Goal: Information Seeking & Learning: Compare options

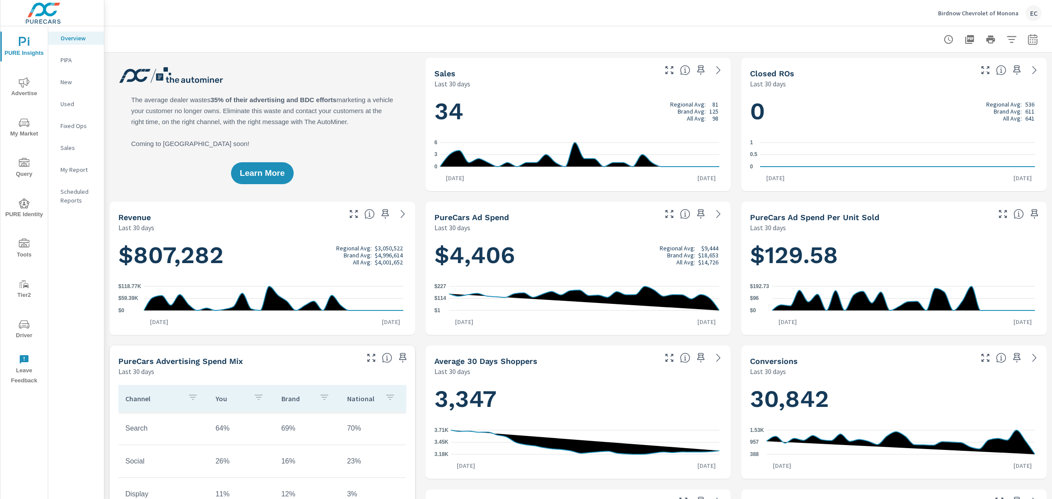
click at [73, 169] on p "My Report" at bounding box center [79, 169] width 36 height 9
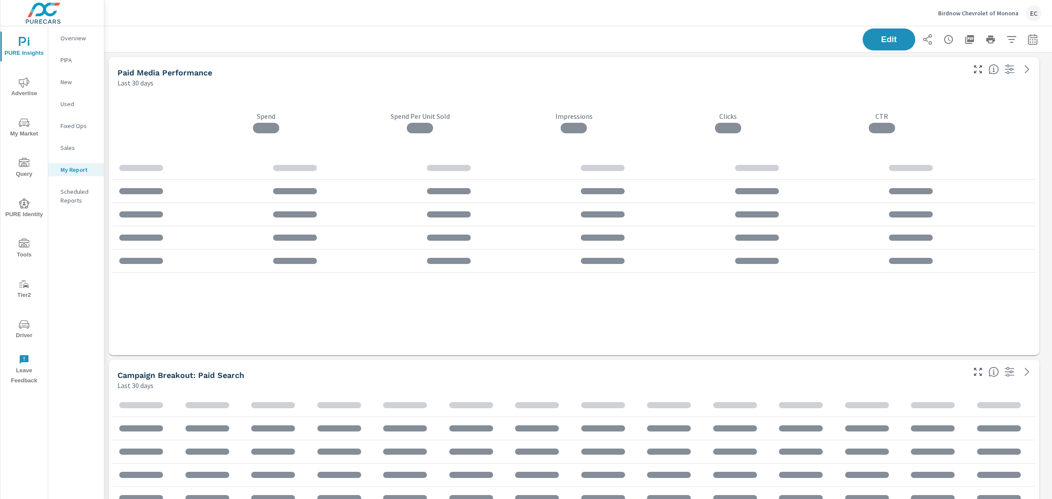
scroll to position [2744, 957]
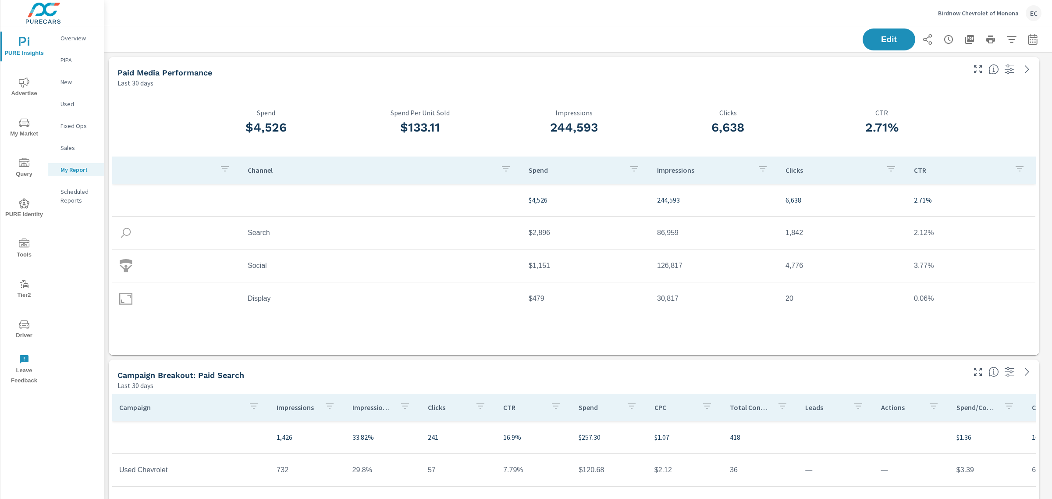
click at [21, 125] on icon "nav menu" at bounding box center [24, 122] width 11 height 8
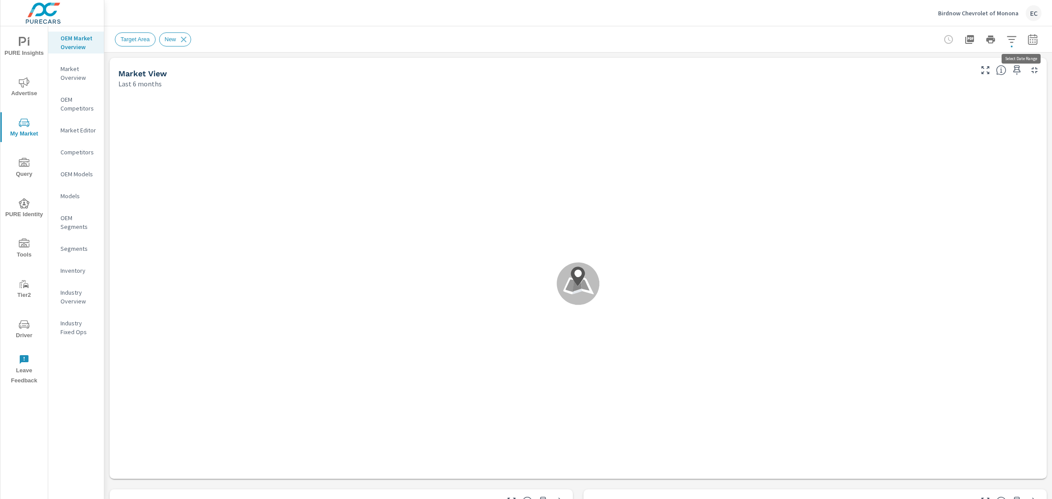
click at [1029, 42] on icon "button" at bounding box center [1032, 39] width 9 height 11
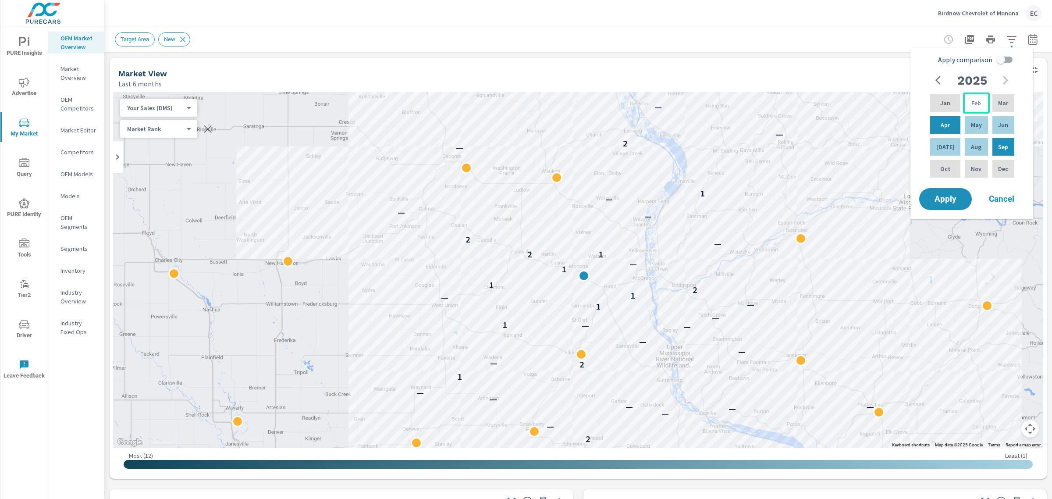
click at [963, 107] on div "Feb" at bounding box center [976, 103] width 26 height 21
click at [952, 140] on div "Jul" at bounding box center [946, 146] width 34 height 21
click at [1004, 59] on input "Apply comparison" at bounding box center [1001, 59] width 50 height 17
checkbox input "true"
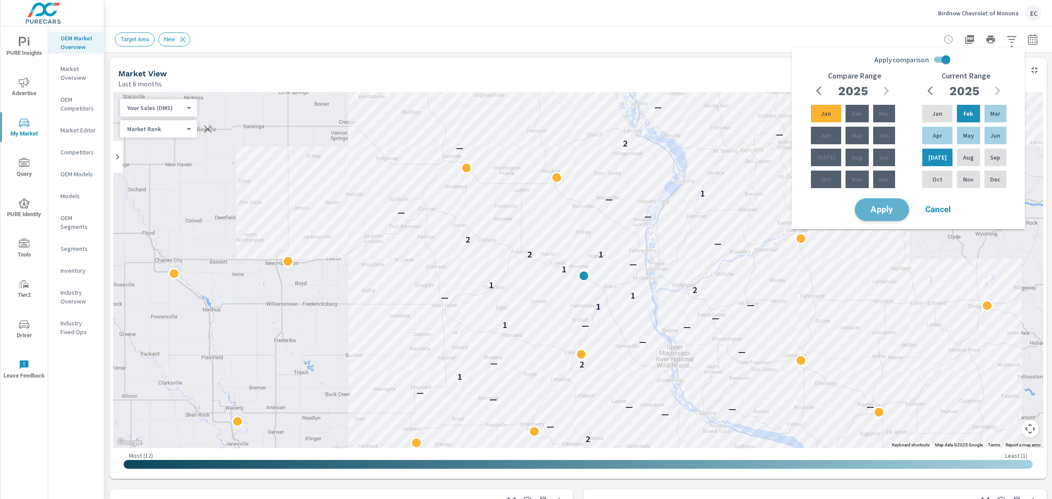
click at [893, 209] on span "Apply" at bounding box center [882, 210] width 36 height 8
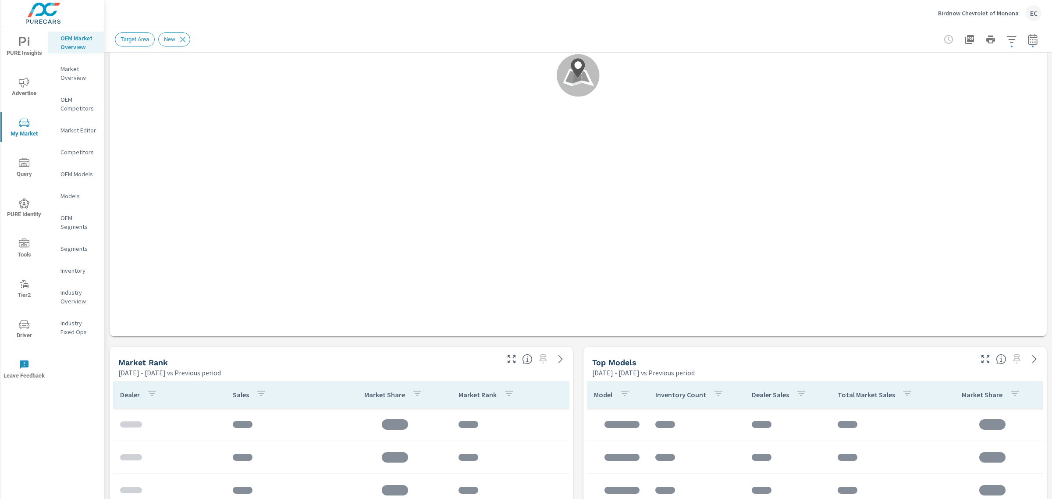
scroll to position [329, 0]
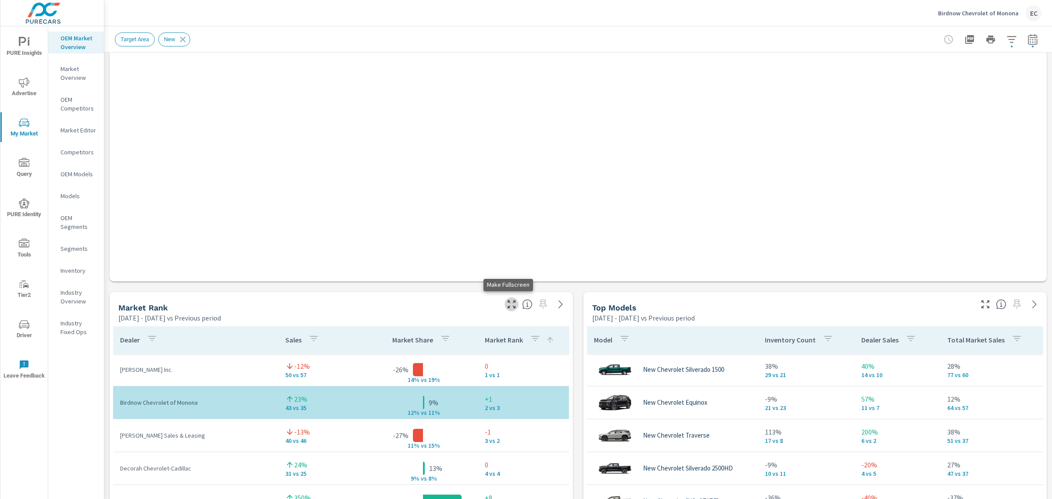
click at [506, 303] on icon "button" at bounding box center [511, 304] width 11 height 11
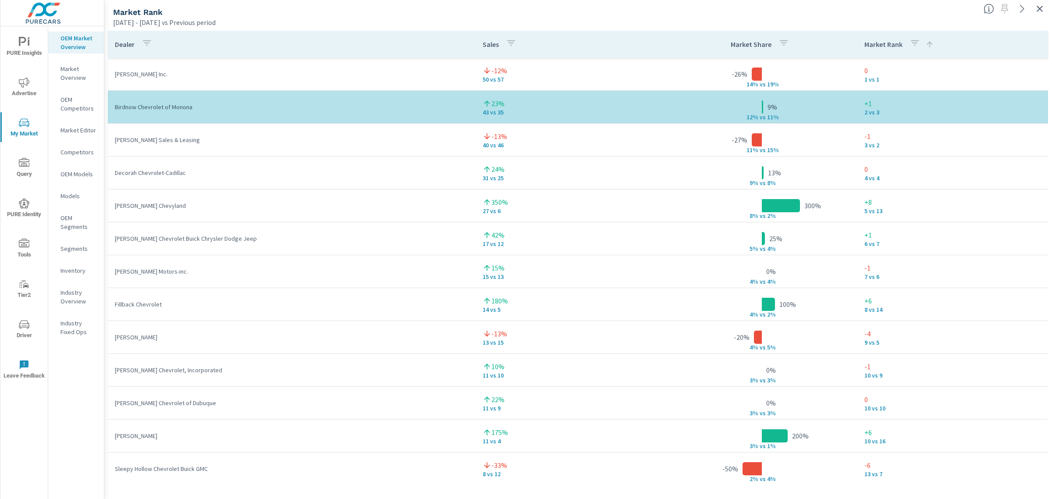
click at [488, 45] on p "Sales" at bounding box center [491, 44] width 16 height 9
click at [484, 49] on p "Sales" at bounding box center [491, 44] width 16 height 9
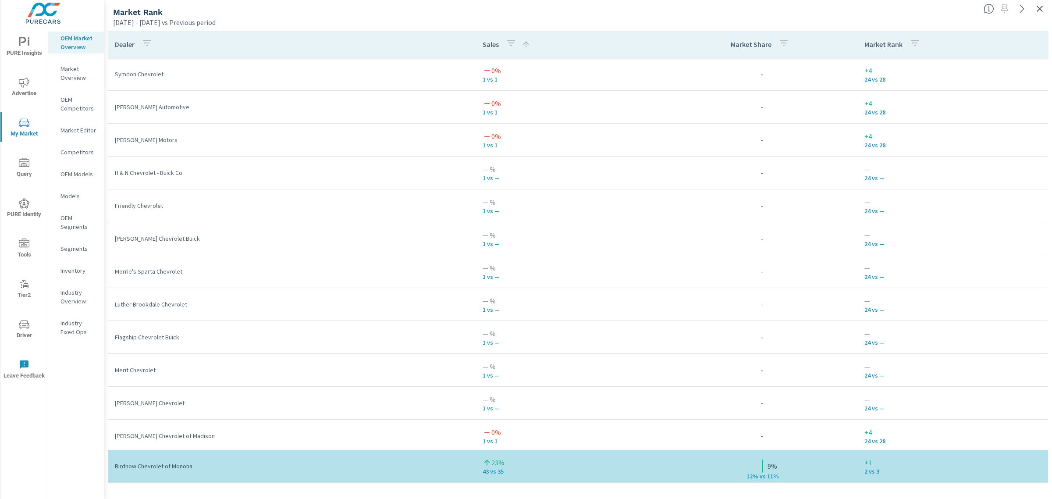
click at [544, 11] on div "Market Rank" at bounding box center [545, 12] width 864 height 10
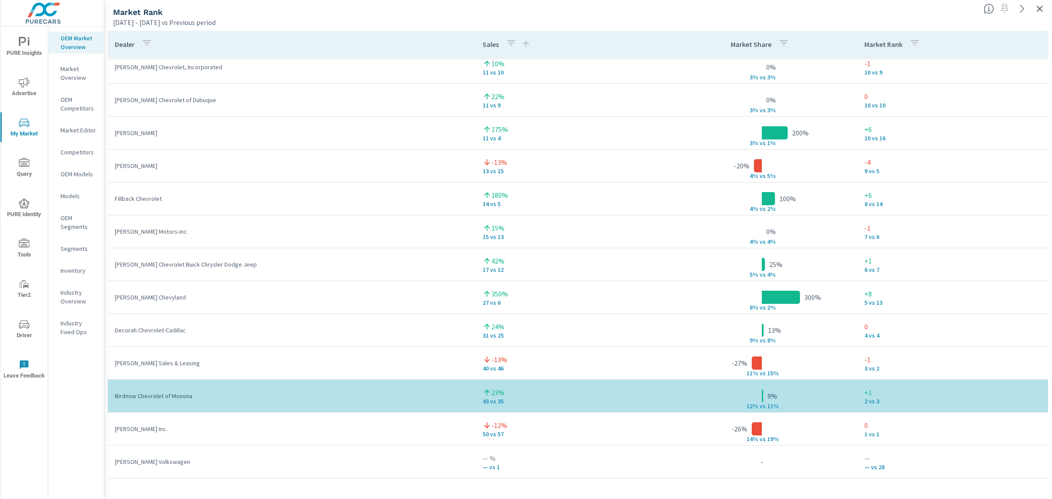
scroll to position [1206, 0]
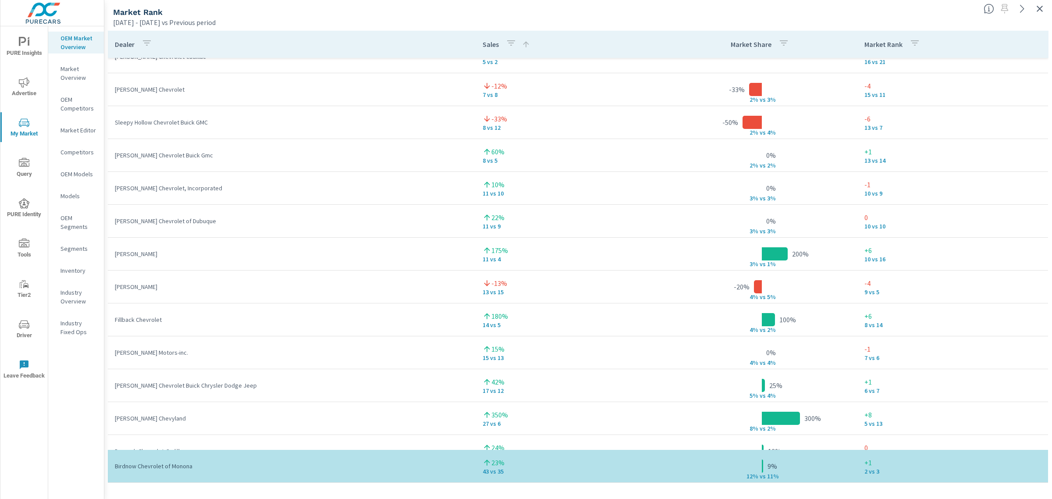
scroll to position [987, 0]
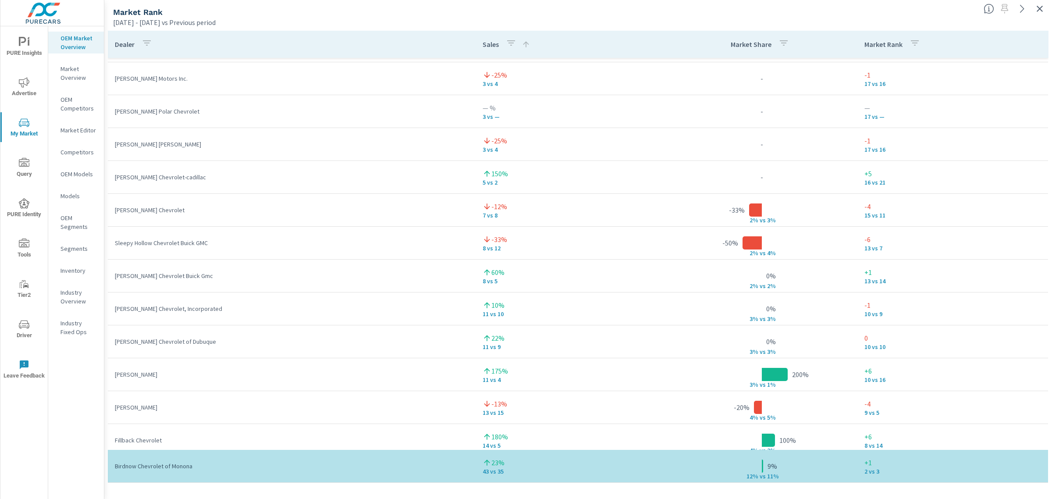
scroll to position [822, 0]
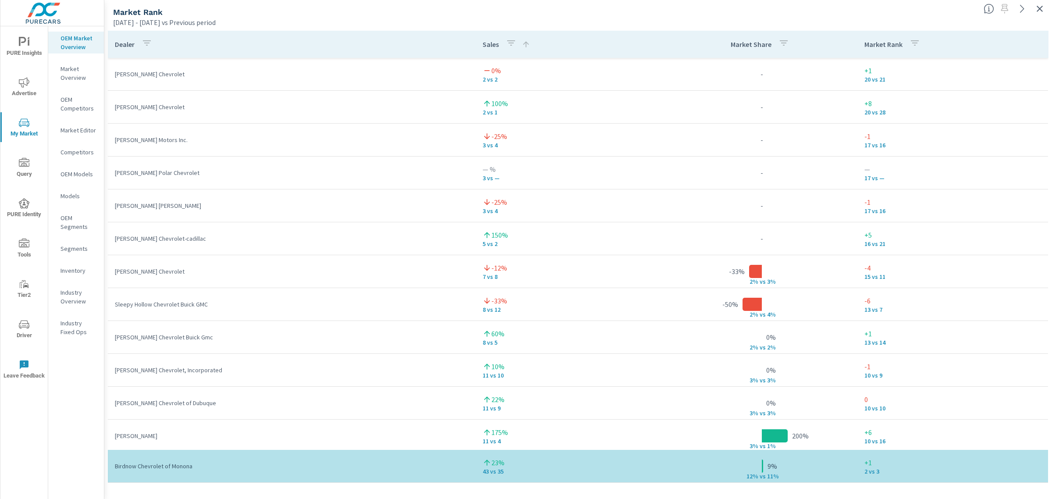
click at [483, 42] on p "Sales" at bounding box center [491, 44] width 16 height 9
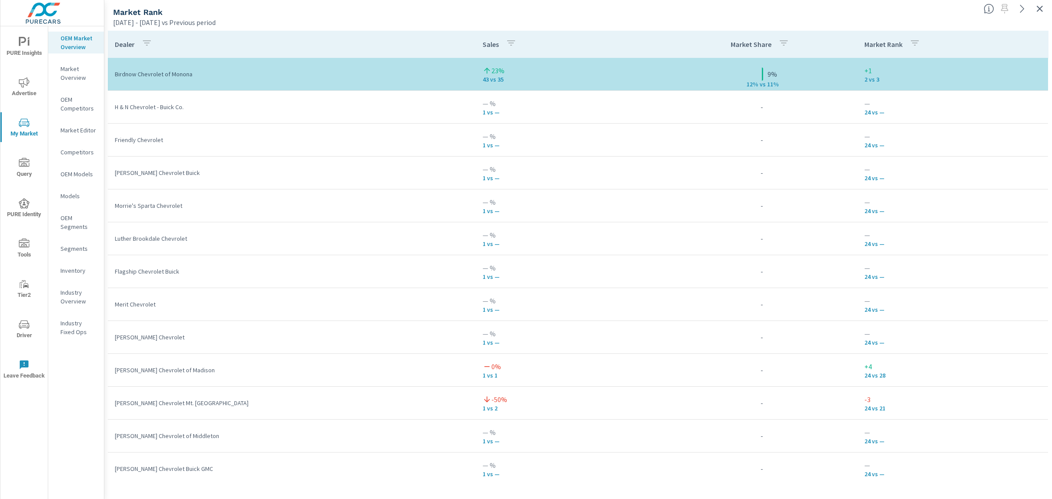
click at [489, 45] on p "Sales" at bounding box center [491, 44] width 16 height 9
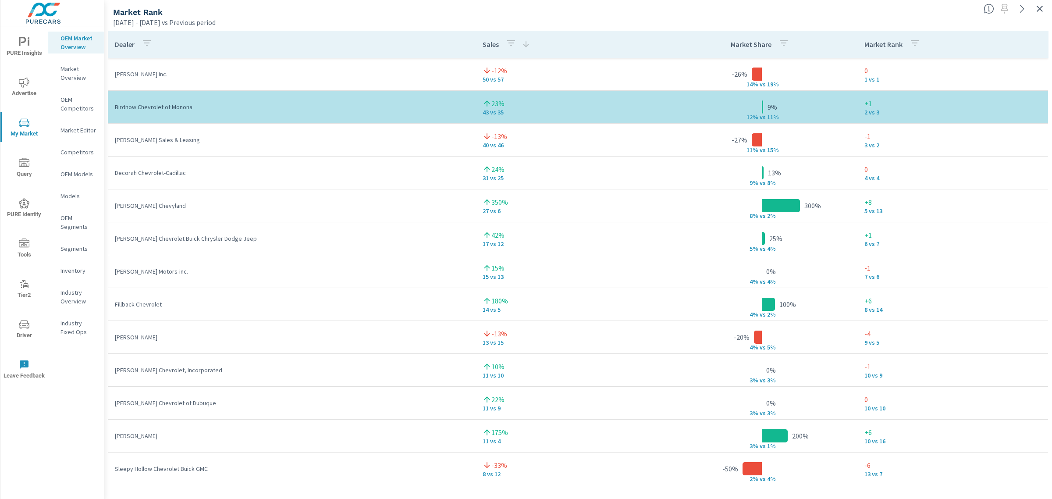
click at [889, 45] on p "Market Rank" at bounding box center [884, 44] width 38 height 9
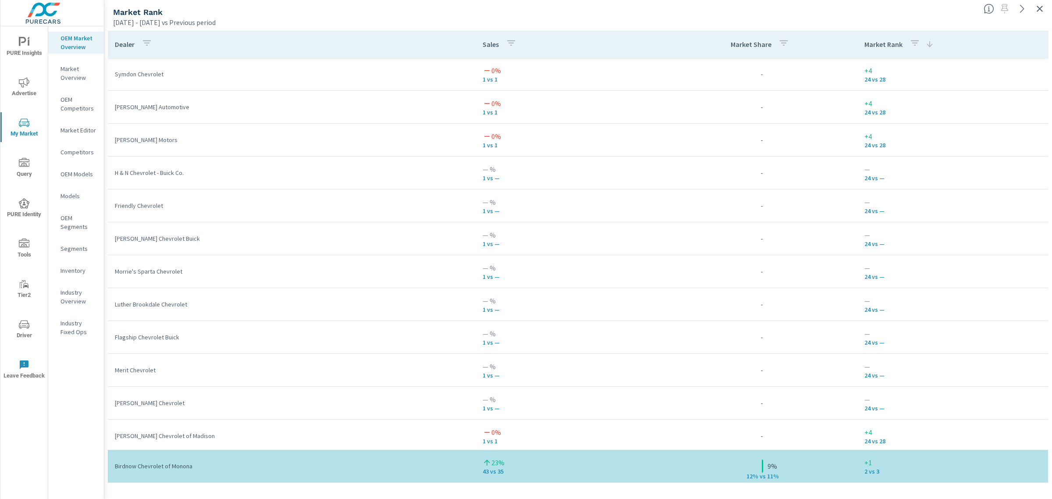
click at [491, 43] on p "Sales" at bounding box center [491, 44] width 16 height 9
click at [490, 43] on p "Sales" at bounding box center [491, 44] width 16 height 9
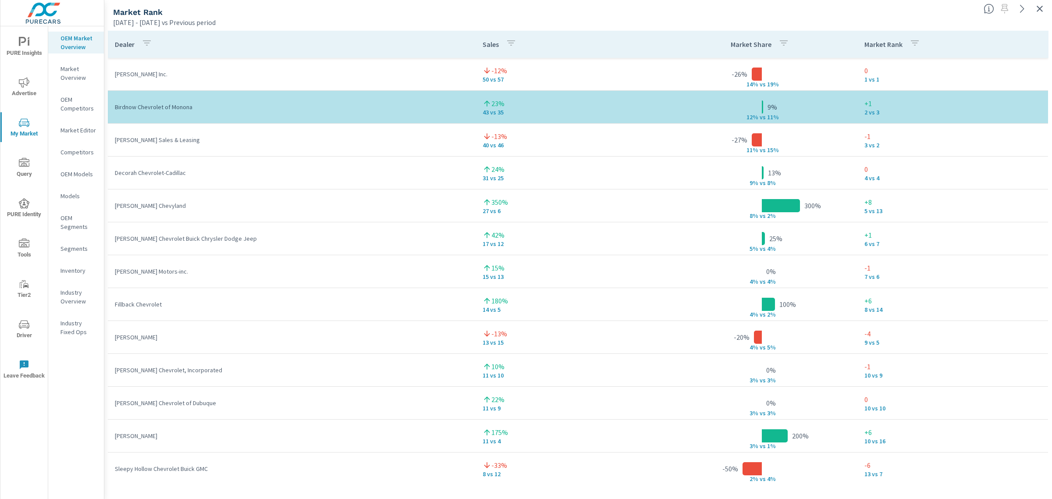
click at [910, 39] on icon "button" at bounding box center [915, 43] width 11 height 11
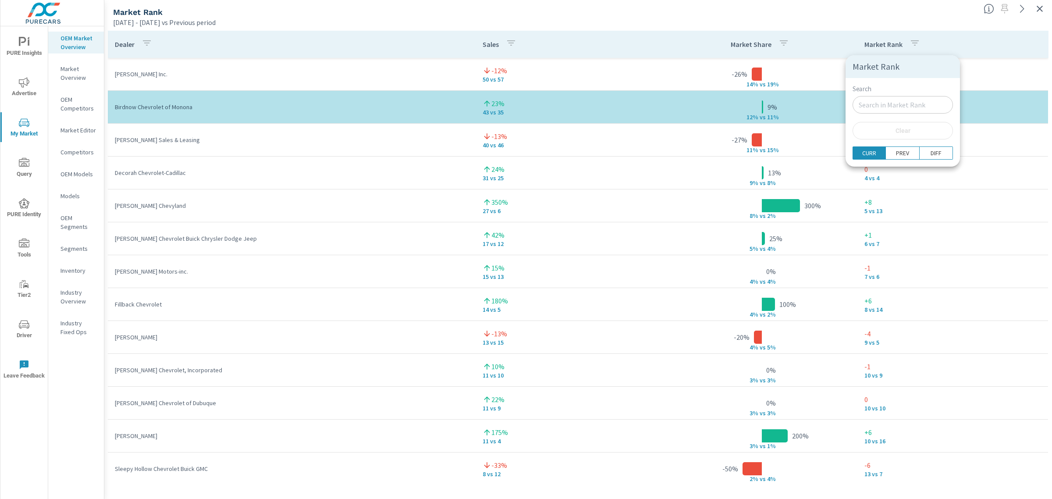
click at [457, 34] on div at bounding box center [526, 249] width 1052 height 499
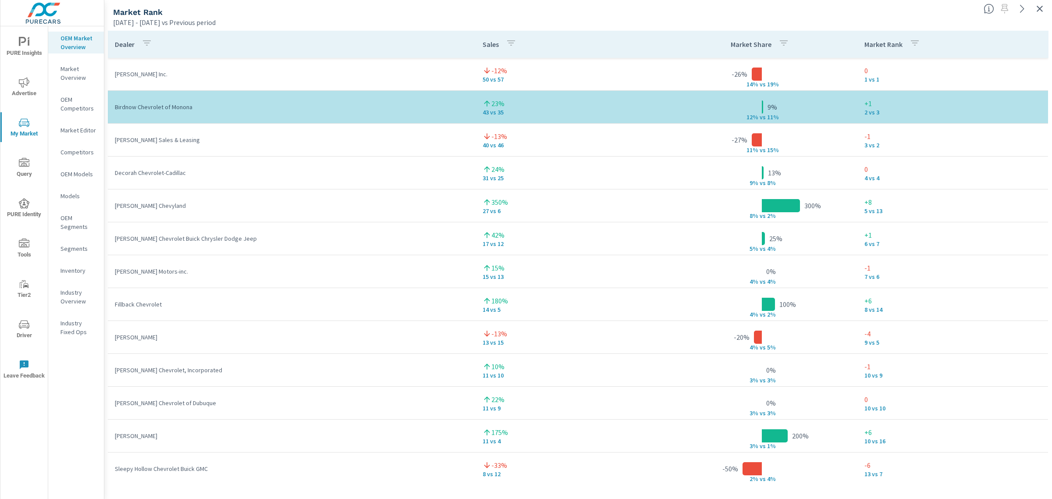
click at [82, 78] on p "Market Overview" at bounding box center [79, 73] width 36 height 18
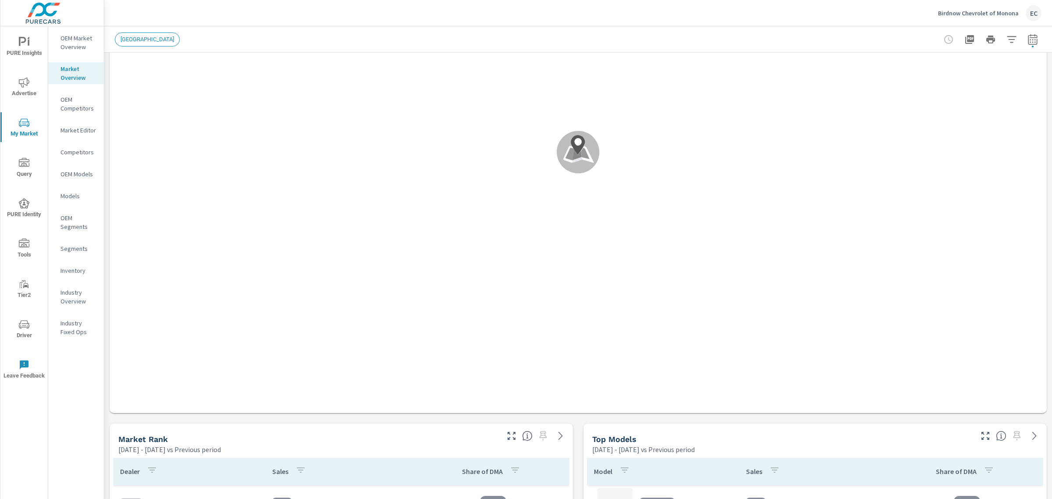
scroll to position [329, 0]
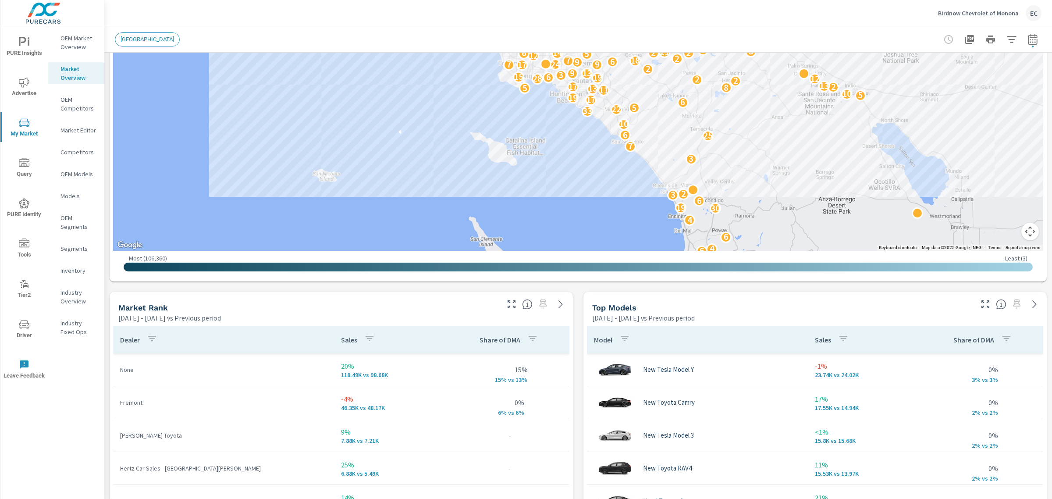
click at [966, 305] on div "Top Models Feb 01, 2025 - Jul 31, 2025 vs Previous period" at bounding box center [780, 307] width 392 height 31
click at [981, 304] on icon "button" at bounding box center [986, 304] width 11 height 11
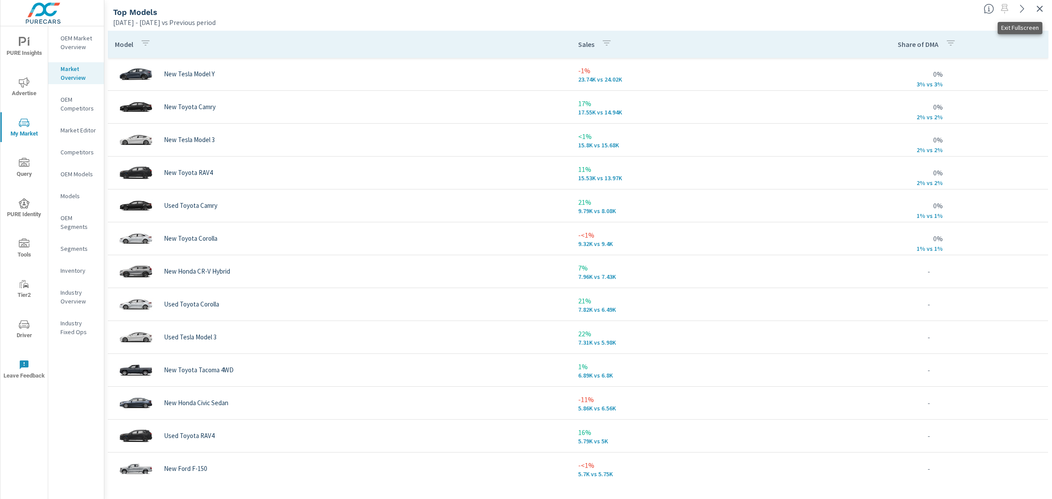
click at [1042, 11] on icon "button" at bounding box center [1040, 9] width 11 height 11
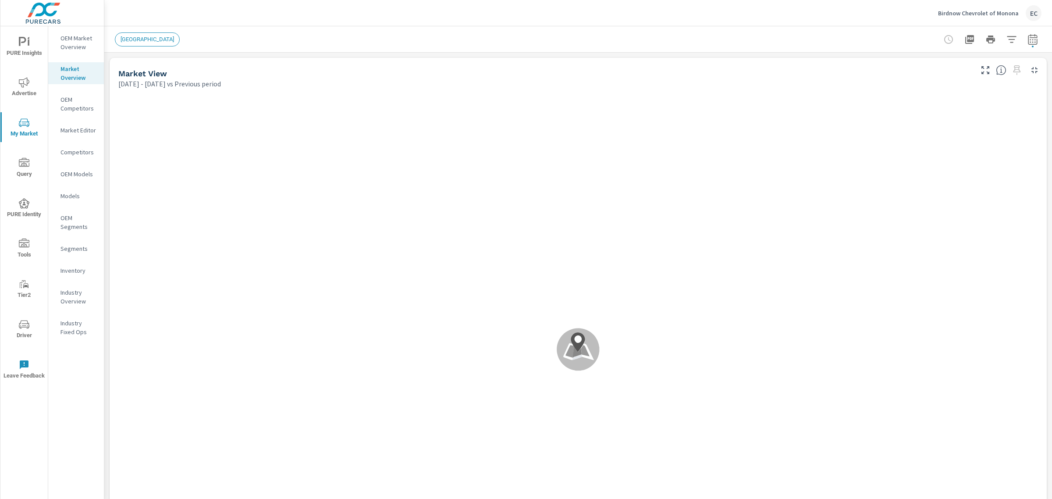
click at [94, 51] on p "OEM Market Overview" at bounding box center [79, 43] width 36 height 18
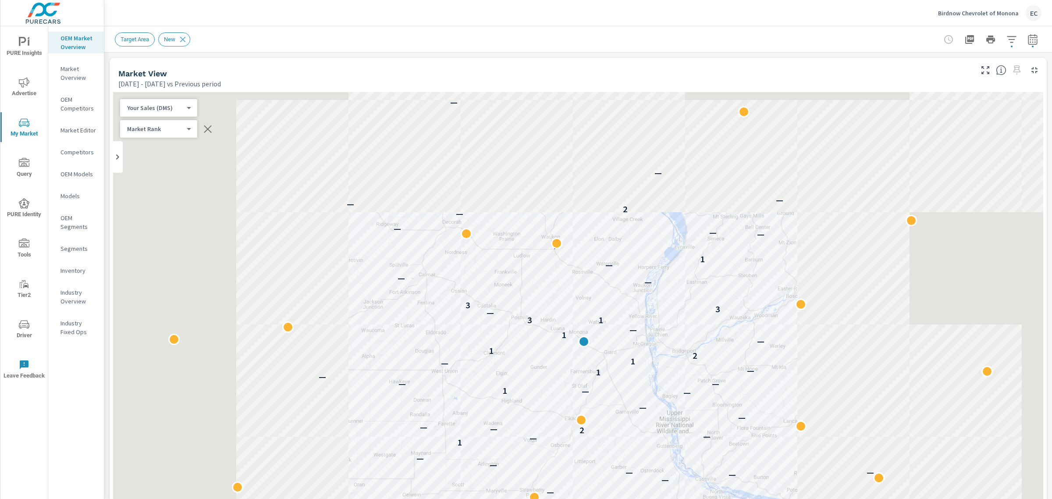
scroll to position [219, 0]
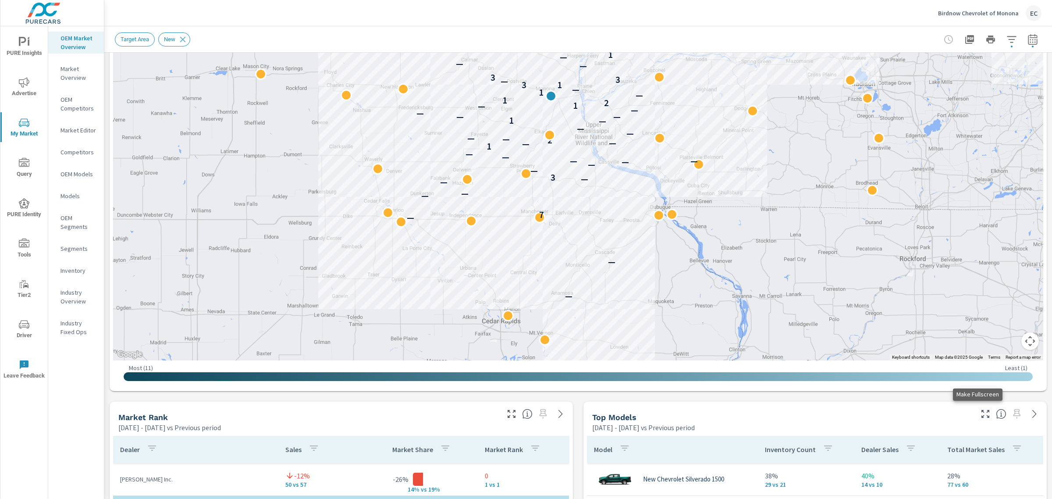
click at [979, 416] on button "button" at bounding box center [986, 414] width 14 height 14
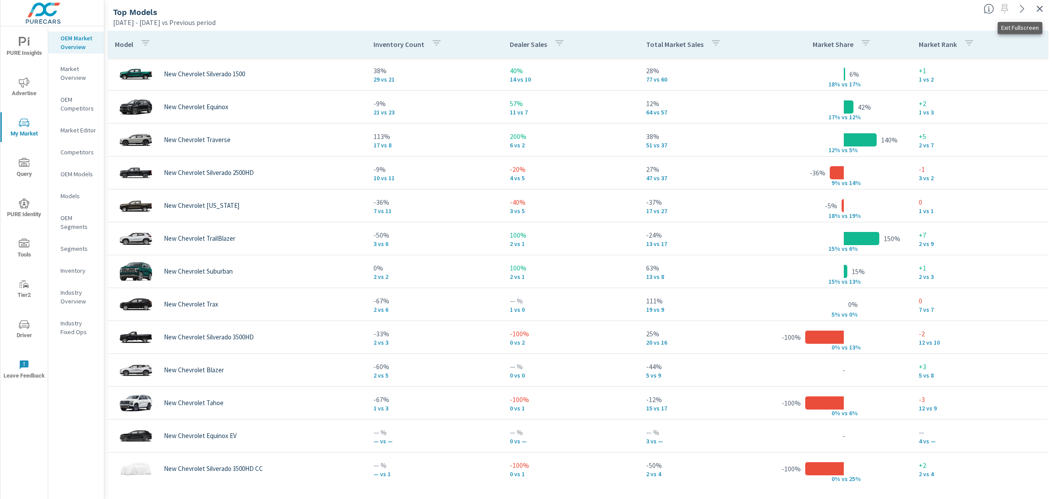
click at [1046, 8] on button "button" at bounding box center [1040, 9] width 14 height 14
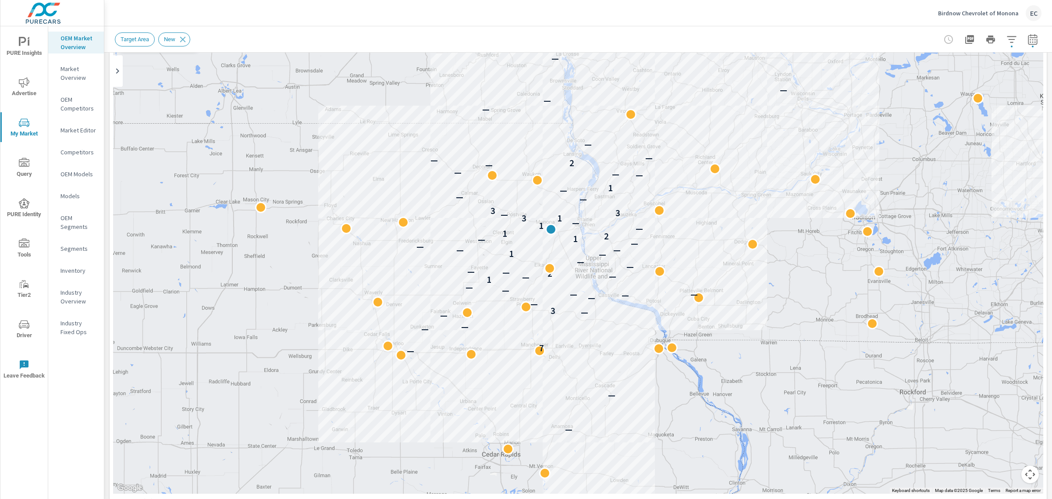
scroll to position [164, 0]
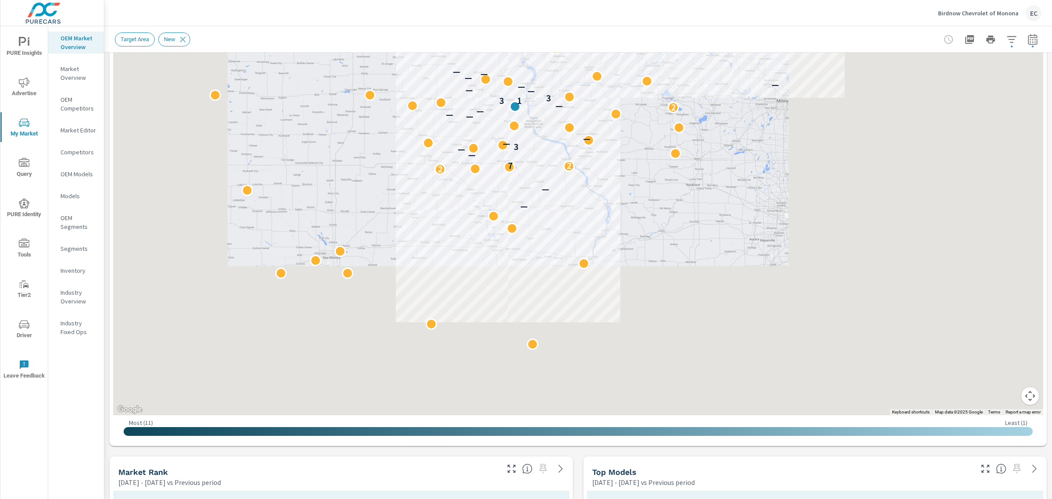
drag, startPoint x: 486, startPoint y: 485, endPoint x: 476, endPoint y: 409, distance: 76.1
click at [508, 466] on icon "button" at bounding box center [512, 469] width 8 height 8
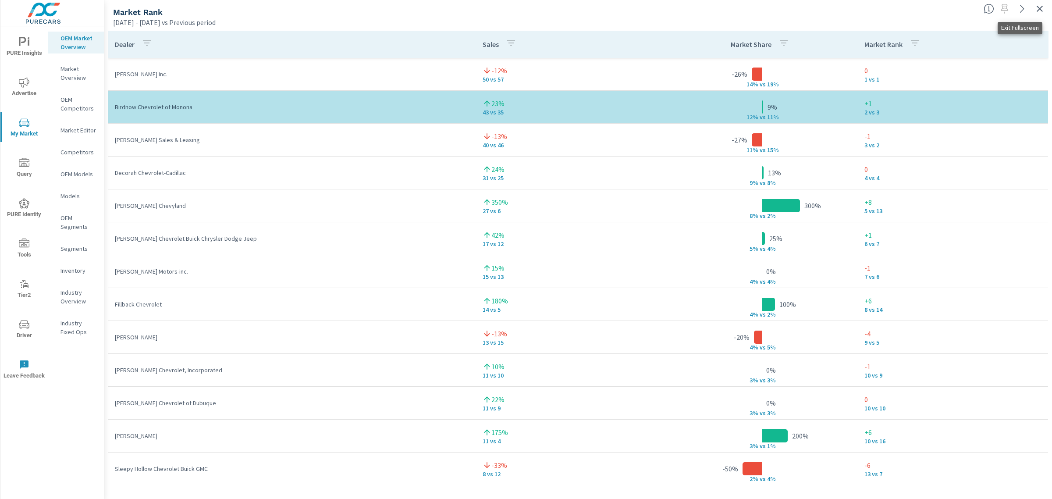
click at [1036, 6] on icon "button" at bounding box center [1040, 9] width 11 height 11
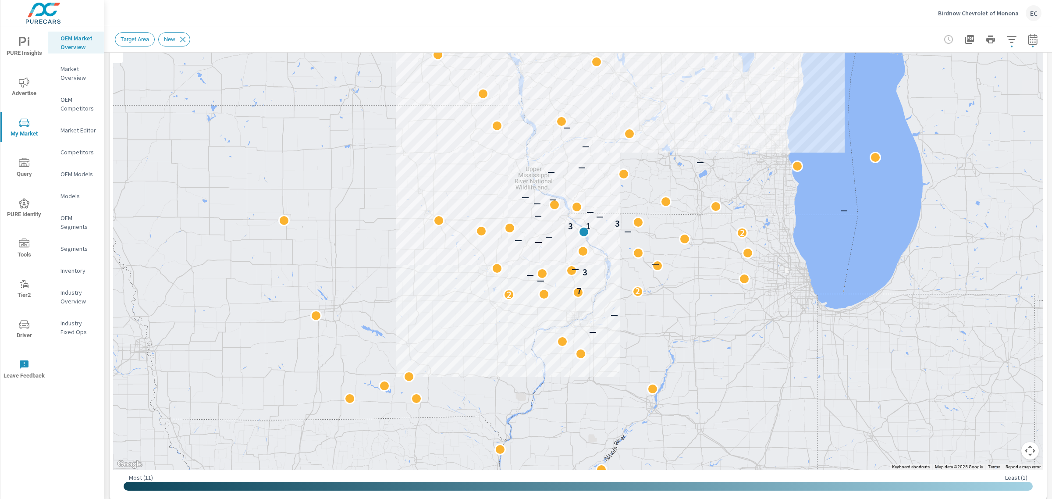
scroll to position [274, 0]
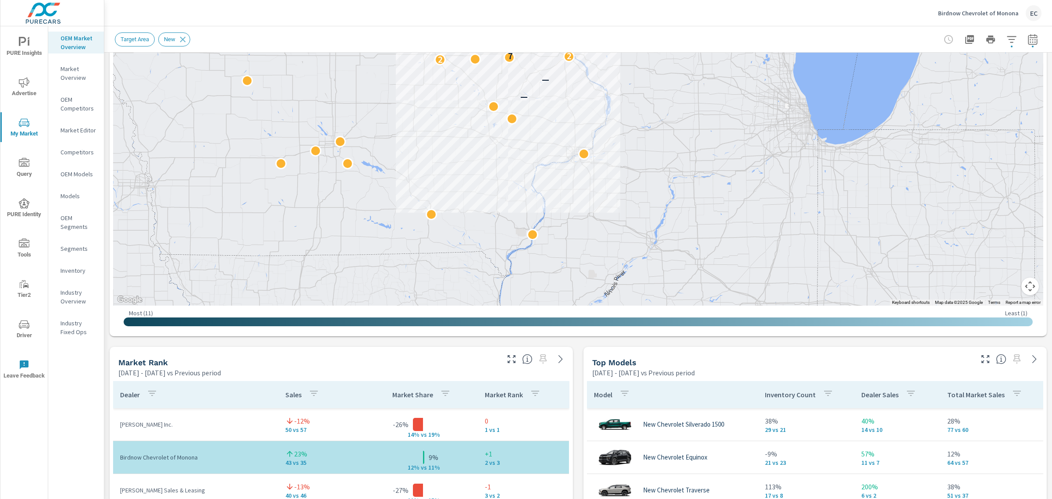
click at [981, 364] on icon "button" at bounding box center [986, 359] width 11 height 11
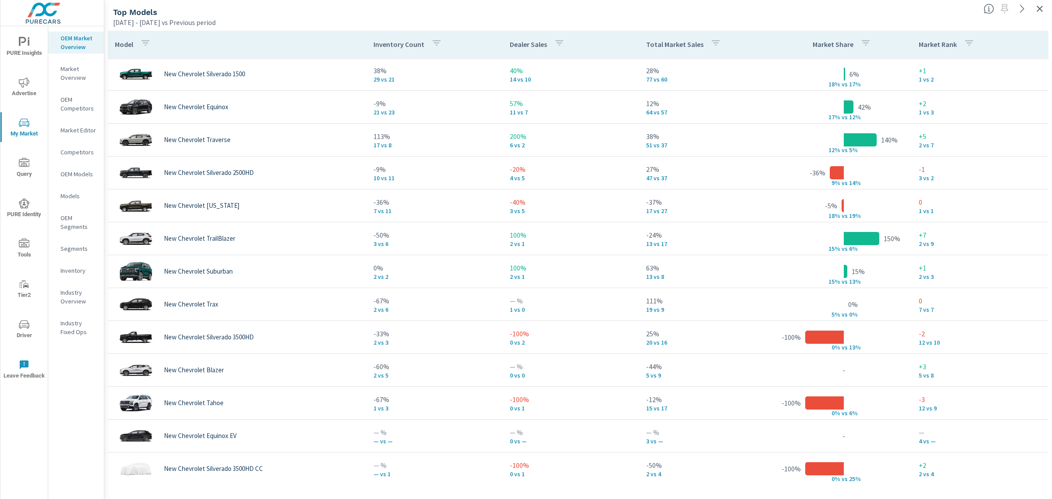
click at [674, 49] on p "Total Market Sales" at bounding box center [674, 44] width 57 height 9
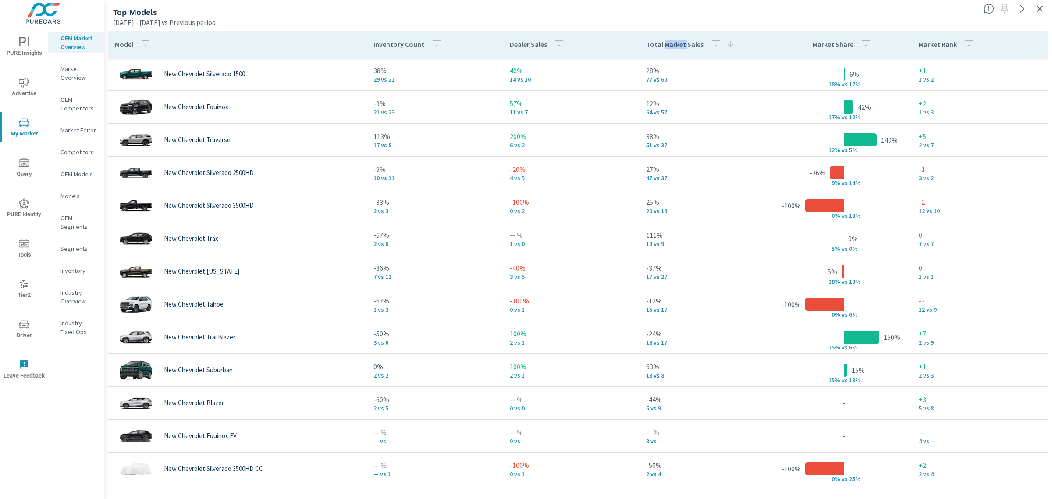
click at [674, 49] on p "Total Market Sales" at bounding box center [674, 44] width 57 height 9
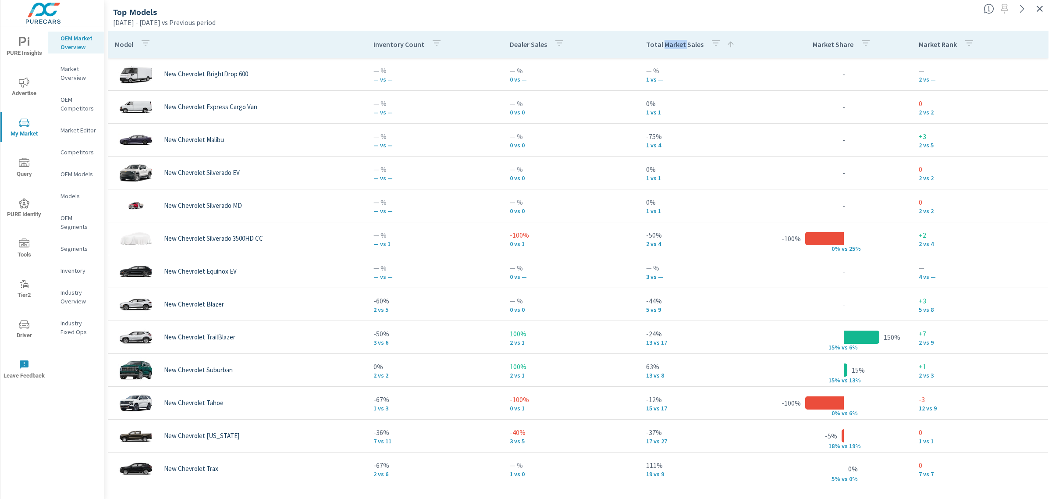
click at [681, 47] on p "Total Market Sales" at bounding box center [674, 44] width 57 height 9
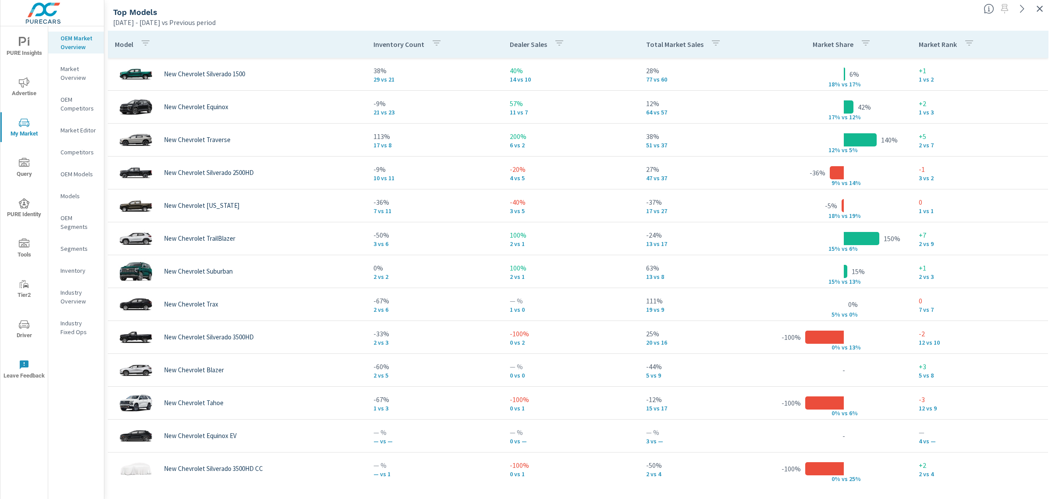
click at [681, 47] on p "Total Market Sales" at bounding box center [674, 44] width 57 height 9
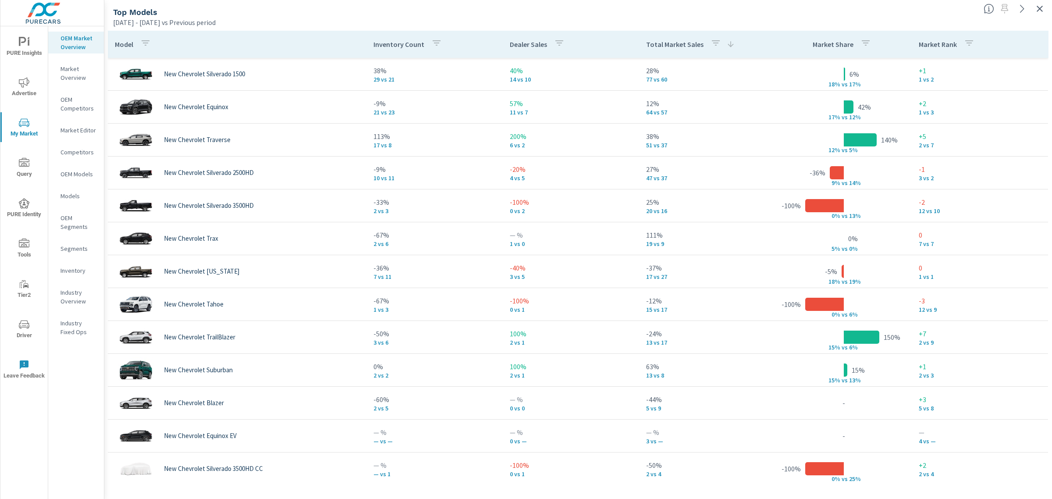
click at [714, 9] on div "Top Models" at bounding box center [545, 12] width 864 height 10
click at [1042, 9] on icon "button" at bounding box center [1040, 9] width 11 height 11
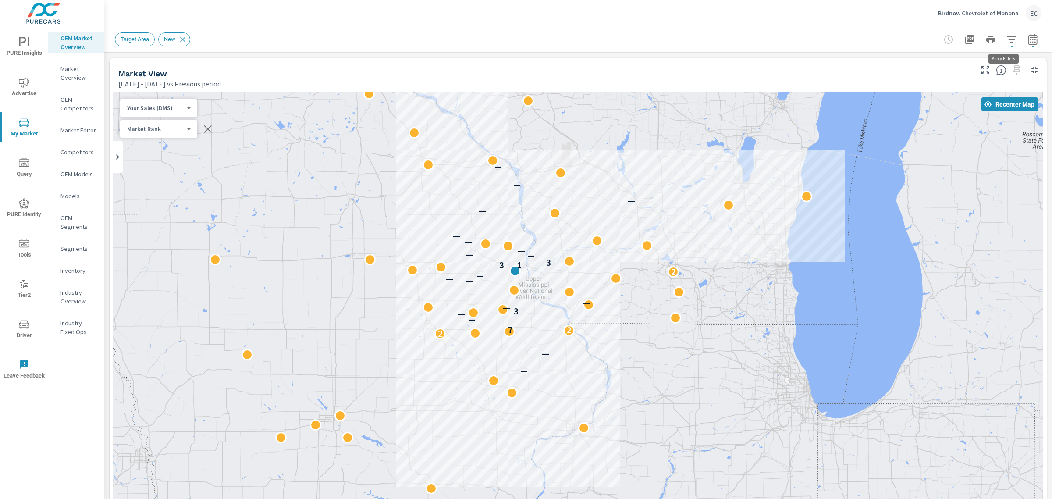
click at [1007, 38] on icon "button" at bounding box center [1012, 39] width 11 height 11
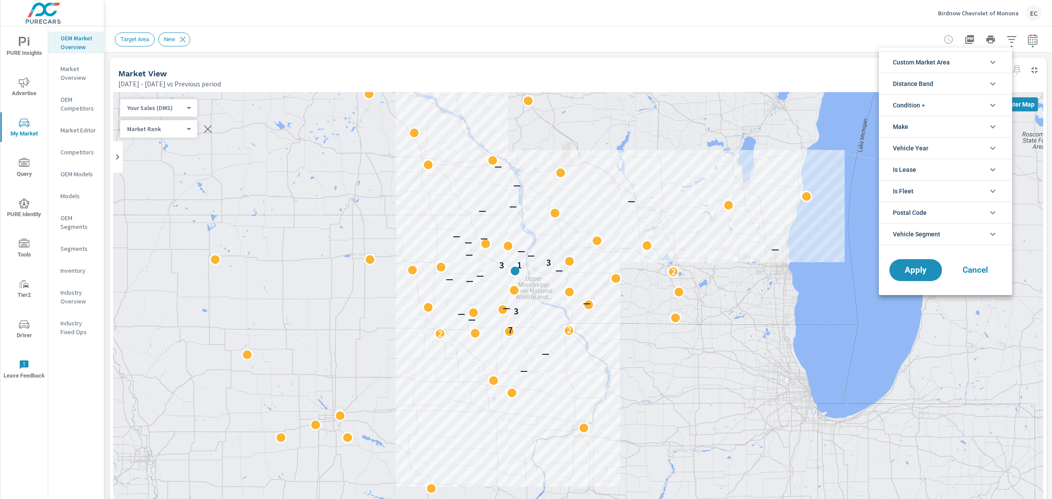
click at [943, 105] on li "Condition" at bounding box center [945, 104] width 133 height 21
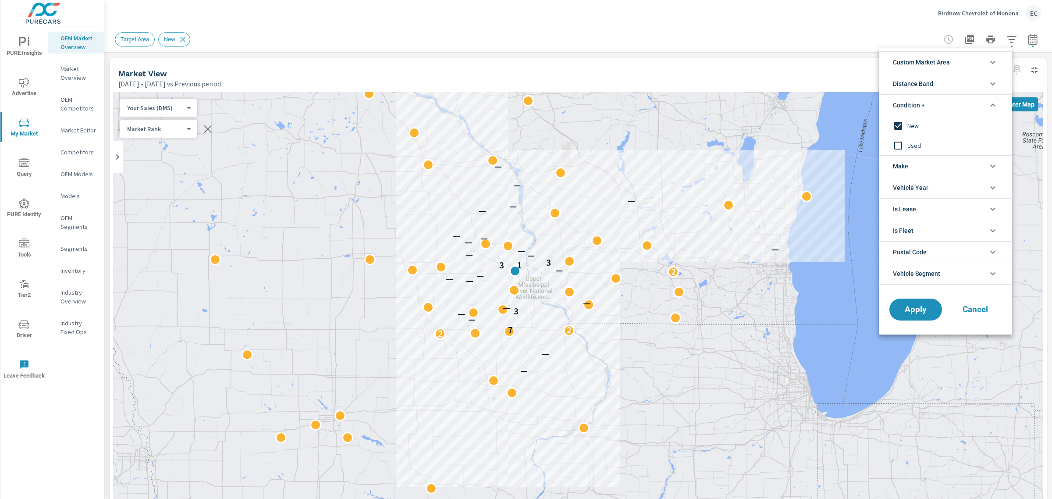
click at [911, 148] on span "Used" at bounding box center [956, 145] width 96 height 11
click at [913, 125] on span "New" at bounding box center [956, 126] width 96 height 11
click at [922, 318] on button "Apply" at bounding box center [916, 309] width 54 height 23
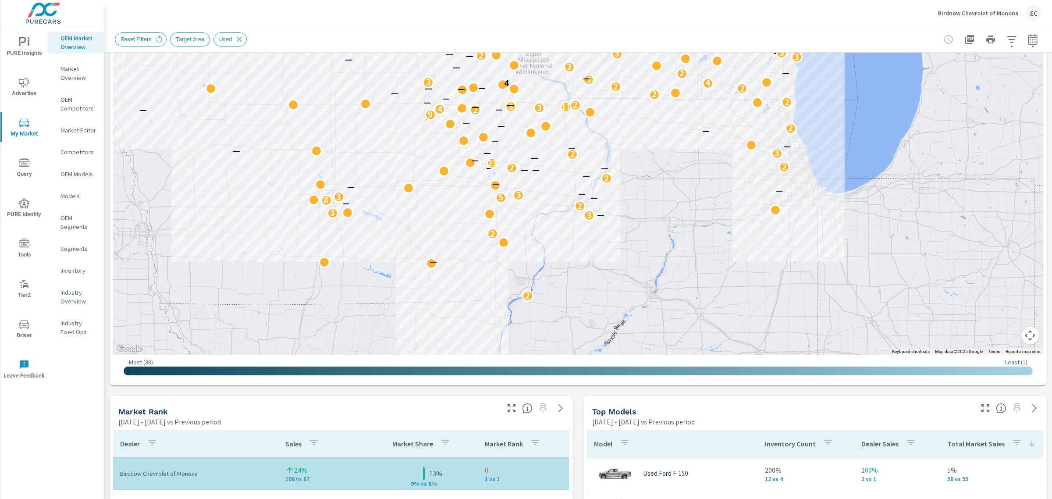
scroll to position [329, 0]
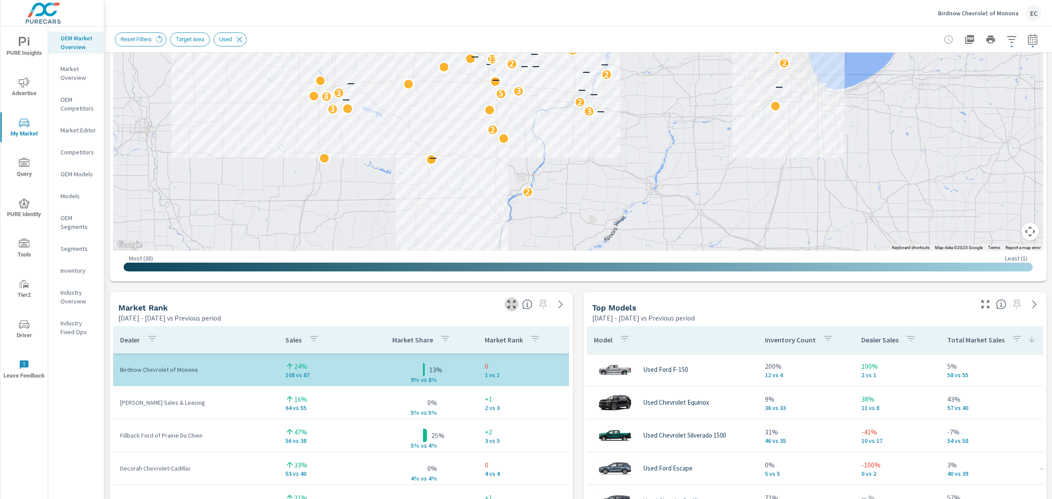
click at [505, 305] on button "button" at bounding box center [512, 304] width 14 height 14
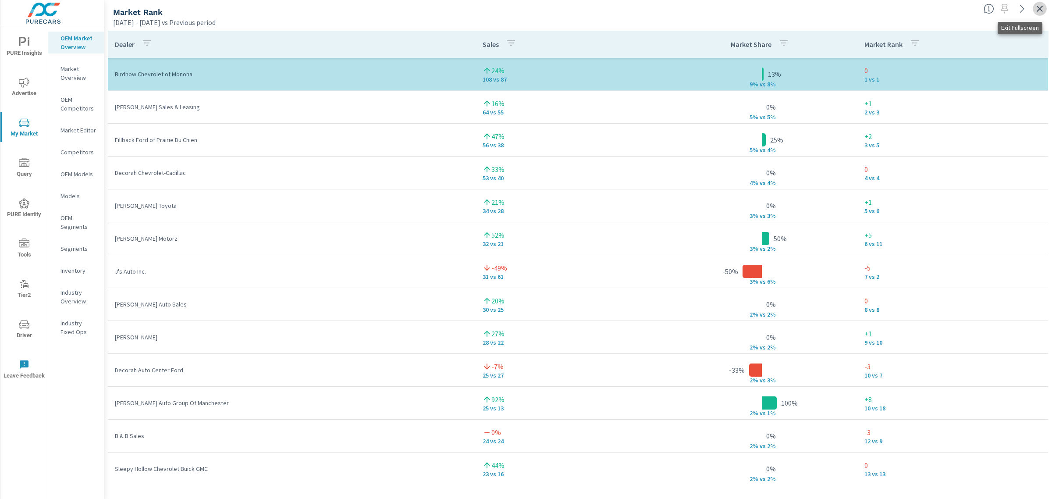
click at [1036, 7] on icon "button" at bounding box center [1040, 9] width 11 height 11
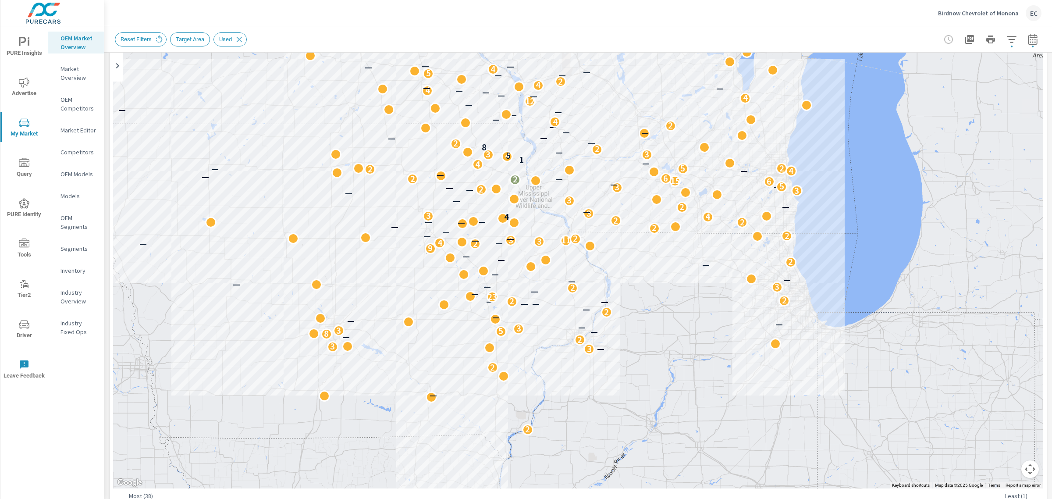
scroll to position [164, 0]
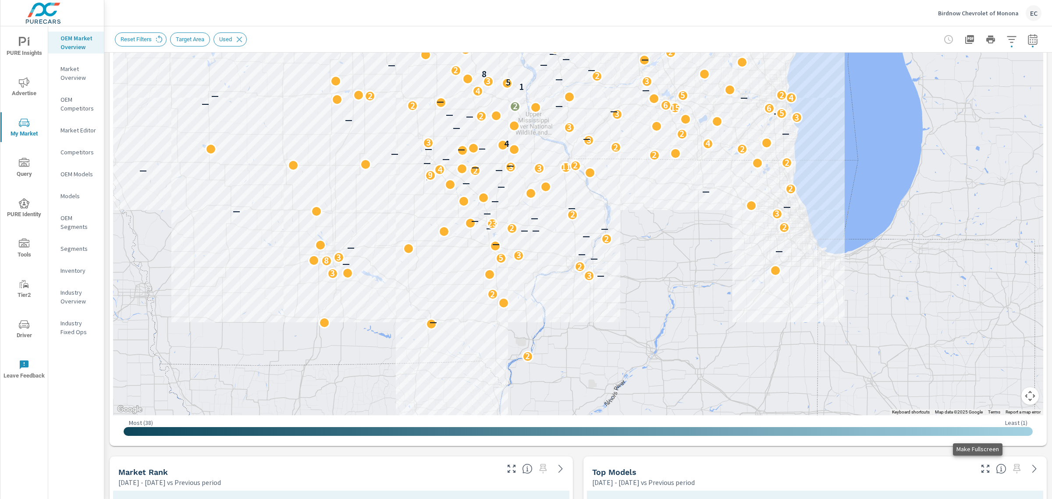
click at [981, 466] on icon "button" at bounding box center [986, 469] width 11 height 11
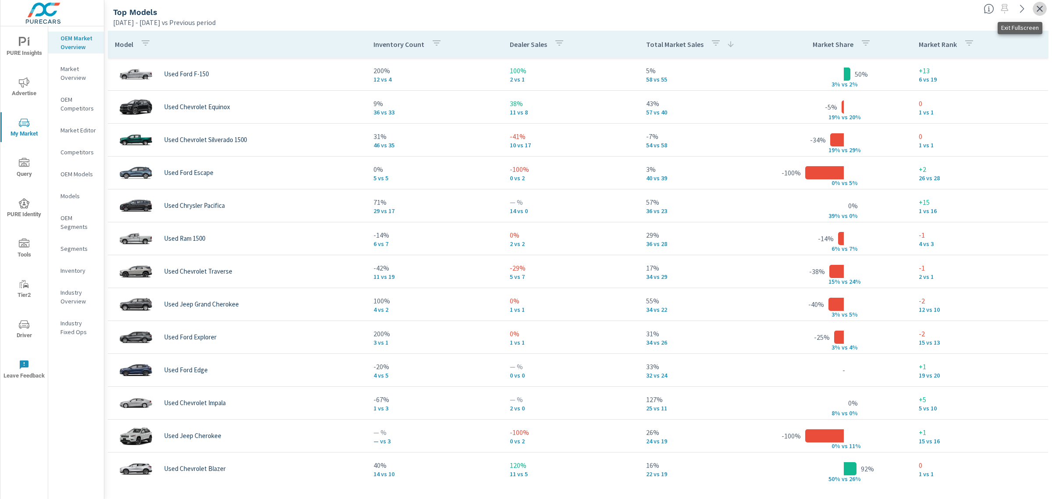
click at [1036, 7] on icon "button" at bounding box center [1040, 9] width 11 height 11
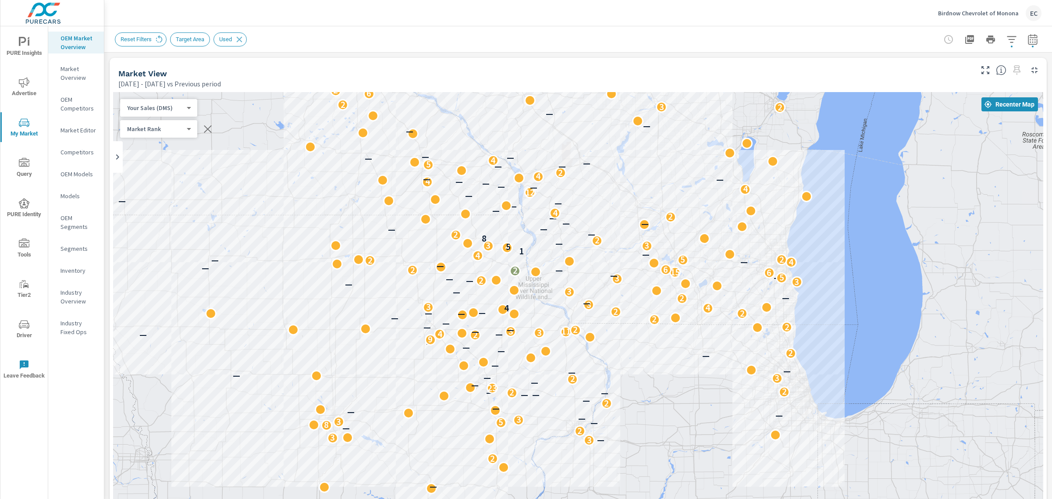
click at [1016, 17] on div "Birdnow Chevrolet of Monona EC" at bounding box center [989, 13] width 103 height 16
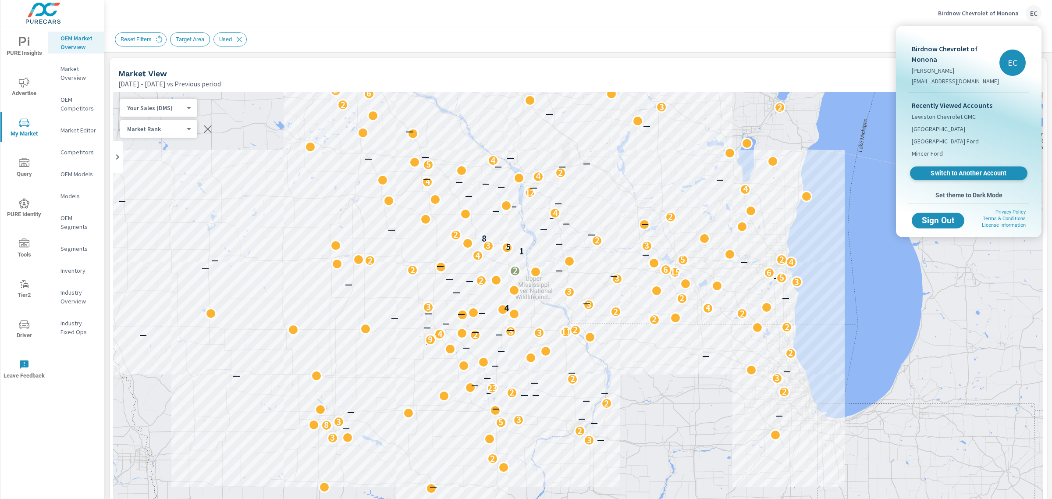
click at [939, 172] on span "Switch to Another Account" at bounding box center [968, 173] width 107 height 8
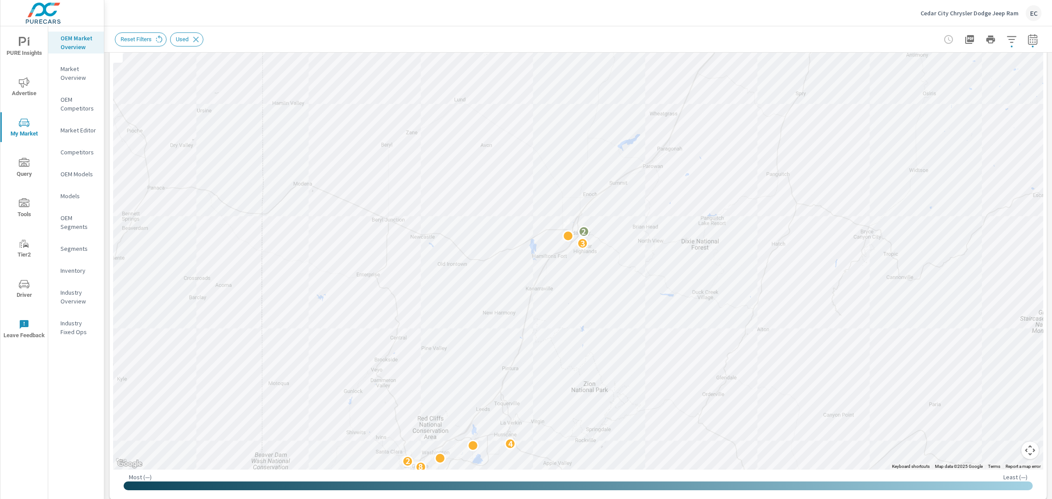
scroll to position [329, 0]
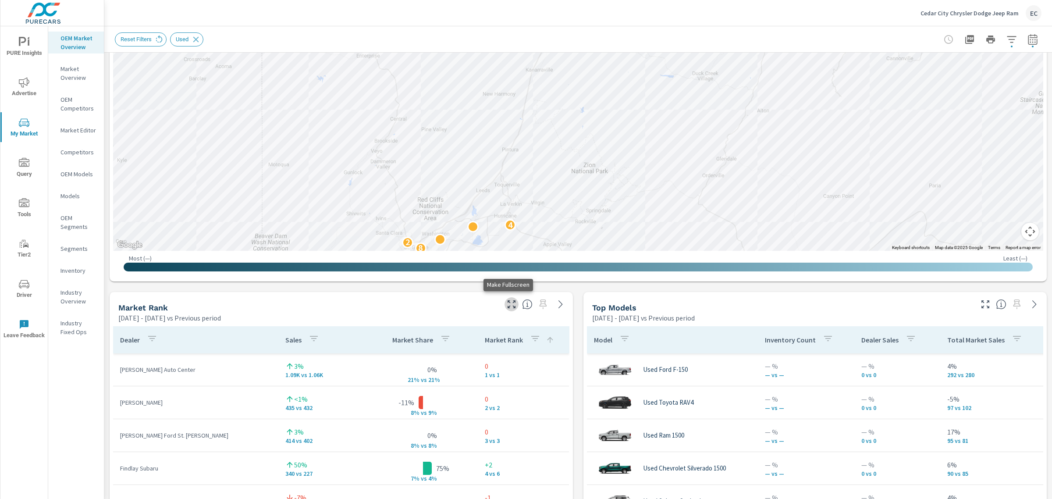
click at [505, 310] on button "button" at bounding box center [512, 304] width 14 height 14
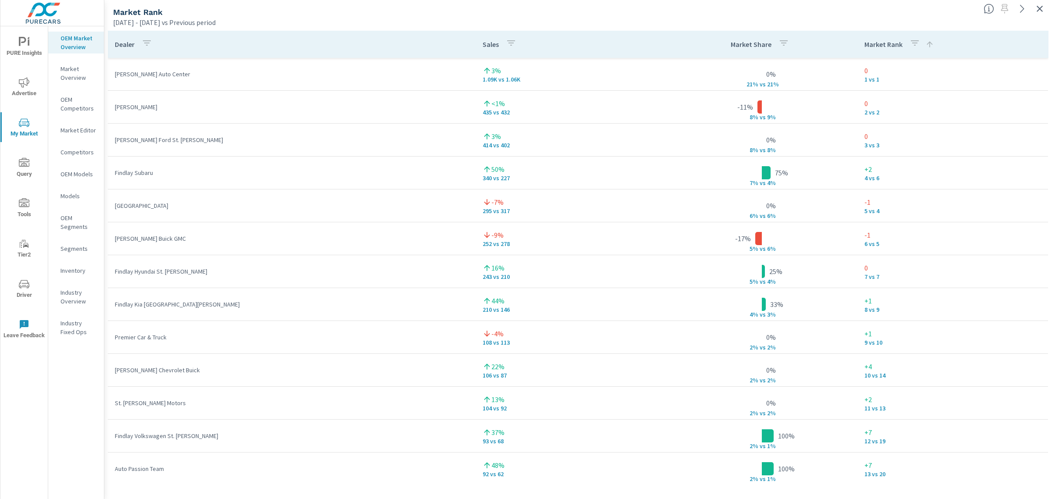
click at [1045, 10] on icon "button" at bounding box center [1040, 9] width 11 height 11
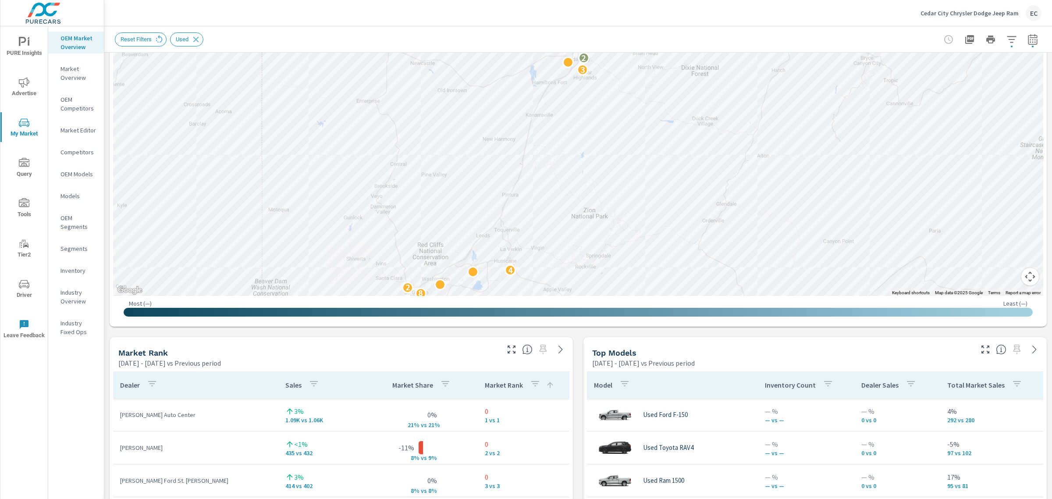
scroll to position [329, 0]
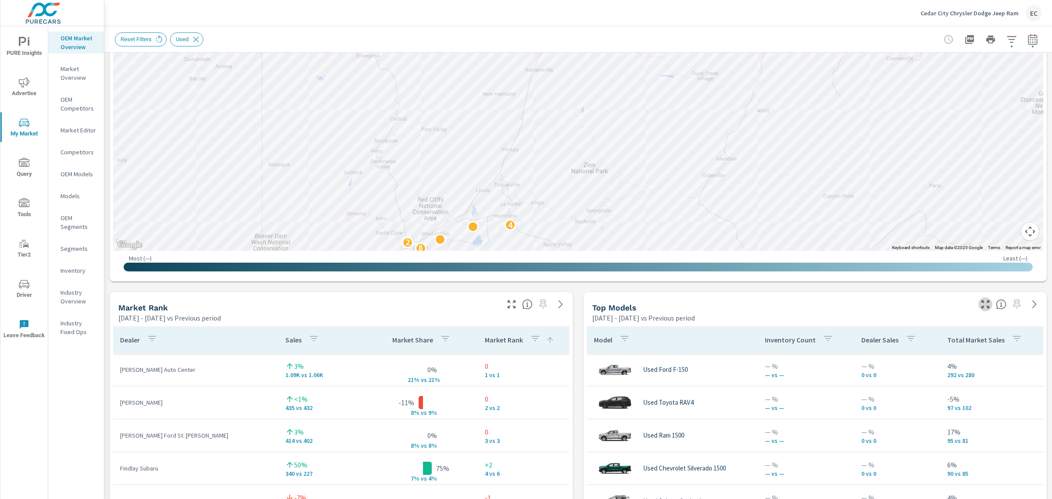
drag, startPoint x: 975, startPoint y: 310, endPoint x: 967, endPoint y: 310, distance: 7.5
click at [979, 310] on button "button" at bounding box center [986, 304] width 14 height 14
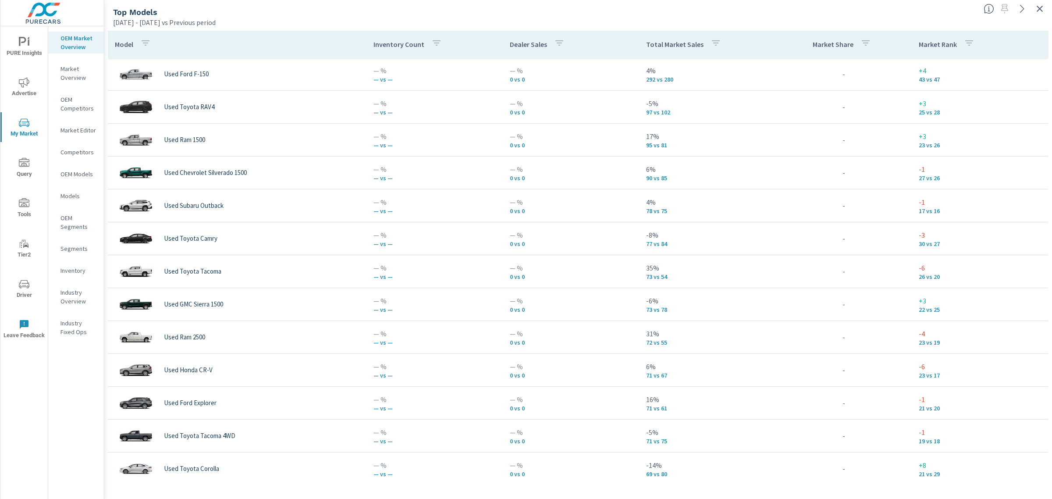
click at [685, 45] on p "Total Market Sales" at bounding box center [674, 44] width 57 height 9
click at [1036, 9] on icon "button" at bounding box center [1040, 9] width 11 height 11
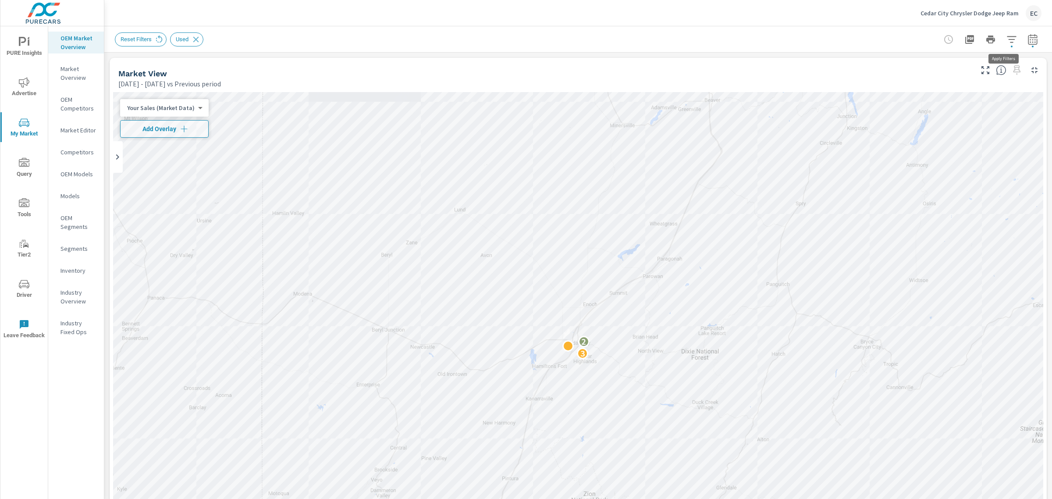
click at [1003, 32] on button "button" at bounding box center [1012, 40] width 18 height 18
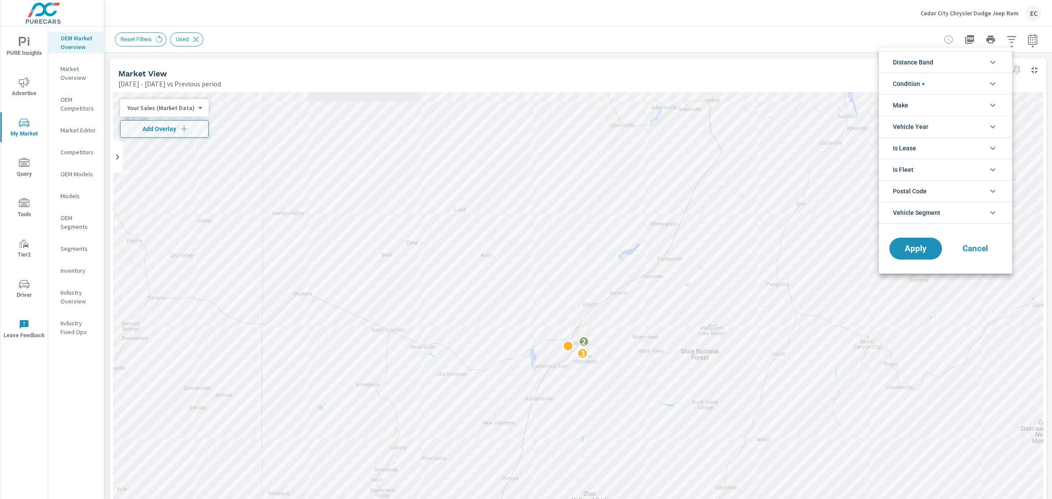
scroll to position [20, 0]
click at [954, 88] on li "Condition" at bounding box center [945, 83] width 133 height 21
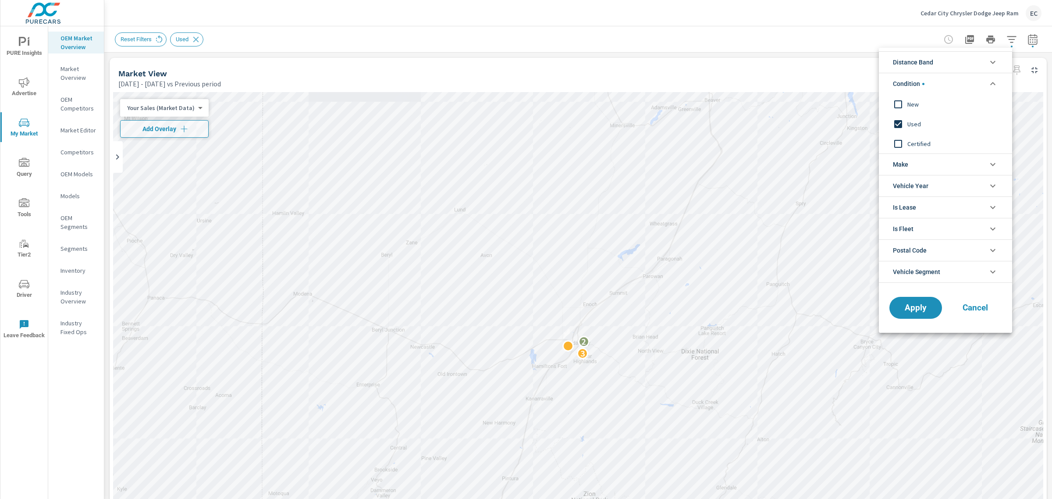
scroll to position [0, 0]
click at [917, 112] on div "New" at bounding box center [945, 104] width 132 height 20
click at [908, 115] on div "Used" at bounding box center [945, 124] width 132 height 20
click at [919, 302] on button "Apply" at bounding box center [916, 307] width 54 height 23
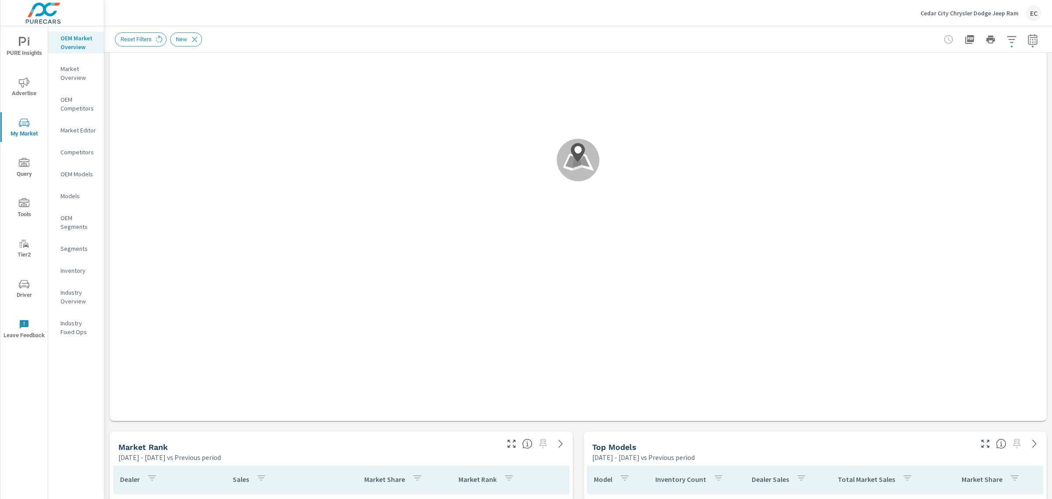
scroll to position [329, 0]
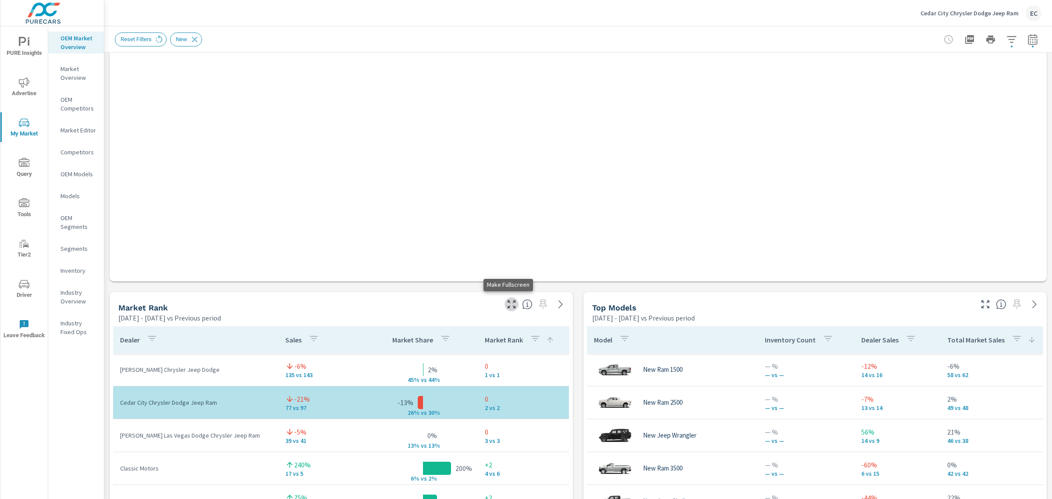
click at [506, 304] on icon "button" at bounding box center [511, 304] width 11 height 11
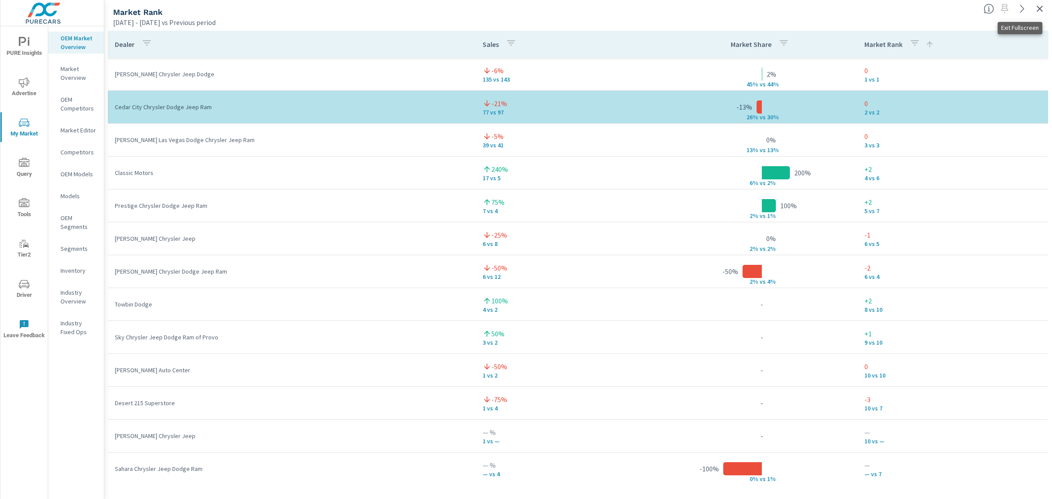
click at [1042, 4] on icon "button" at bounding box center [1040, 9] width 11 height 11
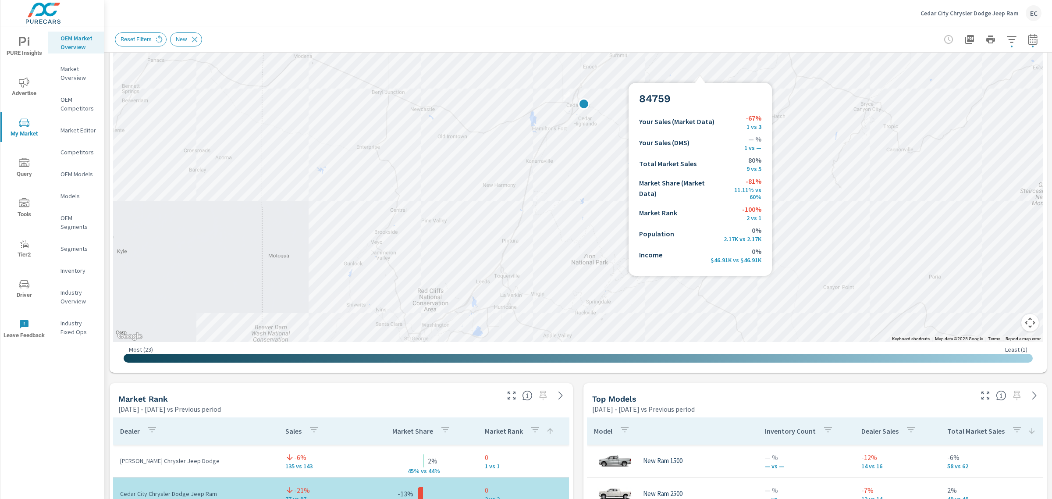
scroll to position [384, 0]
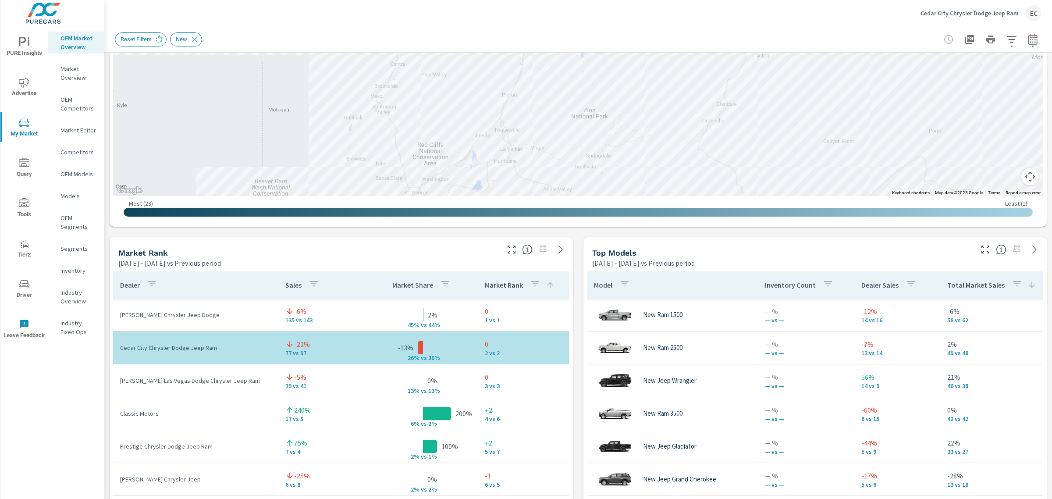
click at [981, 248] on icon "button" at bounding box center [986, 249] width 11 height 11
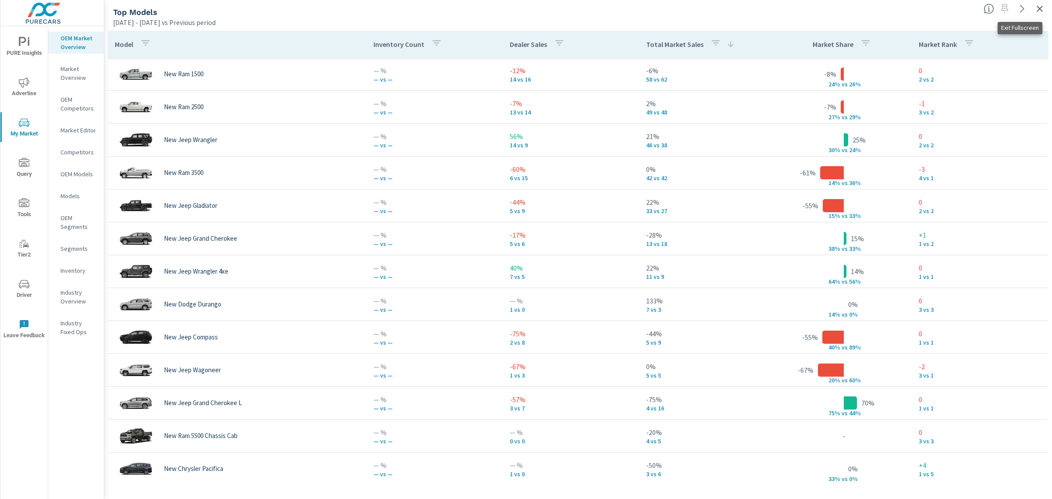
click at [1036, 7] on icon "button" at bounding box center [1040, 9] width 11 height 11
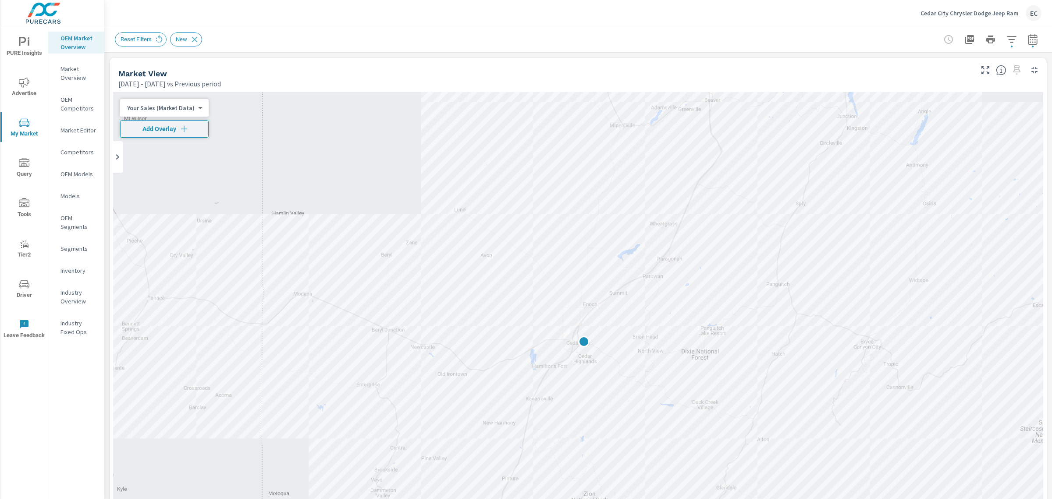
click at [987, 12] on p "Cedar City Chrysler Dodge Jeep Ram" at bounding box center [970, 13] width 98 height 8
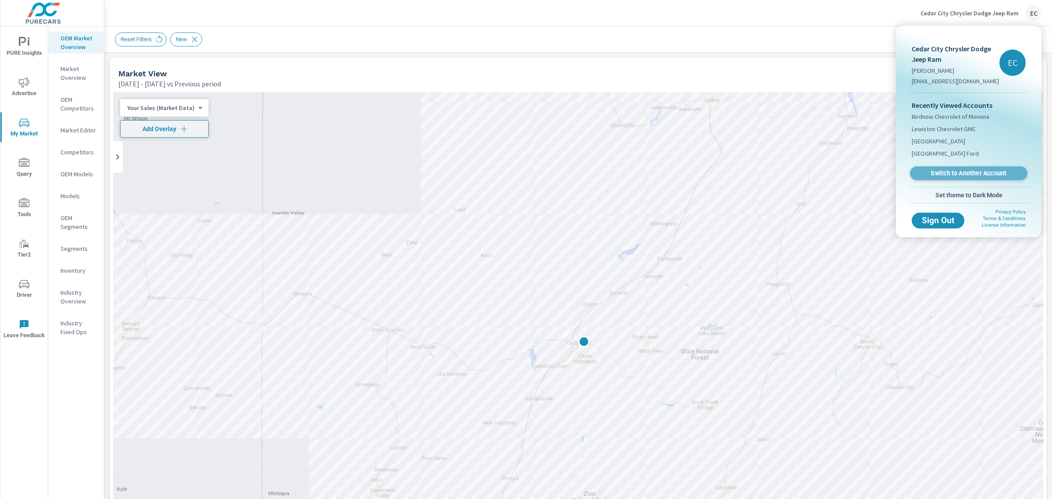
click at [956, 172] on span "Switch to Another Account" at bounding box center [968, 173] width 107 height 8
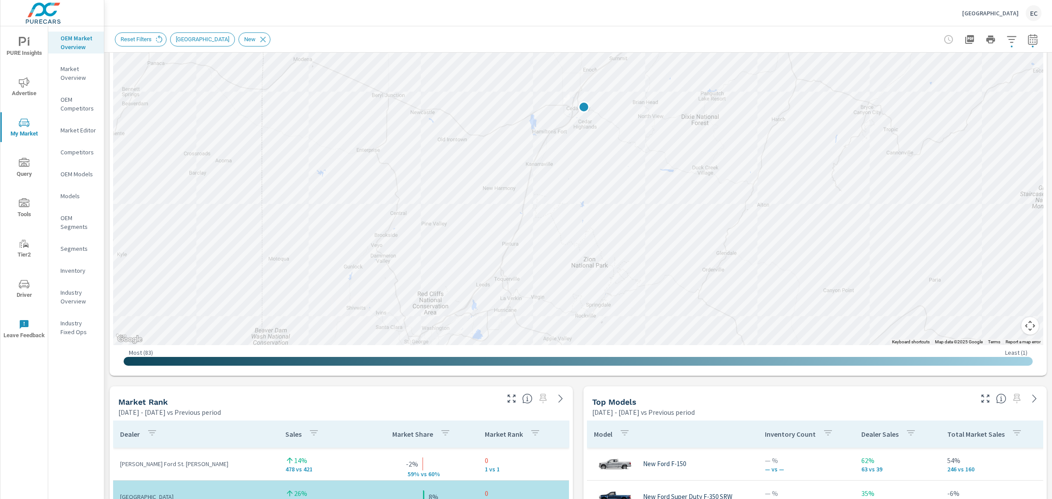
scroll to position [329, 0]
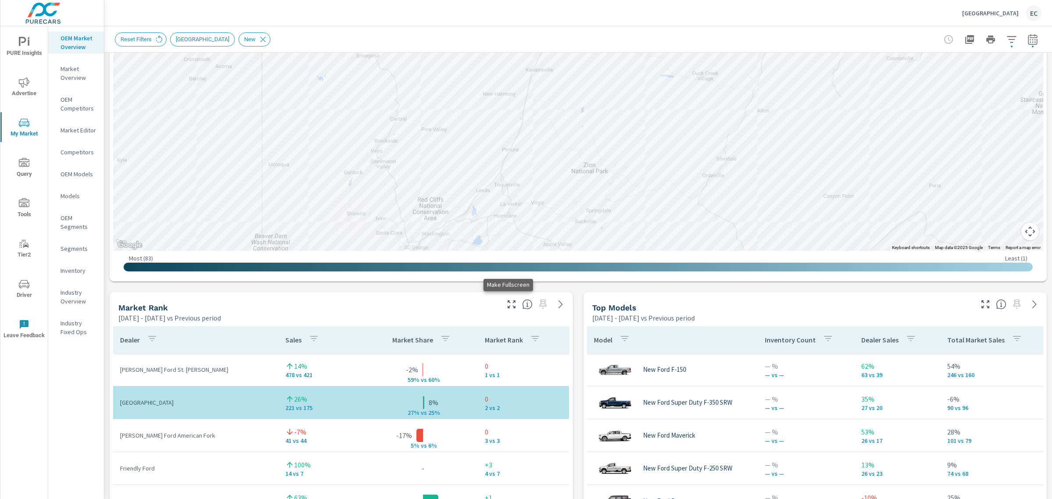
click at [508, 306] on icon "button" at bounding box center [512, 304] width 8 height 8
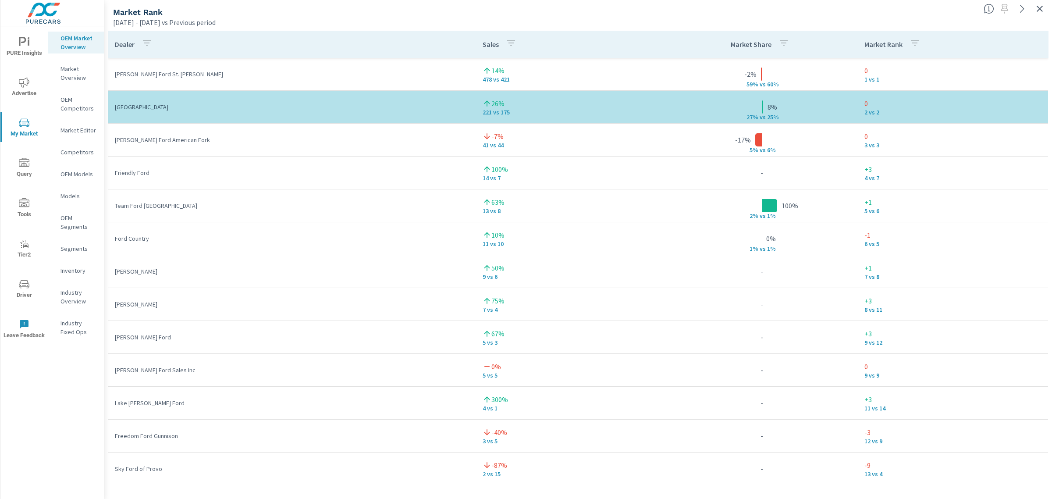
click at [1036, 7] on button "button" at bounding box center [1040, 9] width 14 height 14
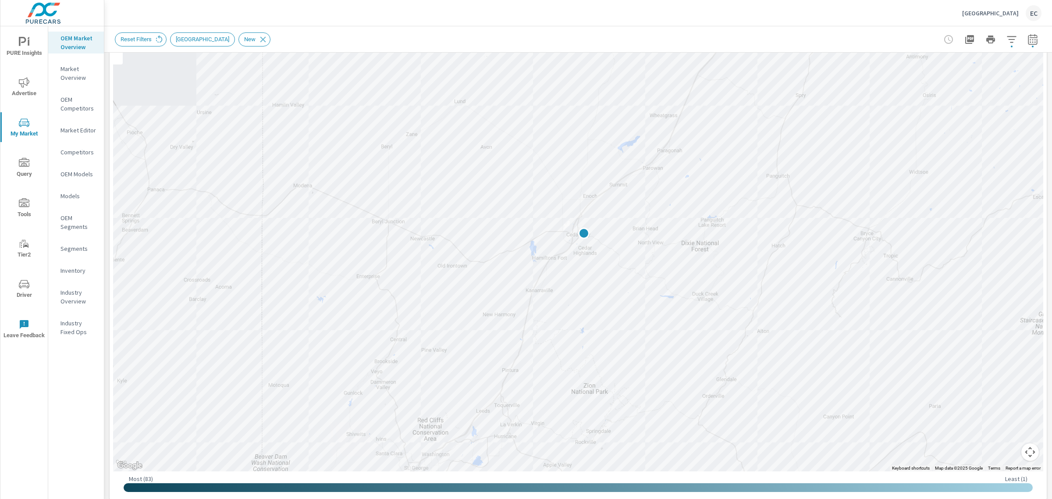
scroll to position [164, 0]
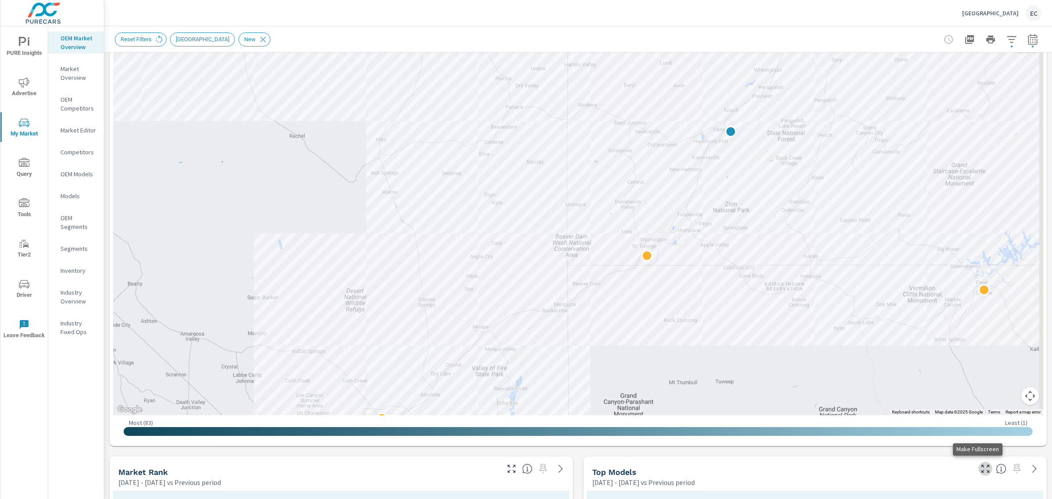
click at [981, 468] on icon "button" at bounding box center [986, 469] width 11 height 11
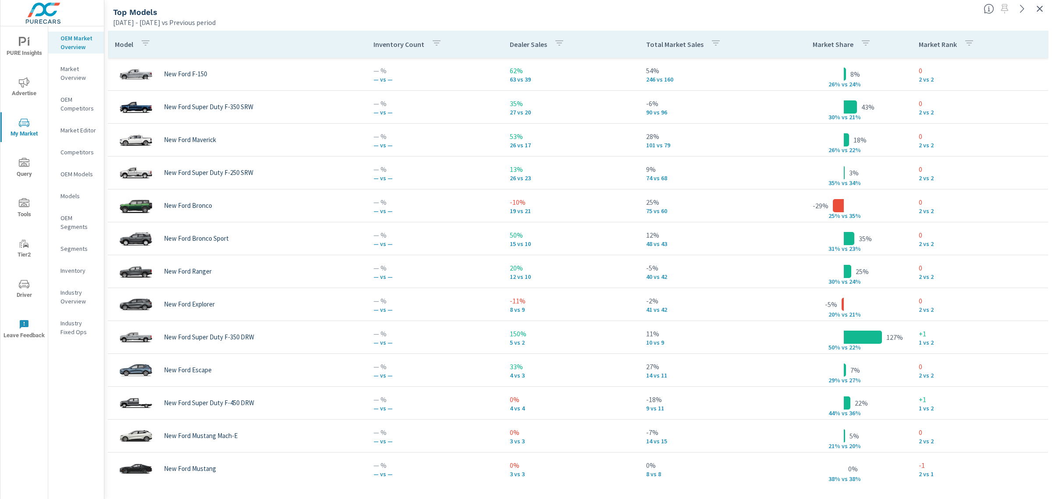
click at [680, 49] on div "Total Market Sales" at bounding box center [685, 44] width 78 height 20
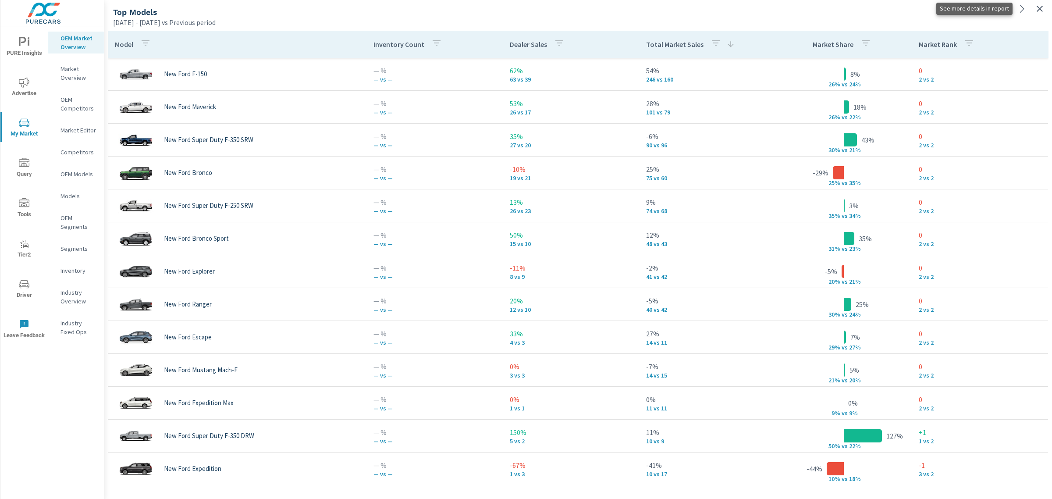
click at [1040, 9] on icon "button" at bounding box center [1040, 9] width 6 height 6
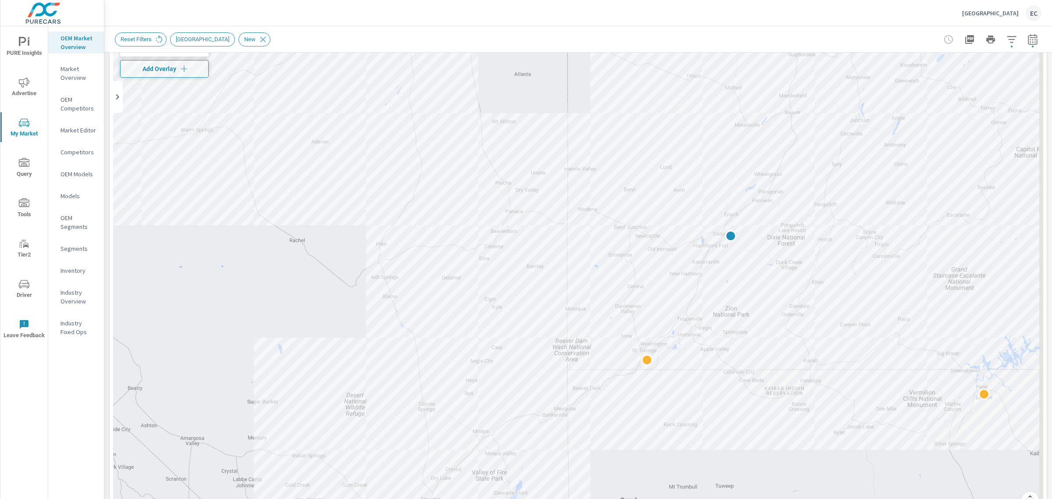
scroll to position [164, 0]
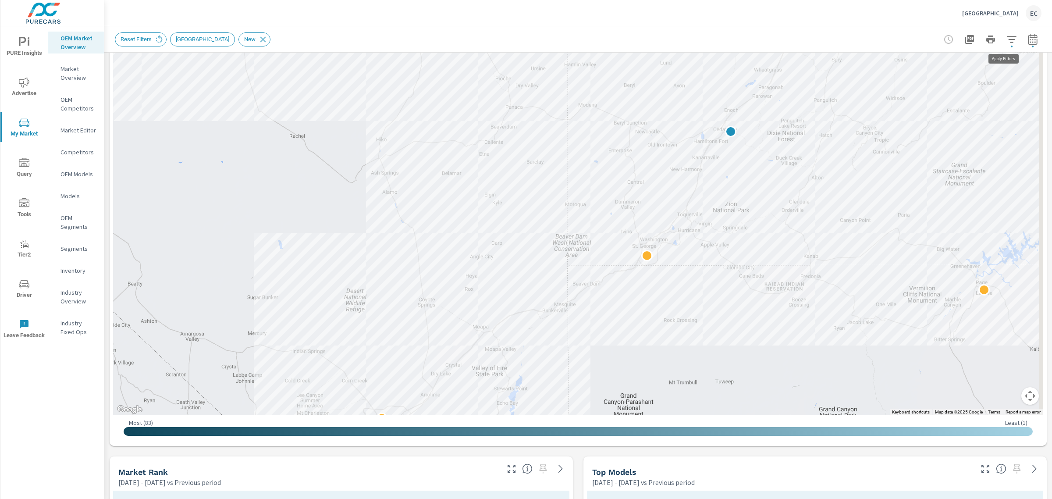
click at [1007, 40] on icon "button" at bounding box center [1012, 39] width 11 height 11
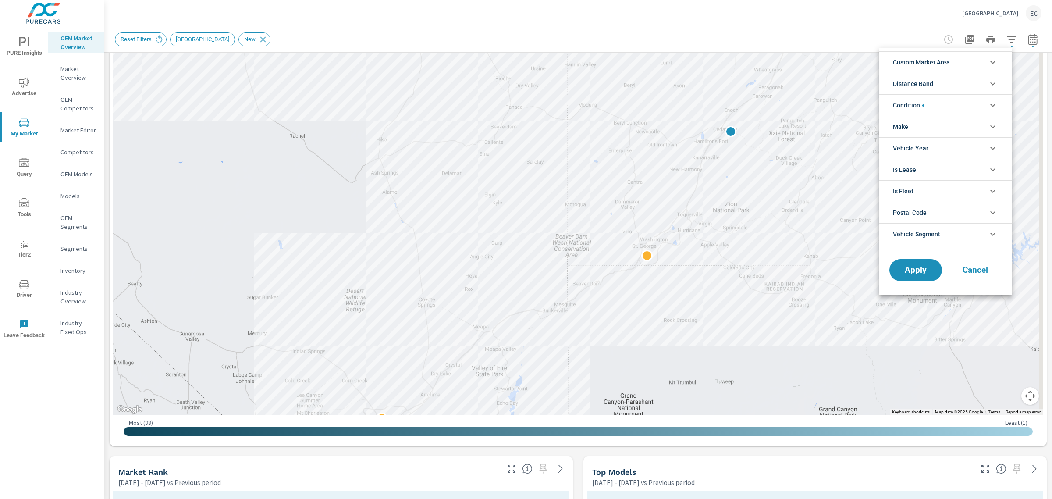
click at [934, 100] on li "Condition" at bounding box center [945, 104] width 133 height 21
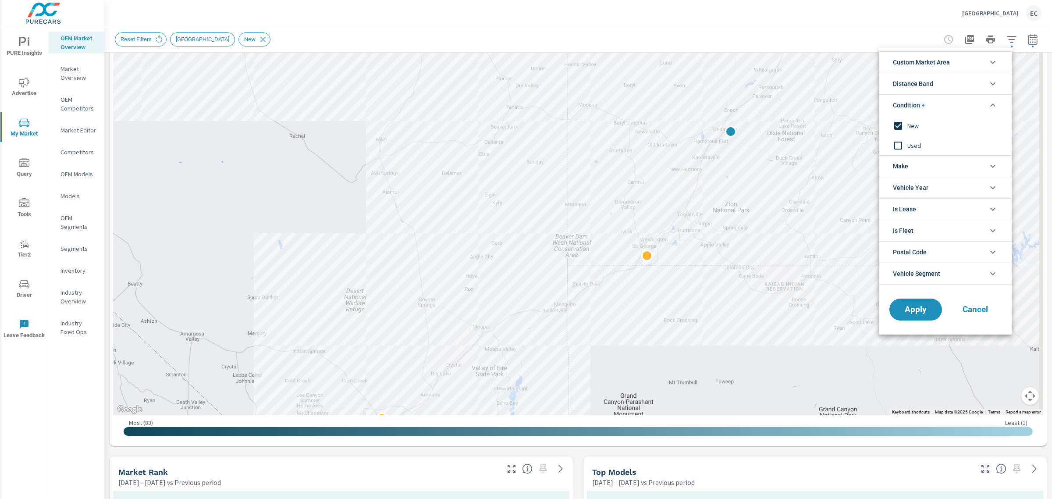
click at [902, 146] on input "filter options" at bounding box center [898, 145] width 18 height 18
click at [902, 125] on input "filter options" at bounding box center [898, 126] width 18 height 18
click at [898, 311] on span "Apply" at bounding box center [916, 310] width 36 height 8
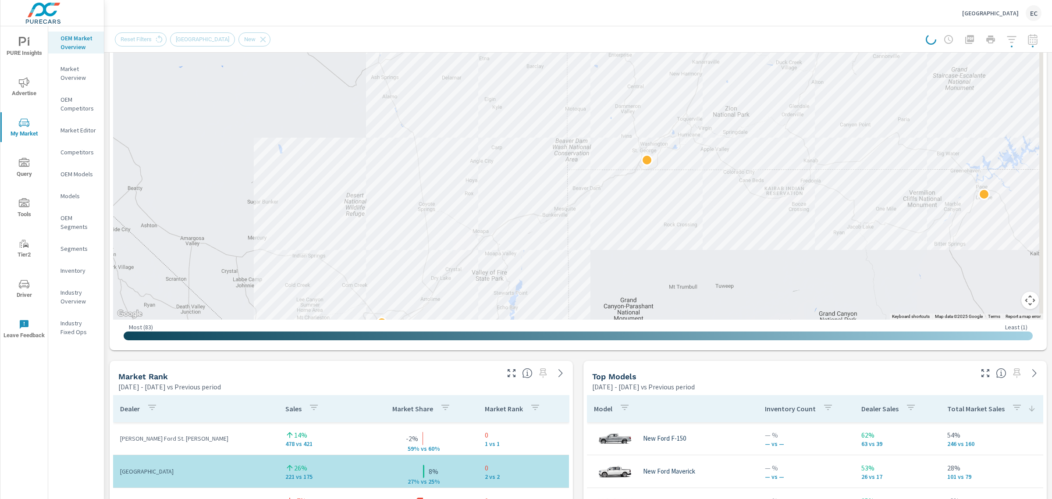
scroll to position [329, 0]
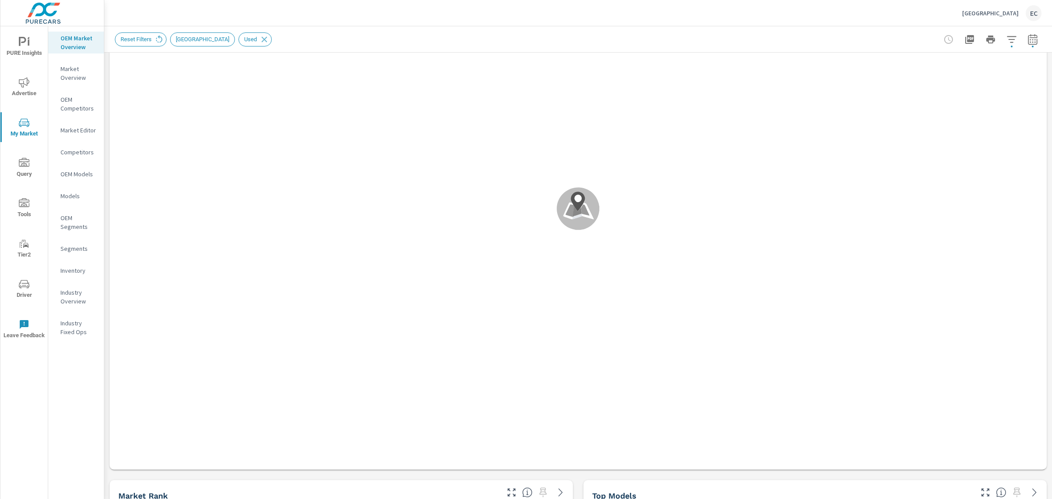
scroll to position [219, 0]
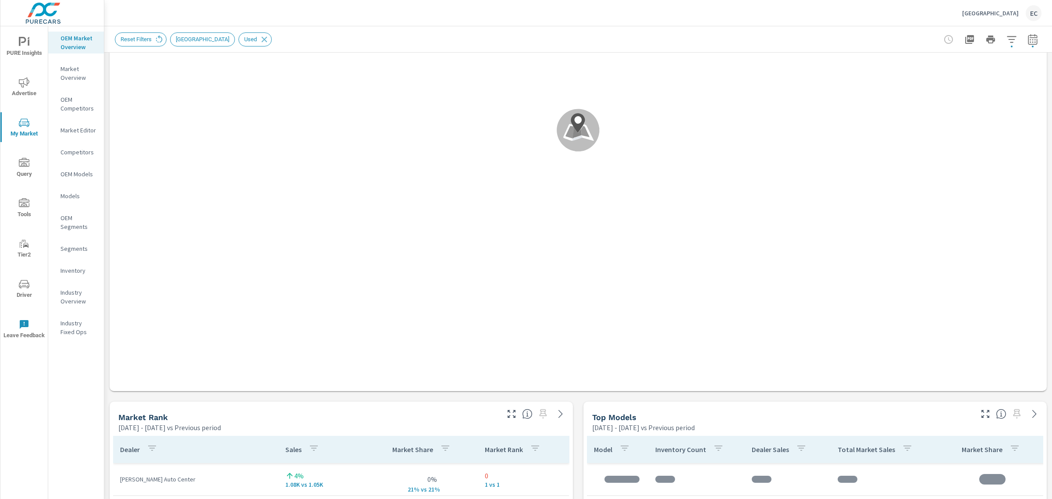
click at [506, 414] on icon "button" at bounding box center [511, 414] width 11 height 11
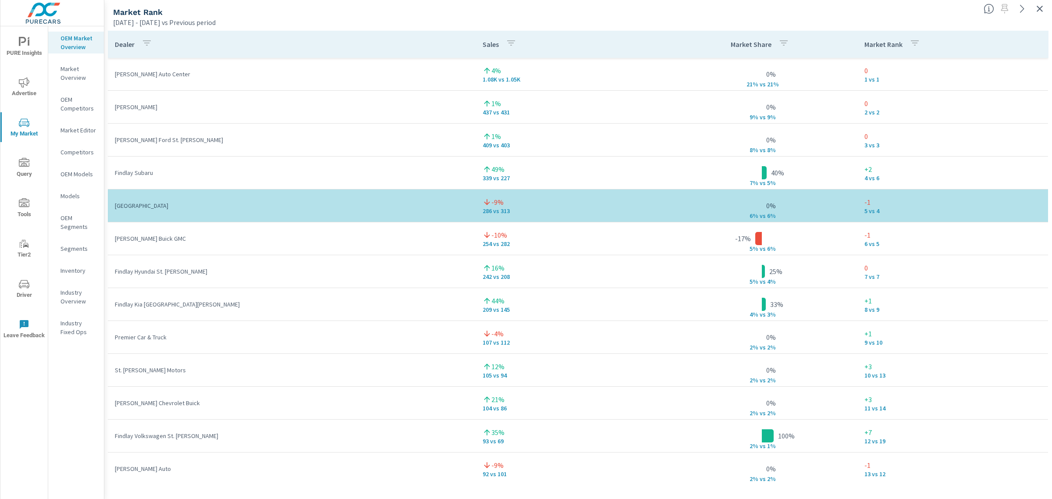
click at [1036, 6] on icon "button" at bounding box center [1040, 9] width 11 height 11
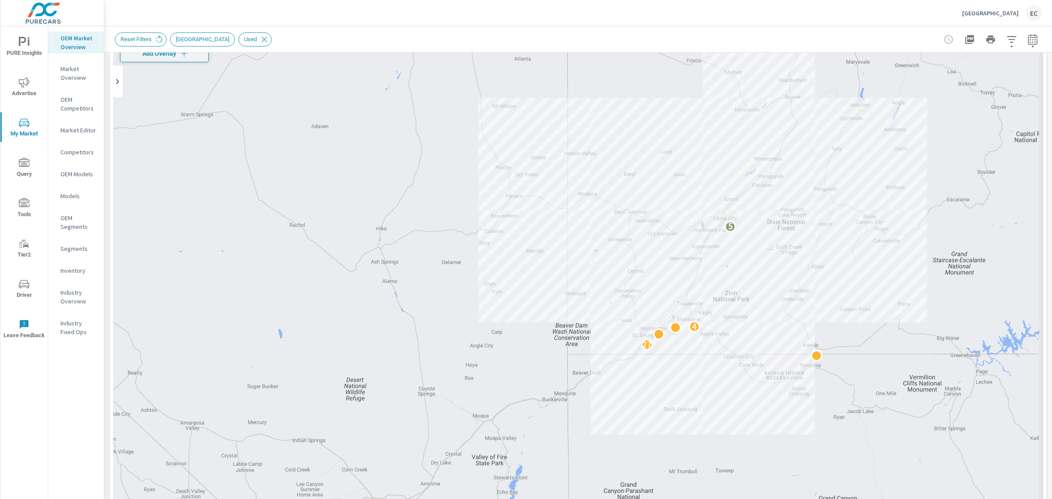
scroll to position [219, 0]
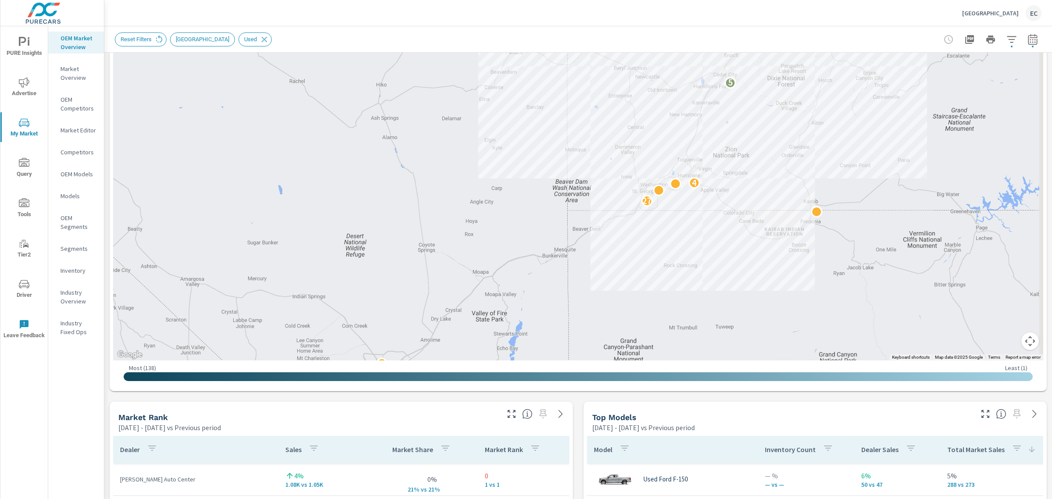
click at [981, 411] on icon "button" at bounding box center [986, 414] width 11 height 11
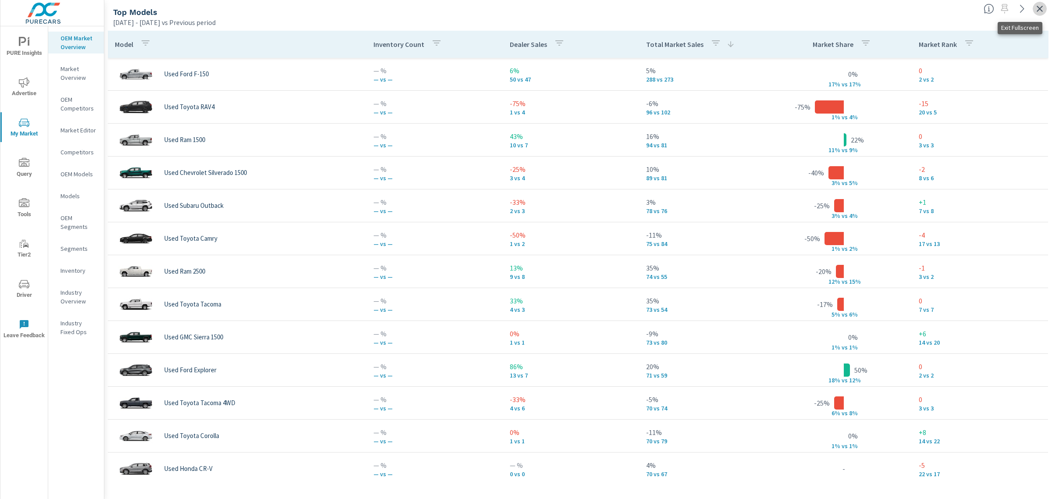
click at [1041, 11] on icon "button" at bounding box center [1040, 9] width 11 height 11
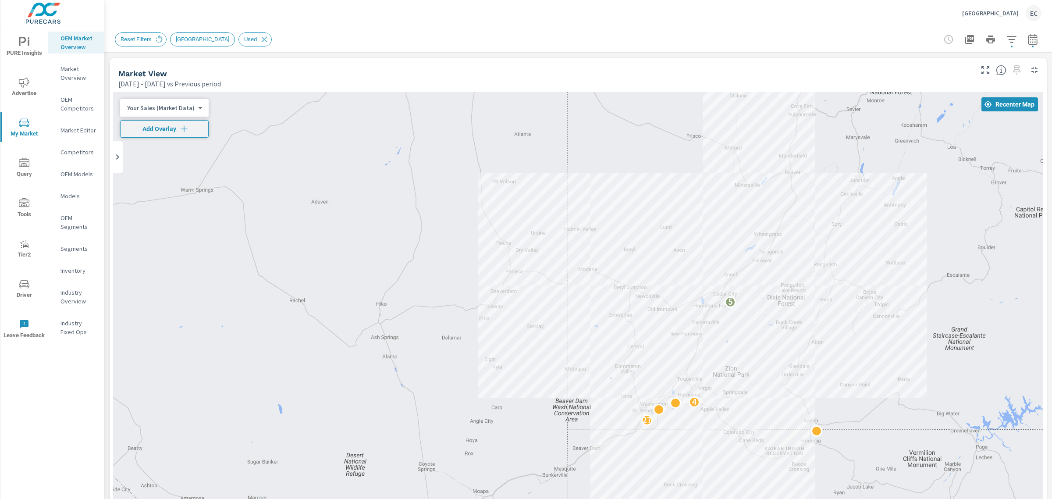
click at [1005, 14] on p "[GEOGRAPHIC_DATA]" at bounding box center [991, 13] width 57 height 8
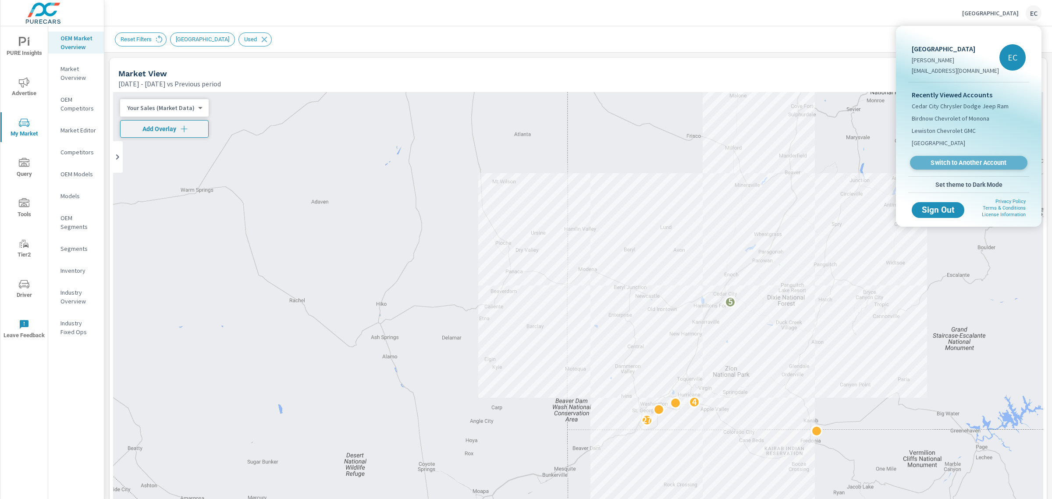
click at [974, 159] on span "Switch to Another Account" at bounding box center [968, 163] width 107 height 8
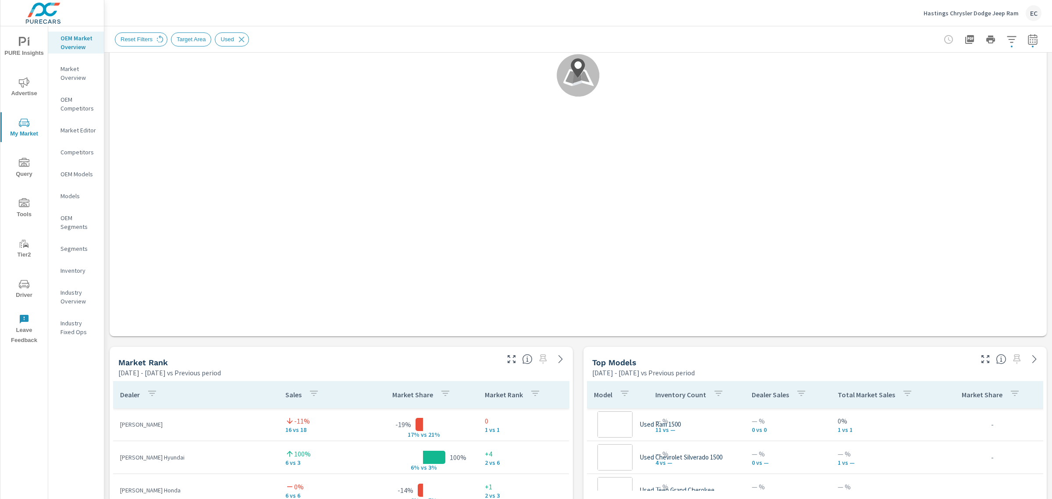
scroll to position [99, 0]
click at [507, 362] on icon "button" at bounding box center [511, 359] width 11 height 11
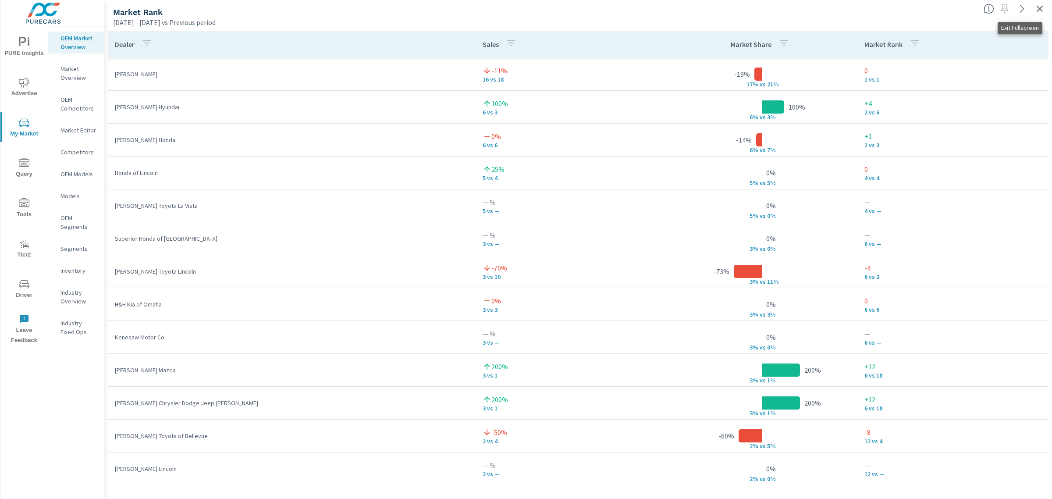
click at [1039, 12] on icon "button" at bounding box center [1040, 9] width 11 height 11
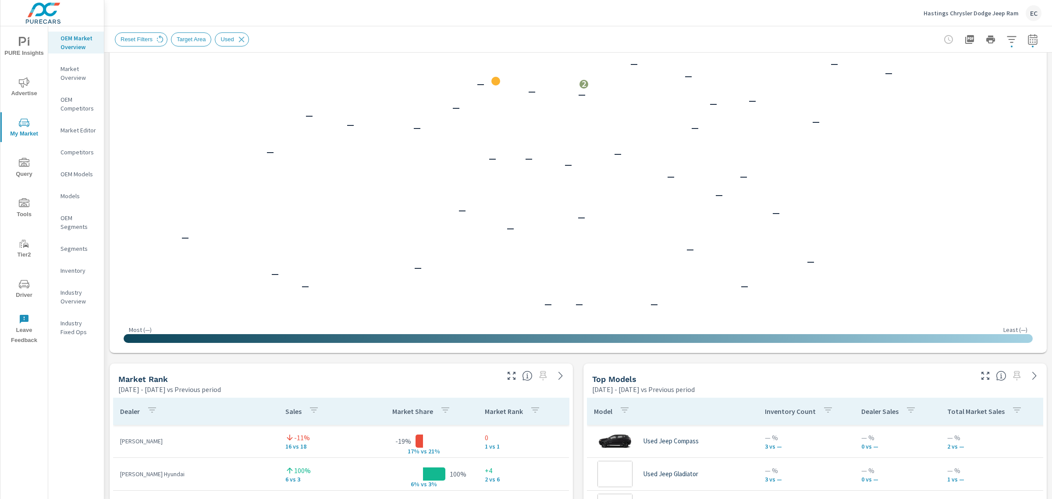
scroll to position [274, 0]
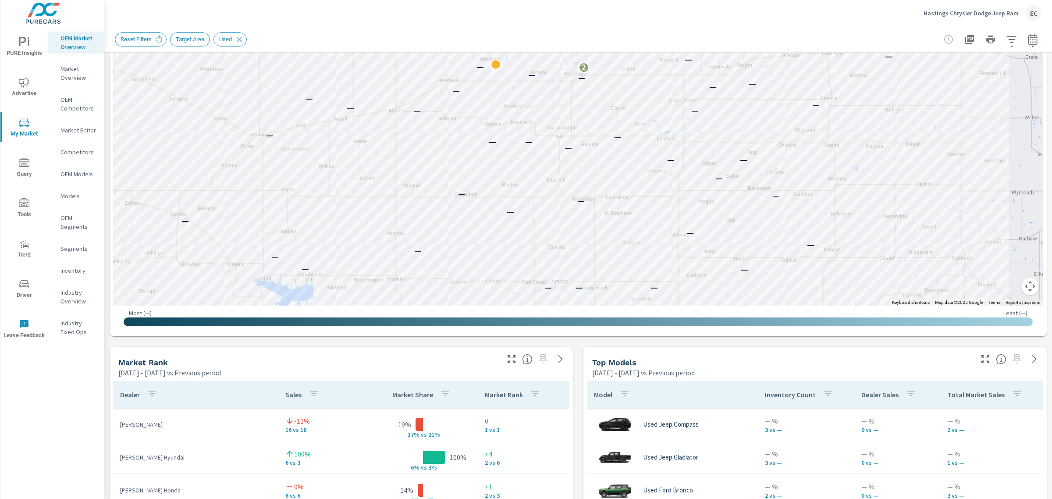
click at [981, 357] on icon "button" at bounding box center [986, 359] width 11 height 11
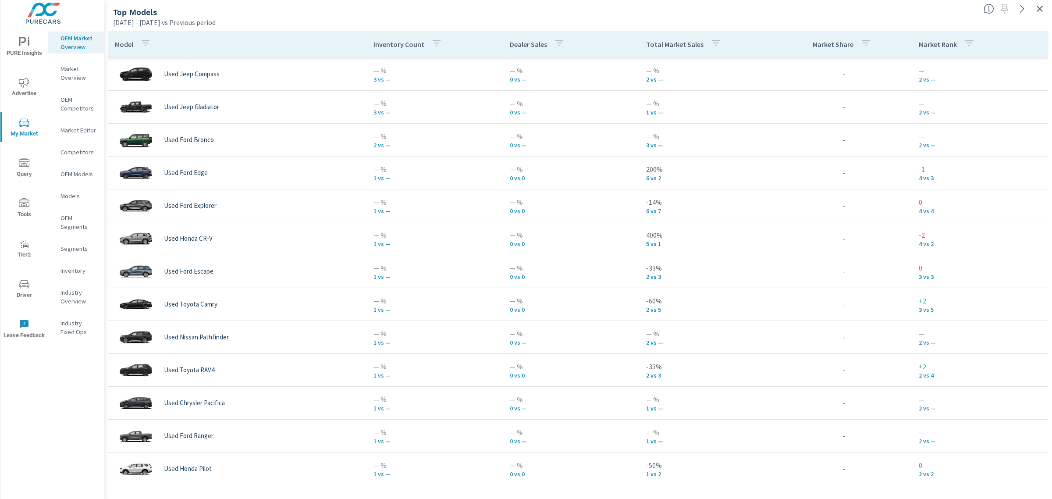
click at [691, 42] on p "Total Market Sales" at bounding box center [674, 44] width 57 height 9
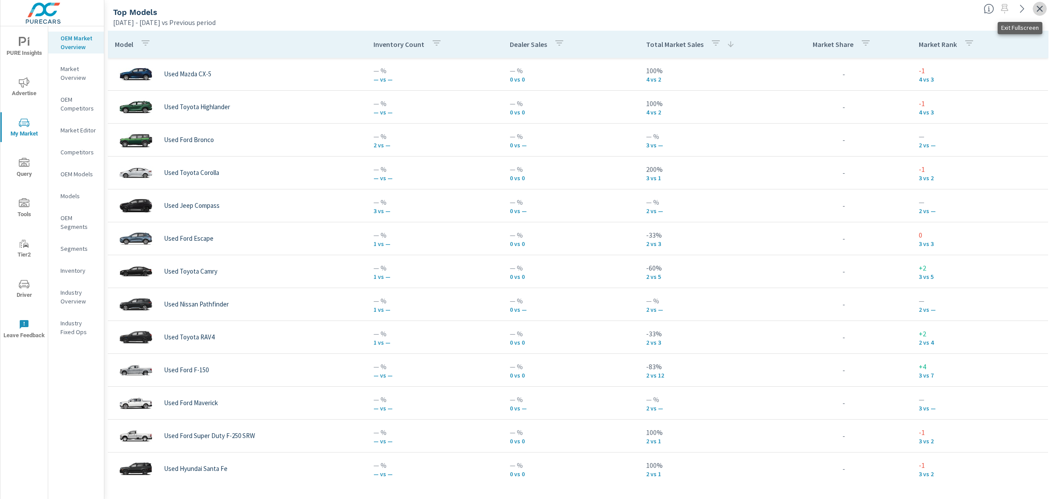
click at [1038, 10] on icon "button" at bounding box center [1040, 9] width 11 height 11
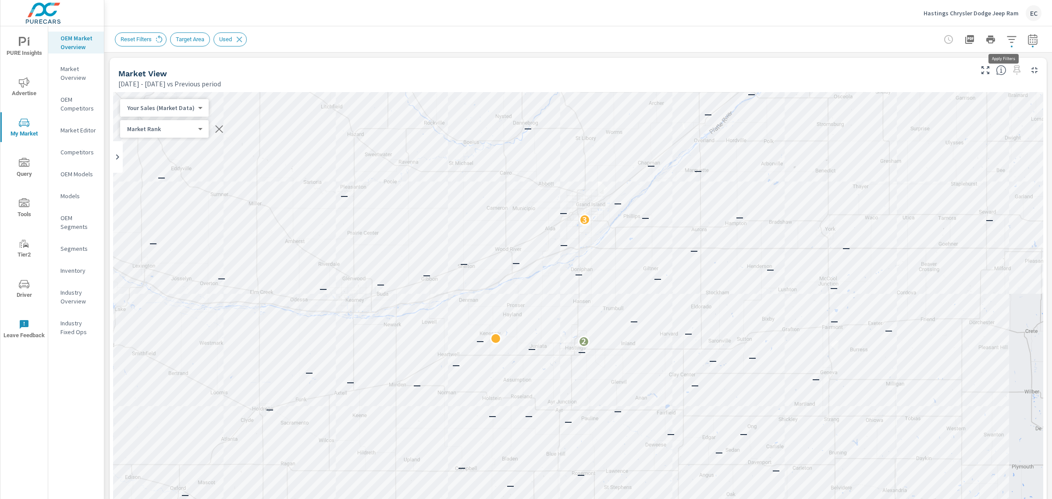
click at [1007, 36] on icon "button" at bounding box center [1011, 39] width 9 height 7
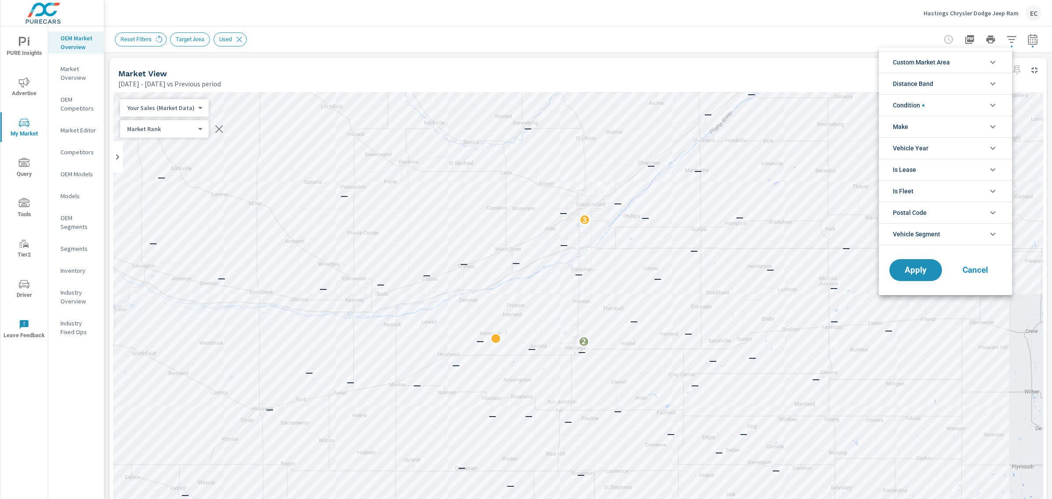
scroll to position [20, 0]
click at [924, 100] on span "Condition" at bounding box center [909, 105] width 32 height 21
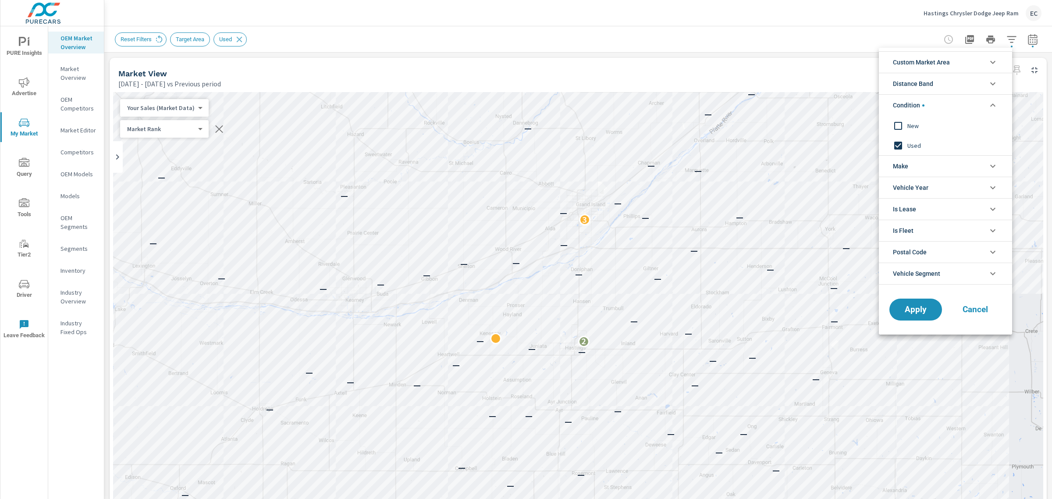
scroll to position [0, 0]
click at [908, 129] on span "New" at bounding box center [956, 126] width 96 height 11
click at [908, 139] on div "Used" at bounding box center [945, 146] width 132 height 20
click at [909, 319] on button "Apply" at bounding box center [916, 309] width 54 height 23
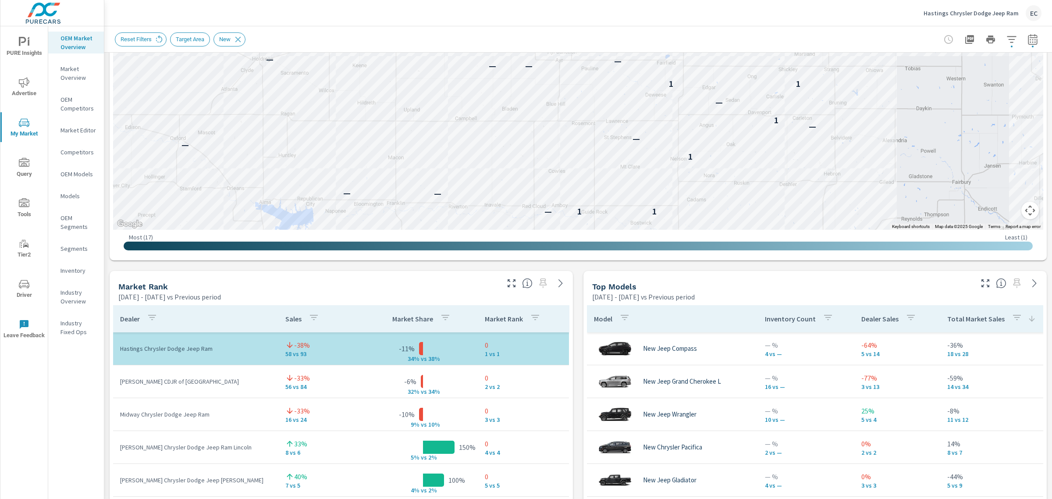
scroll to position [439, 0]
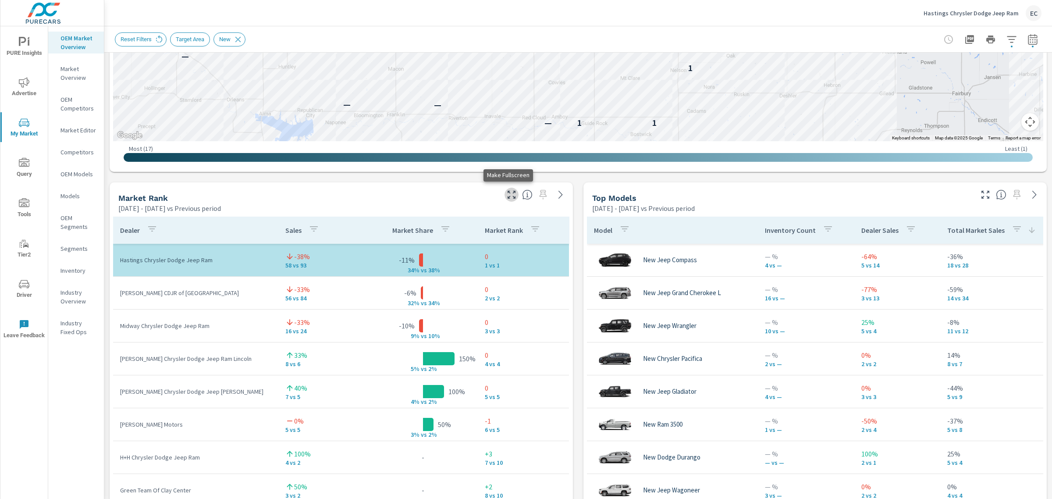
click at [507, 201] on button "button" at bounding box center [512, 195] width 14 height 14
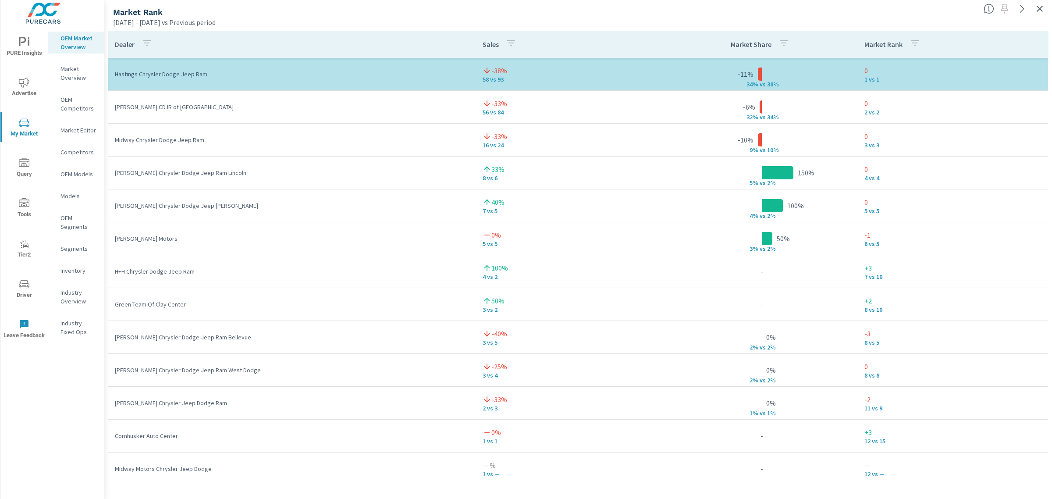
click at [1036, 4] on icon "button" at bounding box center [1040, 9] width 11 height 11
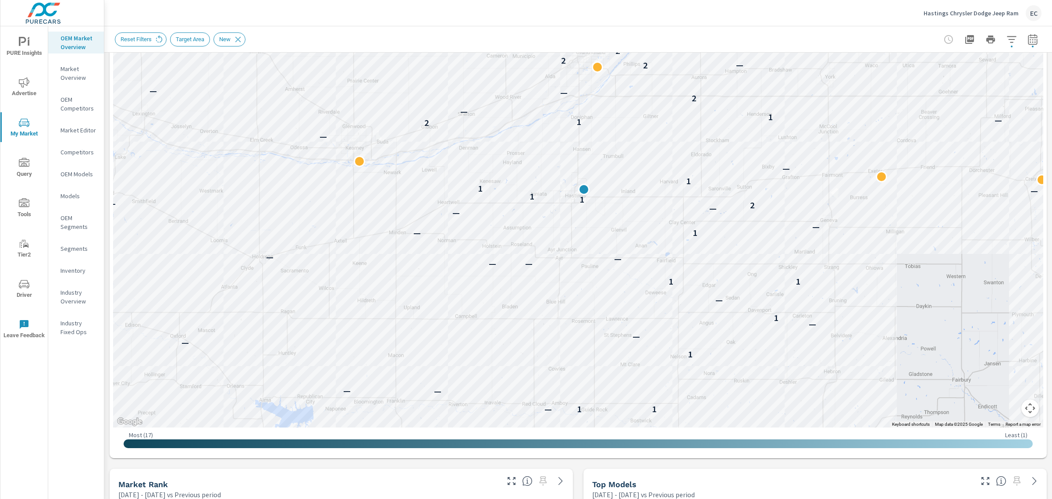
scroll to position [219, 0]
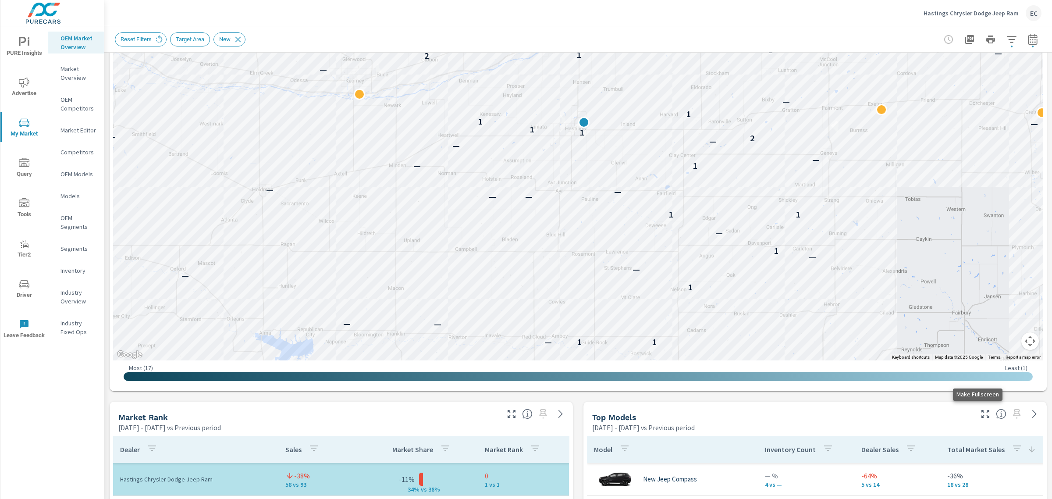
click at [981, 410] on icon "button" at bounding box center [986, 414] width 11 height 11
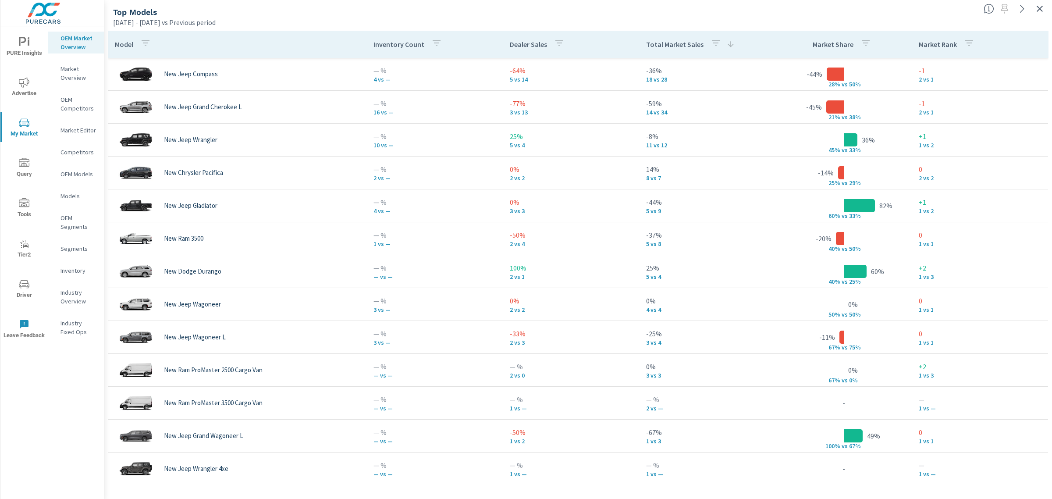
click at [1047, 12] on div at bounding box center [1017, 5] width 72 height 19
click at [1045, 9] on icon "button" at bounding box center [1040, 9] width 11 height 11
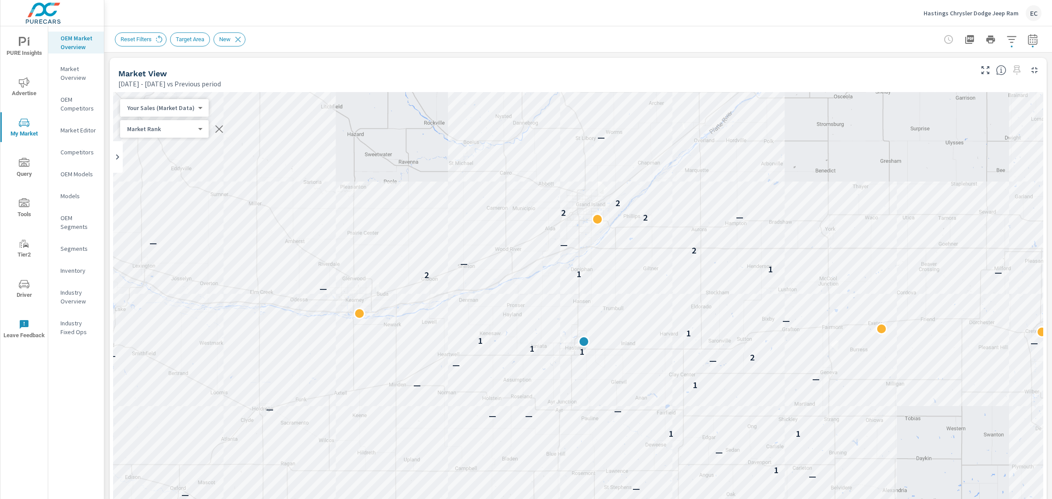
scroll to position [219, 0]
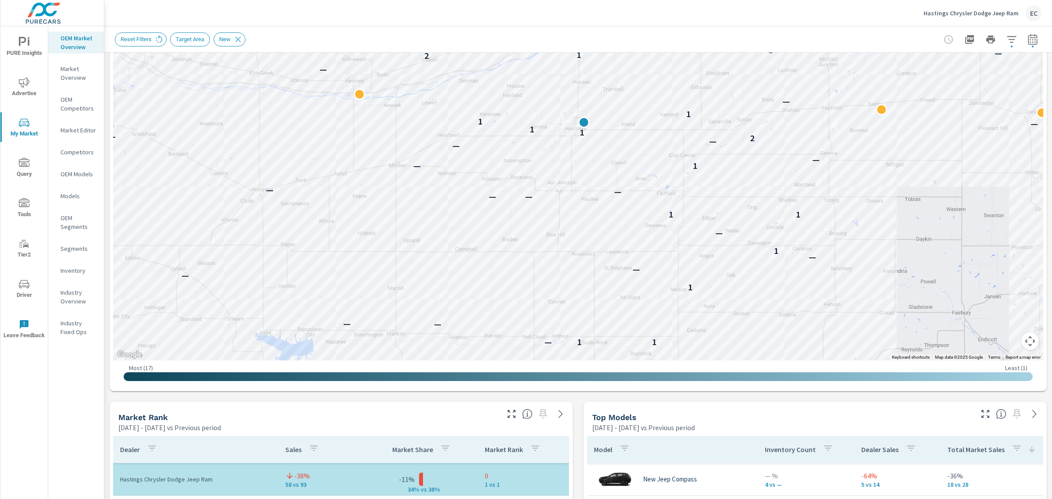
click at [999, 11] on p "Hastings Chrysler Dodge Jeep Ram" at bounding box center [971, 13] width 95 height 8
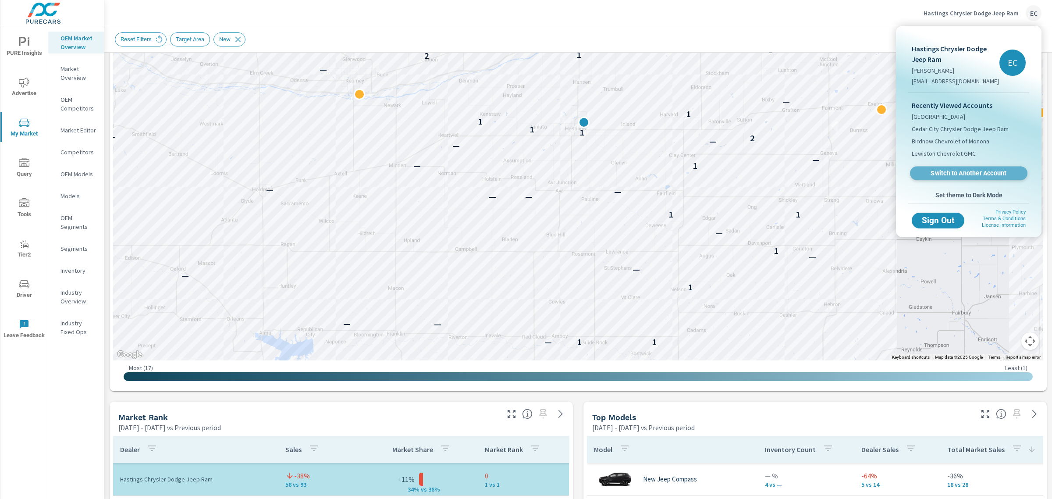
click at [939, 175] on span "Switch to Another Account" at bounding box center [968, 173] width 107 height 8
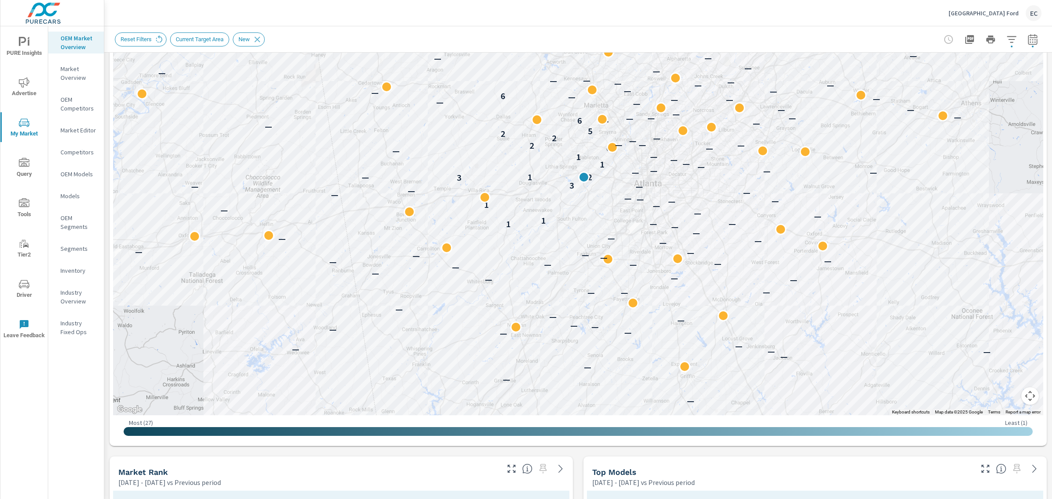
scroll to position [274, 0]
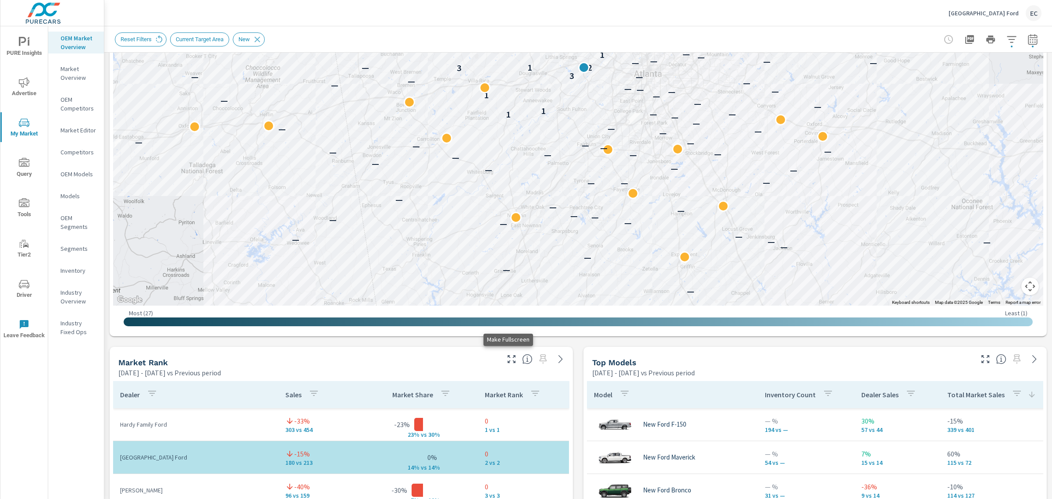
click at [511, 357] on icon "button" at bounding box center [511, 359] width 11 height 11
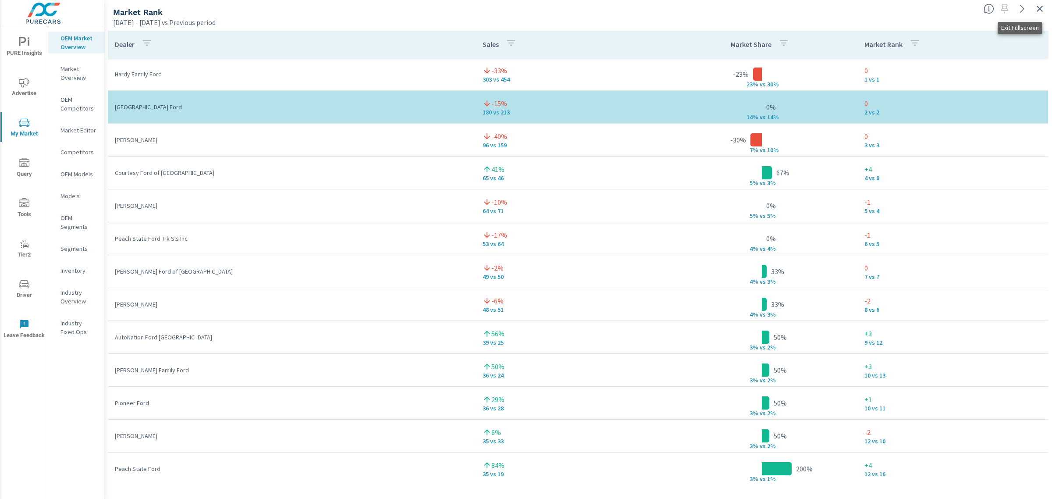
click at [1044, 9] on icon "button" at bounding box center [1040, 9] width 11 height 11
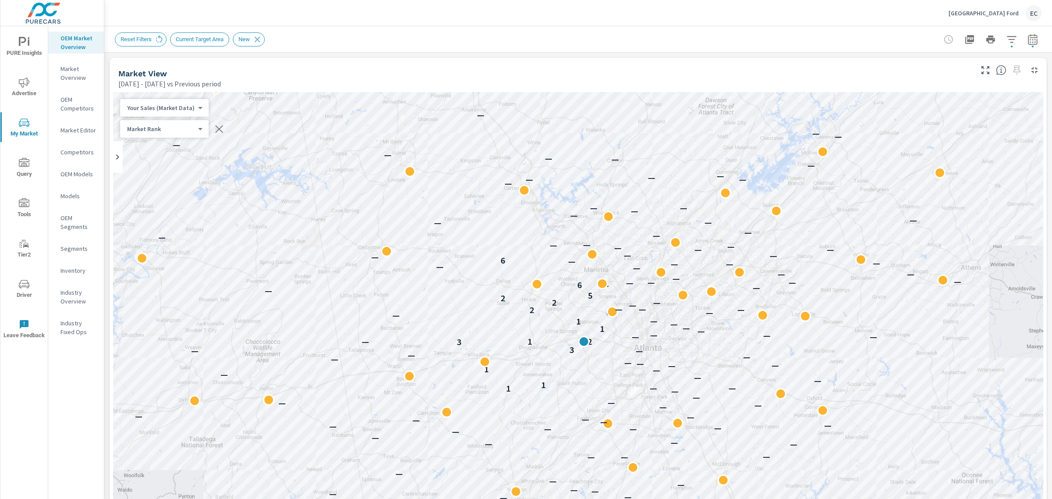
scroll to position [274, 0]
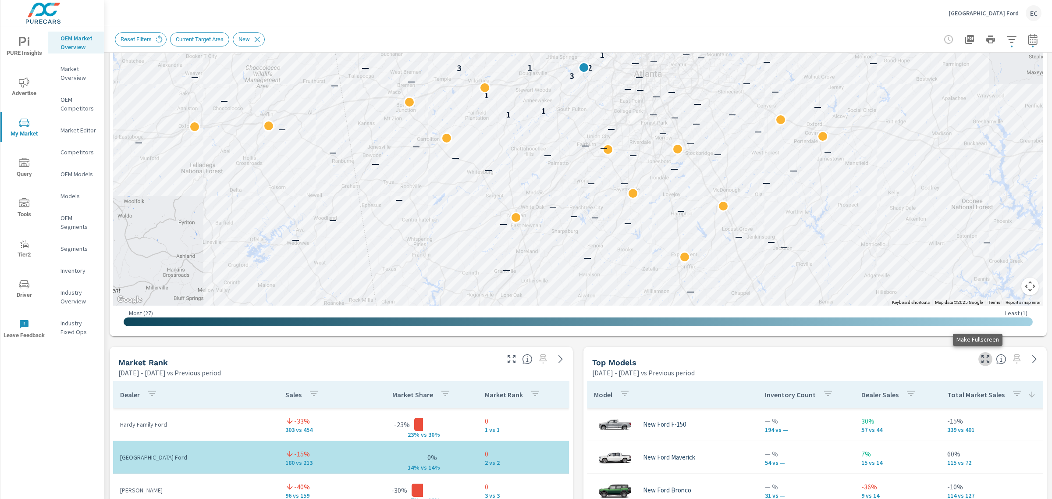
click at [981, 357] on icon "button" at bounding box center [986, 359] width 11 height 11
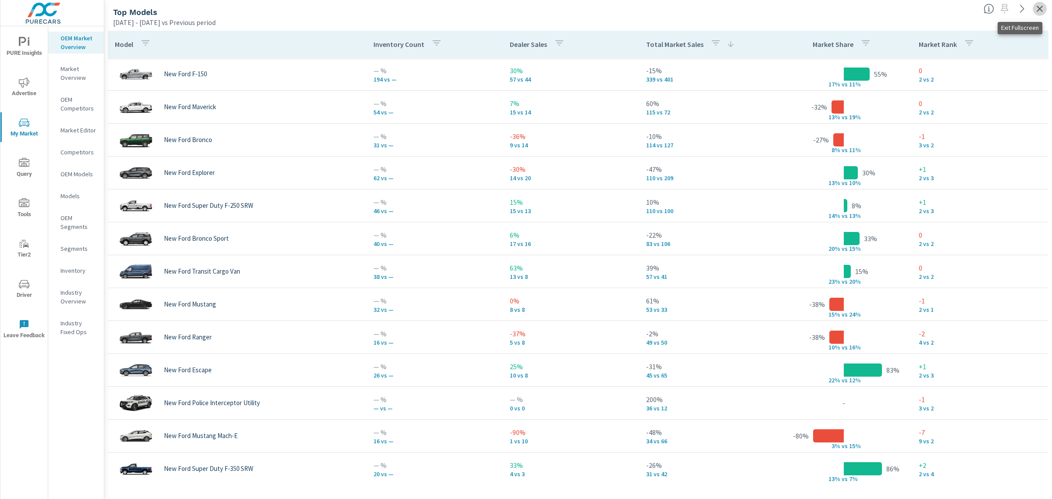
click at [1036, 7] on icon "button" at bounding box center [1040, 9] width 11 height 11
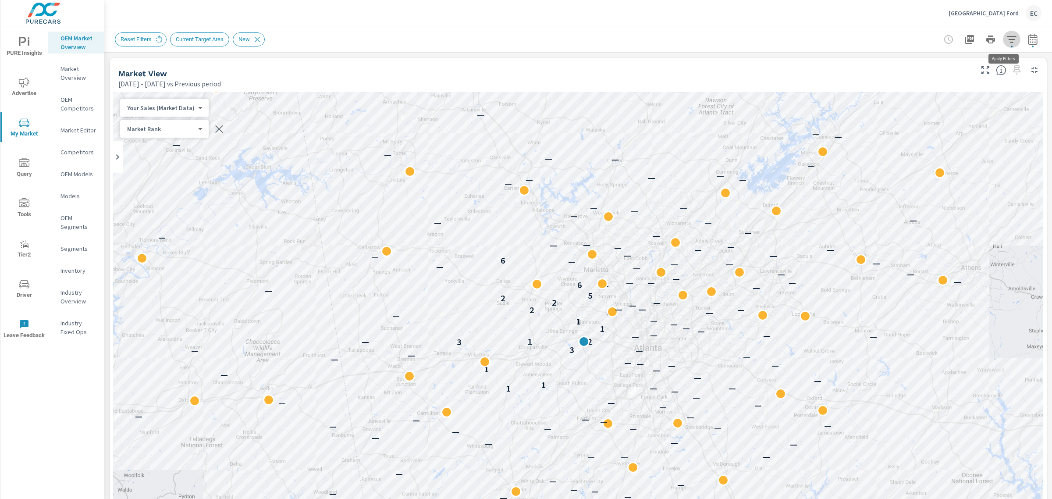
click at [1007, 43] on icon "button" at bounding box center [1012, 39] width 11 height 11
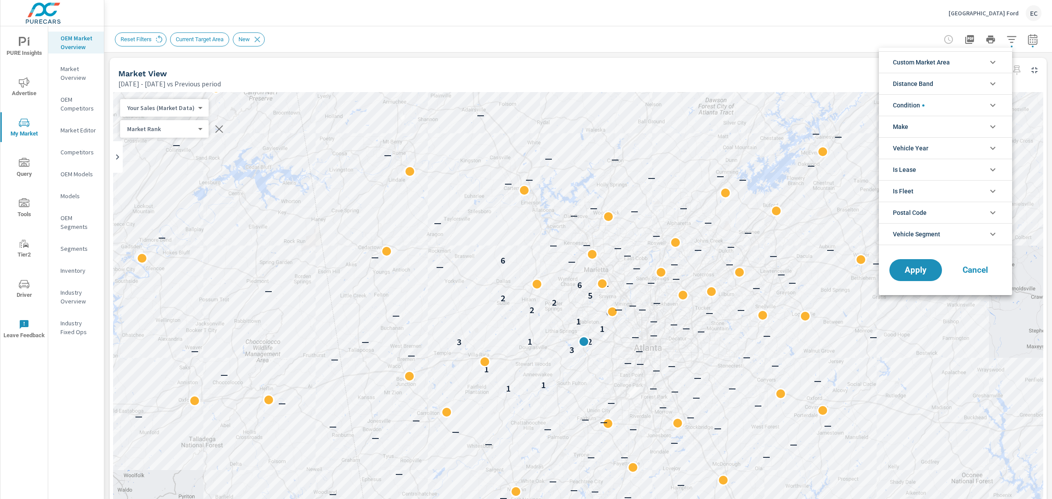
click at [930, 109] on li "Condition" at bounding box center [945, 104] width 133 height 21
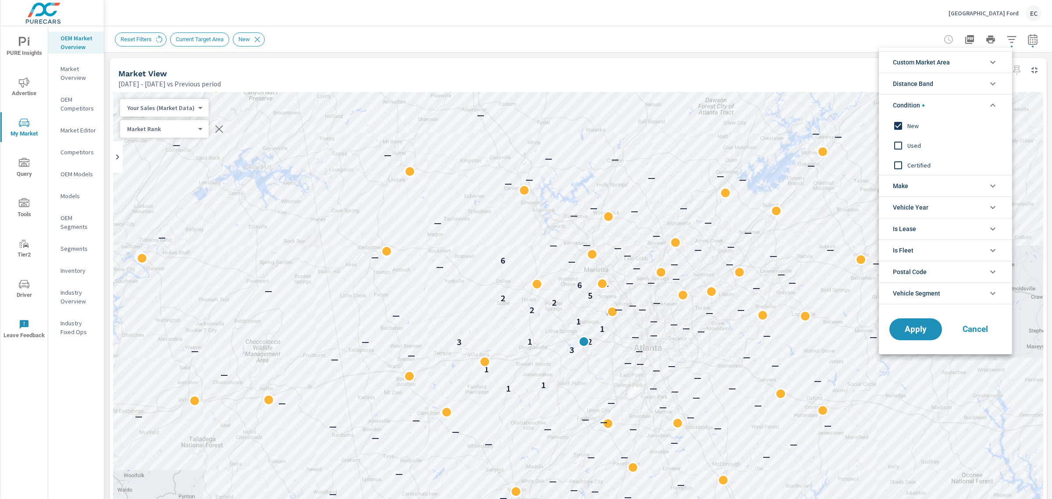
click at [908, 141] on span "Used" at bounding box center [956, 145] width 96 height 11
click at [911, 122] on span "New" at bounding box center [956, 126] width 96 height 11
click at [908, 325] on span "Apply" at bounding box center [916, 329] width 36 height 8
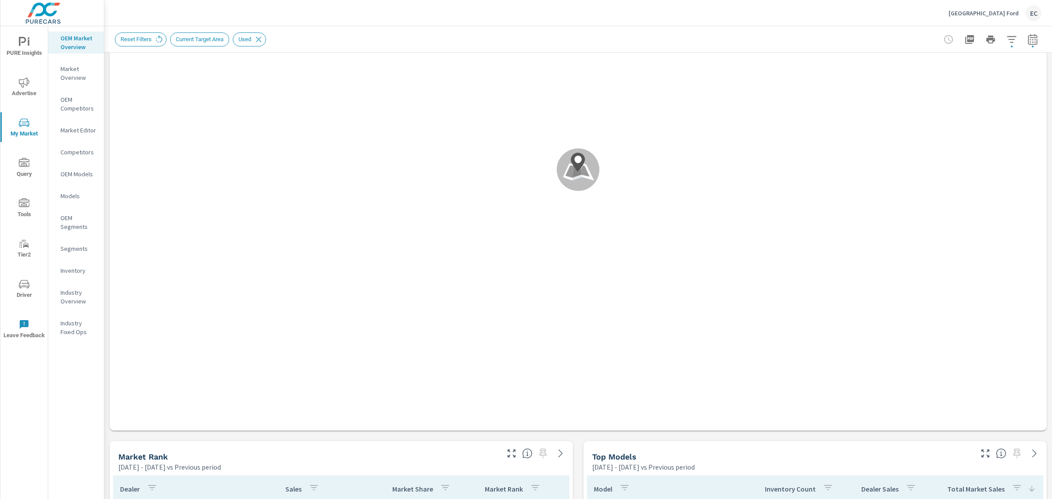
scroll to position [329, 0]
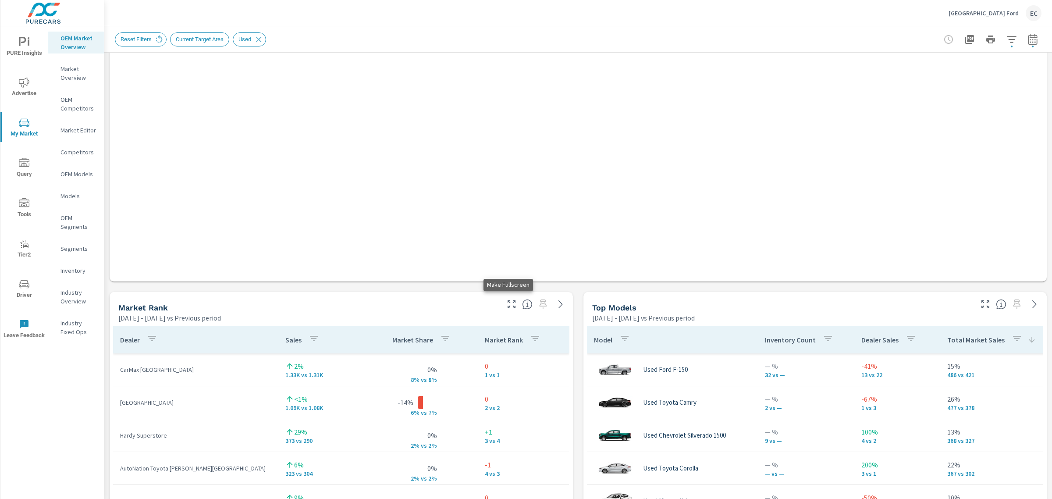
click at [505, 306] on button "button" at bounding box center [512, 304] width 14 height 14
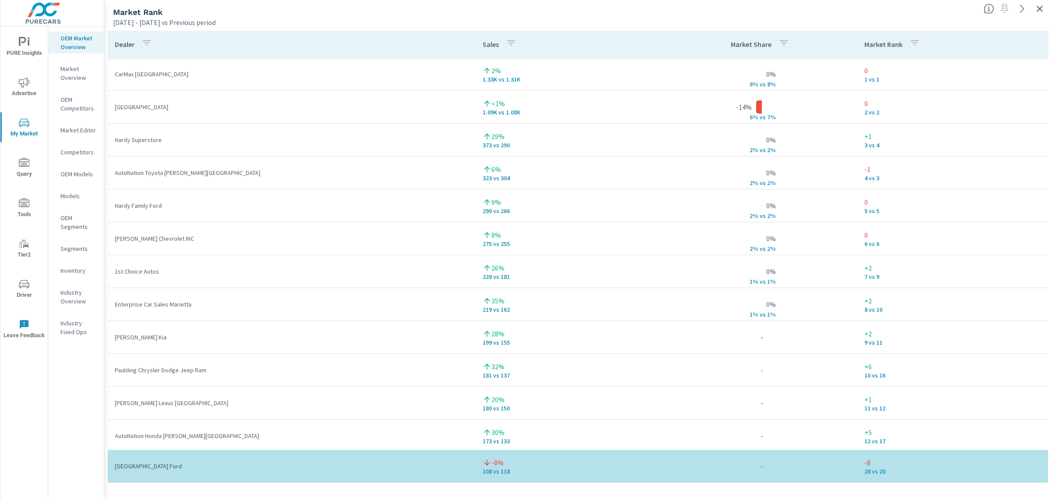
click at [1038, 7] on icon "button" at bounding box center [1040, 9] width 6 height 6
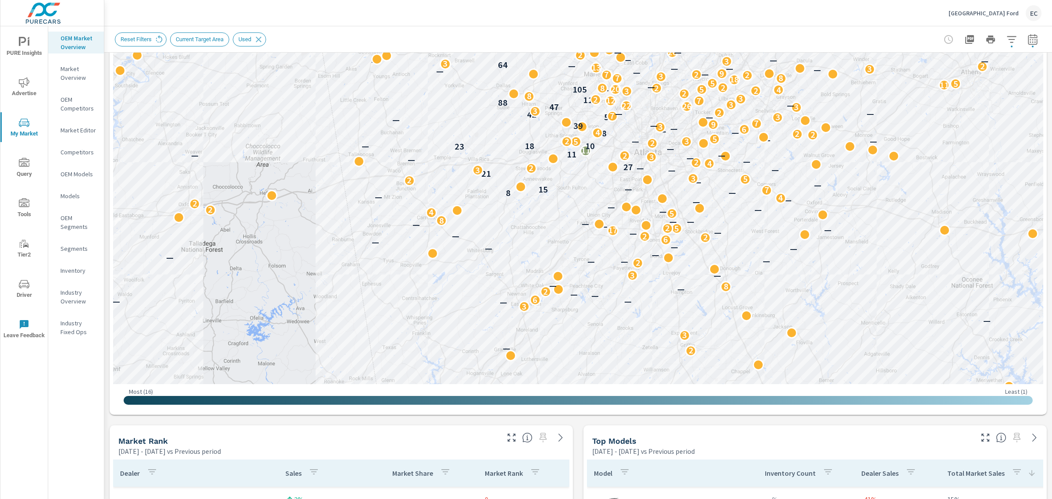
scroll to position [274, 0]
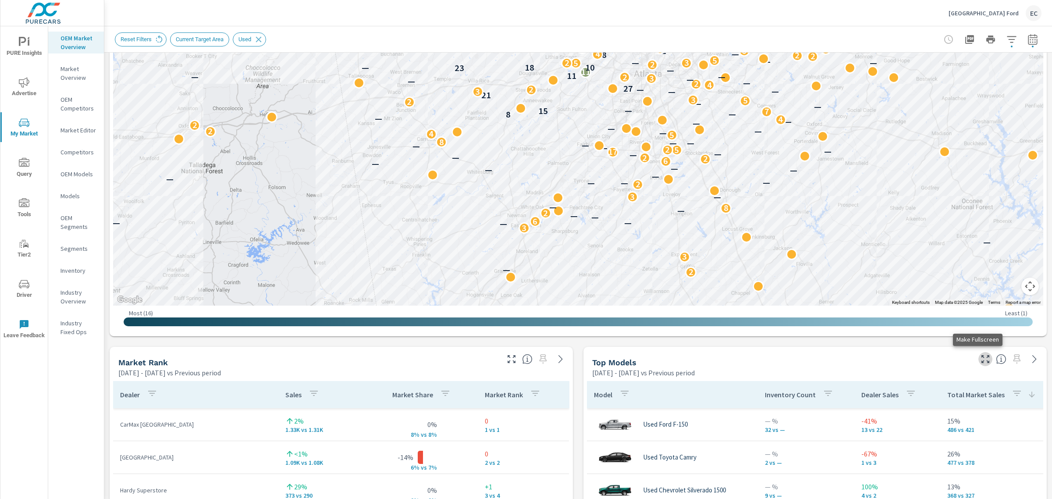
click at [979, 353] on button "button" at bounding box center [986, 359] width 14 height 14
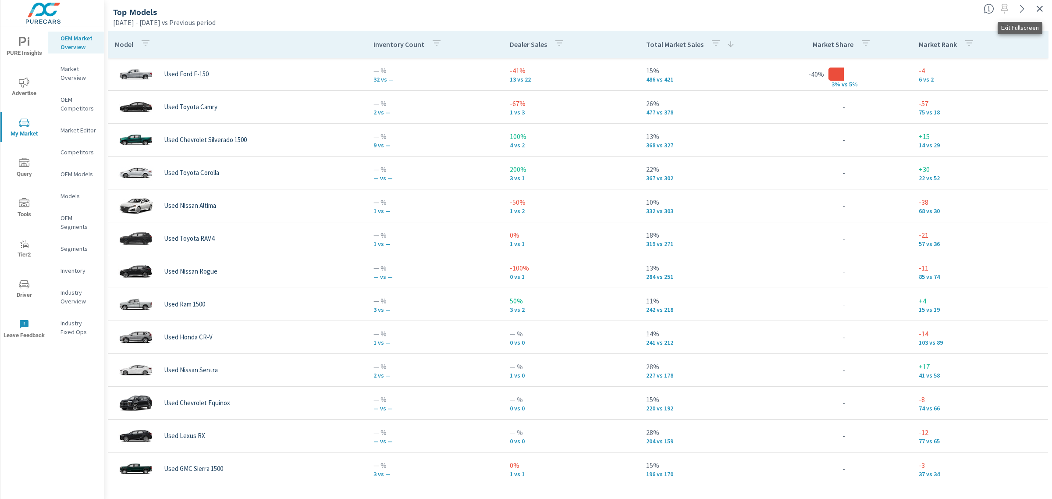
drag, startPoint x: 1036, startPoint y: 7, endPoint x: 1052, endPoint y: 49, distance: 44.1
click at [1036, 7] on icon "button" at bounding box center [1040, 9] width 11 height 11
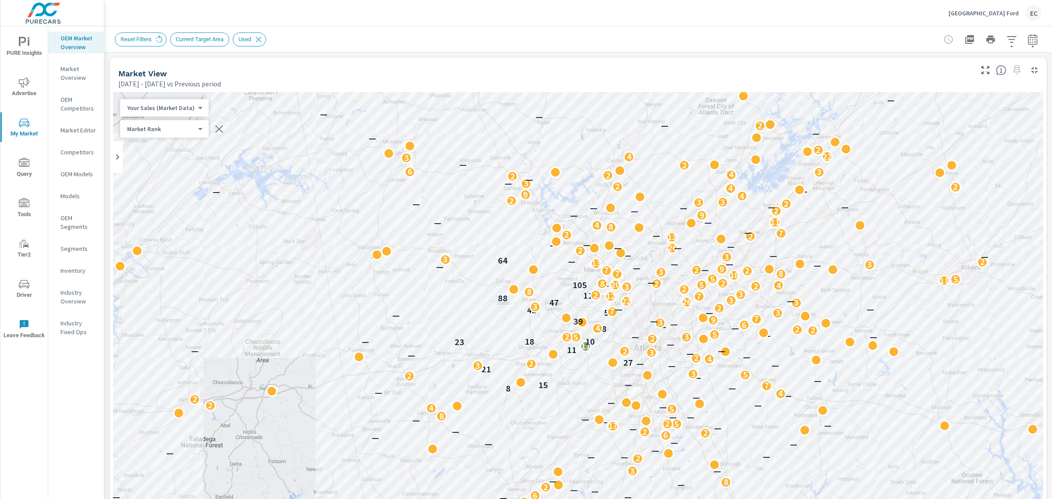
click at [995, 10] on p "[GEOGRAPHIC_DATA] Ford" at bounding box center [984, 13] width 70 height 8
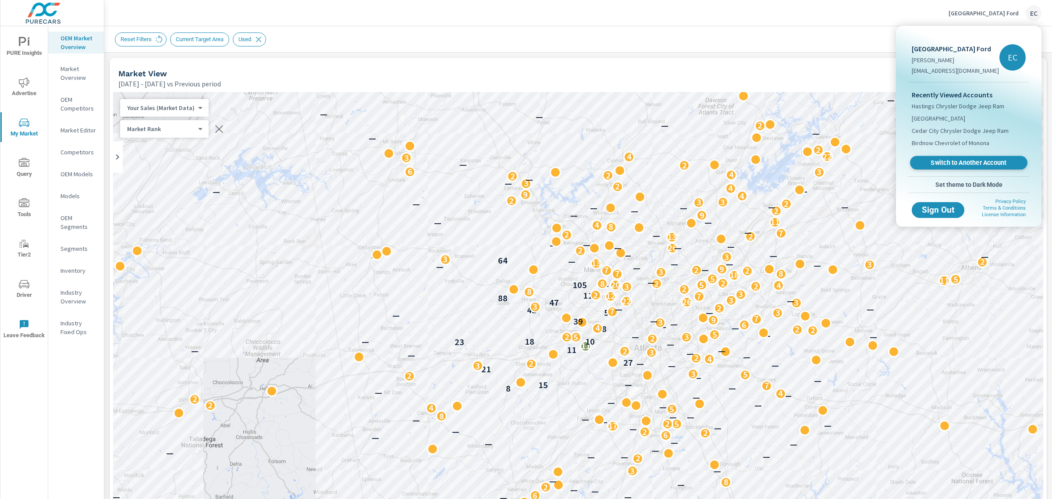
click at [963, 162] on span "Switch to Another Account" at bounding box center [968, 163] width 107 height 8
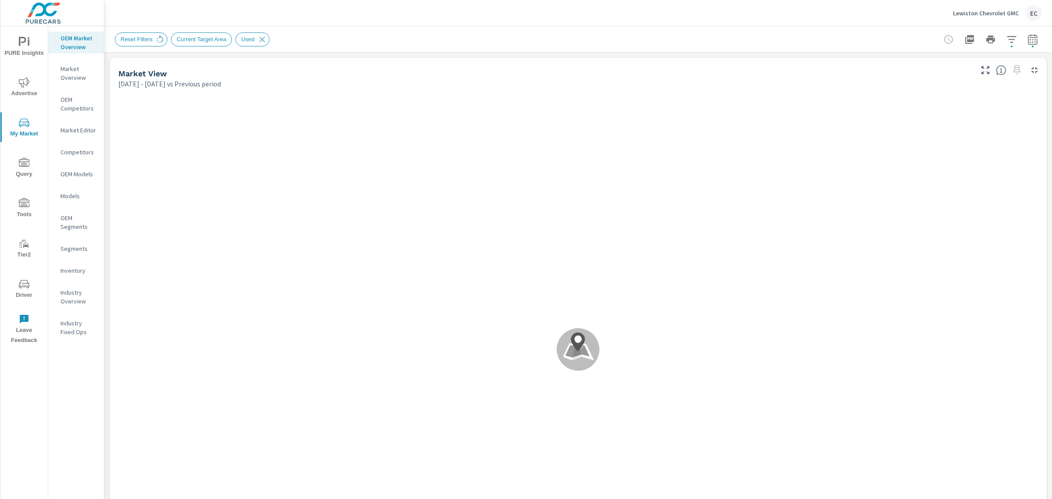
scroll to position [164, 0]
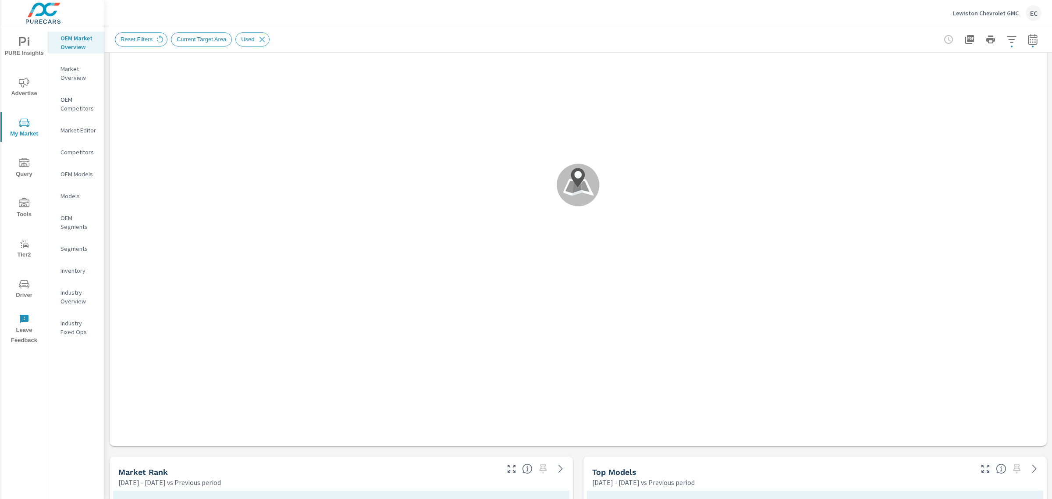
click at [506, 471] on icon "button" at bounding box center [511, 469] width 11 height 11
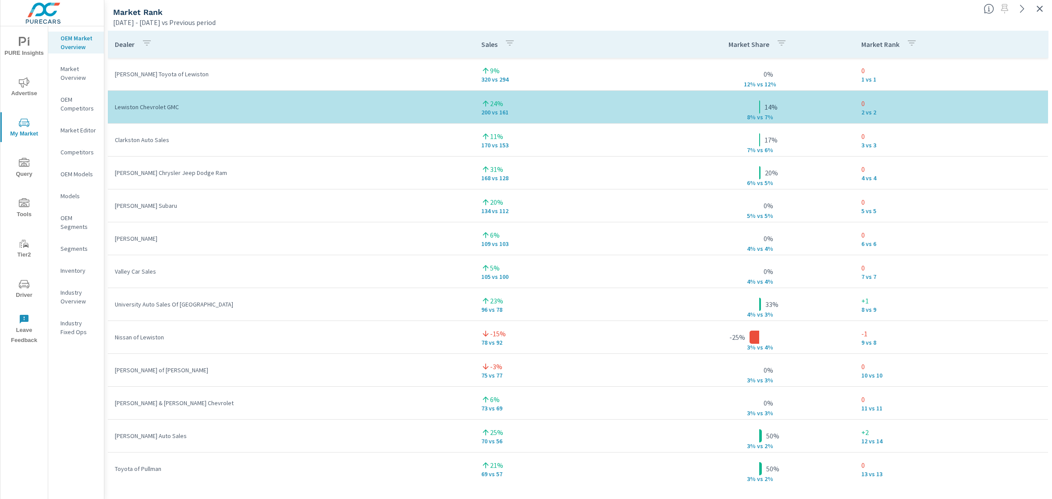
click at [1038, 11] on icon "button" at bounding box center [1040, 9] width 11 height 11
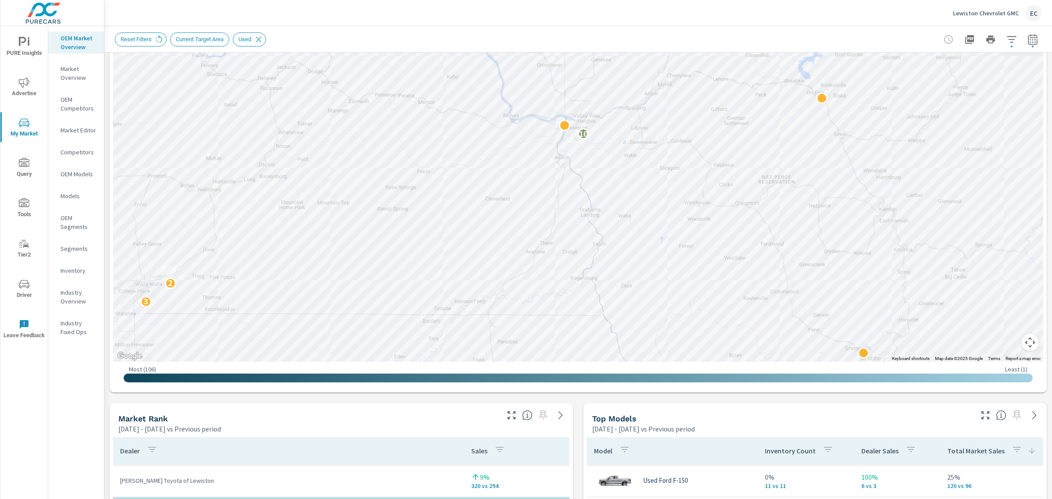
scroll to position [219, 0]
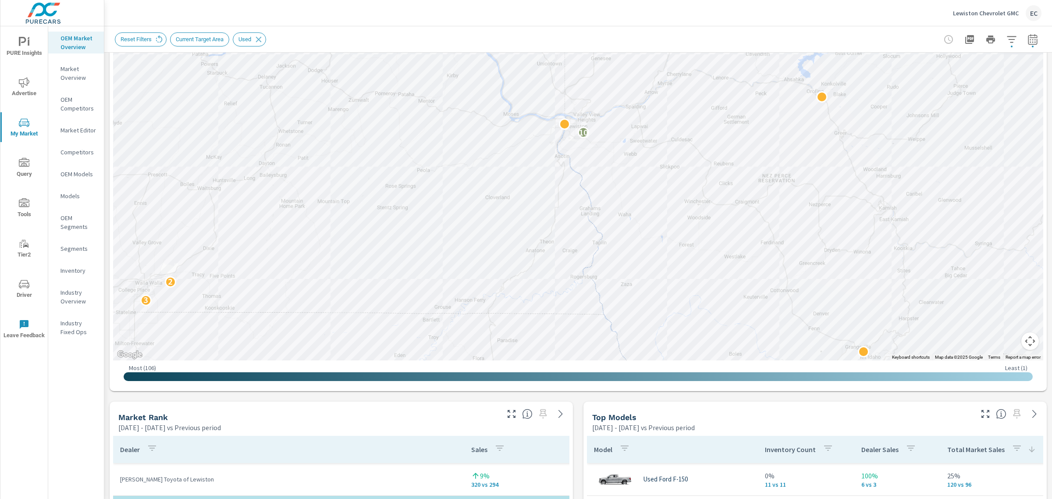
click at [981, 412] on icon "button" at bounding box center [986, 414] width 11 height 11
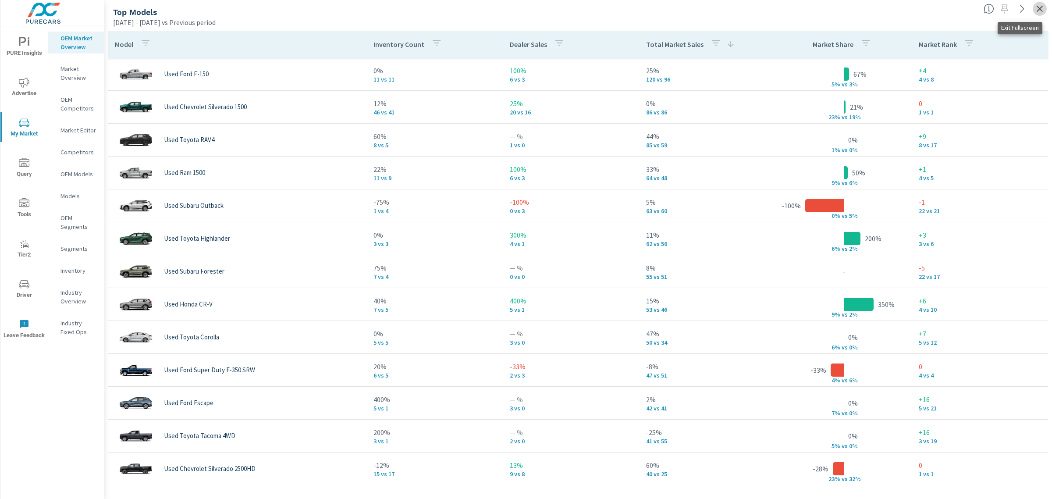
drag, startPoint x: 1042, startPoint y: 9, endPoint x: 1038, endPoint y: 11, distance: 4.9
click at [1042, 9] on icon "button" at bounding box center [1040, 9] width 11 height 11
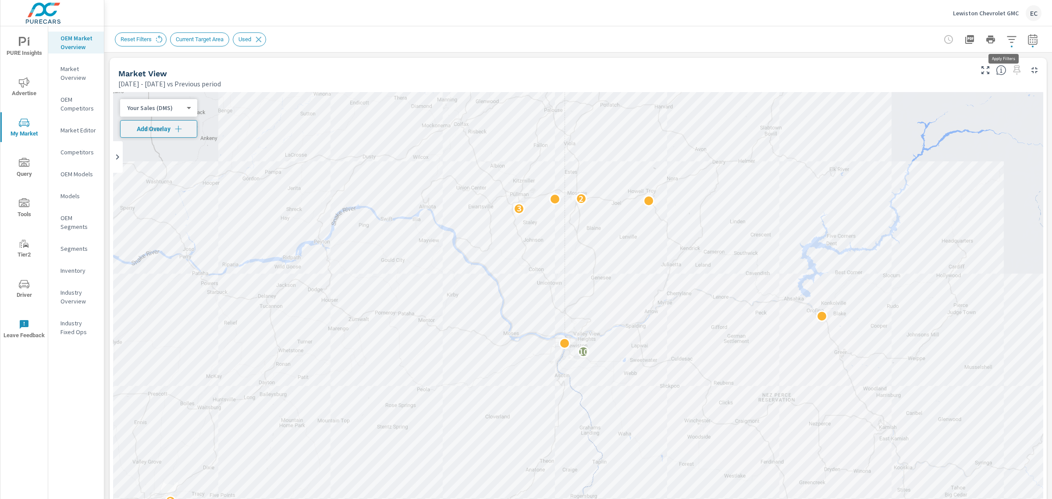
click at [1007, 40] on icon "button" at bounding box center [1012, 39] width 11 height 11
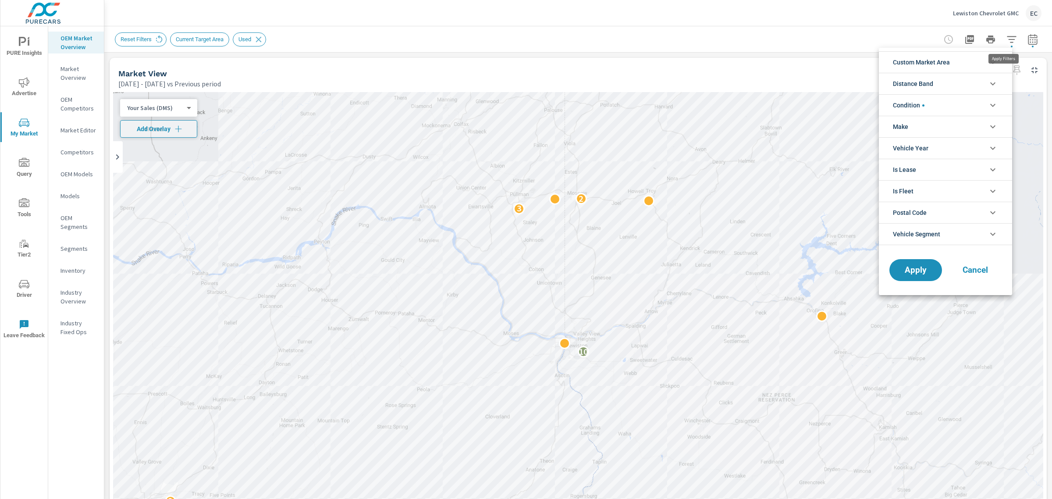
scroll to position [20, 0]
click at [954, 111] on li "Condition" at bounding box center [945, 104] width 133 height 21
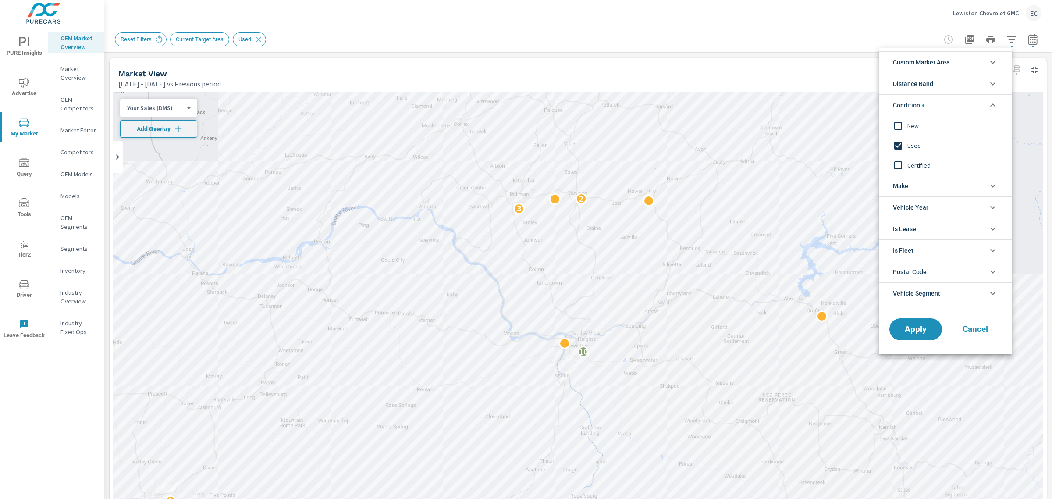
scroll to position [0, 0]
click at [908, 125] on span "New" at bounding box center [956, 126] width 96 height 11
click at [904, 139] on input "filter options" at bounding box center [898, 145] width 18 height 18
click at [921, 332] on span "Apply" at bounding box center [916, 329] width 36 height 8
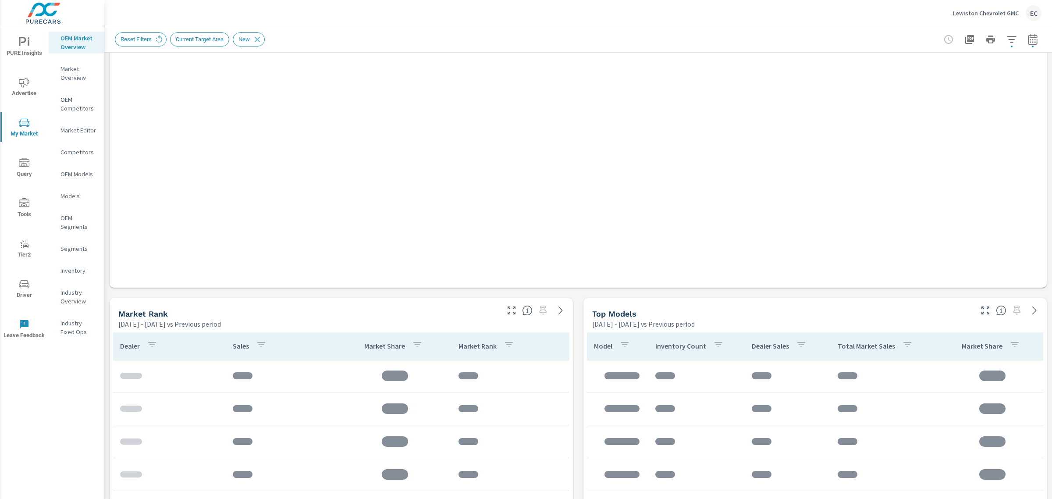
scroll to position [329, 0]
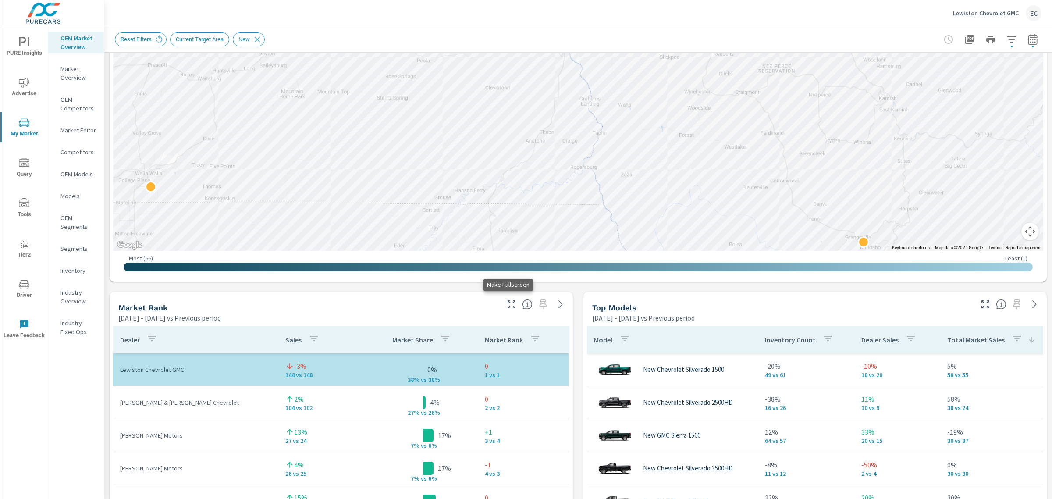
click at [506, 307] on icon "button" at bounding box center [511, 304] width 11 height 11
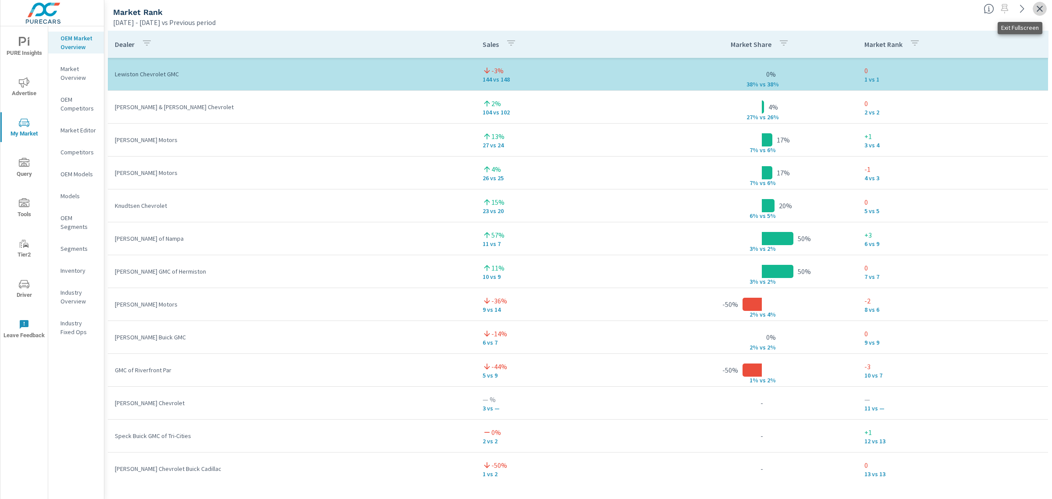
click at [1044, 11] on icon "button" at bounding box center [1040, 9] width 11 height 11
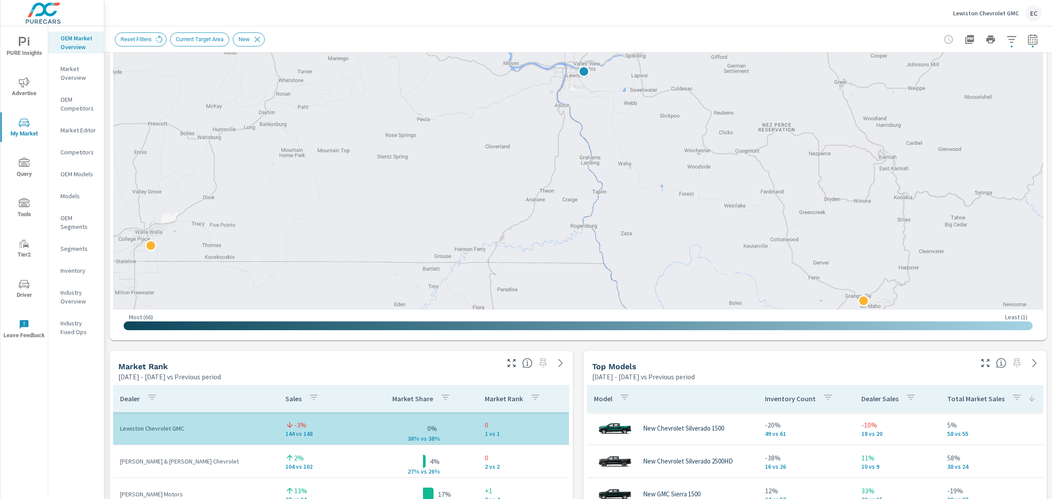
scroll to position [274, 0]
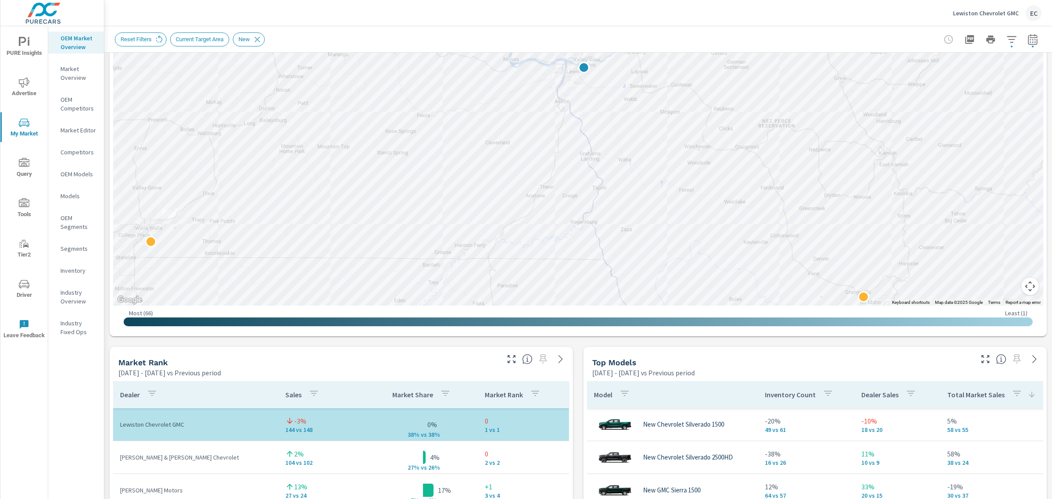
click at [981, 366] on div "Top Models Feb 01, 2025 - Jul 31, 2025 vs Previous period" at bounding box center [816, 362] width 464 height 31
click at [982, 362] on icon "button" at bounding box center [986, 359] width 8 height 8
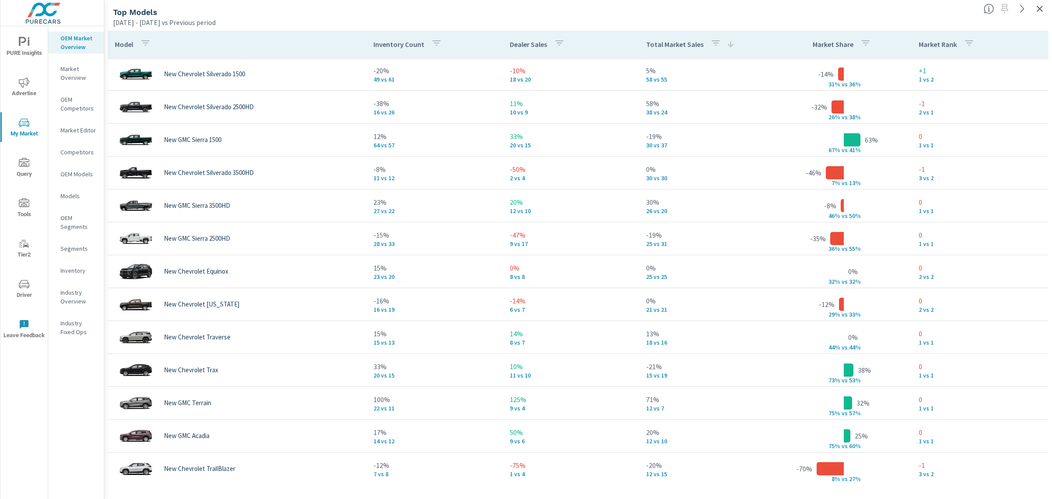
click at [1042, 13] on icon "button" at bounding box center [1040, 9] width 11 height 11
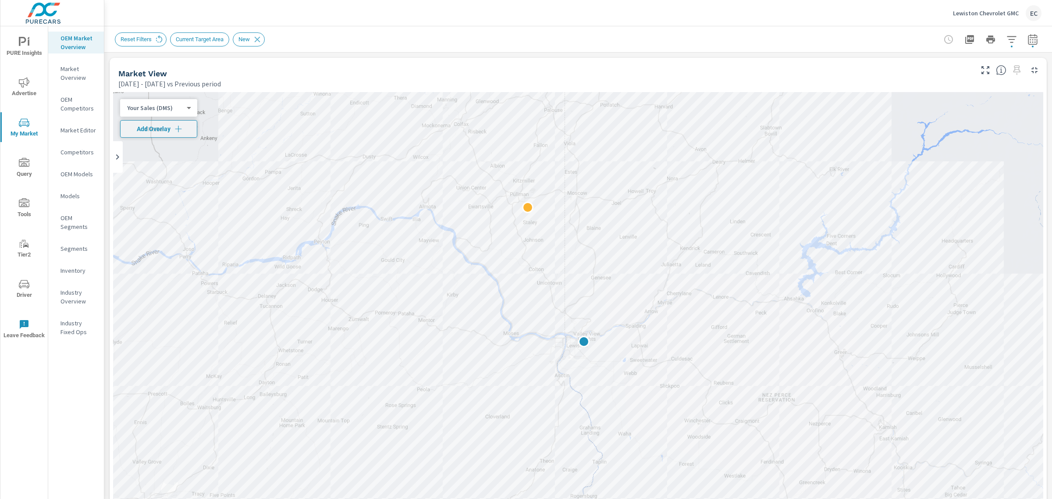
click at [1000, 16] on p "Lewiston Chevrolet GMC" at bounding box center [986, 13] width 66 height 8
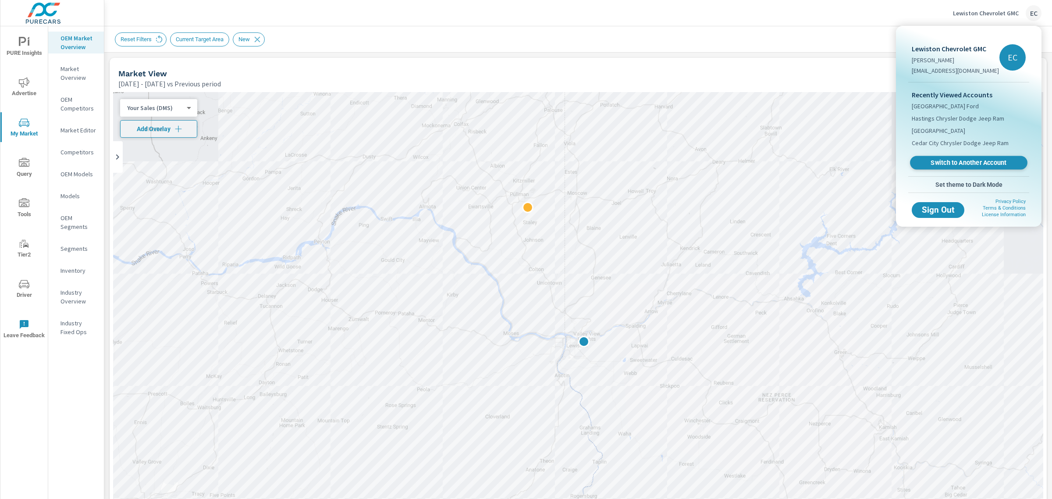
click at [934, 163] on span "Switch to Another Account" at bounding box center [968, 163] width 107 height 8
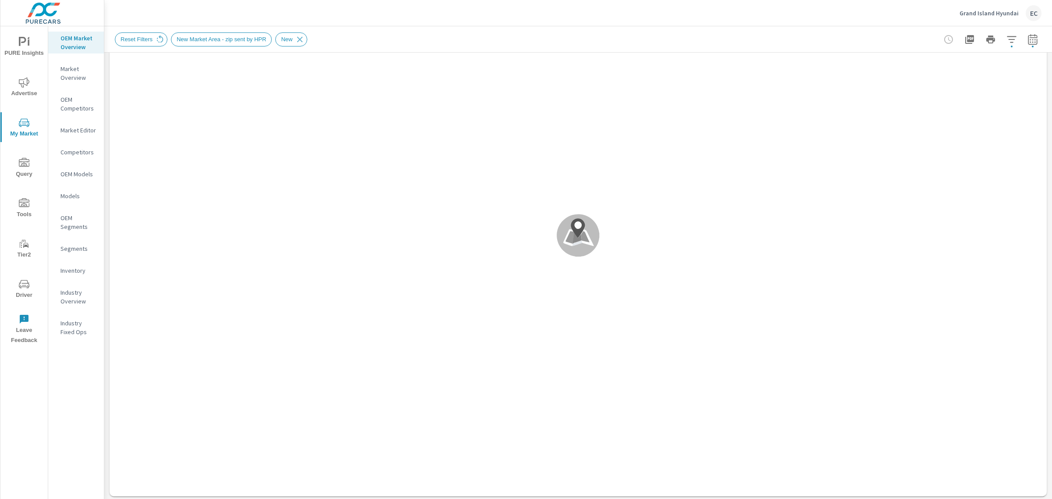
scroll to position [274, 0]
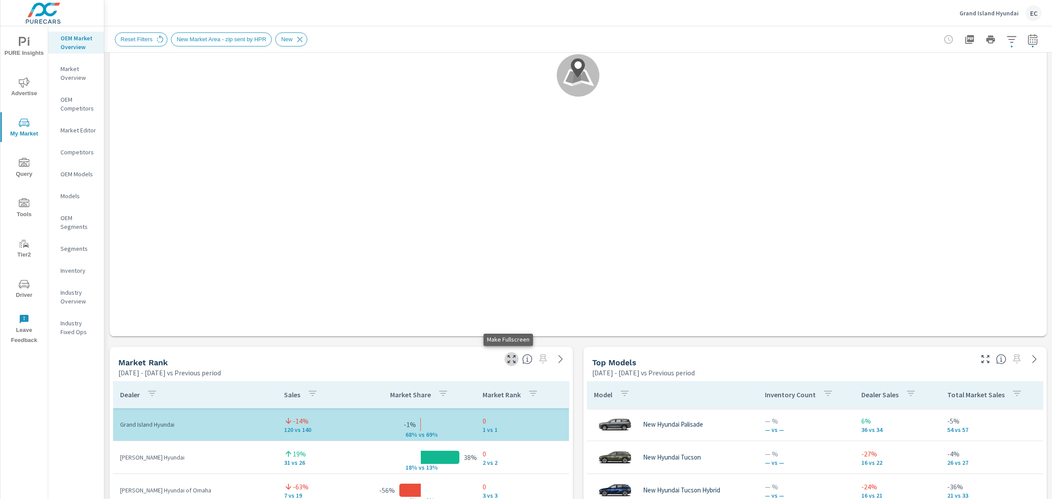
click at [507, 360] on icon "button" at bounding box center [511, 359] width 11 height 11
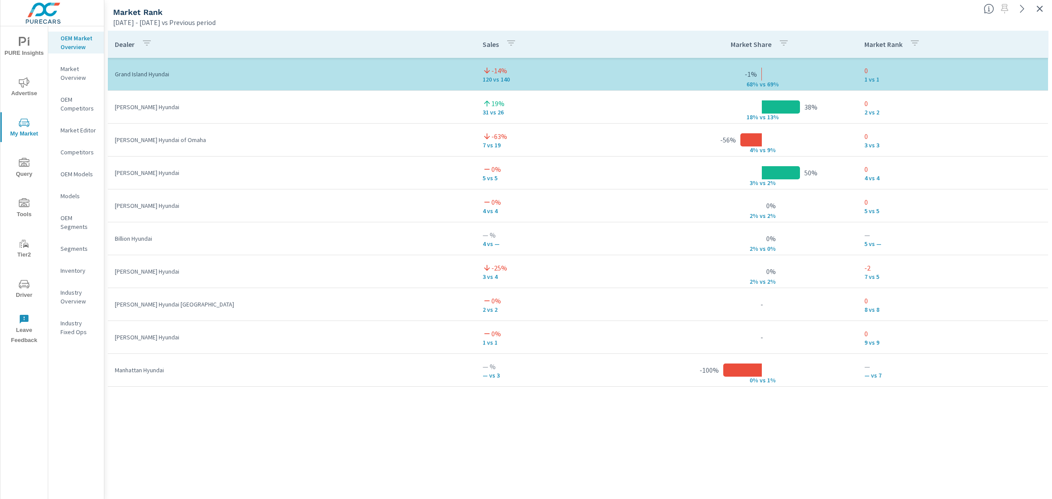
click at [1039, 11] on icon "button" at bounding box center [1040, 9] width 11 height 11
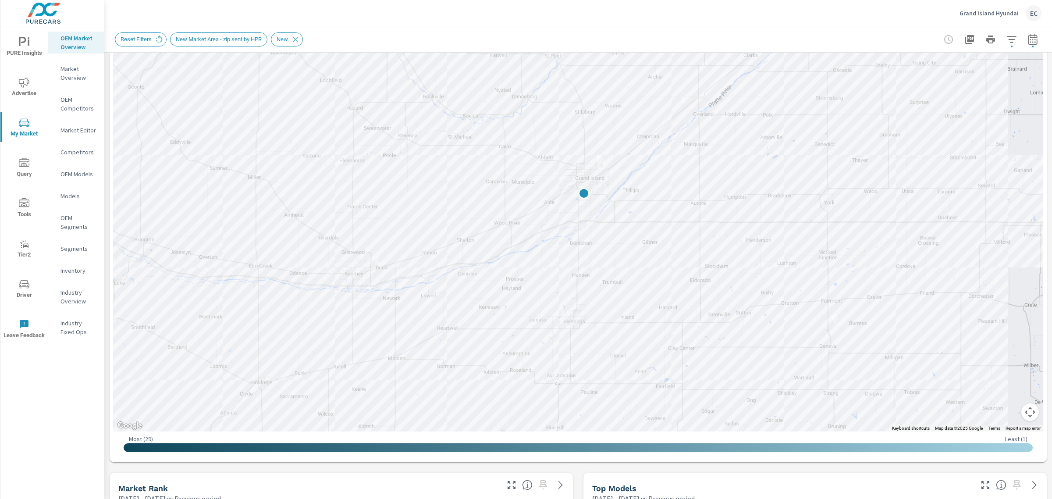
scroll to position [274, 0]
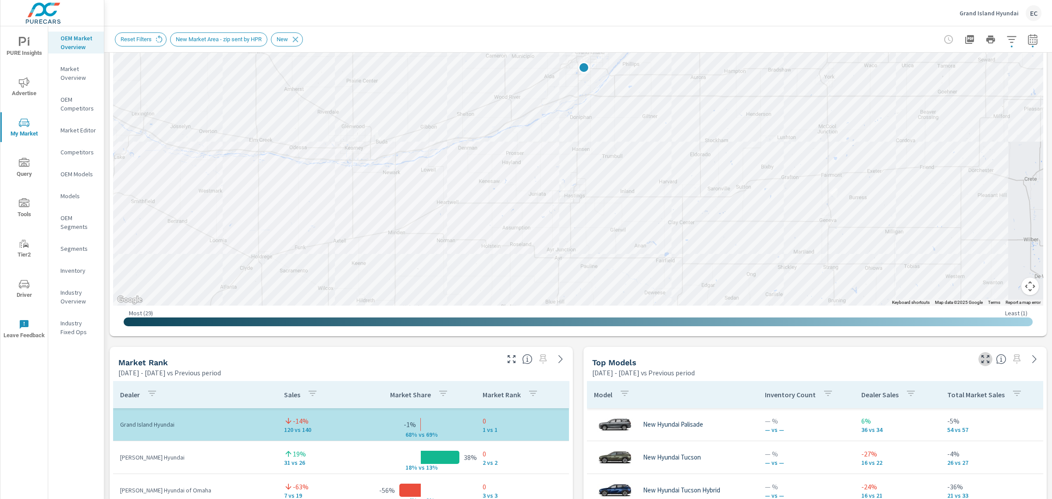
click at [981, 362] on icon "button" at bounding box center [986, 359] width 11 height 11
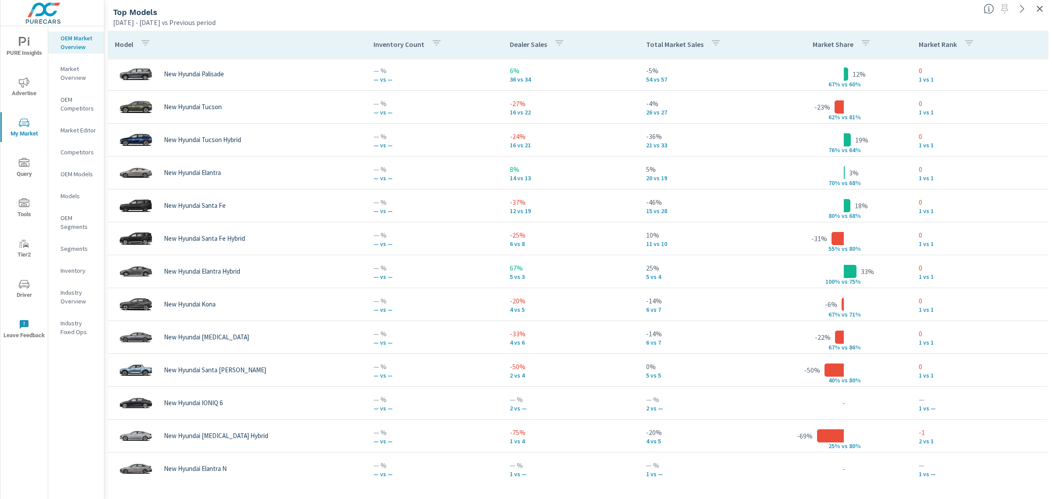
click at [665, 45] on p "Total Market Sales" at bounding box center [674, 44] width 57 height 9
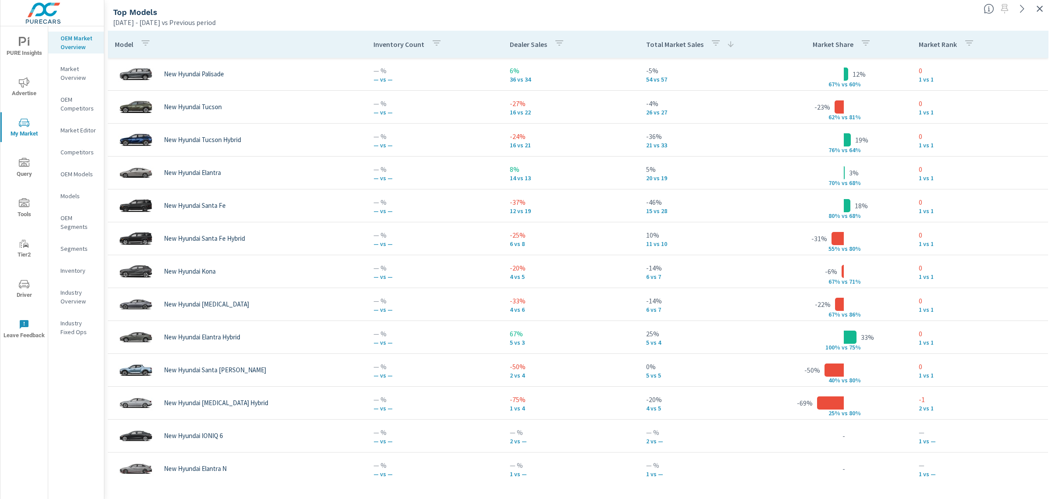
click at [1049, 3] on div at bounding box center [1017, 5] width 72 height 19
click at [1044, 7] on icon "button" at bounding box center [1040, 9] width 11 height 11
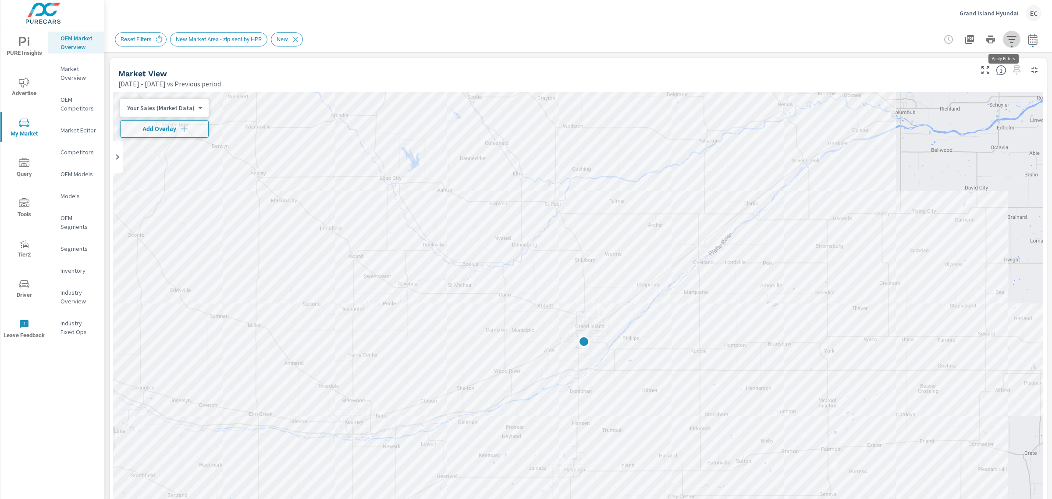
click at [1007, 34] on icon "button" at bounding box center [1012, 39] width 11 height 11
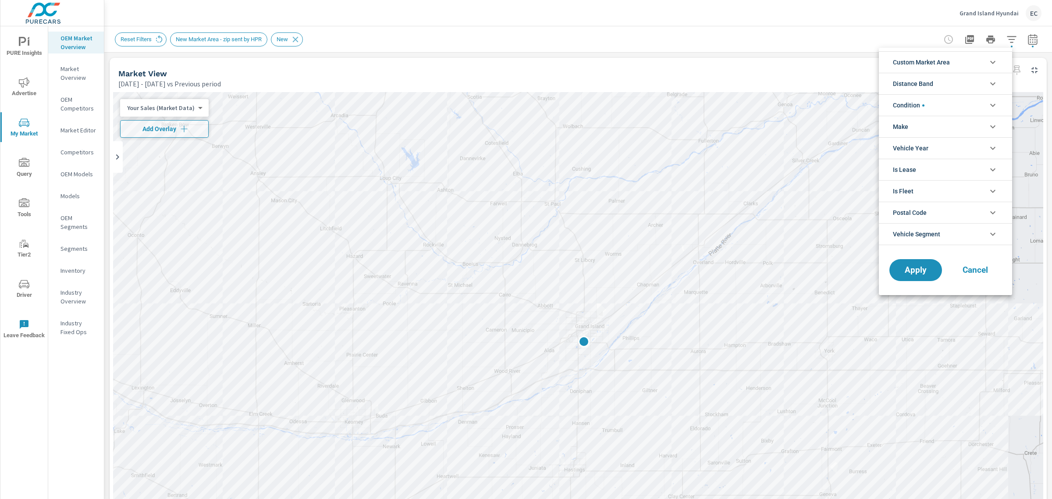
click at [930, 100] on li "Condition" at bounding box center [945, 104] width 133 height 21
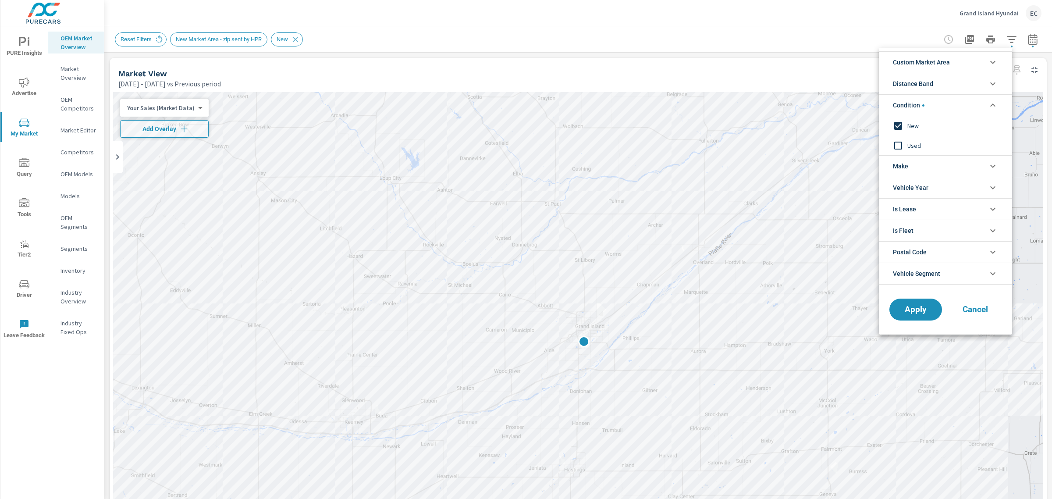
click at [908, 146] on span "Used" at bounding box center [956, 145] width 96 height 11
click at [915, 118] on div "New" at bounding box center [945, 126] width 132 height 20
click at [907, 318] on button "Apply" at bounding box center [916, 309] width 54 height 23
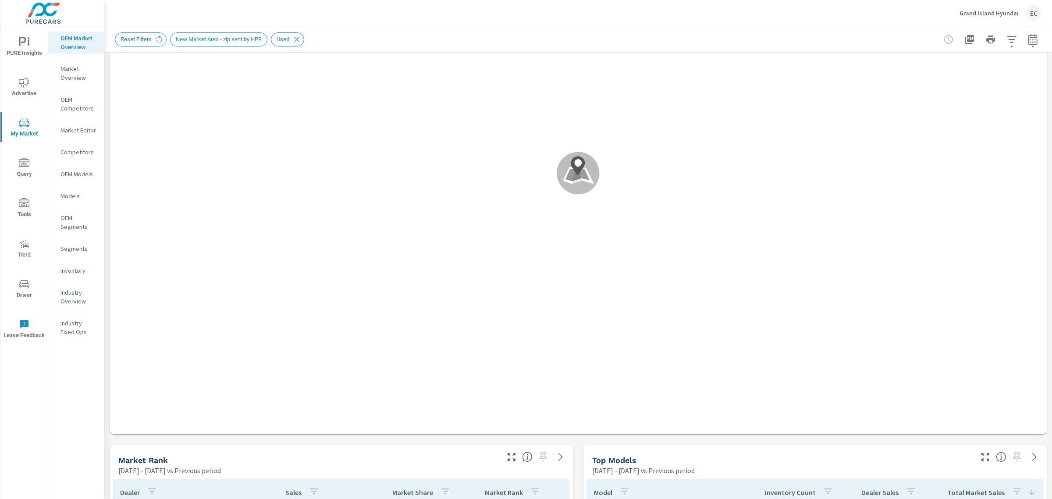
scroll to position [329, 0]
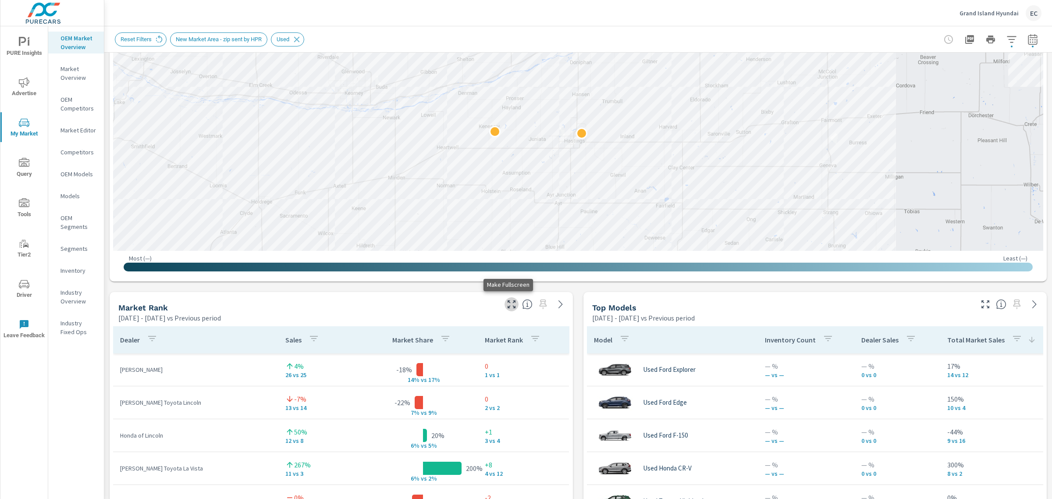
drag, startPoint x: 514, startPoint y: 304, endPoint x: 510, endPoint y: 300, distance: 5.6
click at [512, 303] on button "button" at bounding box center [512, 304] width 14 height 14
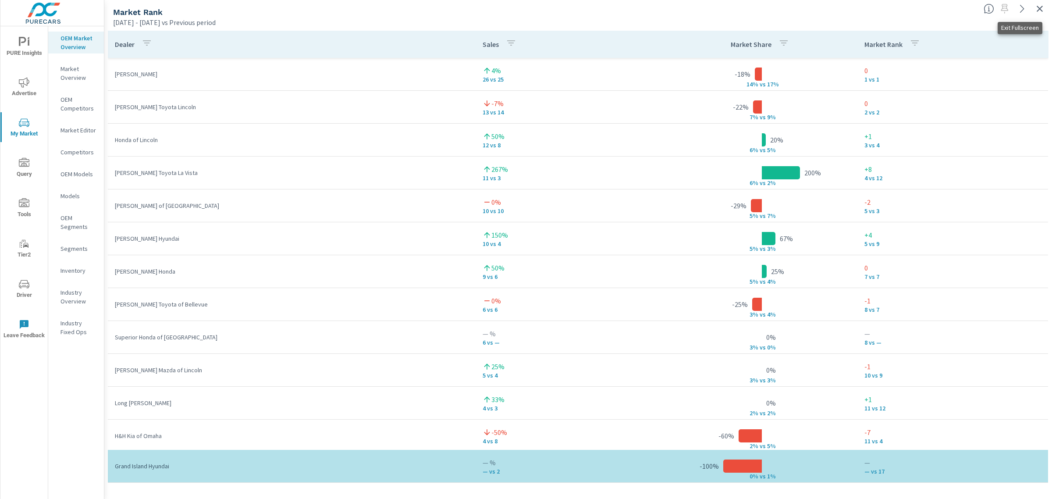
click at [1034, 7] on button "button" at bounding box center [1040, 9] width 14 height 14
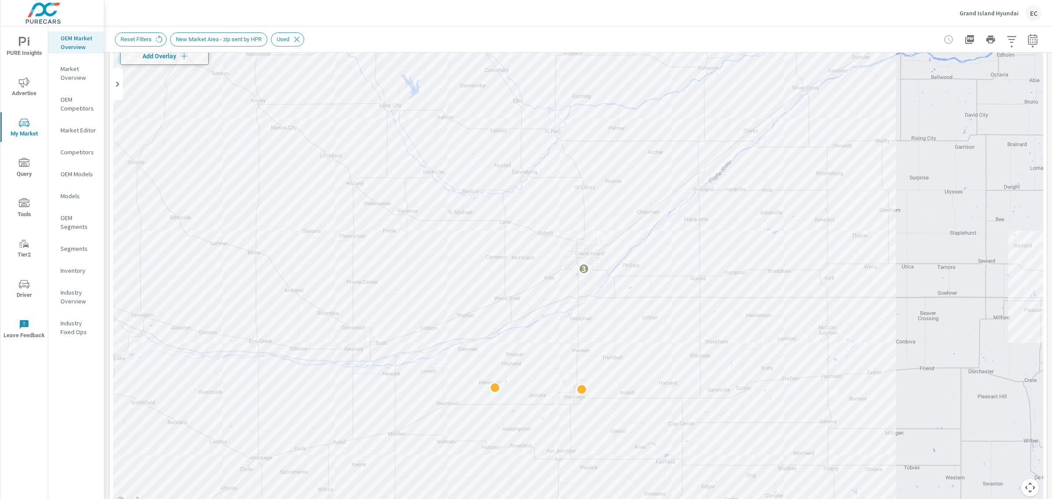
scroll to position [274, 0]
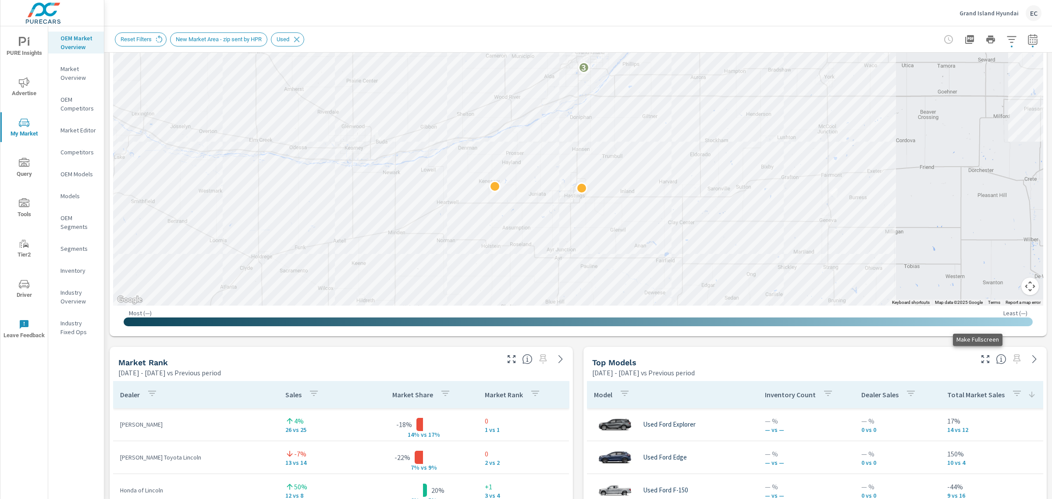
click at [981, 360] on icon "button" at bounding box center [986, 359] width 11 height 11
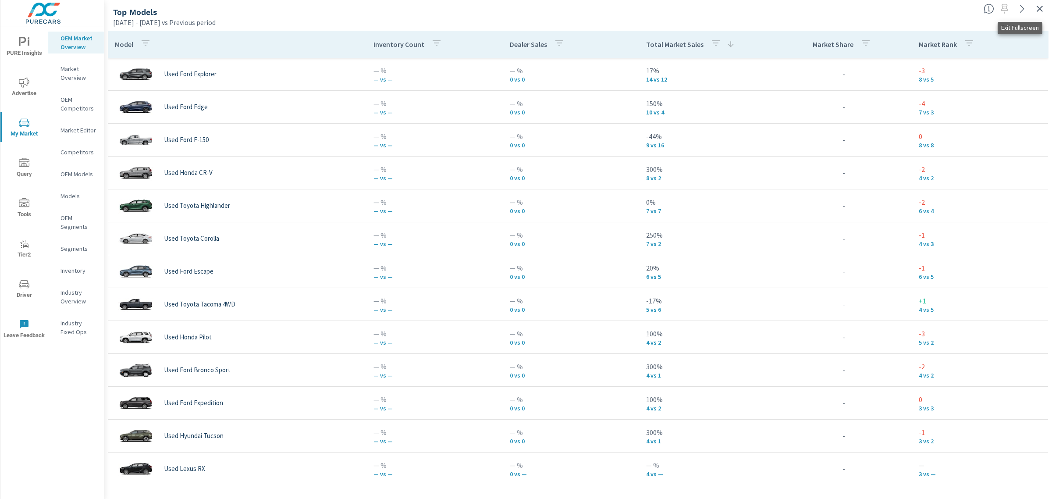
click at [1045, 12] on icon "button" at bounding box center [1040, 9] width 11 height 11
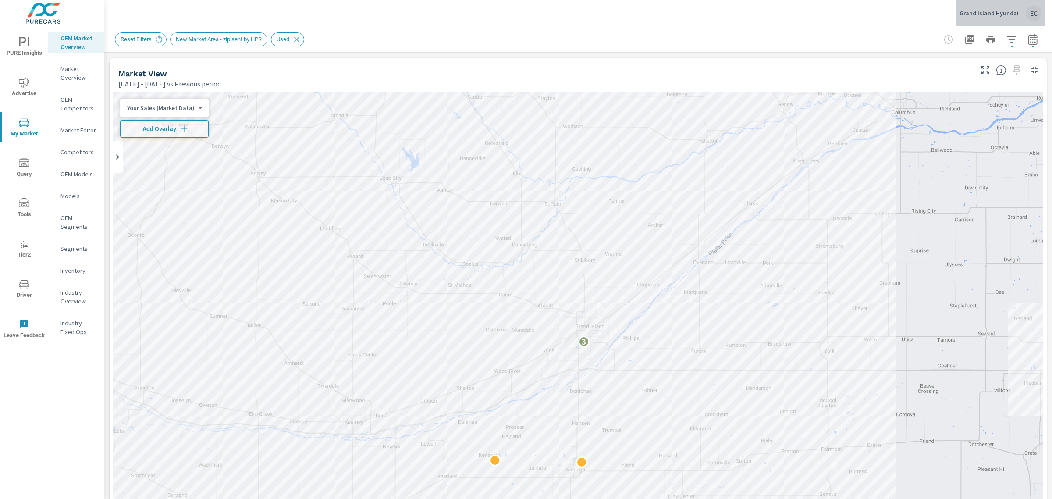
click at [1011, 10] on p "Grand Island Hyundai" at bounding box center [989, 13] width 59 height 8
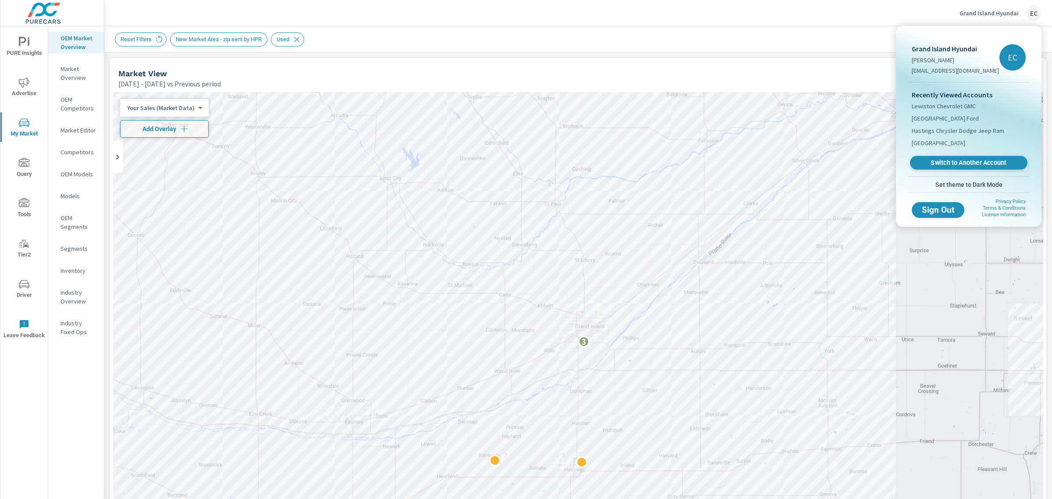
click at [999, 169] on link "Switch to Another Account" at bounding box center [969, 163] width 118 height 14
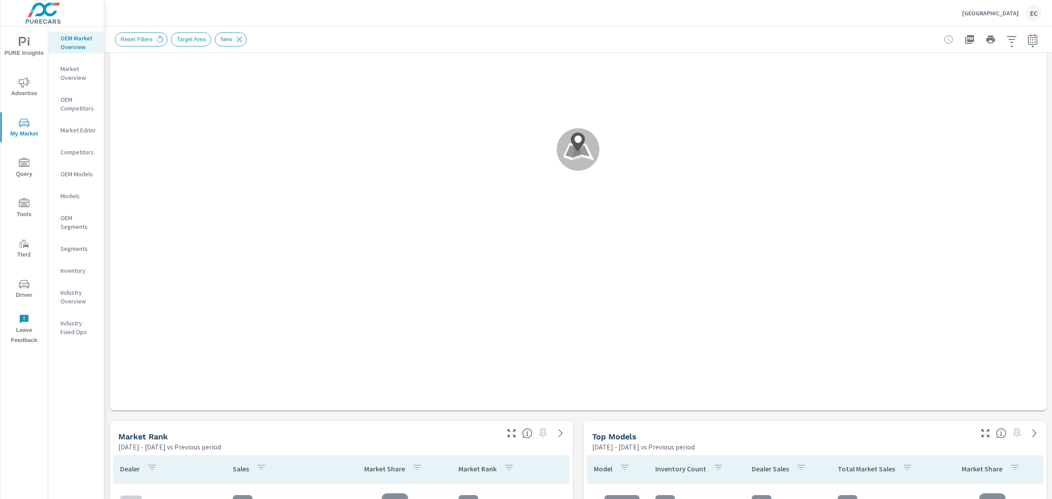
scroll to position [219, 0]
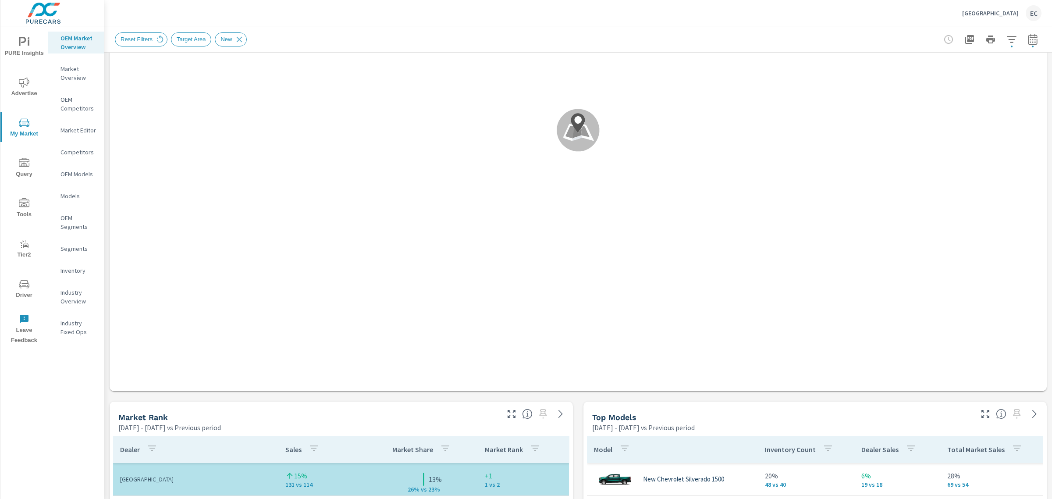
click at [506, 413] on icon "button" at bounding box center [511, 414] width 11 height 11
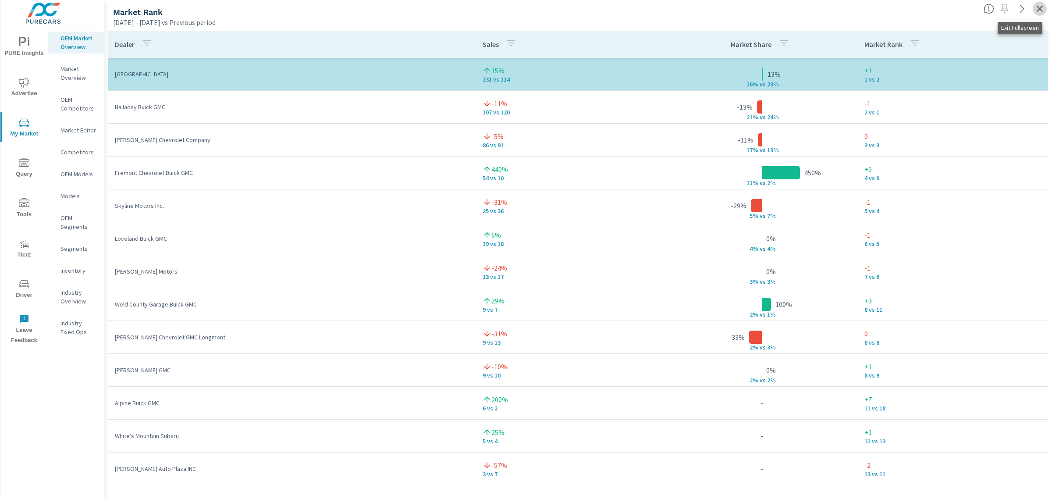
click at [1036, 7] on icon "button" at bounding box center [1040, 9] width 11 height 11
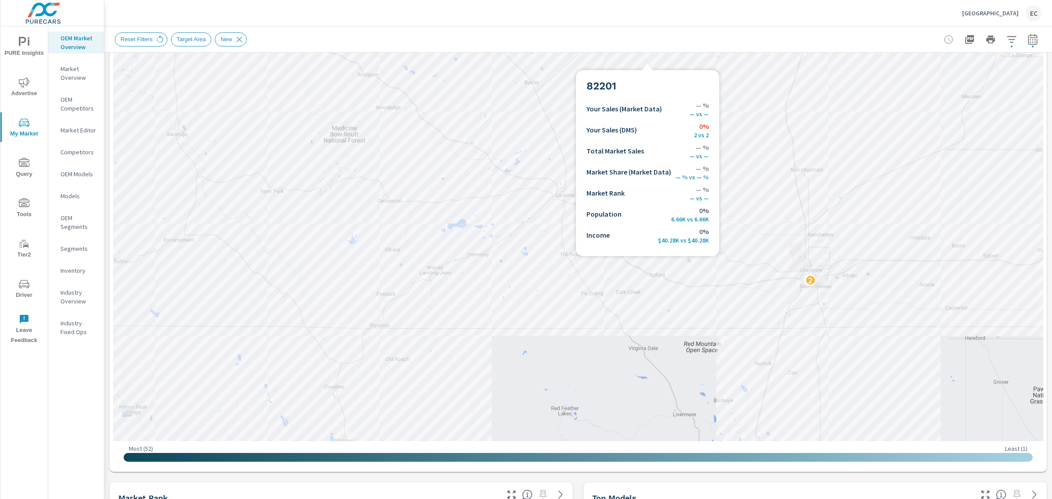
scroll to position [219, 0]
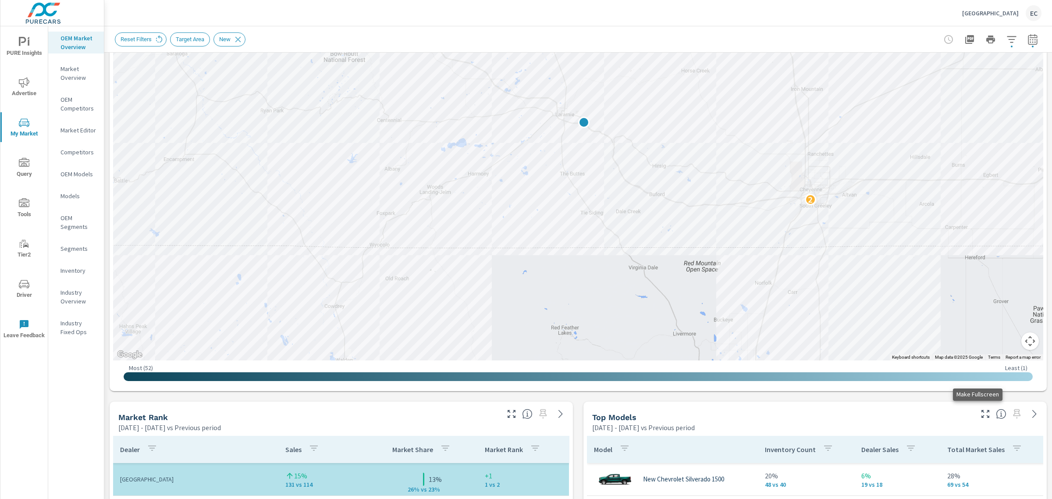
click at [981, 409] on icon "button" at bounding box center [986, 414] width 11 height 11
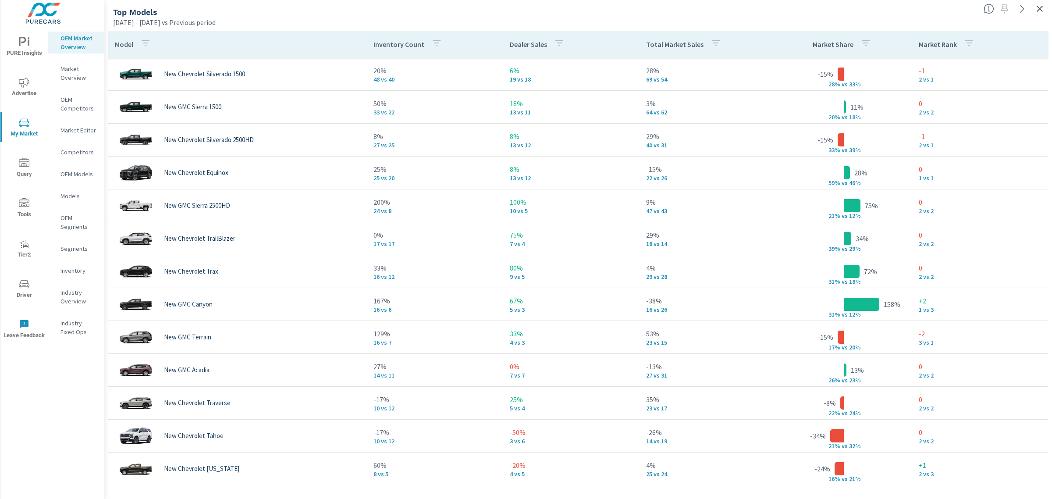
click at [649, 50] on div "Total Market Sales" at bounding box center [685, 44] width 78 height 20
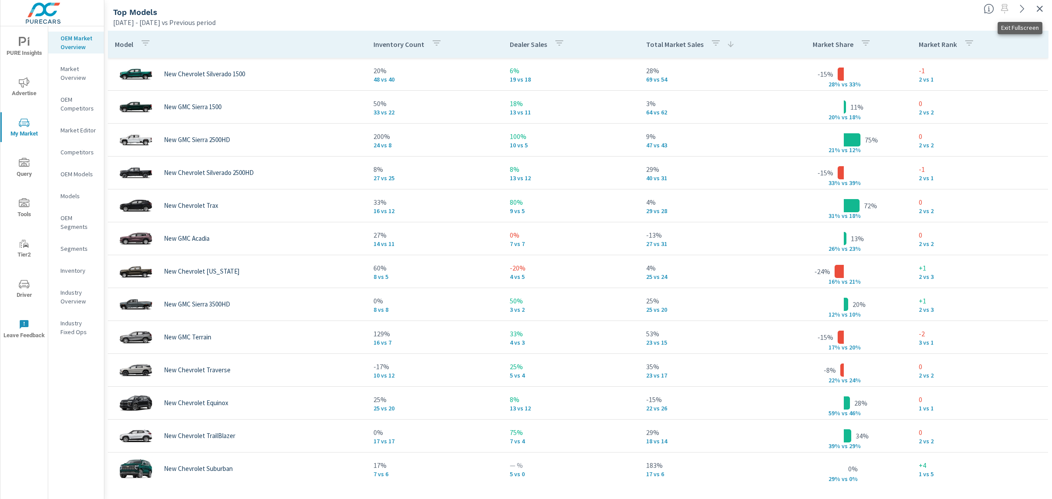
click at [1041, 9] on icon "button" at bounding box center [1040, 9] width 6 height 6
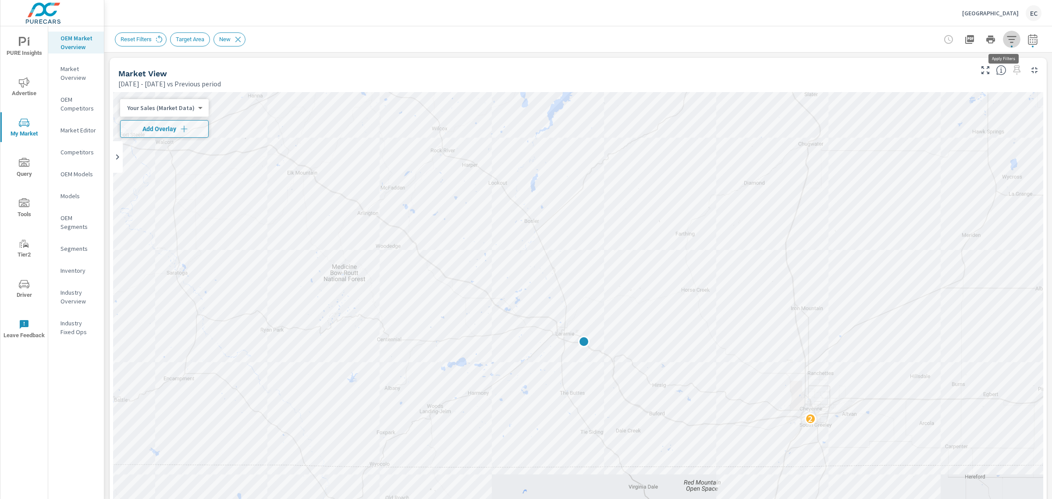
click at [1007, 43] on icon "button" at bounding box center [1012, 39] width 11 height 11
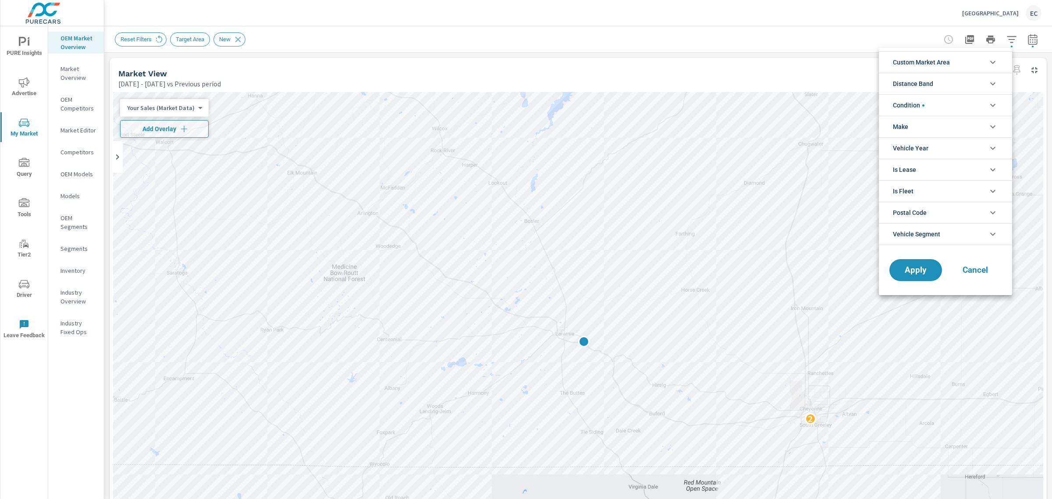
click at [934, 107] on li "Condition" at bounding box center [945, 104] width 133 height 21
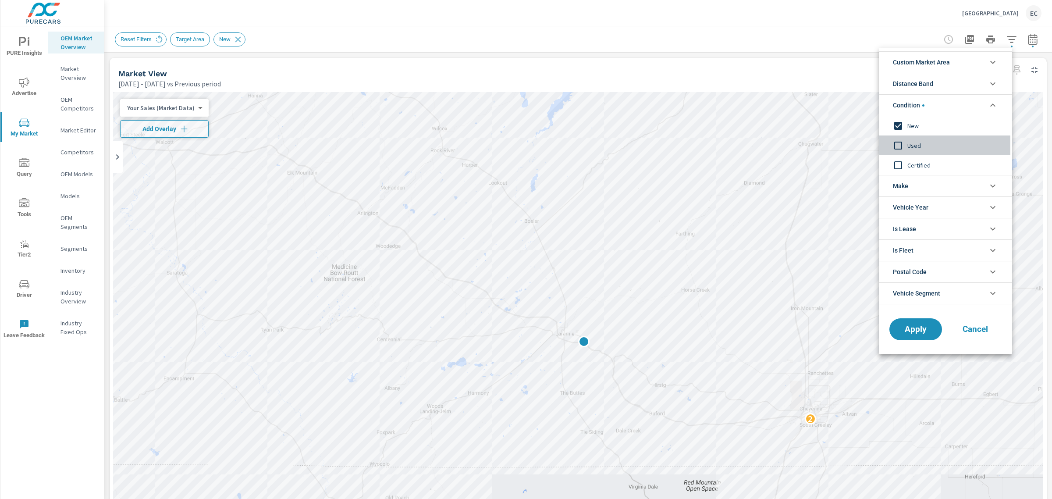
click at [910, 145] on span "Used" at bounding box center [956, 145] width 96 height 11
click at [910, 130] on span "New" at bounding box center [956, 126] width 96 height 11
click at [913, 334] on span "Apply" at bounding box center [916, 329] width 36 height 8
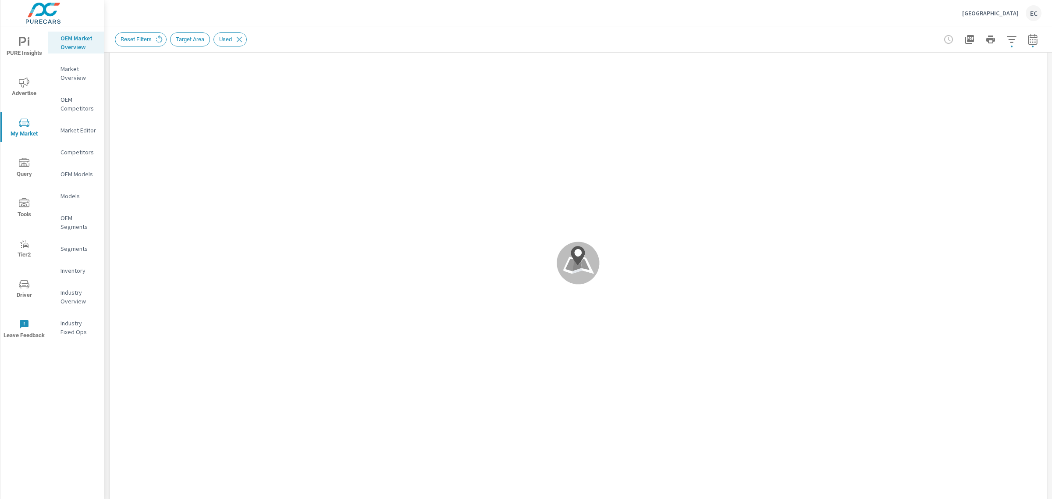
scroll to position [164, 0]
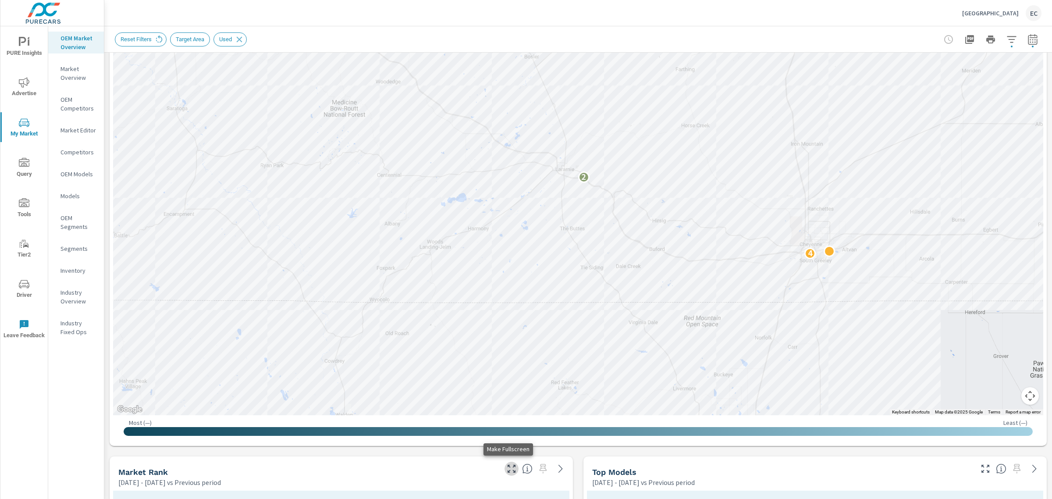
click at [507, 471] on icon "button" at bounding box center [511, 469] width 11 height 11
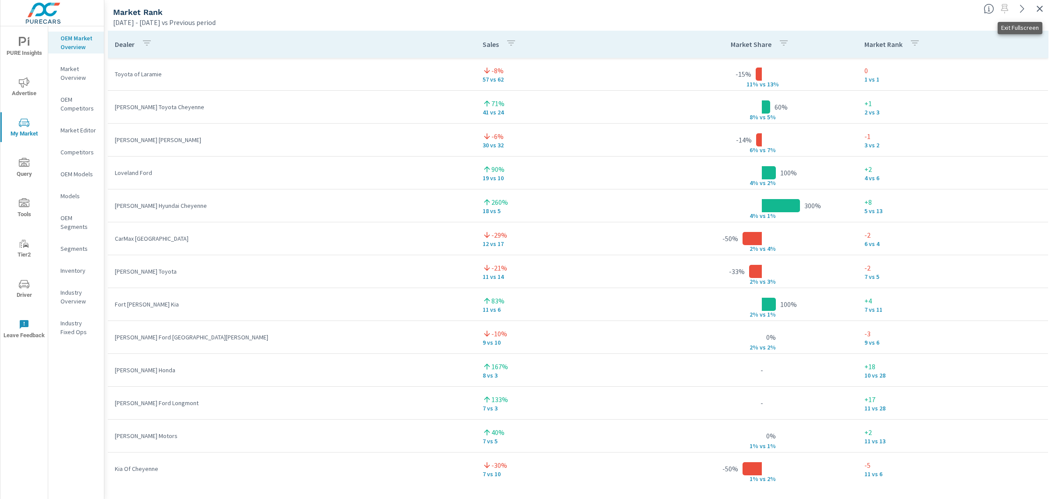
click at [1039, 8] on icon "button" at bounding box center [1040, 9] width 6 height 6
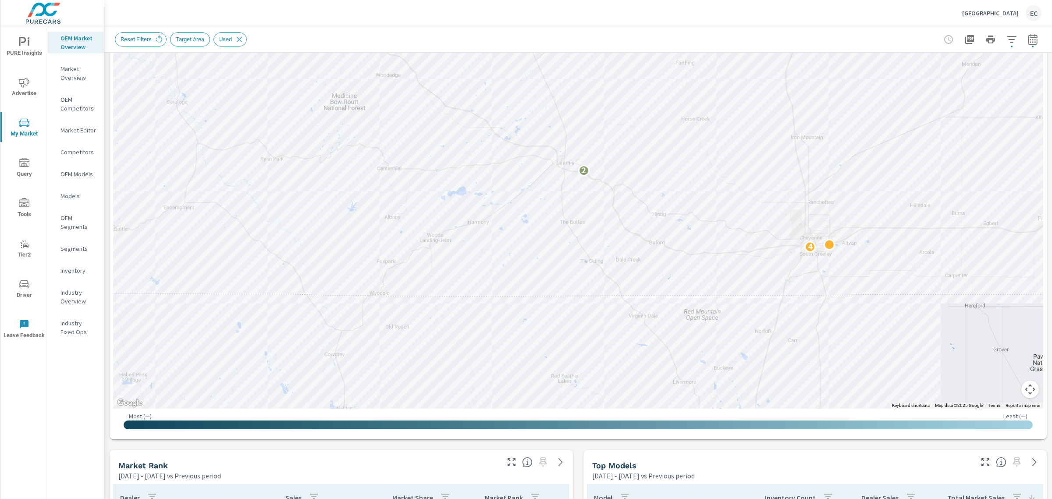
scroll to position [274, 0]
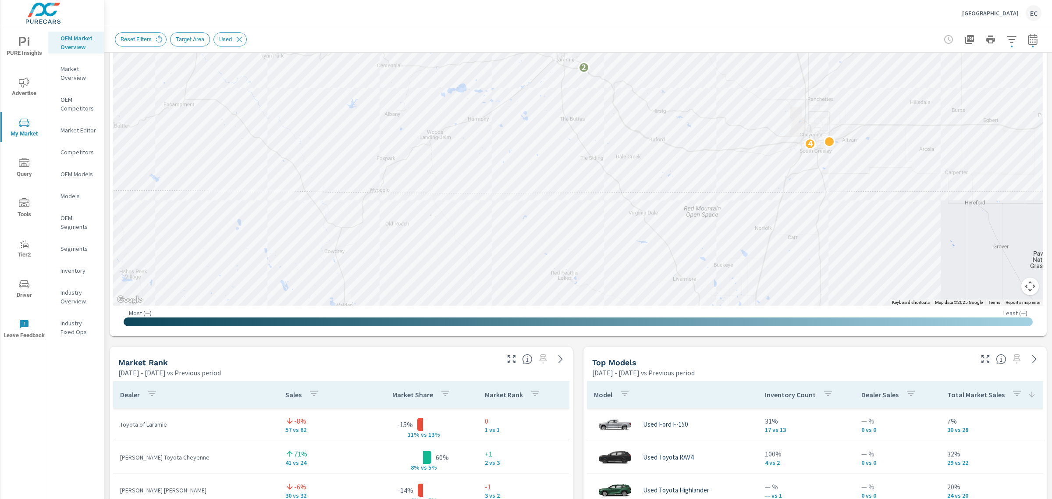
click at [981, 356] on icon "button" at bounding box center [986, 359] width 11 height 11
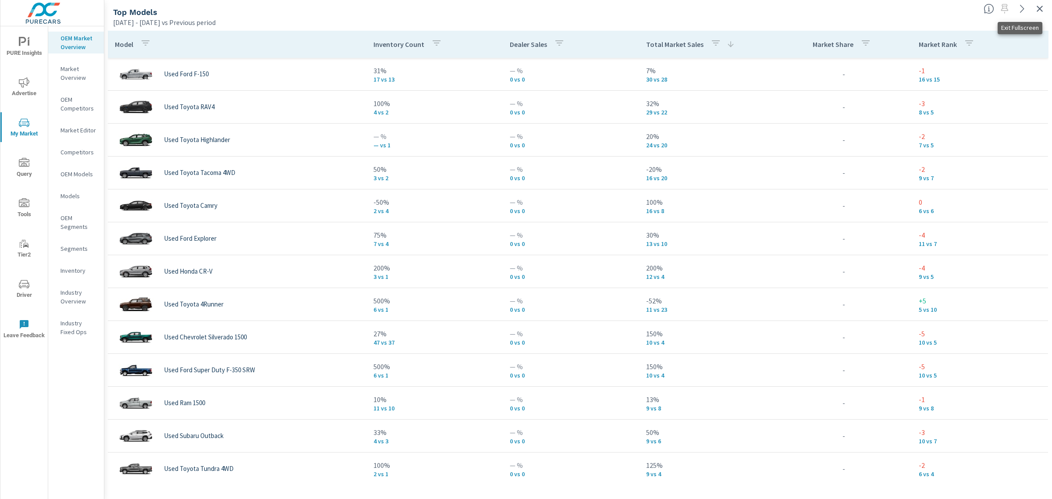
click at [1036, 7] on icon "button" at bounding box center [1040, 9] width 11 height 11
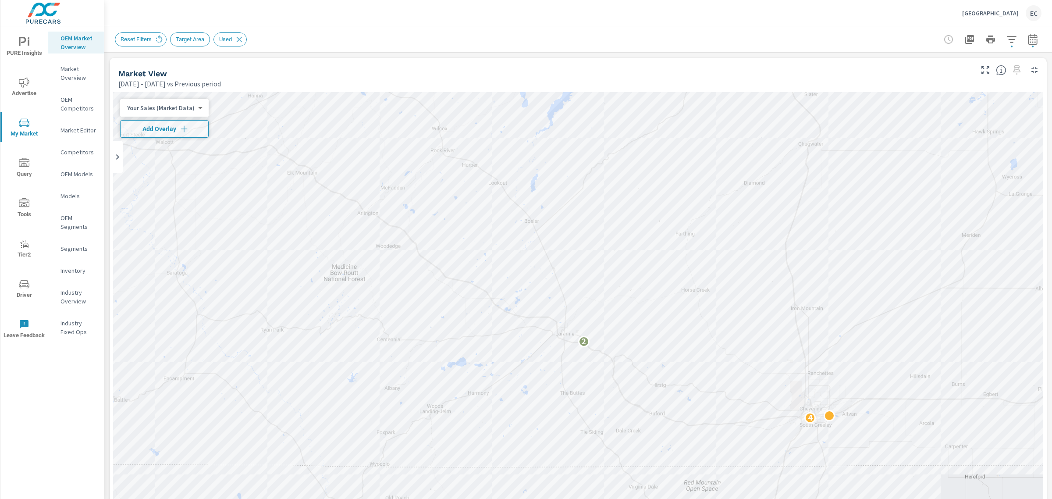
click at [1011, 14] on p "[GEOGRAPHIC_DATA]" at bounding box center [991, 13] width 57 height 8
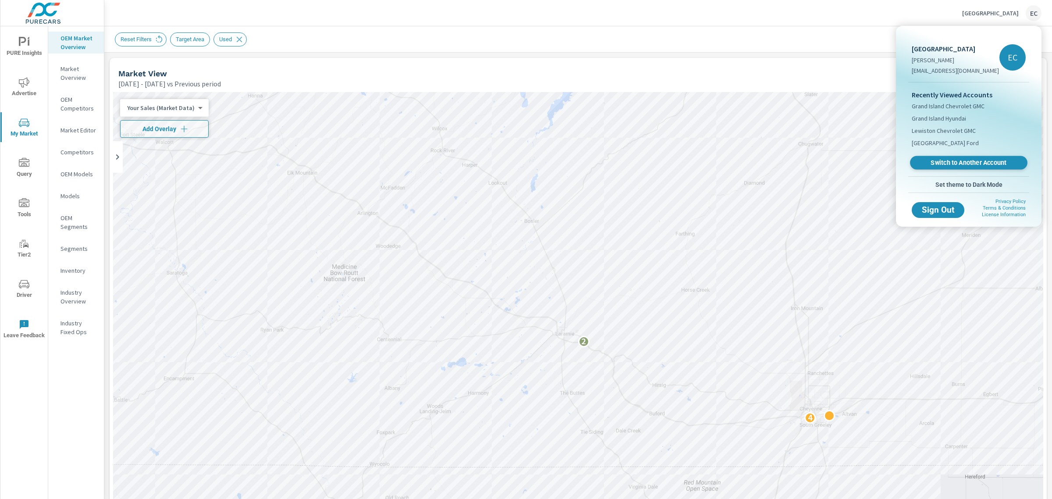
click at [959, 165] on span "Switch to Another Account" at bounding box center [968, 163] width 107 height 8
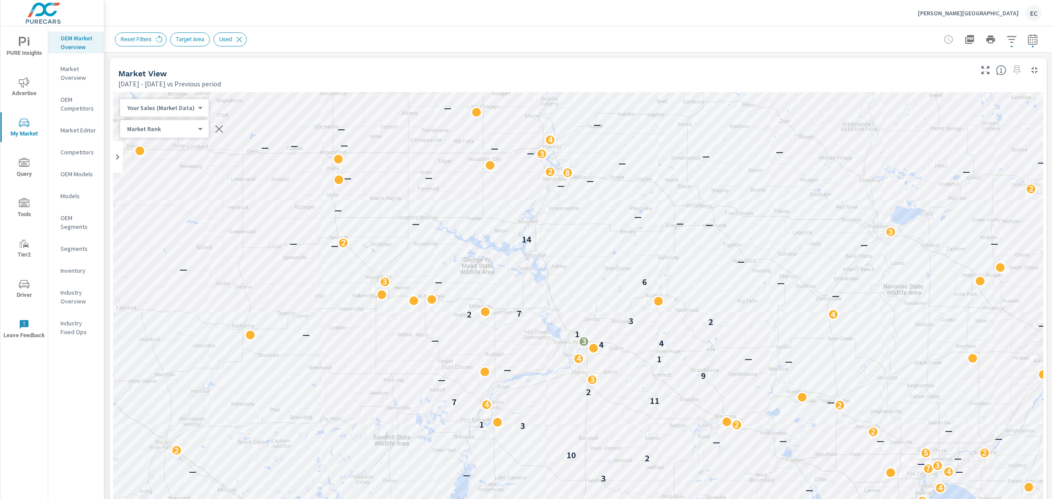
scroll to position [329, 0]
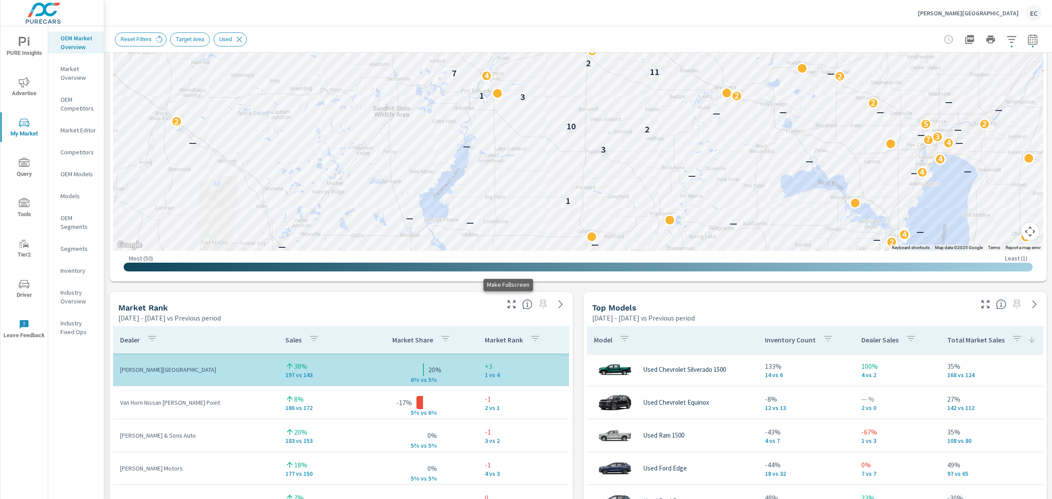
click at [506, 307] on icon "button" at bounding box center [511, 304] width 11 height 11
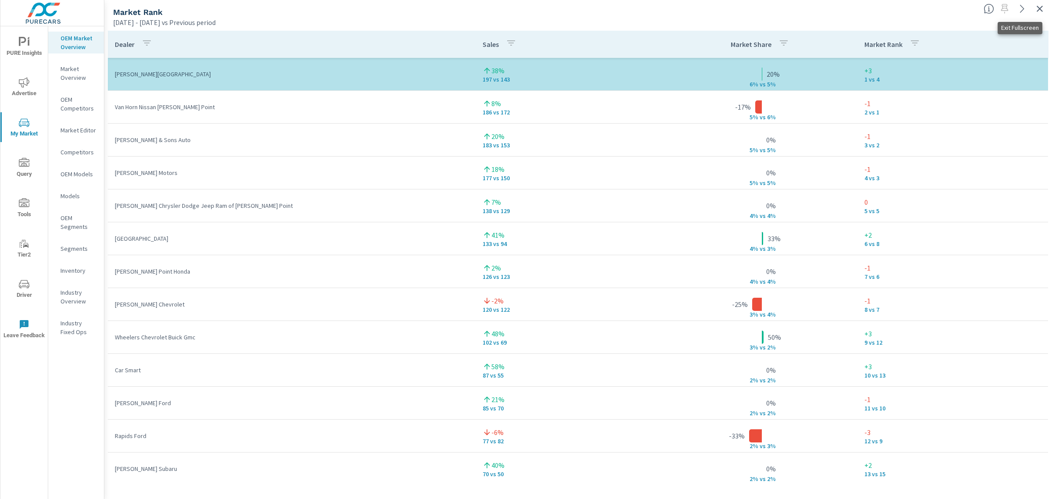
click at [1034, 7] on button "button" at bounding box center [1040, 9] width 14 height 14
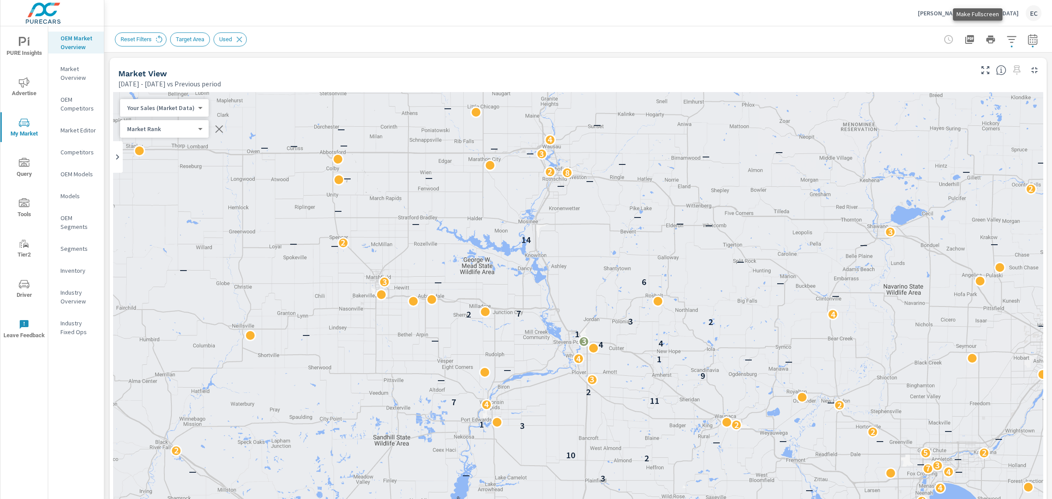
scroll to position [274, 0]
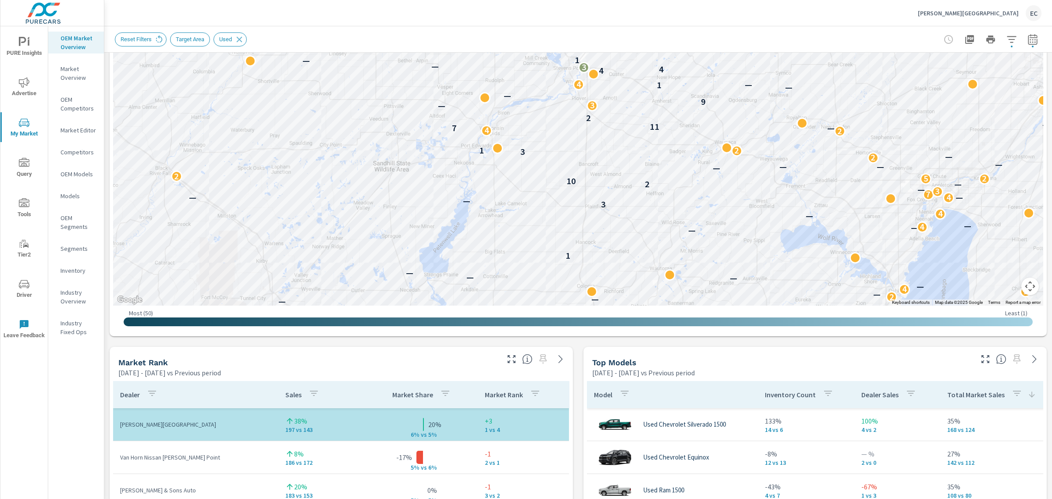
click at [981, 364] on icon "button" at bounding box center [986, 359] width 11 height 11
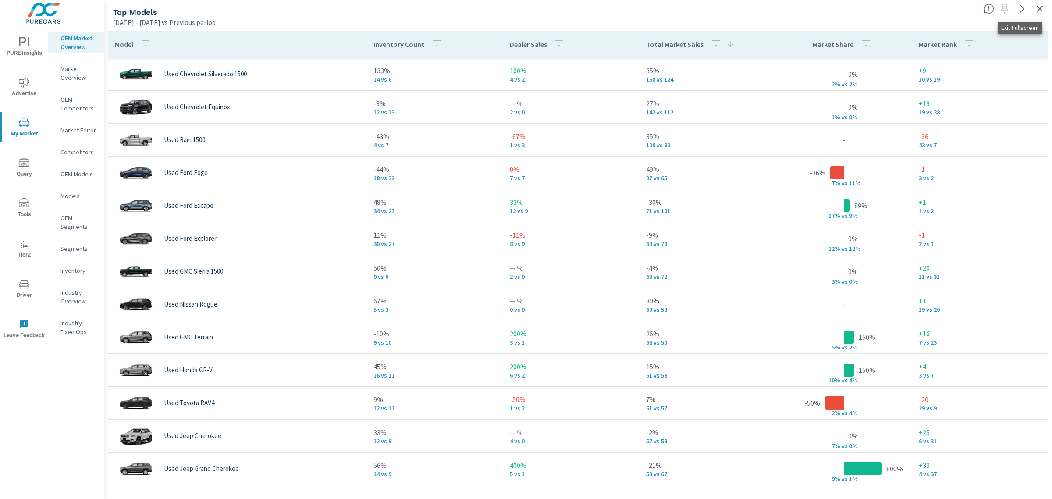
click at [1035, 9] on icon "button" at bounding box center [1040, 9] width 11 height 11
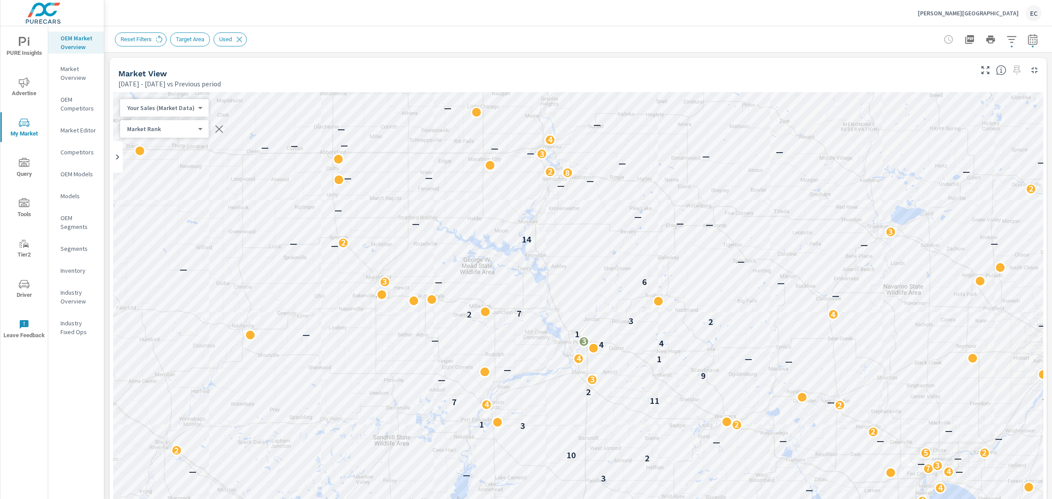
click at [990, 9] on p "[PERSON_NAME][GEOGRAPHIC_DATA]" at bounding box center [968, 13] width 101 height 8
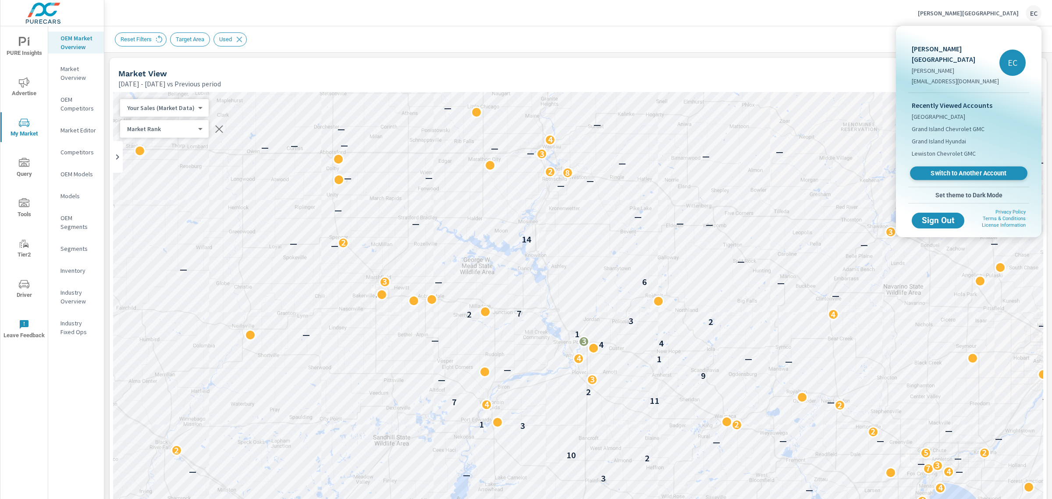
click at [954, 169] on span "Switch to Another Account" at bounding box center [968, 173] width 107 height 8
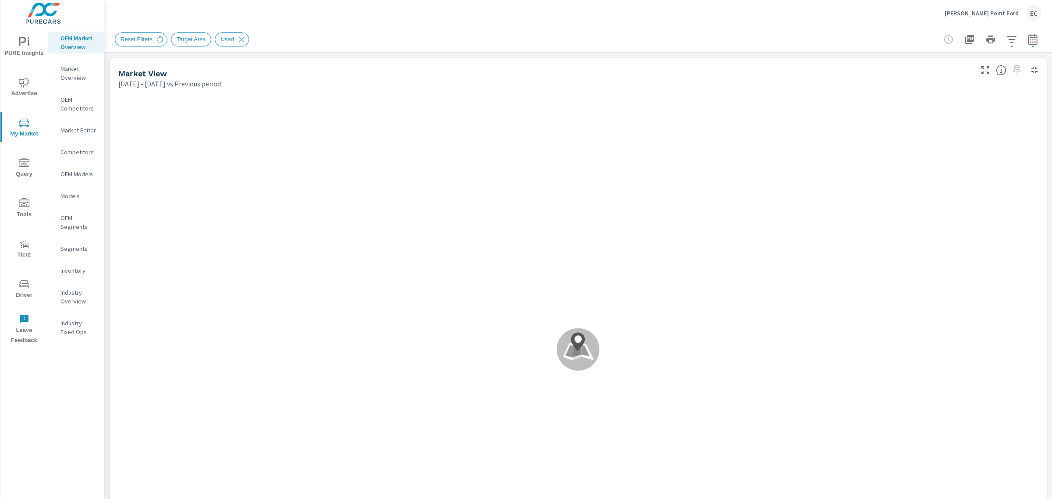
click at [1007, 41] on icon "button" at bounding box center [1012, 39] width 11 height 11
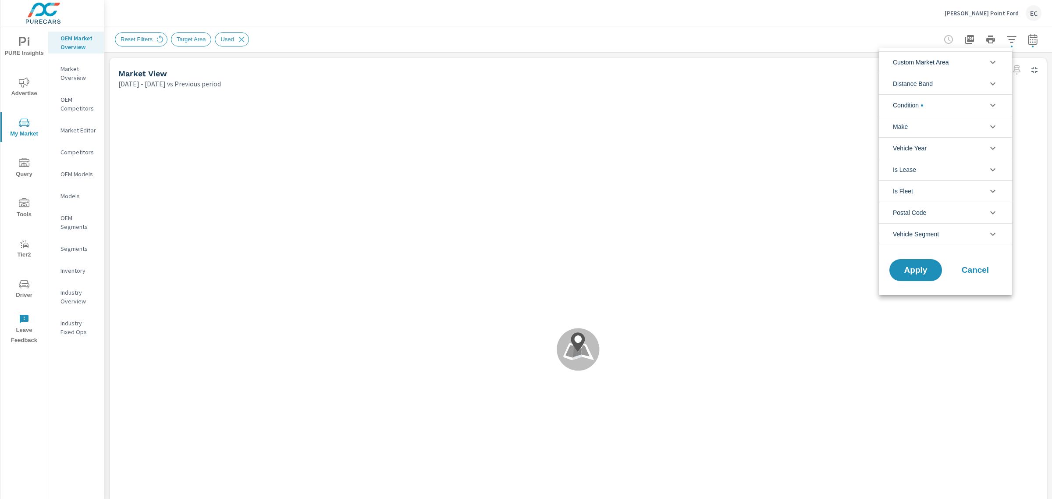
scroll to position [20, 0]
click at [938, 103] on li "Condition" at bounding box center [945, 104] width 133 height 21
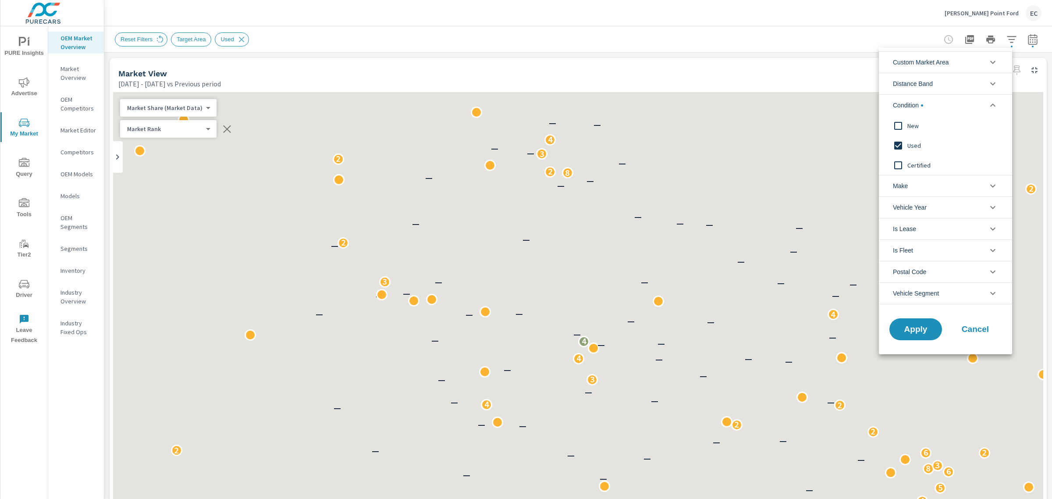
scroll to position [0, 0]
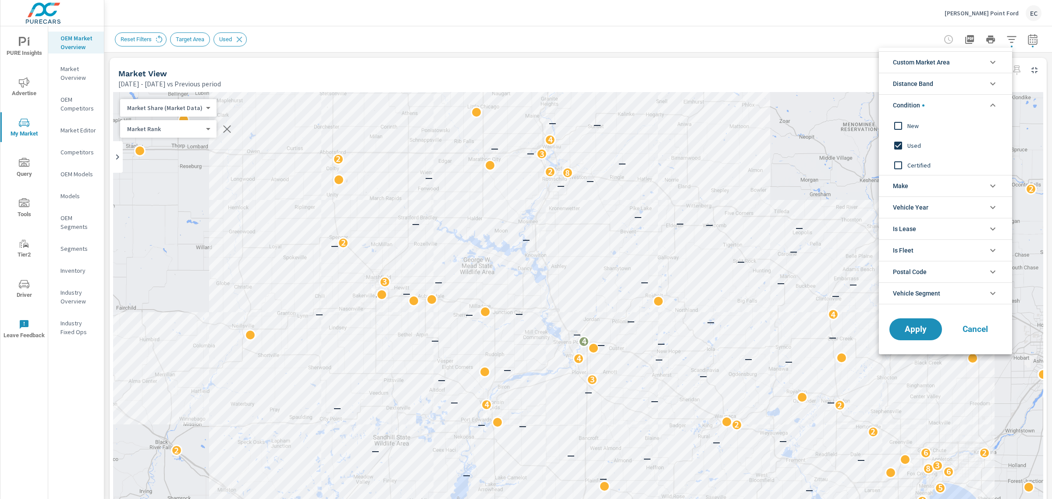
click at [909, 128] on span "New" at bounding box center [956, 126] width 96 height 11
click at [908, 145] on span "Used" at bounding box center [956, 145] width 96 height 11
click at [931, 328] on span "Apply" at bounding box center [916, 329] width 36 height 8
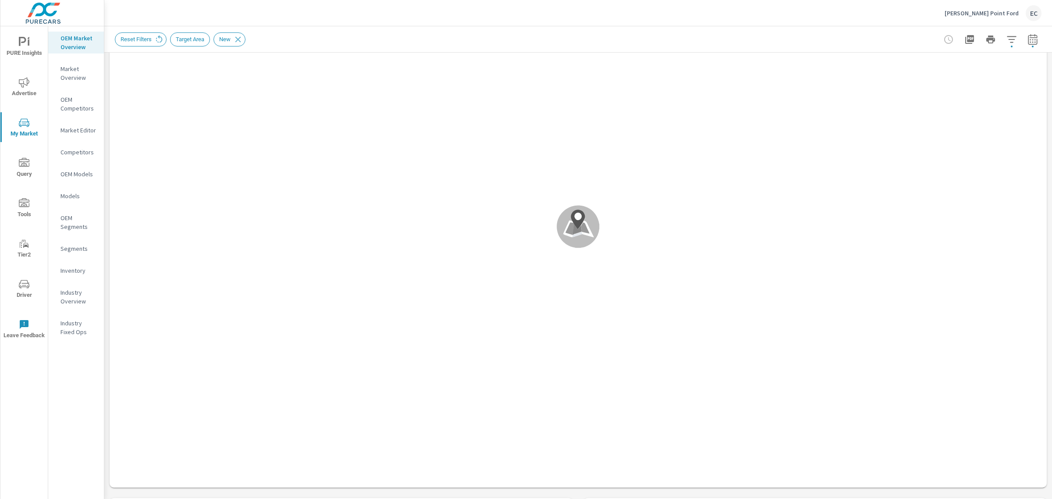
scroll to position [219, 0]
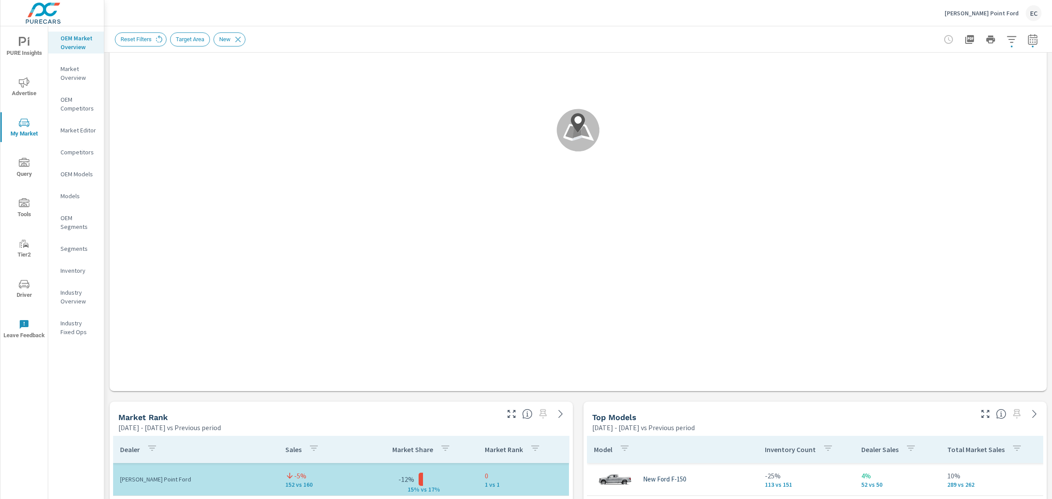
click at [512, 411] on icon "button" at bounding box center [511, 414] width 11 height 11
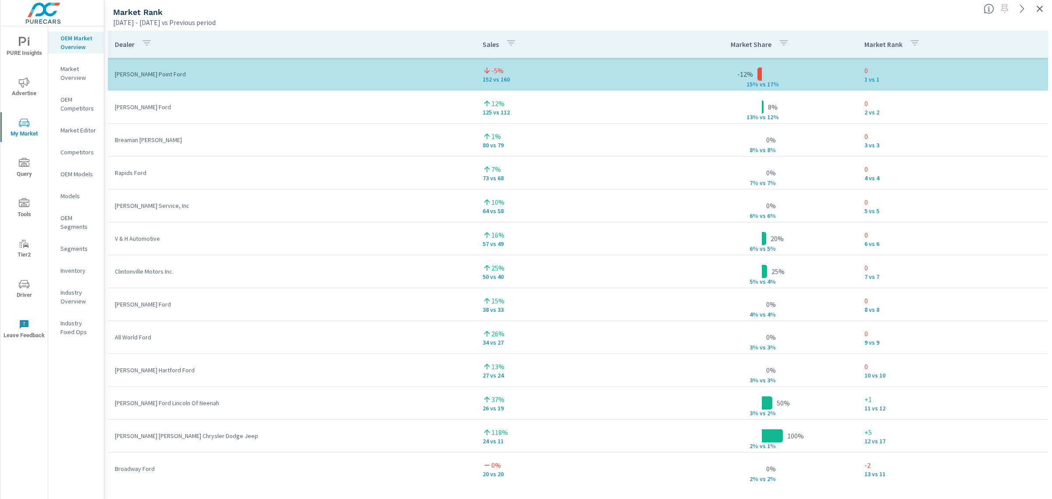
click at [1042, 14] on icon "button" at bounding box center [1040, 9] width 11 height 11
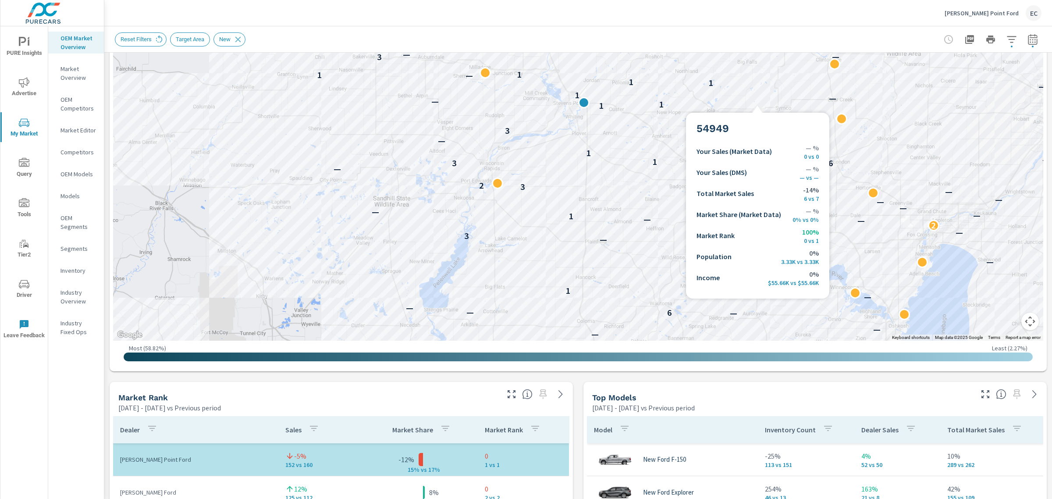
scroll to position [274, 0]
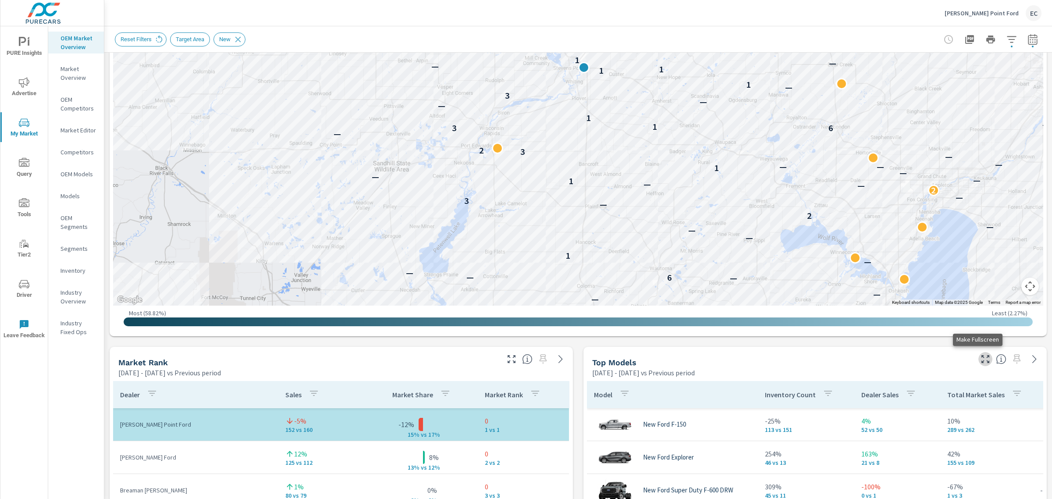
click at [981, 357] on icon "button" at bounding box center [986, 359] width 11 height 11
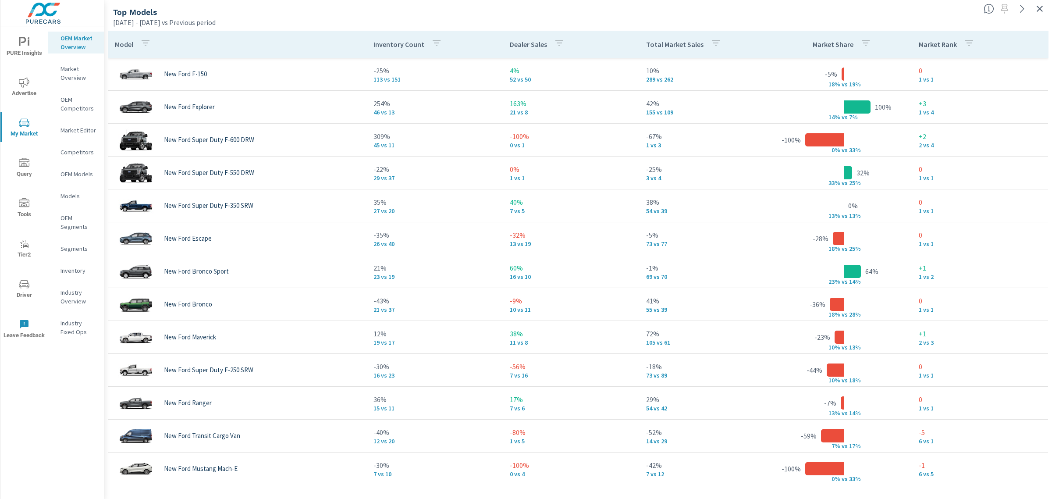
click at [678, 43] on p "Total Market Sales" at bounding box center [674, 44] width 57 height 9
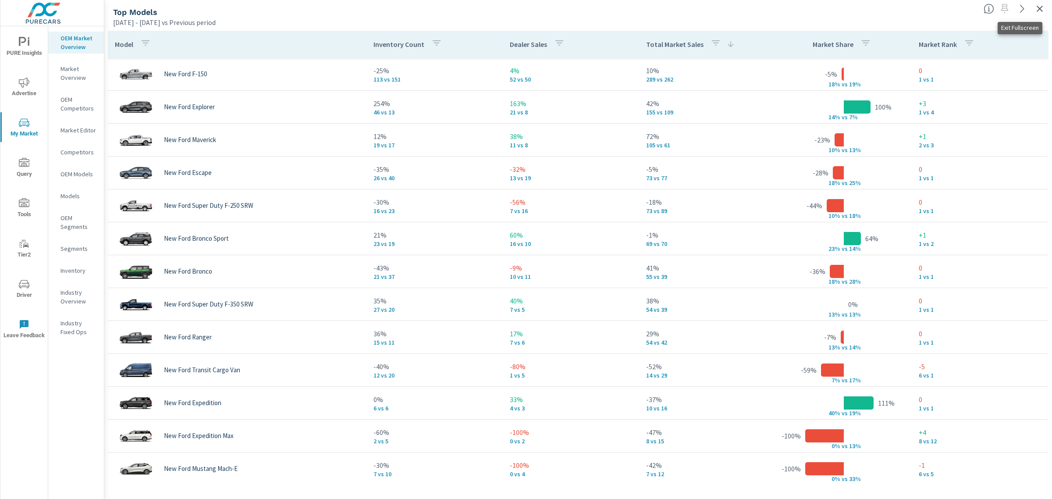
click at [1041, 6] on icon "button" at bounding box center [1040, 9] width 11 height 11
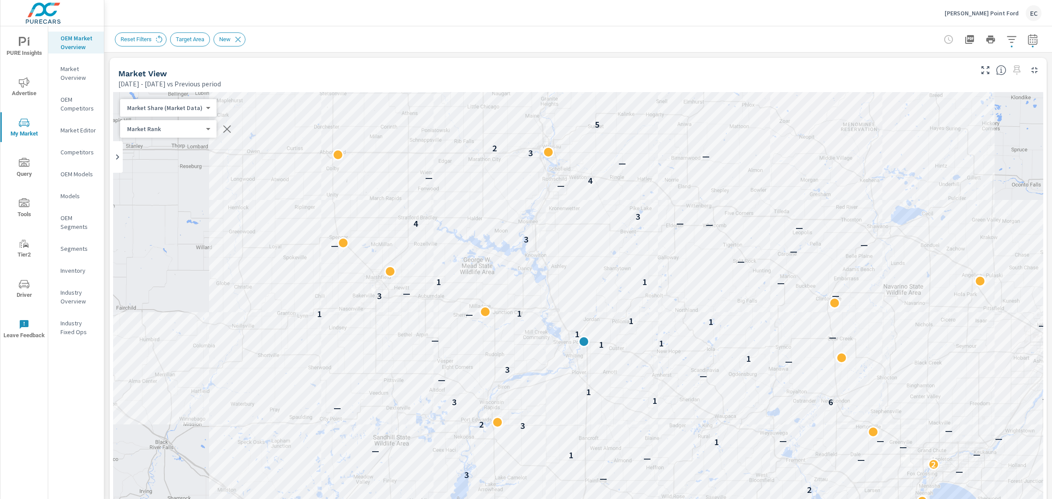
click at [994, 9] on p "[PERSON_NAME] Point Ford" at bounding box center [982, 13] width 74 height 8
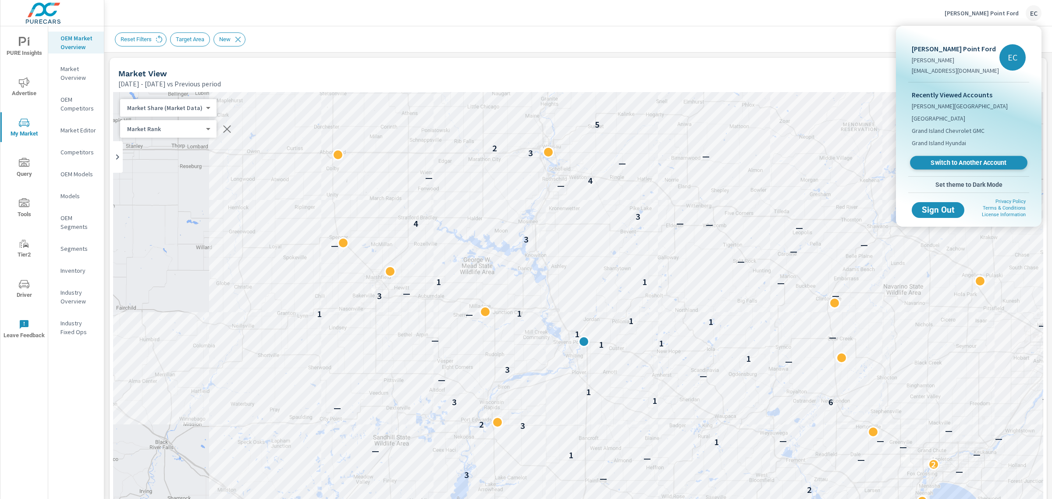
click at [942, 161] on span "Switch to Another Account" at bounding box center [968, 163] width 107 height 8
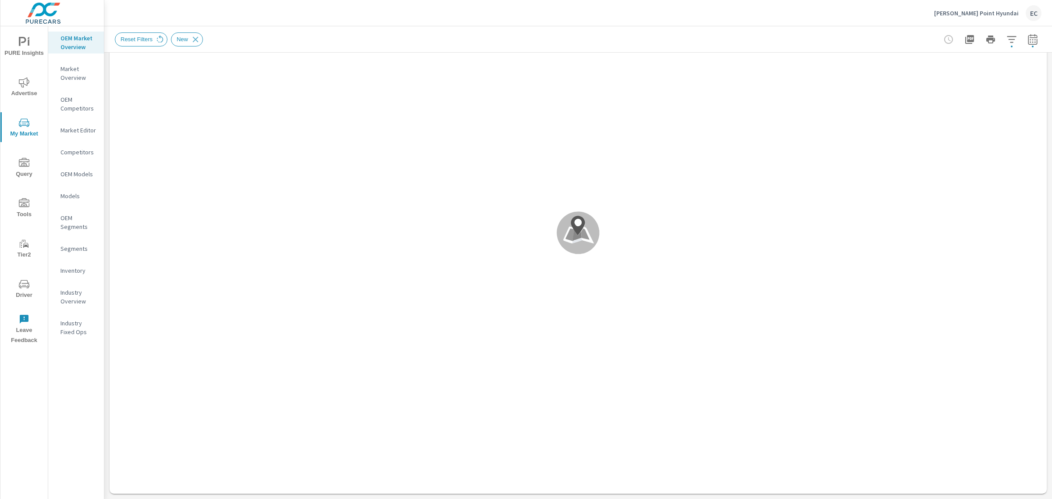
scroll to position [219, 0]
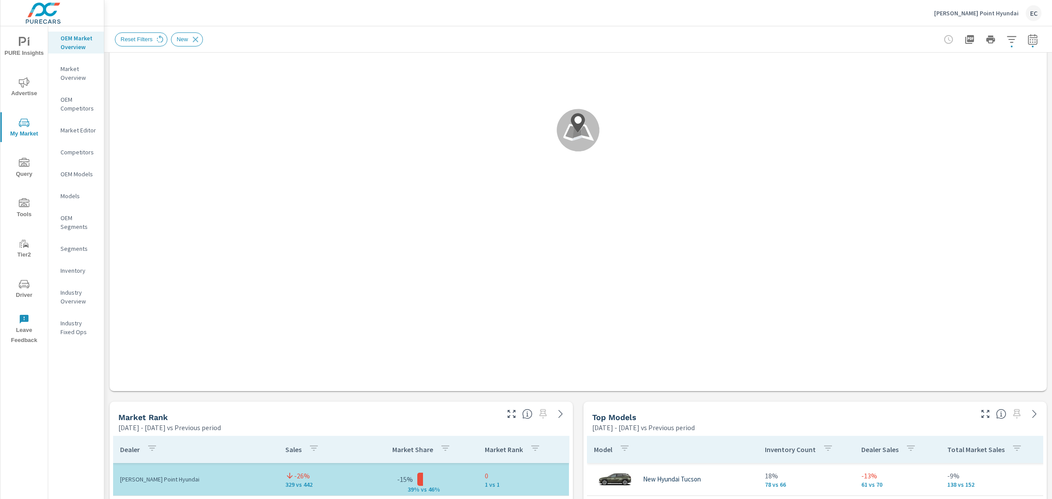
click at [511, 413] on icon "button" at bounding box center [511, 414] width 11 height 11
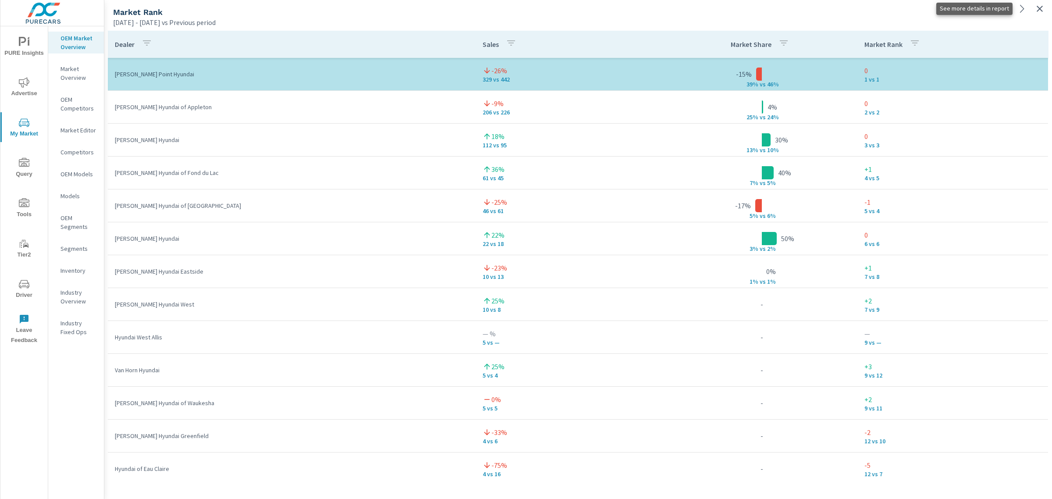
click at [1040, 7] on icon "button" at bounding box center [1040, 9] width 11 height 11
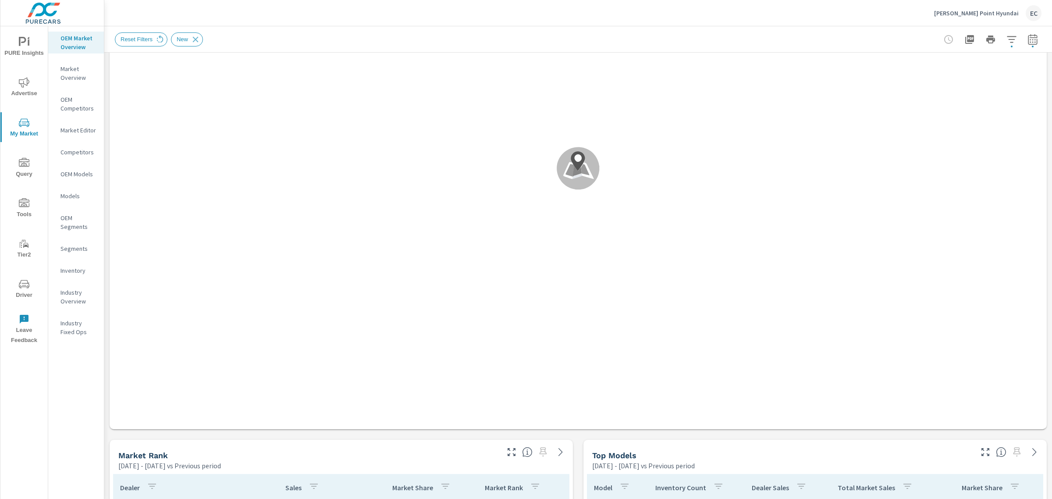
scroll to position [219, 0]
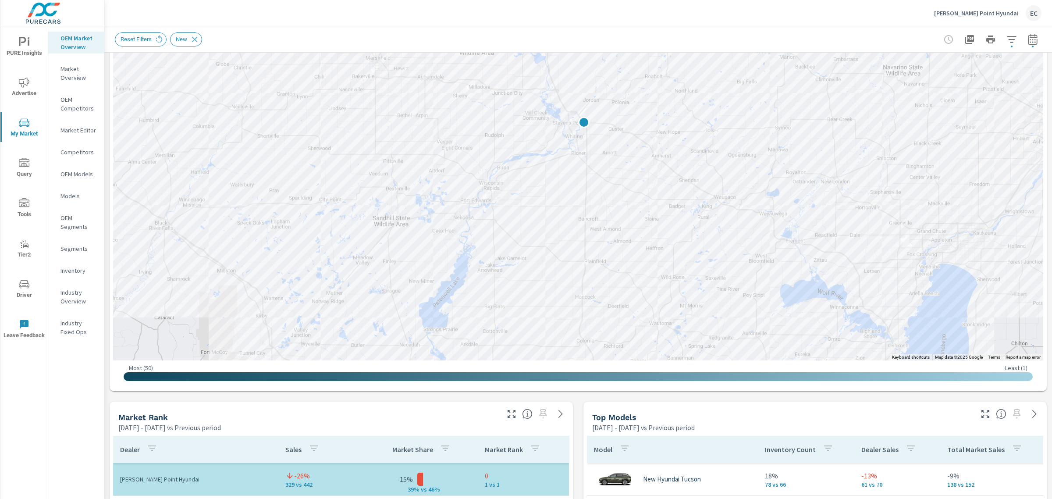
click at [982, 417] on icon "button" at bounding box center [986, 414] width 8 height 8
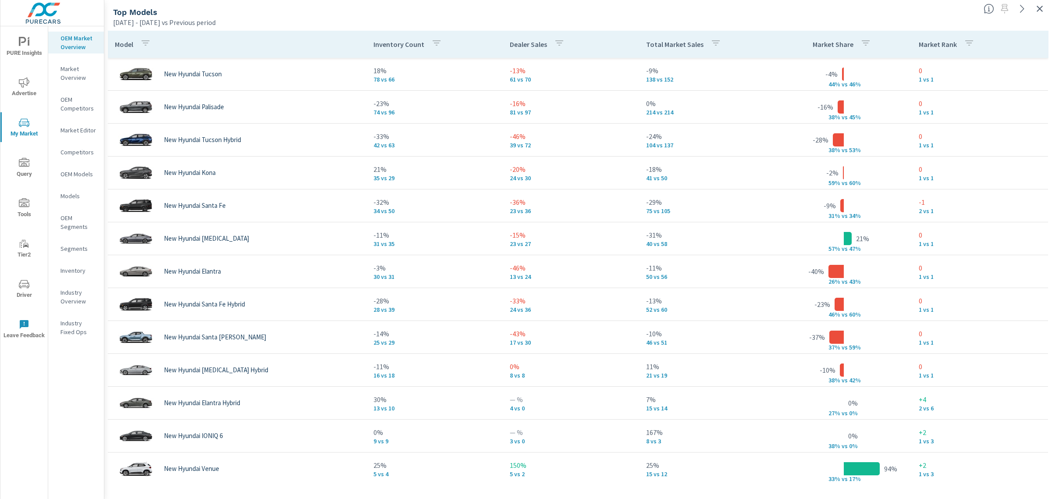
click at [663, 42] on p "Total Market Sales" at bounding box center [674, 44] width 57 height 9
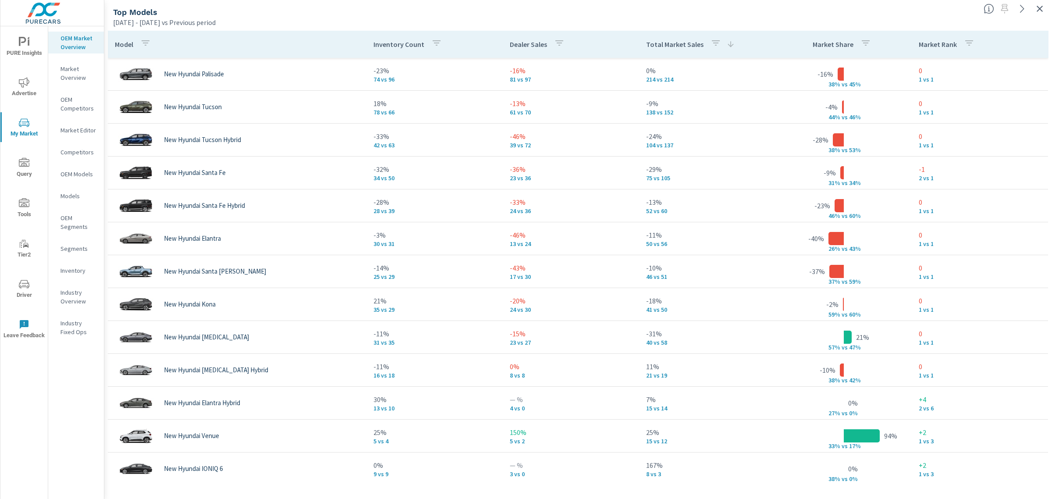
click at [673, 46] on p "Total Market Sales" at bounding box center [674, 44] width 57 height 9
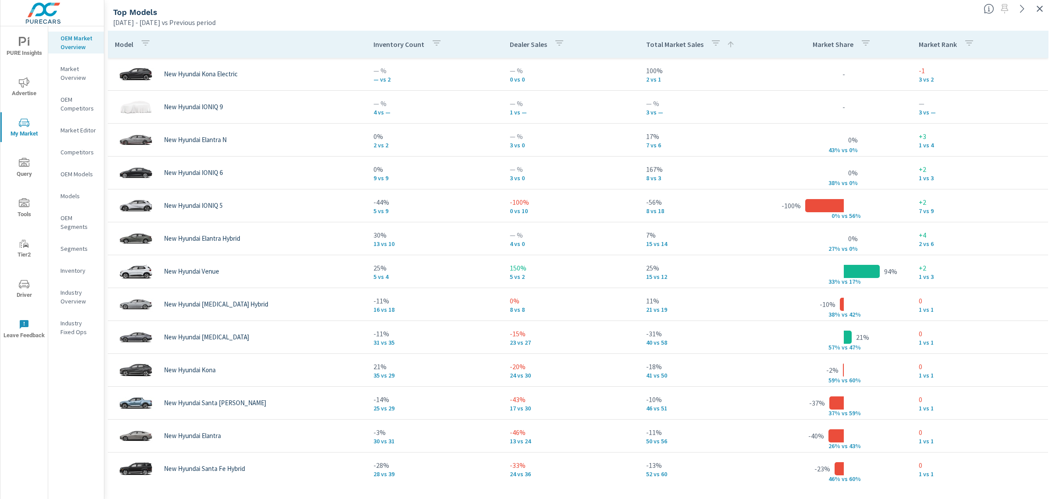
click at [673, 46] on p "Total Market Sales" at bounding box center [674, 44] width 57 height 9
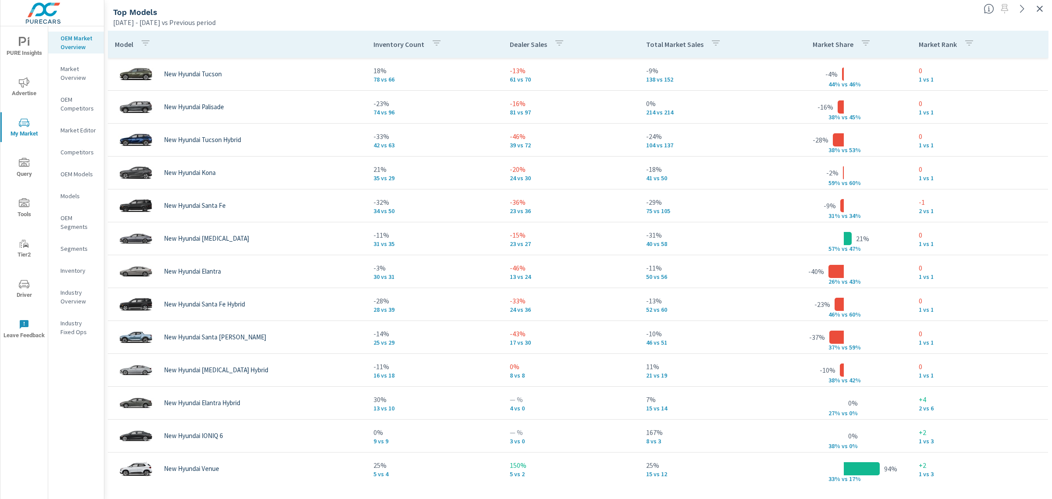
click at [668, 39] on div "Total Market Sales" at bounding box center [685, 44] width 78 height 20
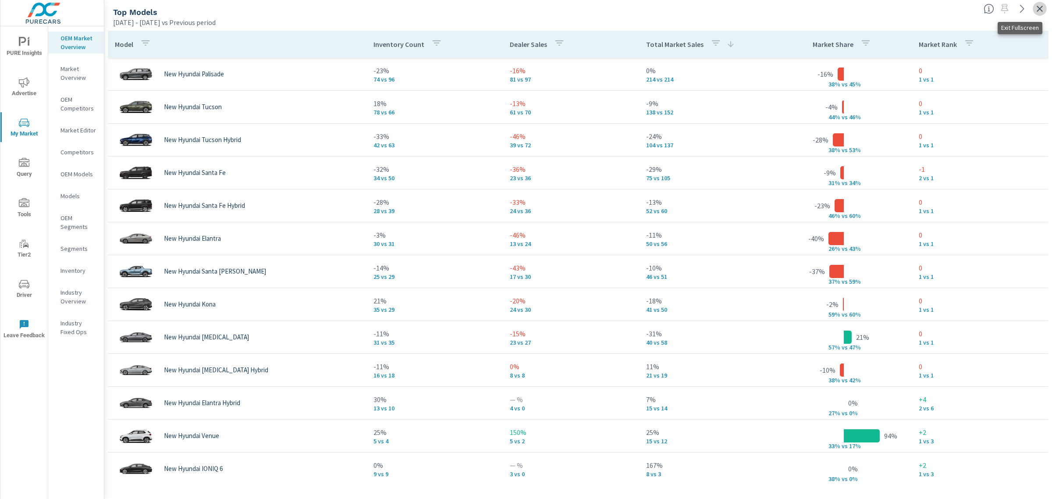
click at [1040, 5] on icon "button" at bounding box center [1040, 9] width 11 height 11
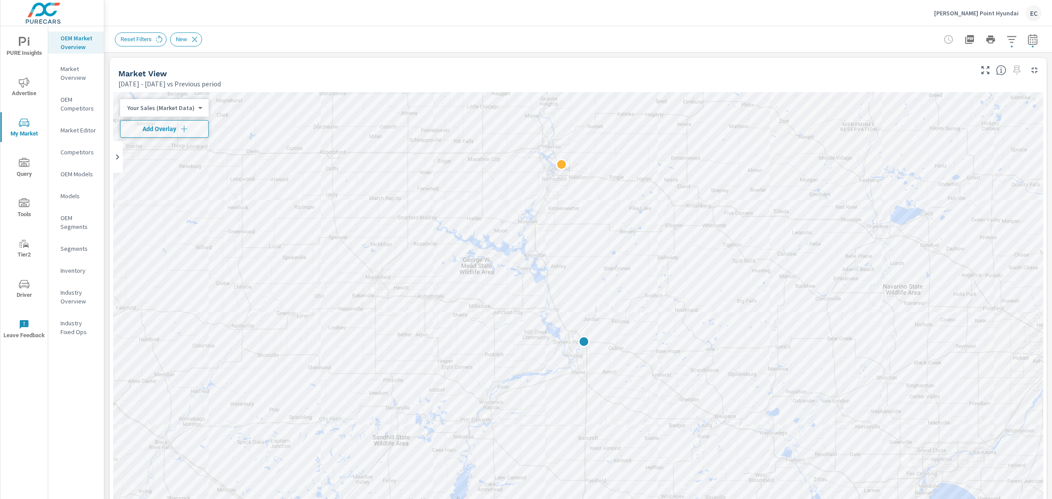
click at [1005, 7] on div "Stevens Point Hyundai EC" at bounding box center [987, 13] width 107 height 16
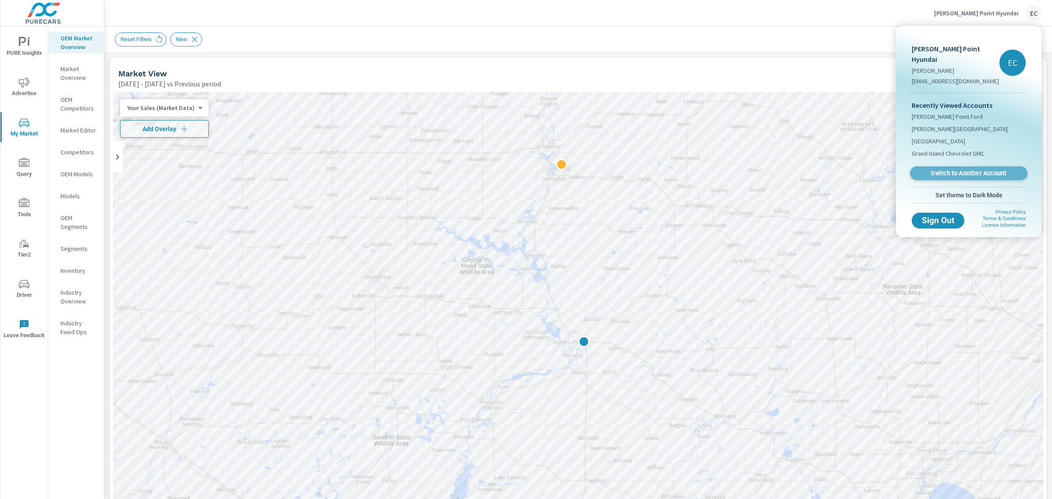
click at [936, 169] on span "Switch to Another Account" at bounding box center [968, 173] width 107 height 8
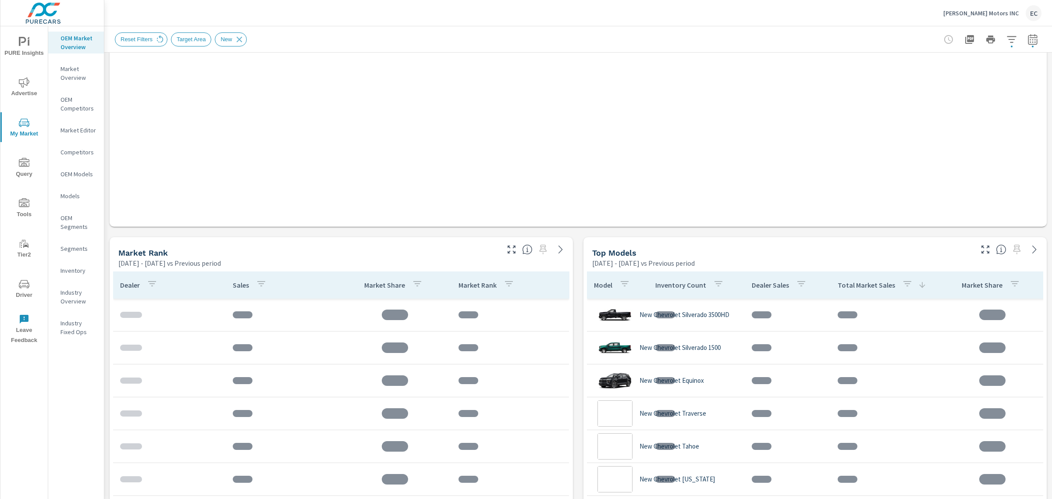
scroll to position [66, 0]
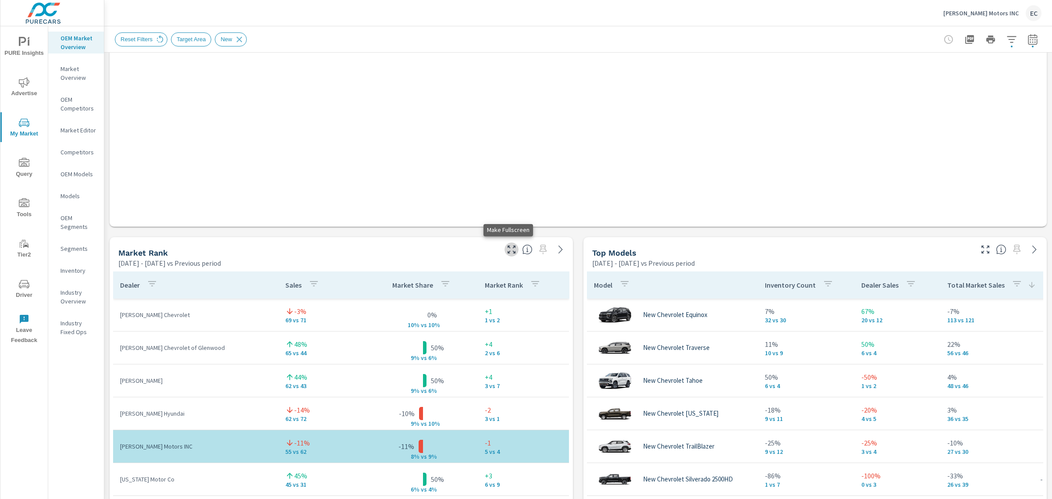
click at [511, 246] on icon "button" at bounding box center [512, 250] width 8 height 8
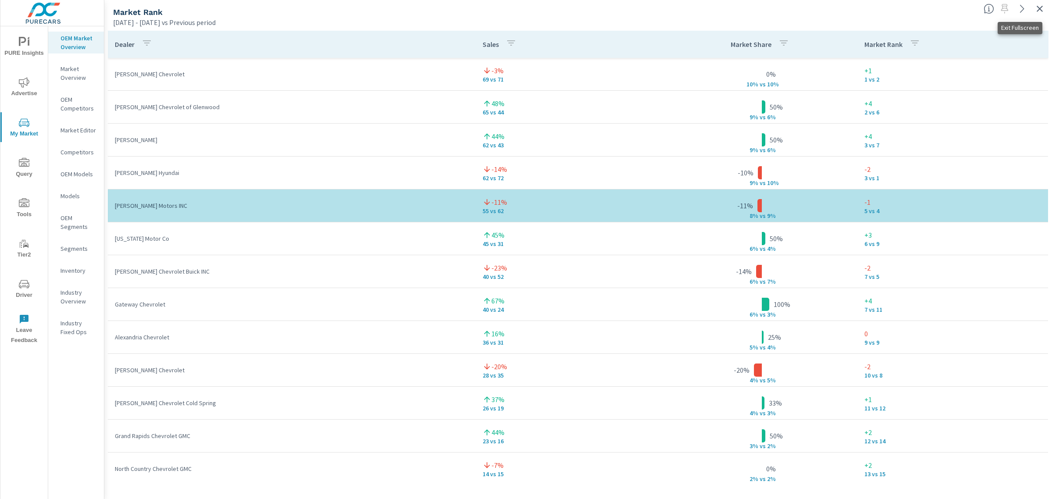
click at [1037, 5] on icon "button" at bounding box center [1040, 9] width 11 height 11
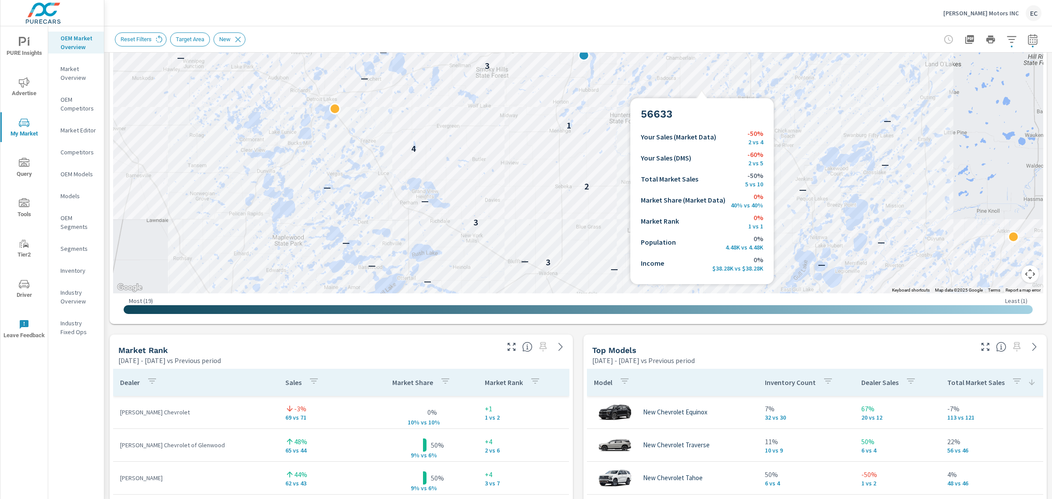
scroll to position [329, 0]
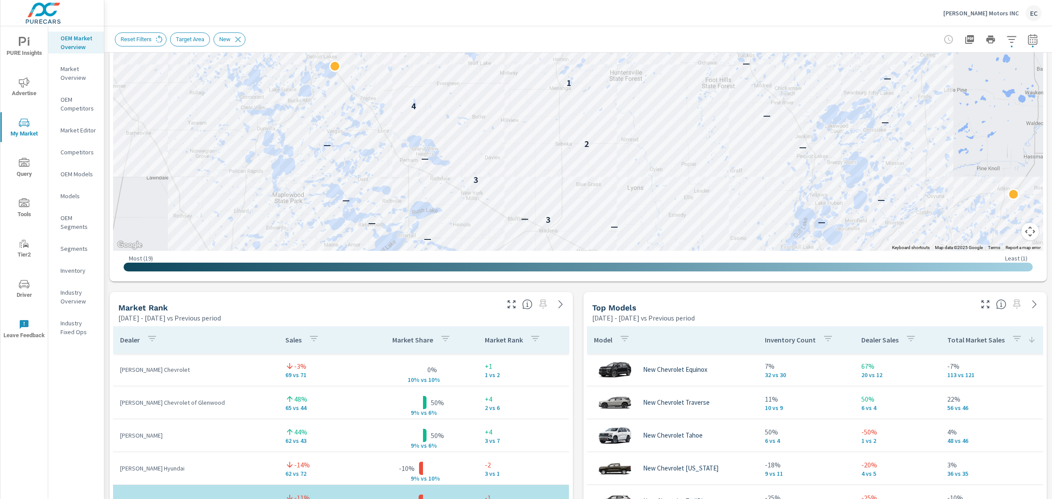
click at [981, 307] on icon "button" at bounding box center [986, 304] width 11 height 11
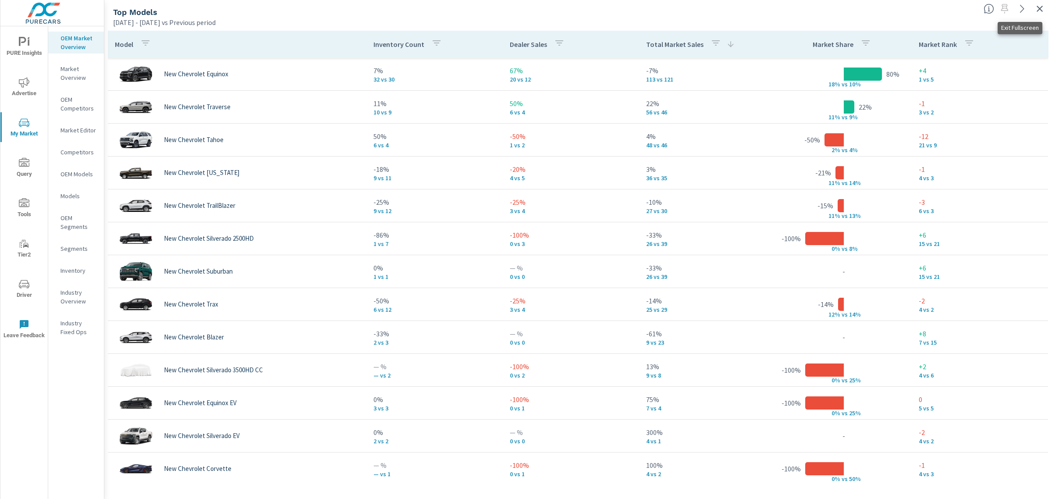
click at [1041, 6] on icon "button" at bounding box center [1040, 9] width 11 height 11
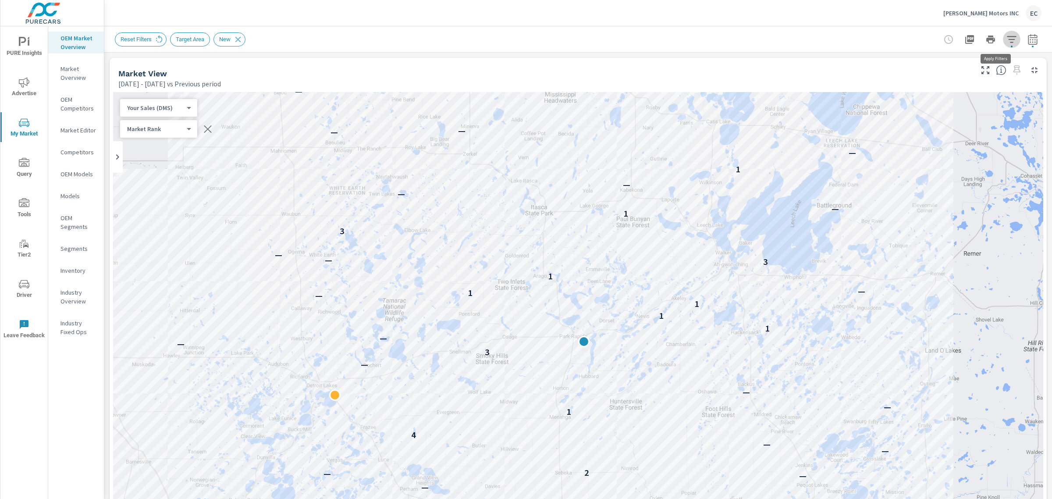
click at [1003, 38] on button "button" at bounding box center [1012, 40] width 18 height 18
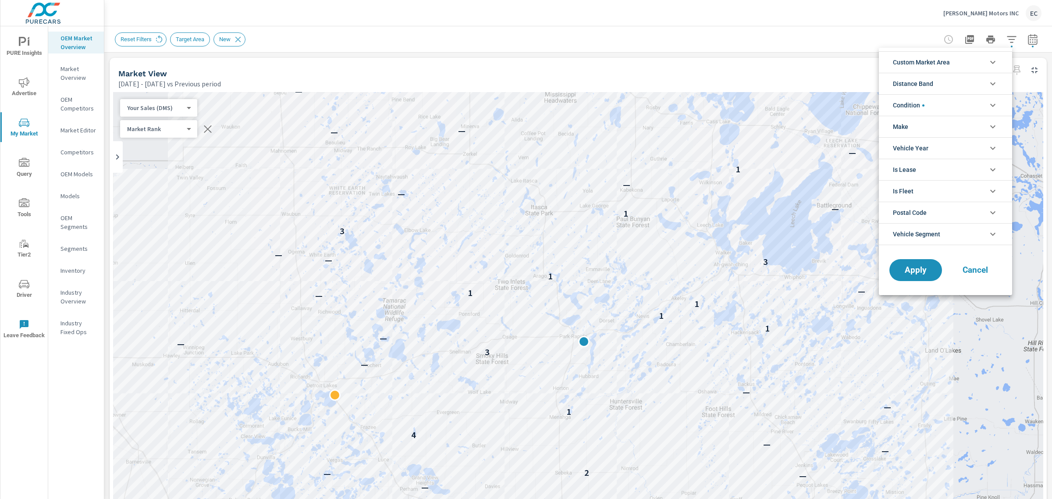
click at [939, 95] on li "Condition" at bounding box center [945, 104] width 133 height 21
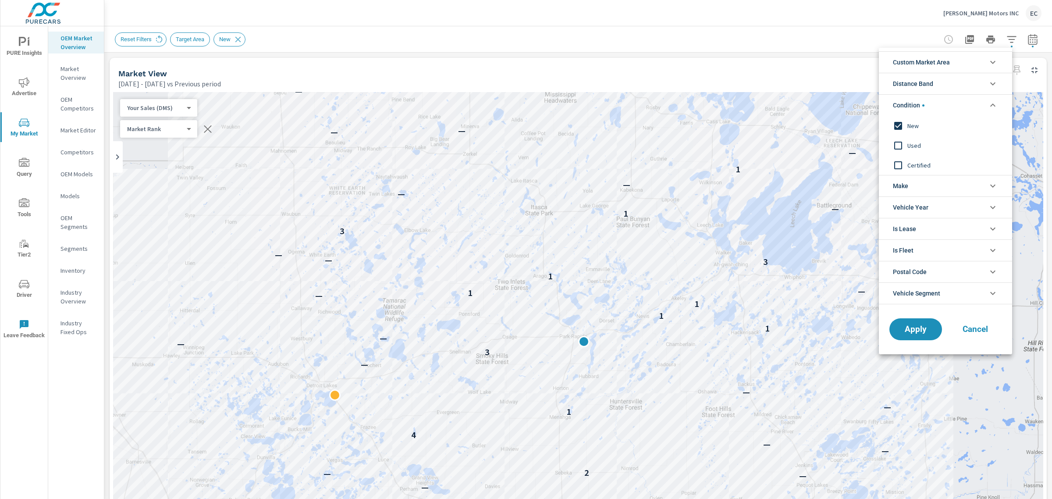
click at [913, 143] on span "Used" at bounding box center [956, 145] width 96 height 11
click at [914, 126] on span "New" at bounding box center [956, 126] width 96 height 11
click at [911, 328] on span "Apply" at bounding box center [916, 329] width 36 height 8
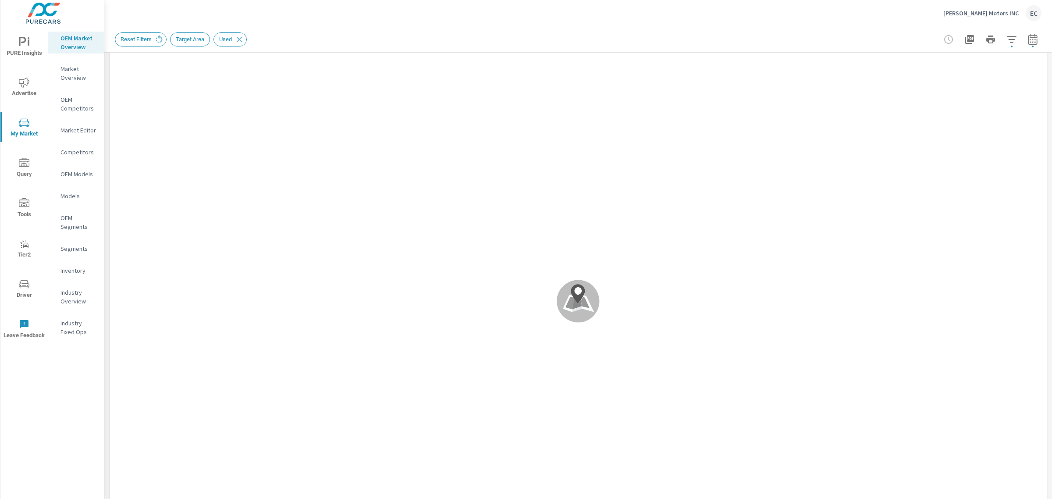
scroll to position [329, 0]
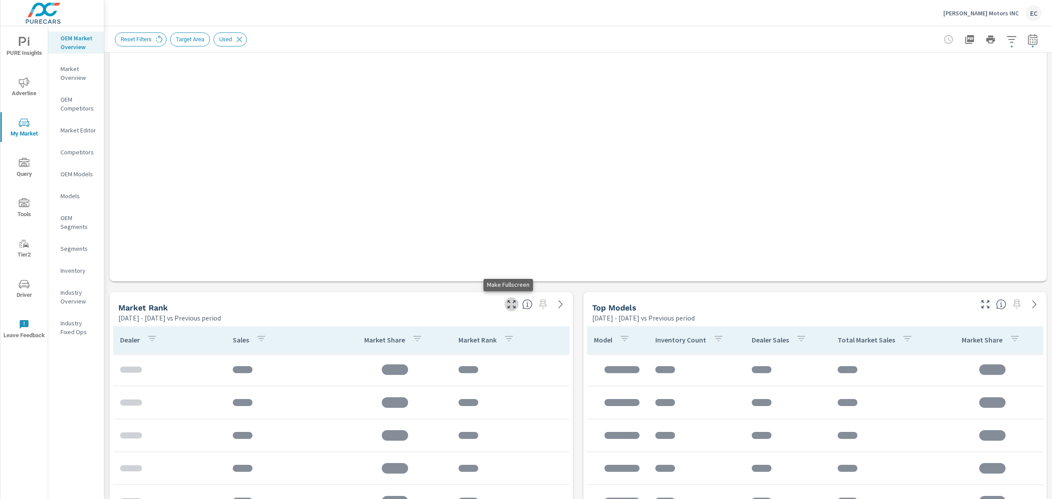
click at [508, 304] on icon "button" at bounding box center [511, 304] width 11 height 11
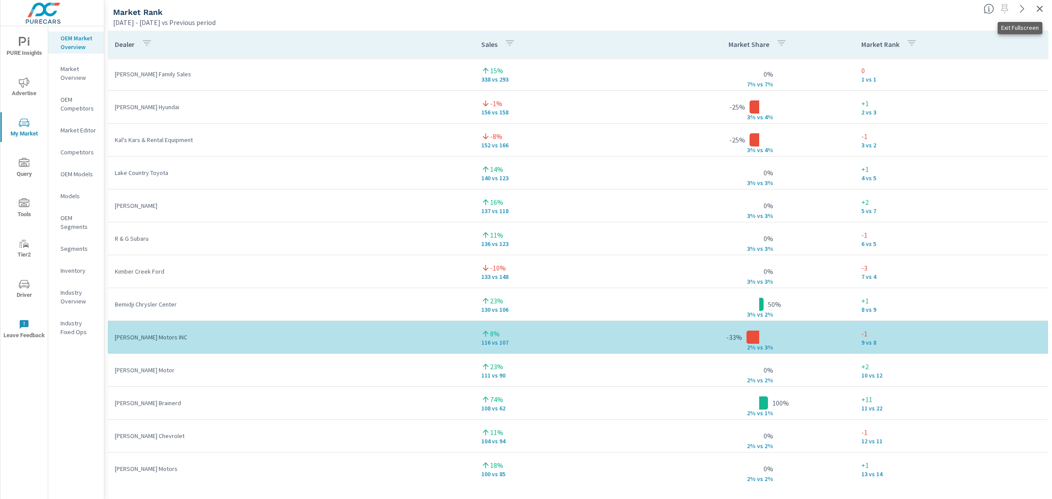
drag, startPoint x: 1039, startPoint y: 7, endPoint x: 1037, endPoint y: 17, distance: 9.9
click at [1040, 7] on icon "button" at bounding box center [1040, 9] width 11 height 11
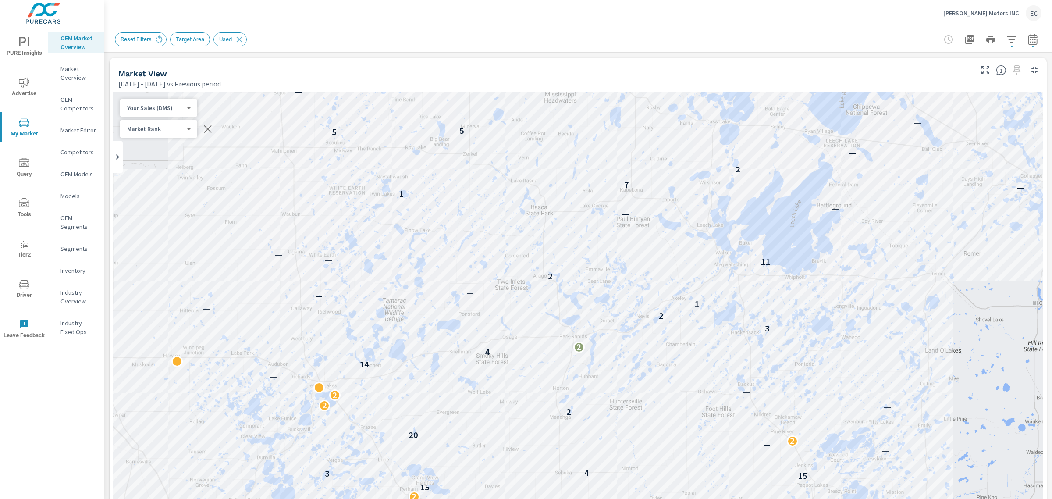
scroll to position [384, 0]
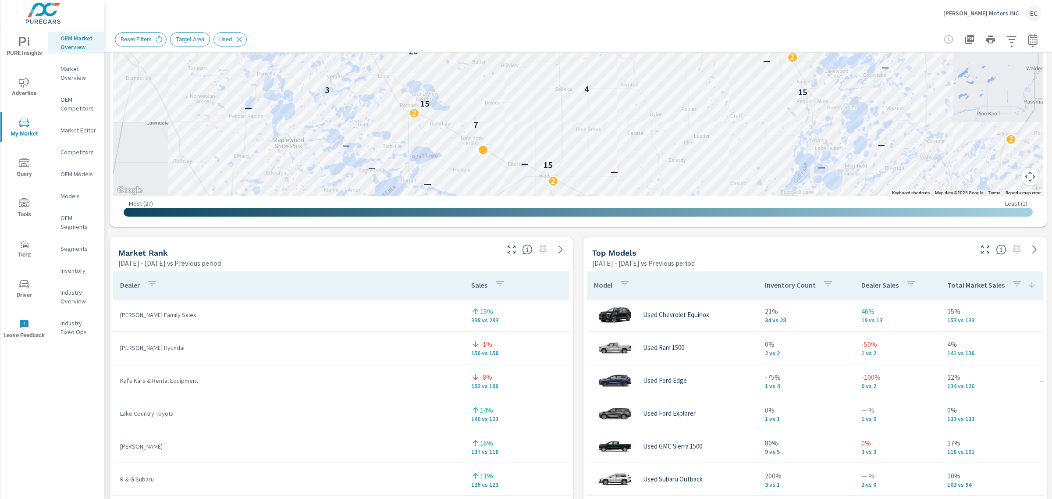
click at [982, 251] on icon "button" at bounding box center [986, 250] width 8 height 8
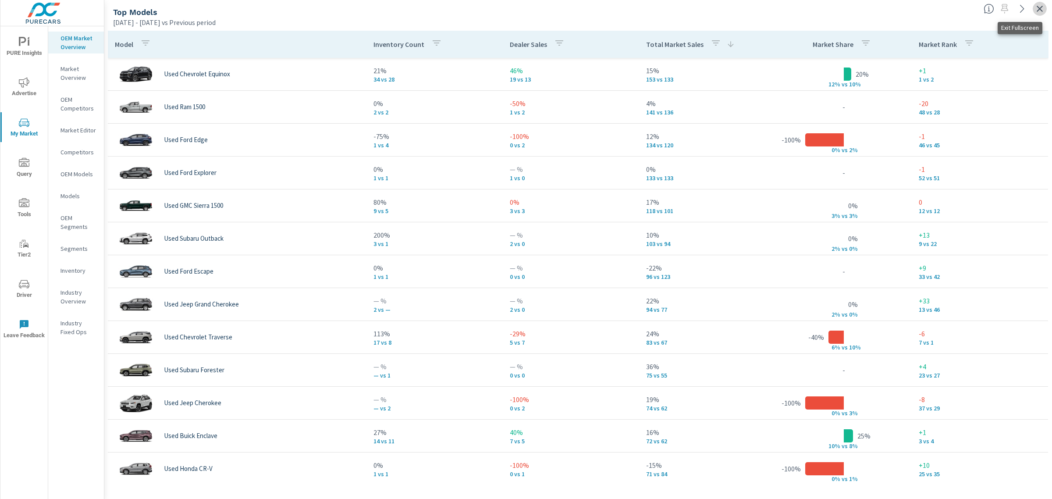
click at [1038, 5] on icon "button" at bounding box center [1040, 9] width 11 height 11
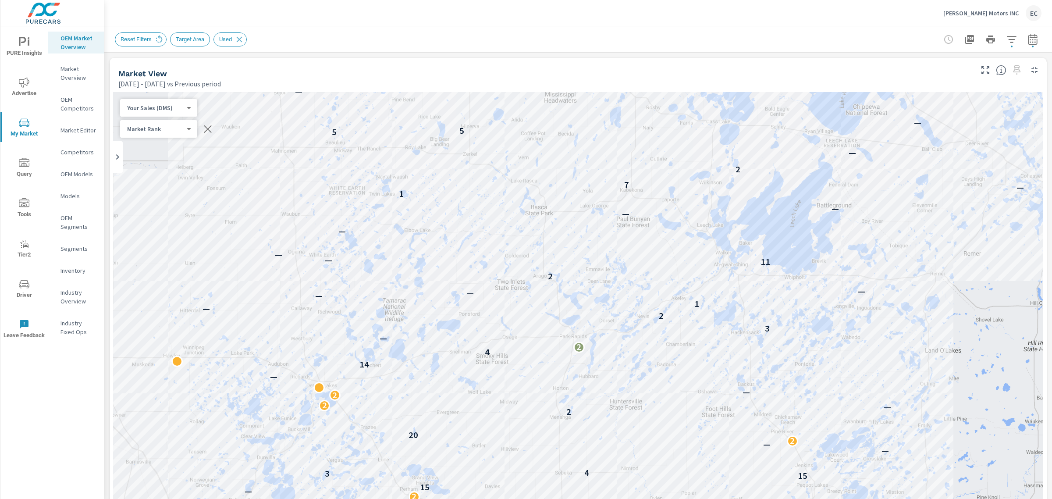
click at [1014, 14] on p "Thielen Motors INC" at bounding box center [981, 13] width 75 height 8
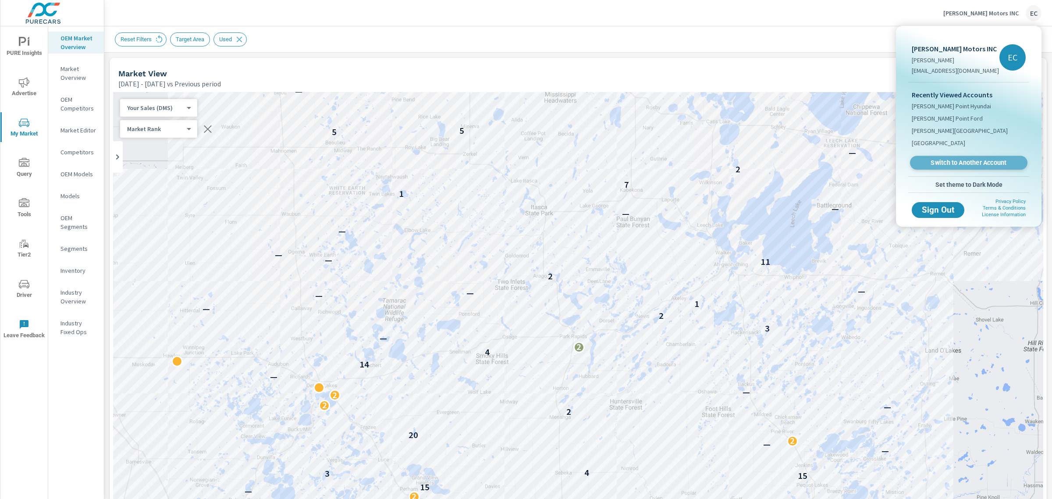
click at [939, 165] on span "Switch to Another Account" at bounding box center [968, 163] width 107 height 8
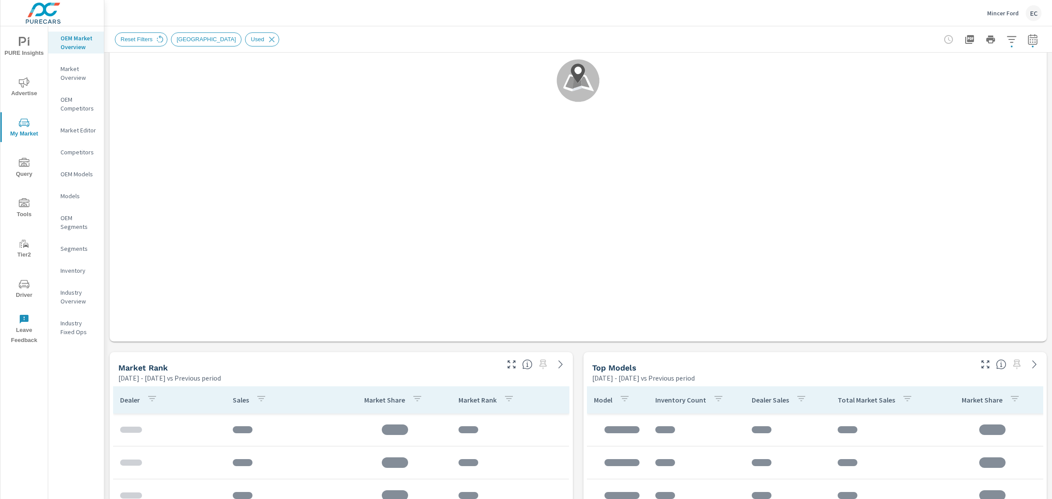
scroll to position [439, 0]
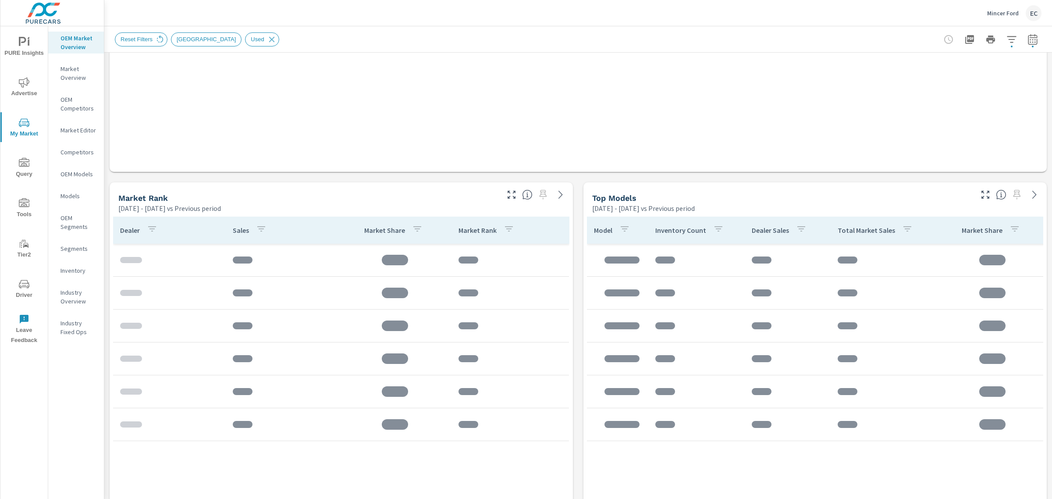
click at [514, 192] on button "button" at bounding box center [512, 195] width 14 height 14
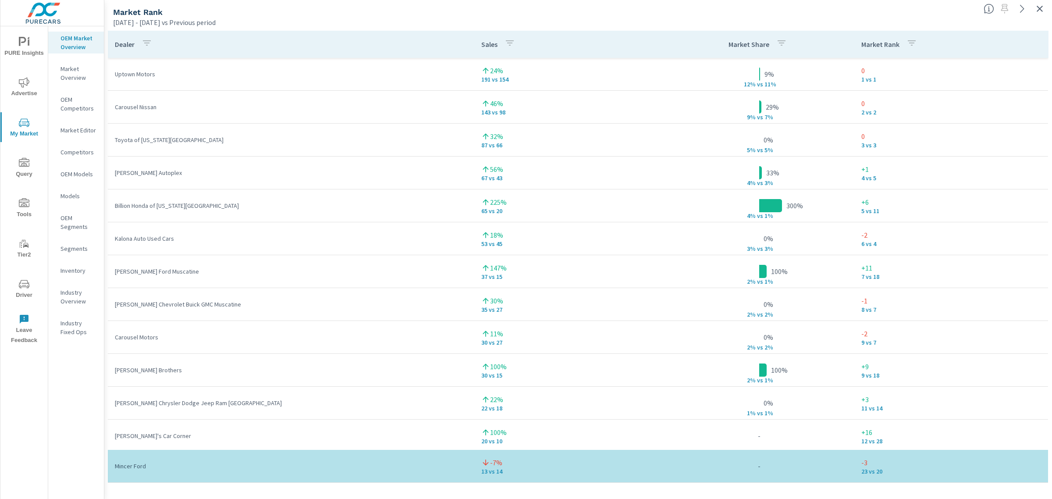
click at [1039, 7] on icon "button" at bounding box center [1040, 9] width 6 height 6
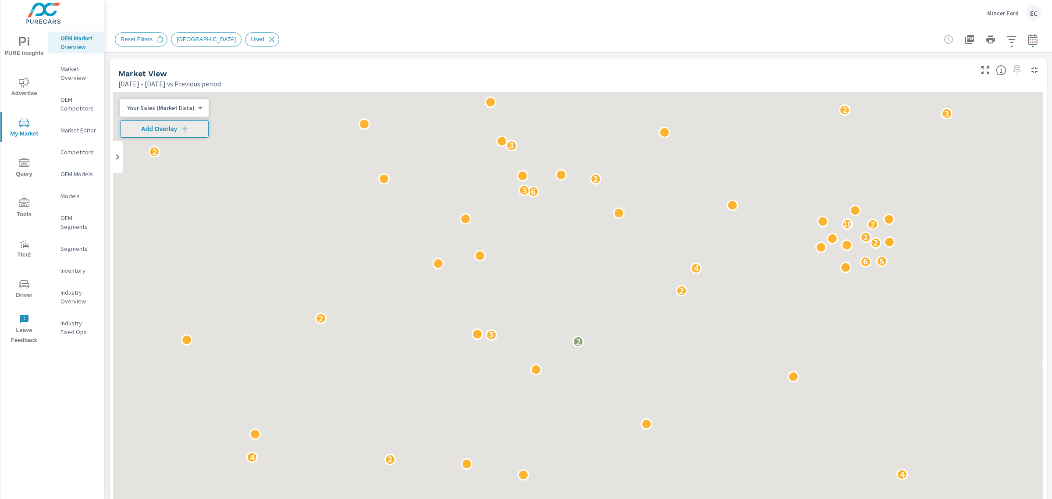
scroll to position [219, 0]
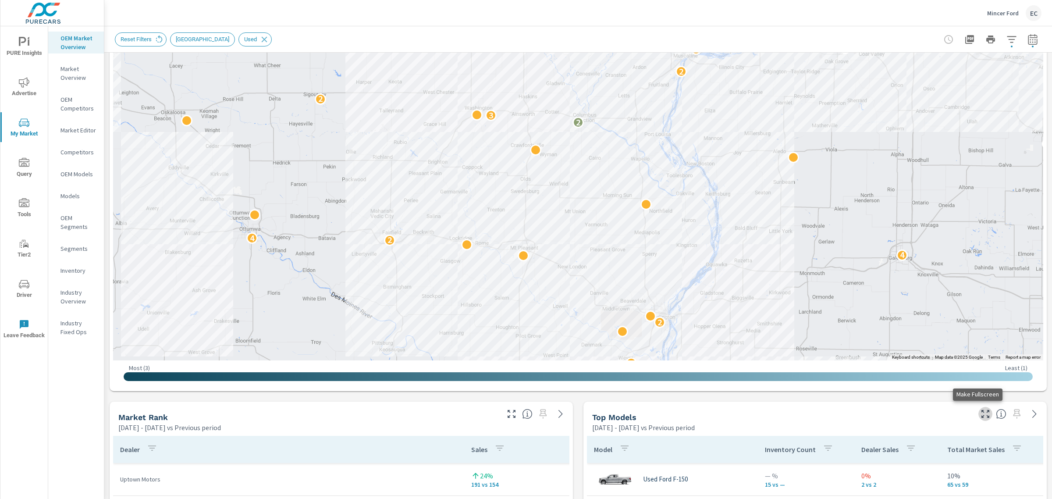
click at [981, 411] on icon "button" at bounding box center [986, 414] width 11 height 11
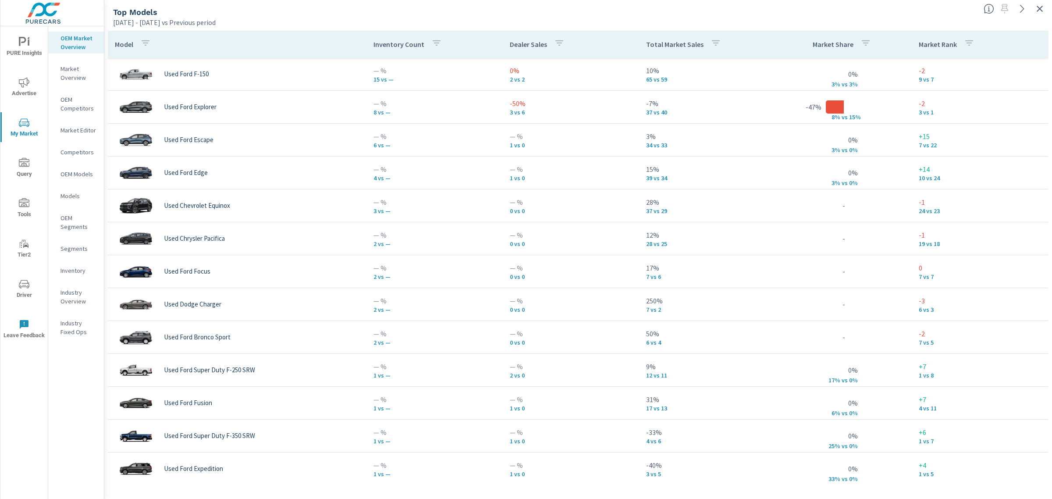
click at [660, 48] on p "Total Market Sales" at bounding box center [674, 44] width 57 height 9
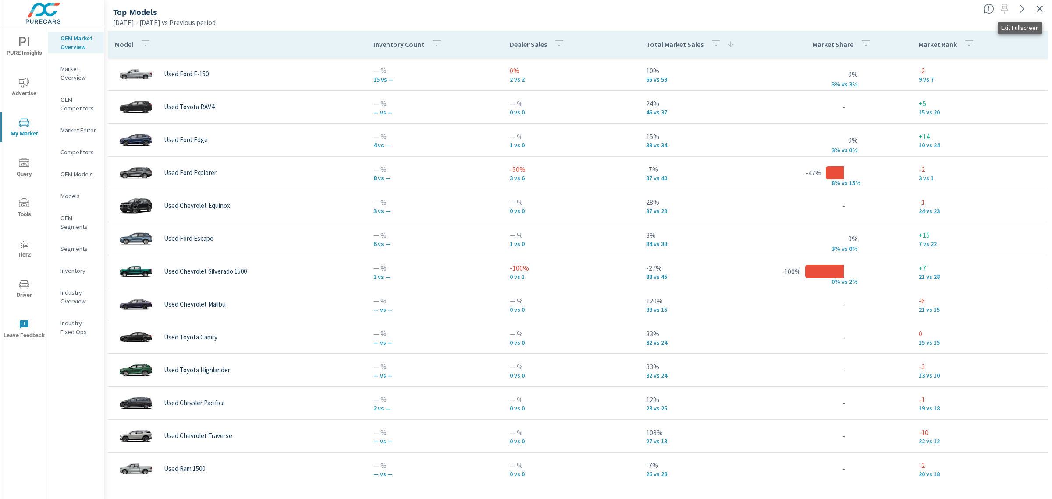
drag, startPoint x: 1042, startPoint y: 9, endPoint x: 1022, endPoint y: 15, distance: 21.5
click at [1042, 9] on icon "button" at bounding box center [1040, 9] width 11 height 11
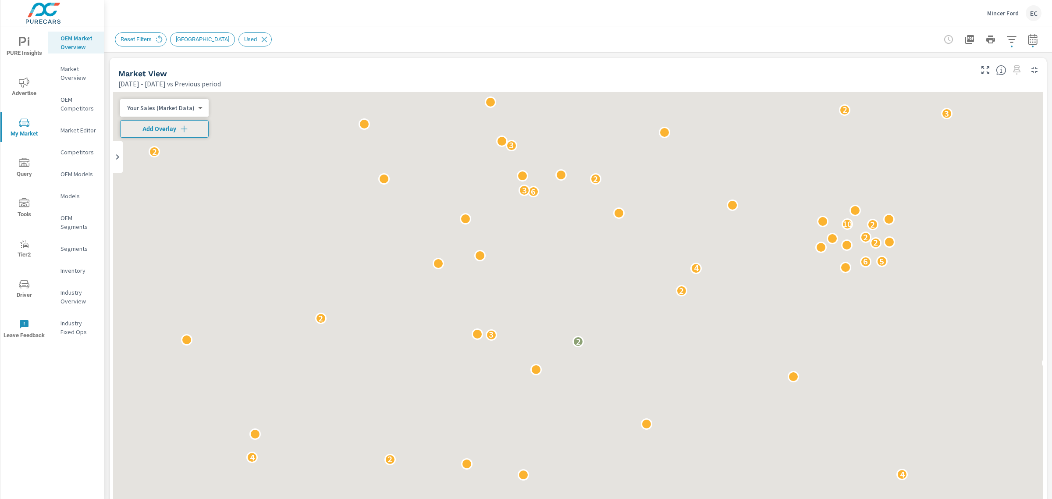
click at [1003, 32] on button "button" at bounding box center [1012, 40] width 18 height 18
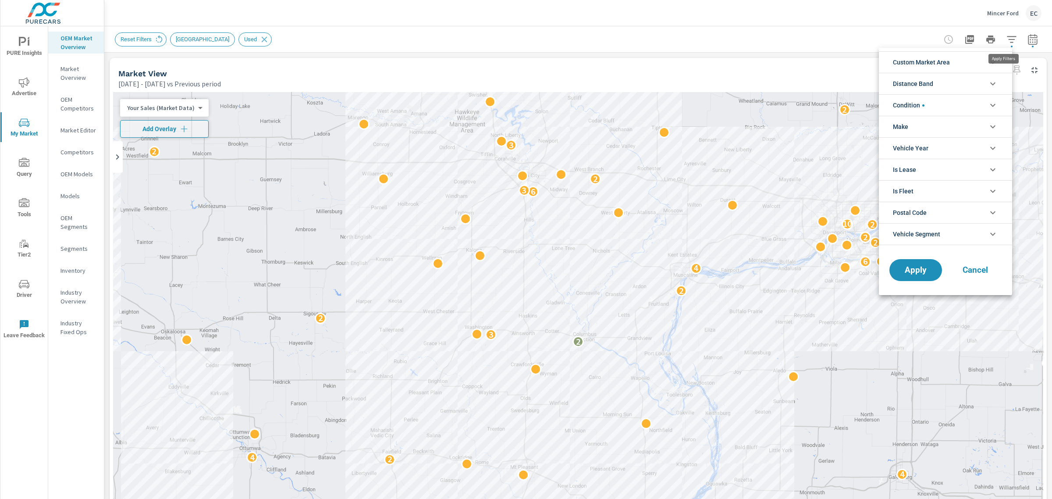
scroll to position [20, 0]
click at [939, 103] on li "Condition" at bounding box center [945, 104] width 133 height 21
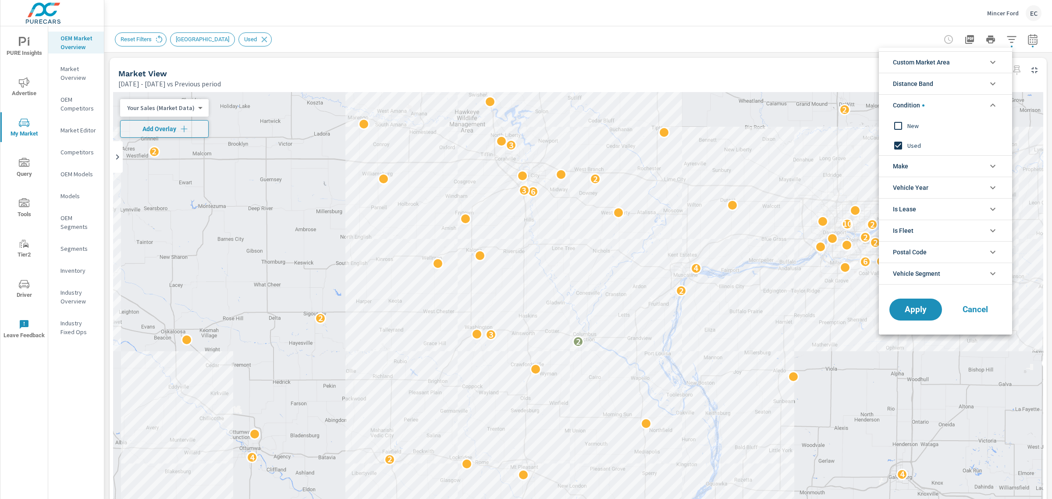
scroll to position [0, 0]
click at [906, 128] on input "filter options" at bounding box center [898, 126] width 18 height 18
click at [902, 139] on input "filter options" at bounding box center [898, 145] width 18 height 18
click at [912, 302] on button "Apply" at bounding box center [916, 309] width 54 height 23
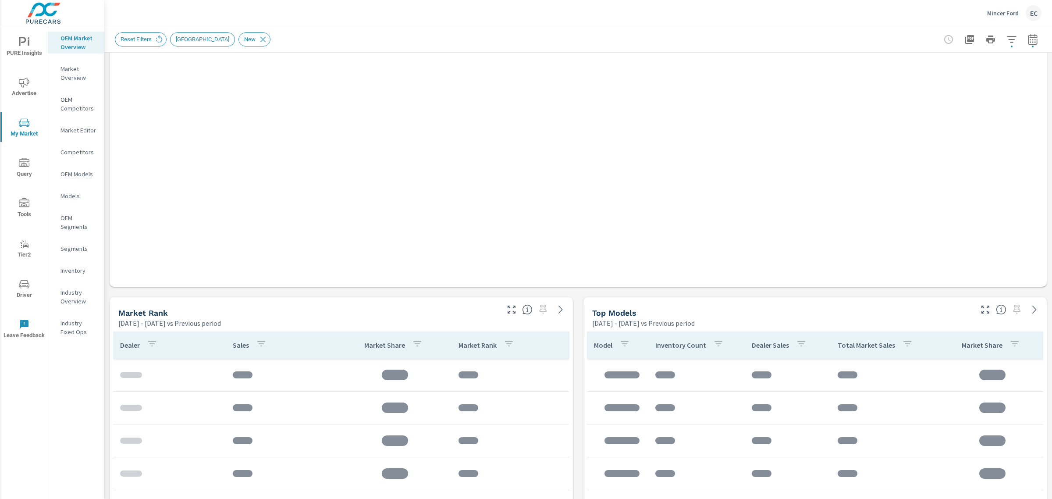
scroll to position [384, 0]
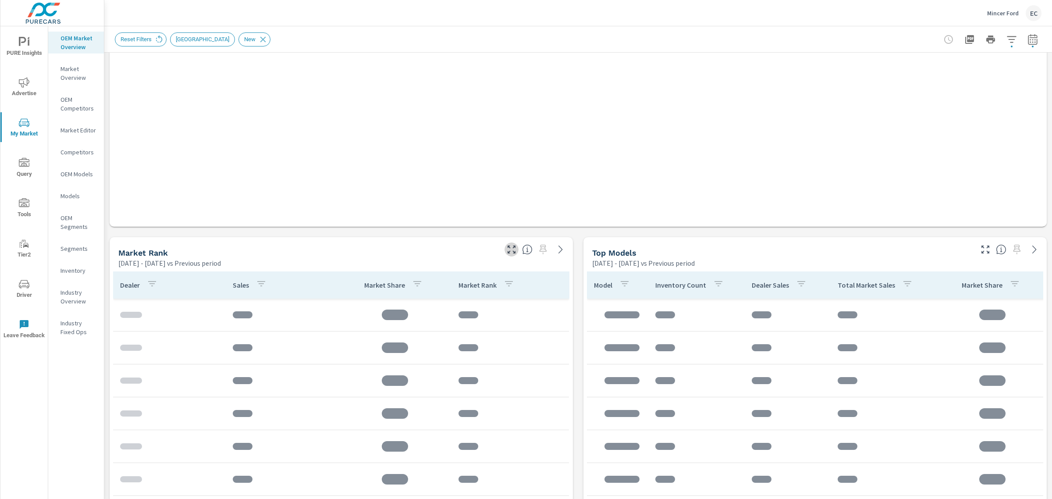
click at [509, 253] on icon "button" at bounding box center [511, 249] width 11 height 11
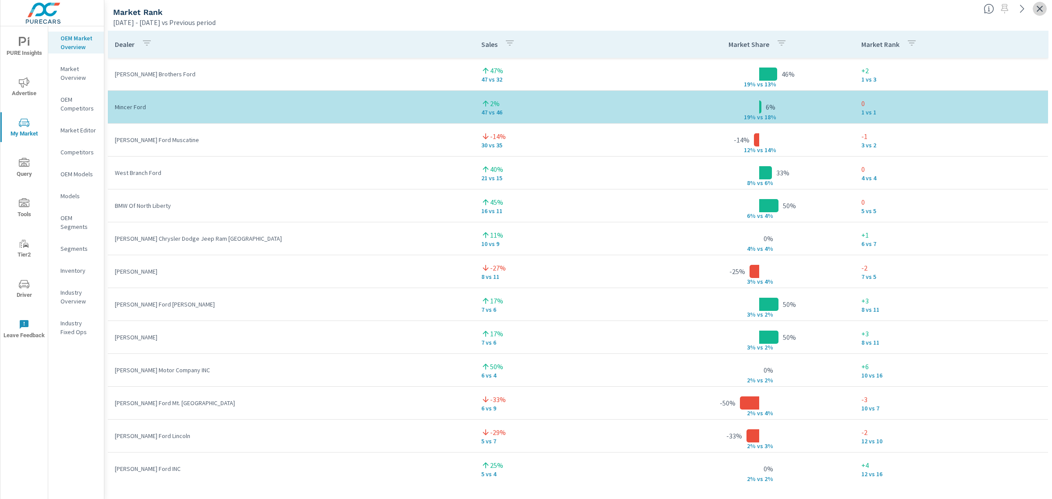
click at [1037, 5] on icon "button" at bounding box center [1040, 9] width 11 height 11
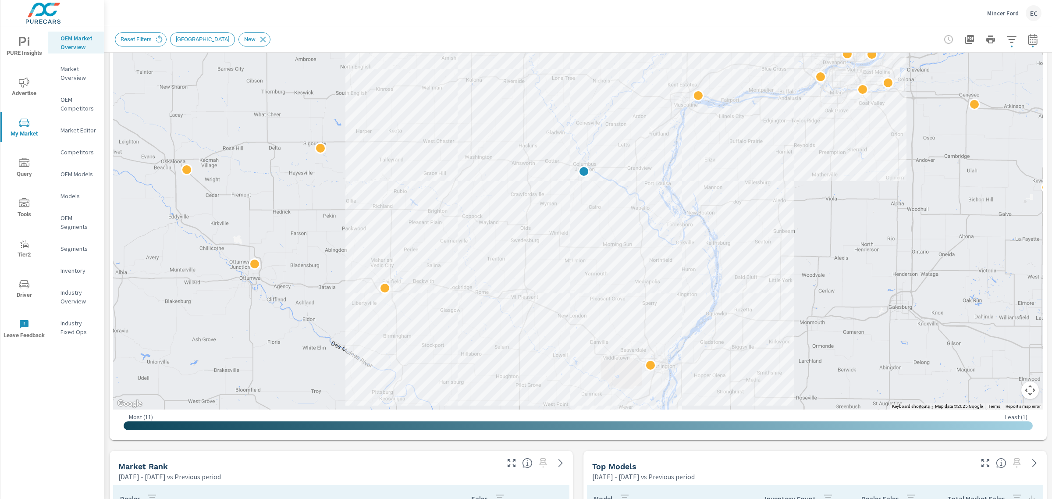
scroll to position [274, 0]
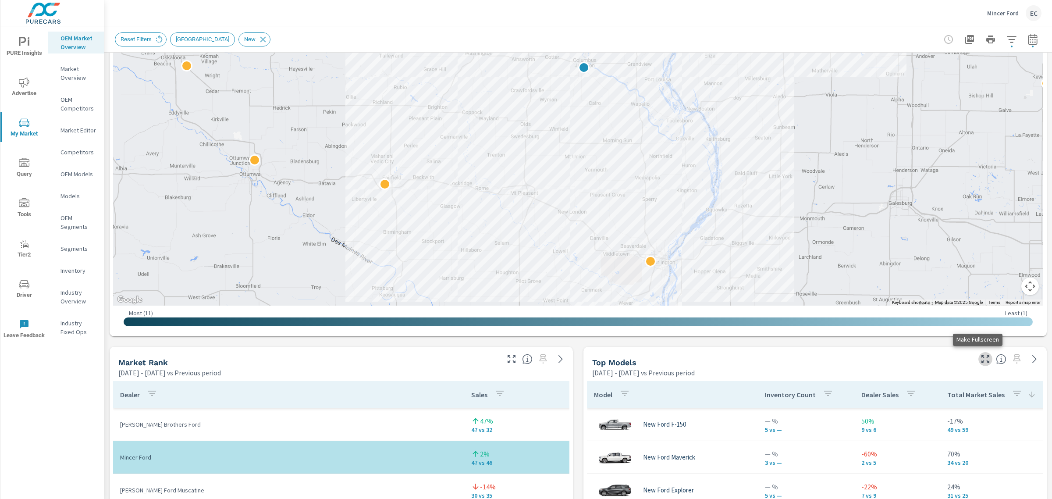
click at [981, 362] on icon "button" at bounding box center [986, 359] width 11 height 11
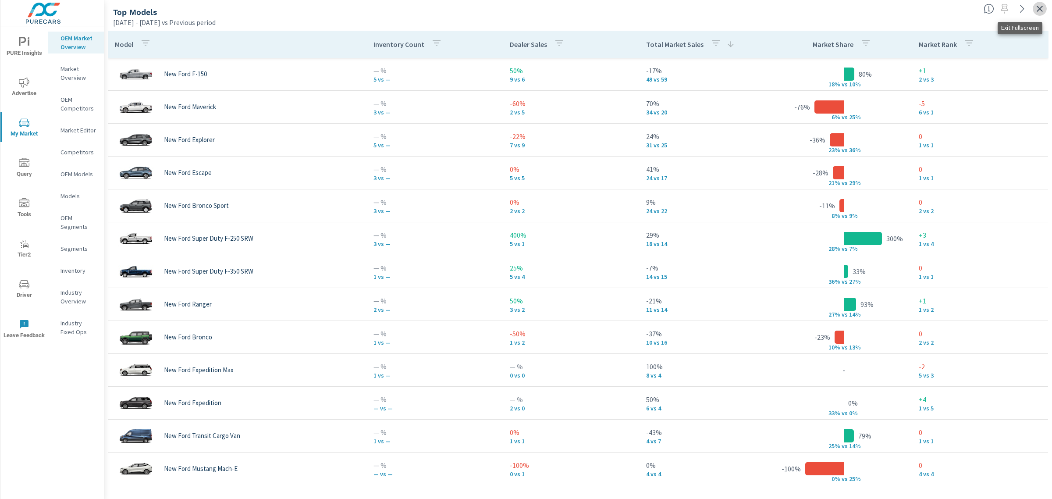
click at [1035, 8] on icon "button" at bounding box center [1040, 9] width 11 height 11
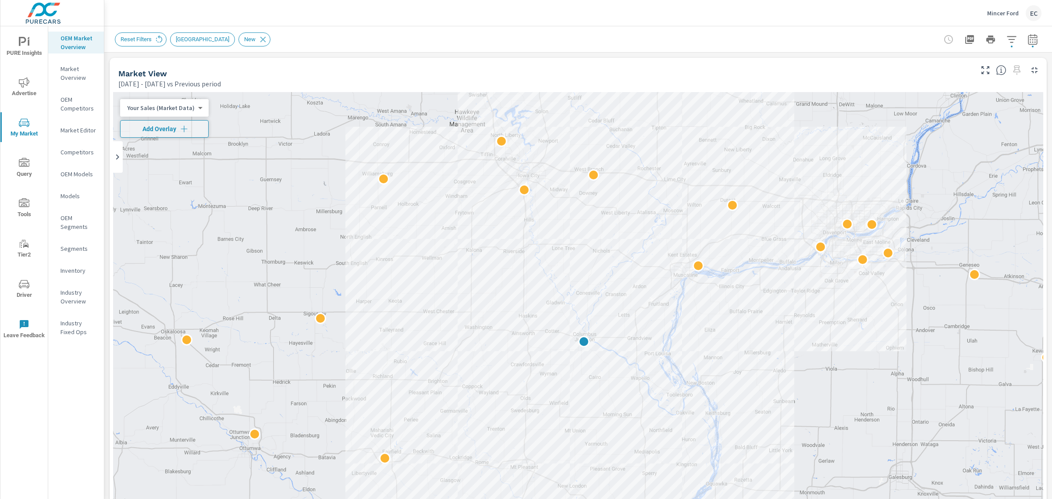
click at [1015, 12] on p "Mincer Ford" at bounding box center [1004, 13] width 32 height 8
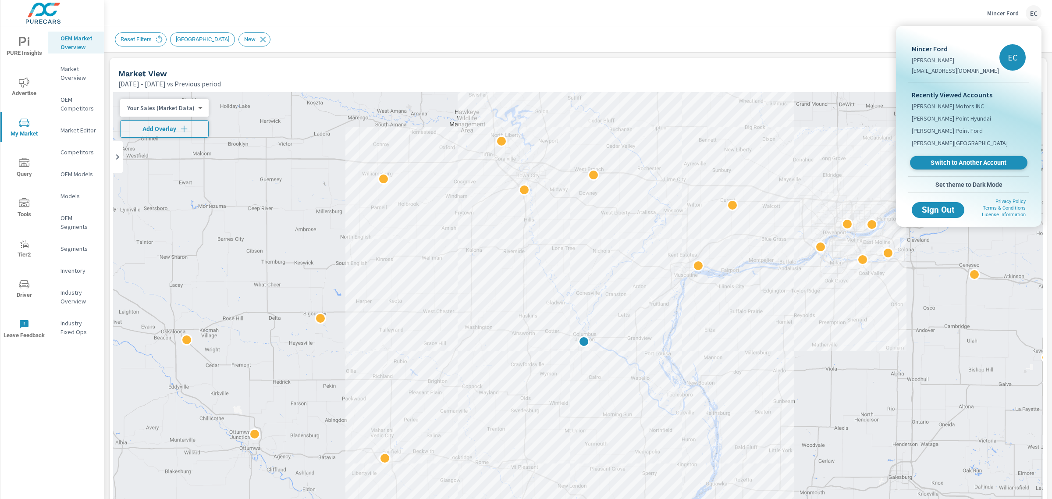
click at [952, 160] on span "Switch to Another Account" at bounding box center [968, 163] width 107 height 8
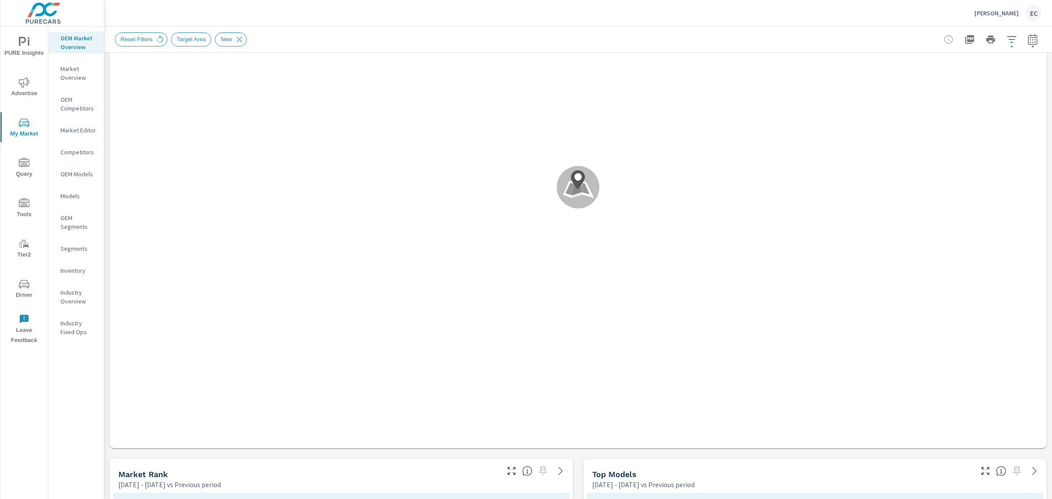
scroll to position [384, 0]
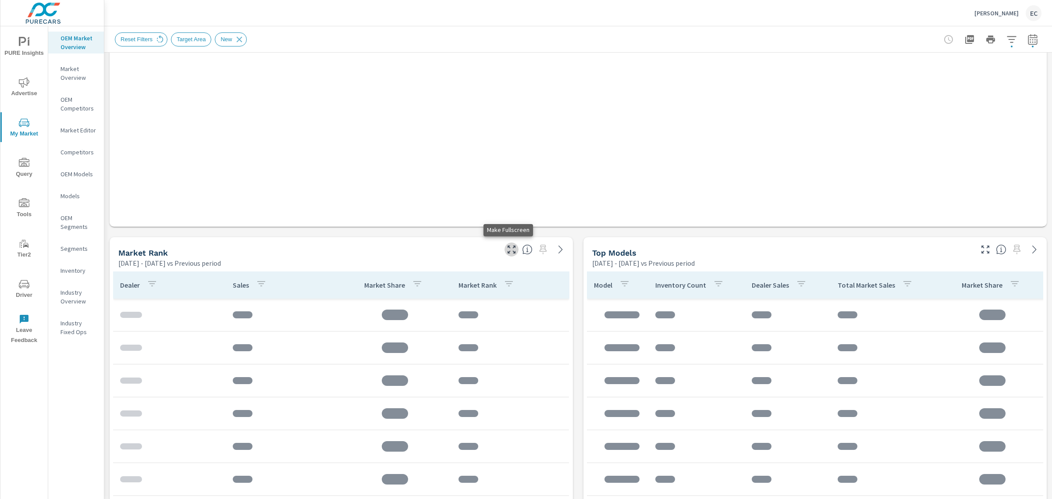
click at [511, 244] on icon "button" at bounding box center [511, 249] width 11 height 11
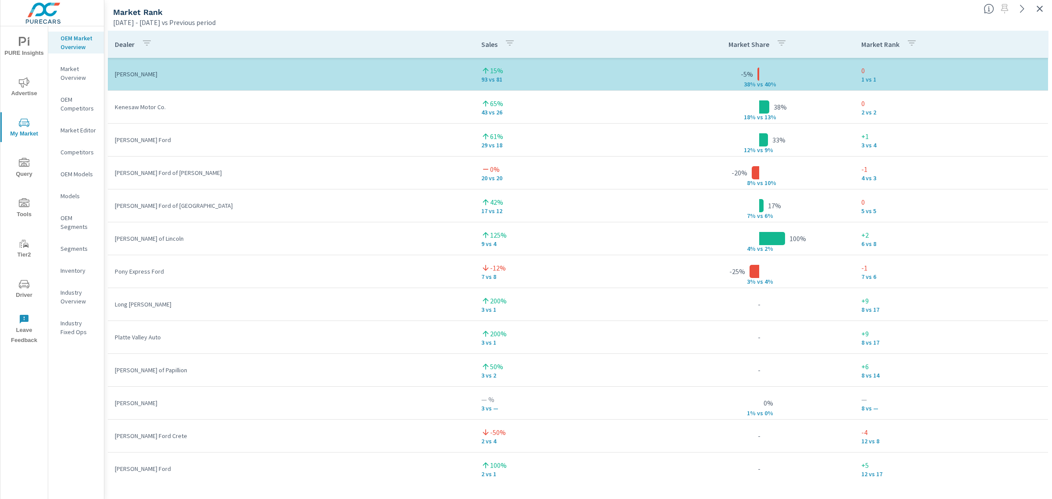
click at [1046, 8] on button "button" at bounding box center [1040, 9] width 14 height 14
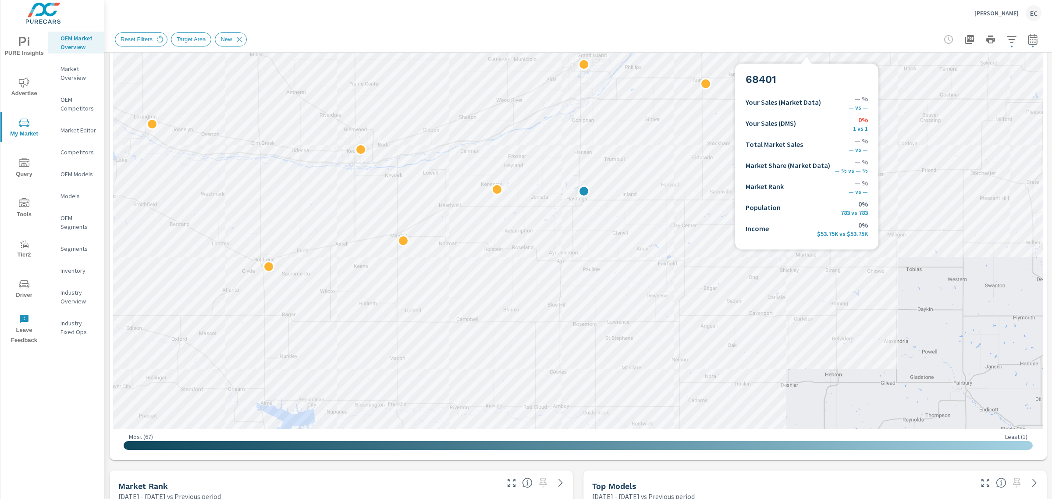
scroll to position [219, 0]
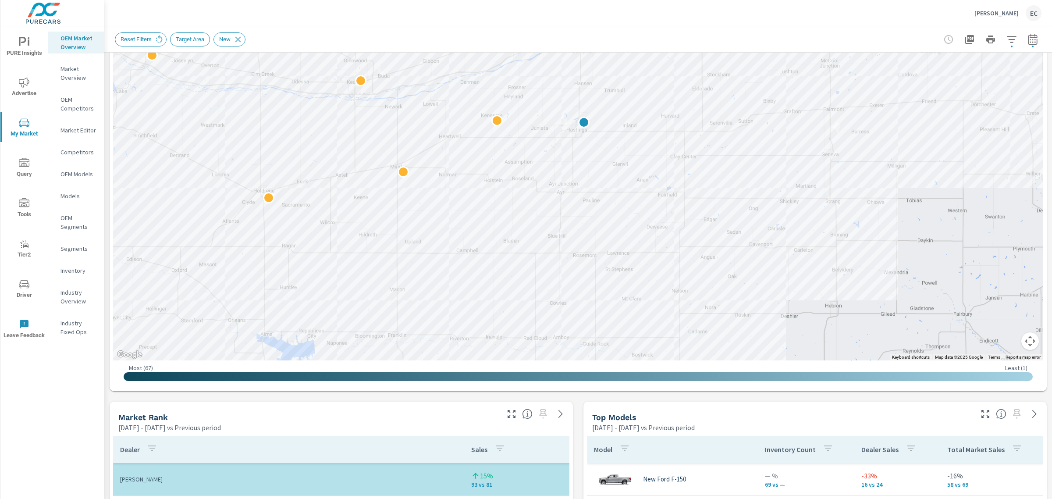
click at [981, 414] on icon "button" at bounding box center [986, 414] width 11 height 11
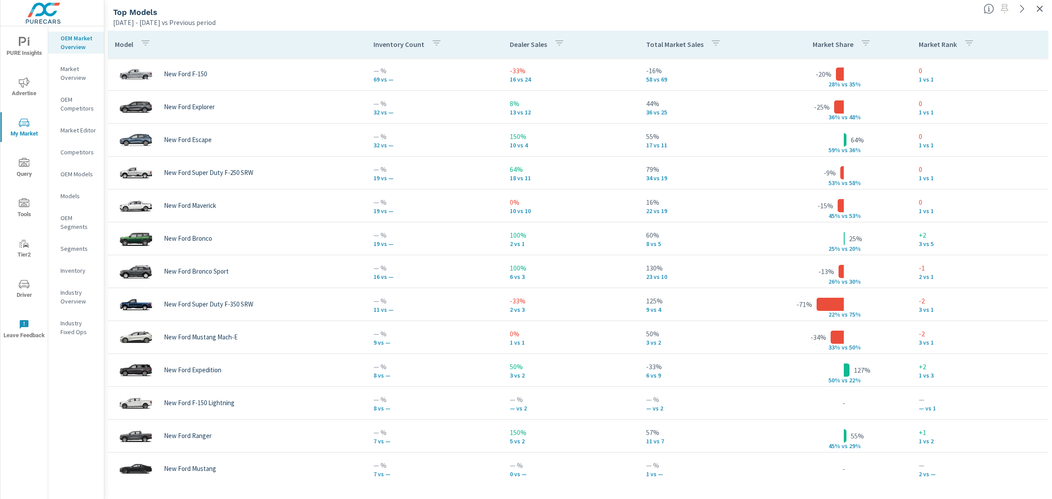
click at [682, 47] on p "Total Market Sales" at bounding box center [674, 44] width 57 height 9
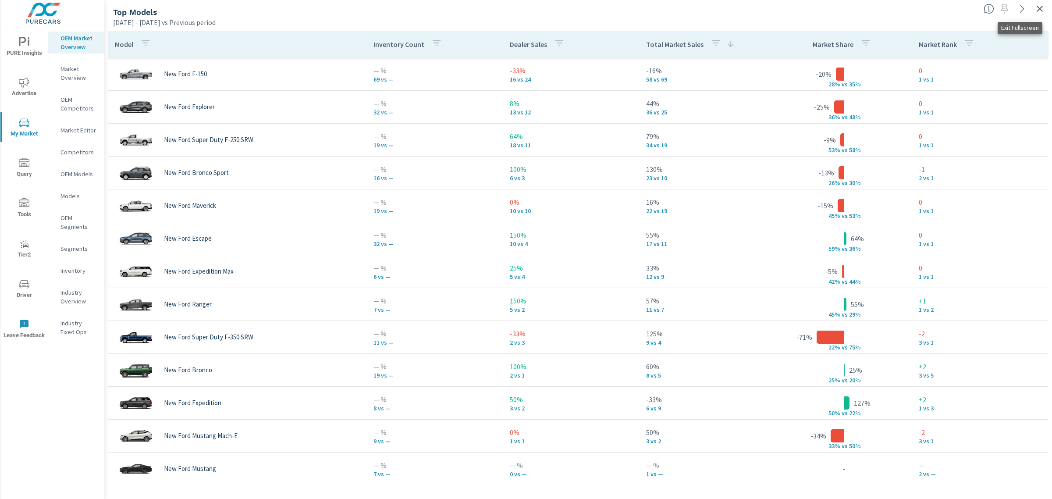
click at [1040, 5] on icon "button" at bounding box center [1040, 9] width 11 height 11
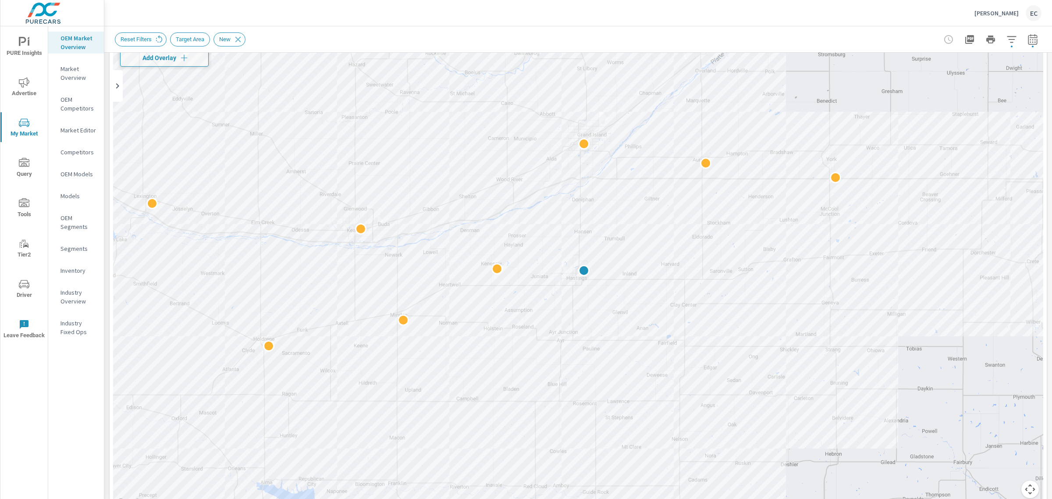
scroll to position [164, 0]
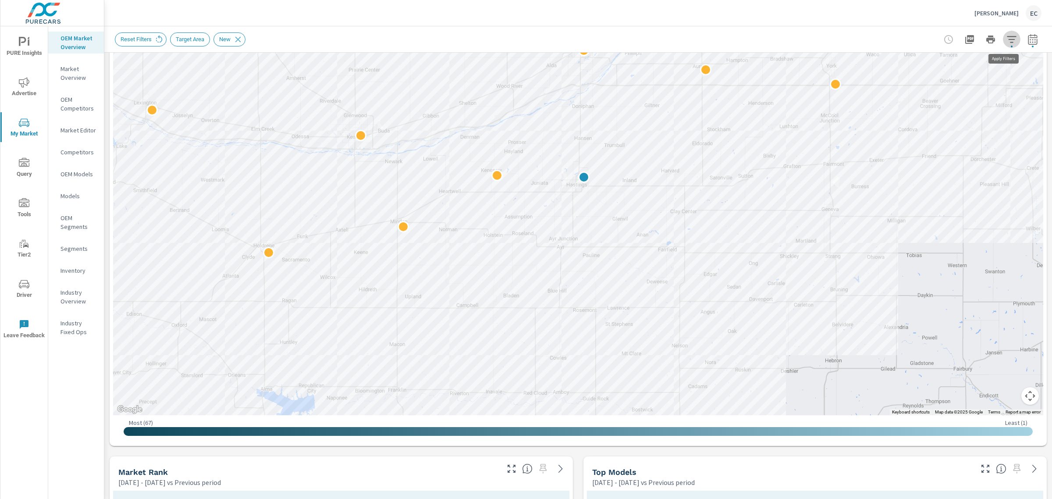
click at [1007, 38] on icon "button" at bounding box center [1012, 39] width 11 height 11
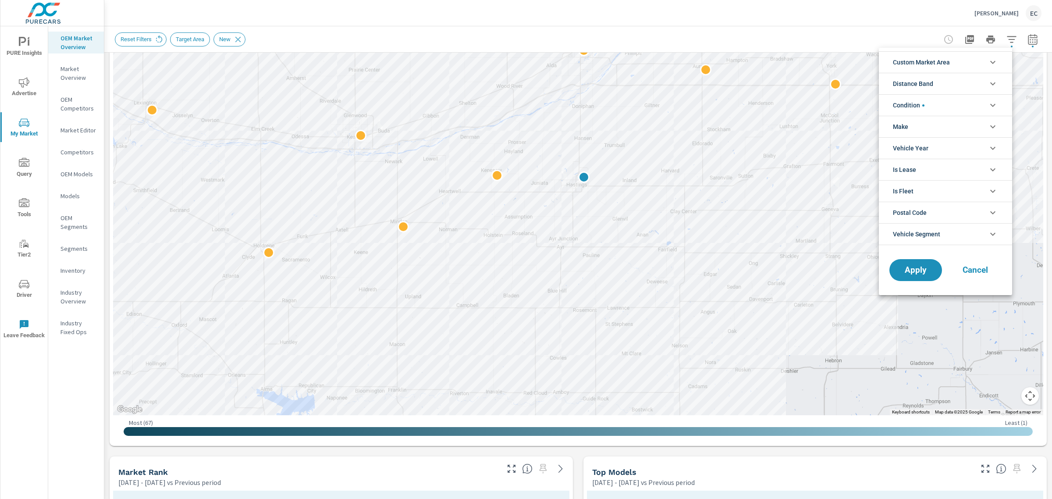
click at [928, 104] on li "Condition" at bounding box center [945, 104] width 133 height 21
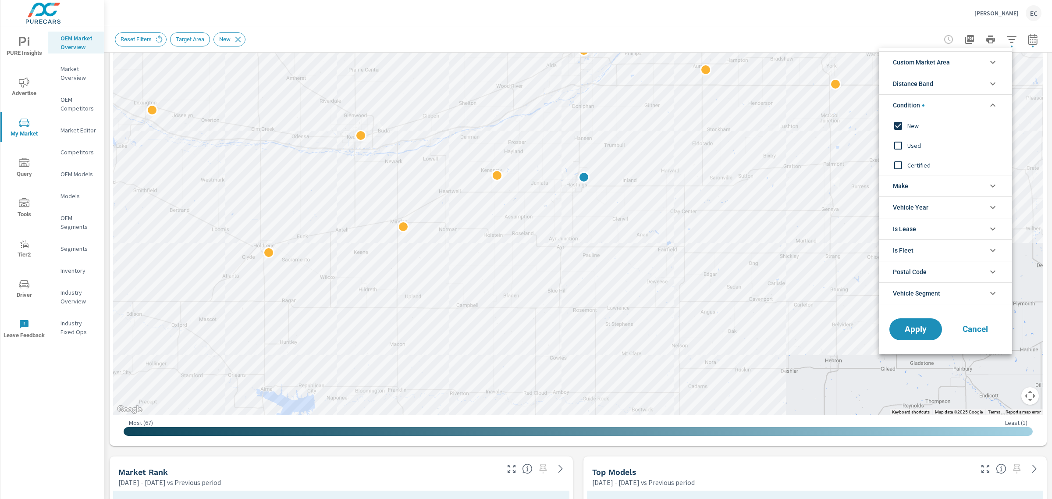
click at [908, 142] on span "Used" at bounding box center [956, 145] width 96 height 11
click at [913, 125] on span "New" at bounding box center [956, 126] width 96 height 11
click at [917, 323] on button "Apply" at bounding box center [916, 329] width 54 height 23
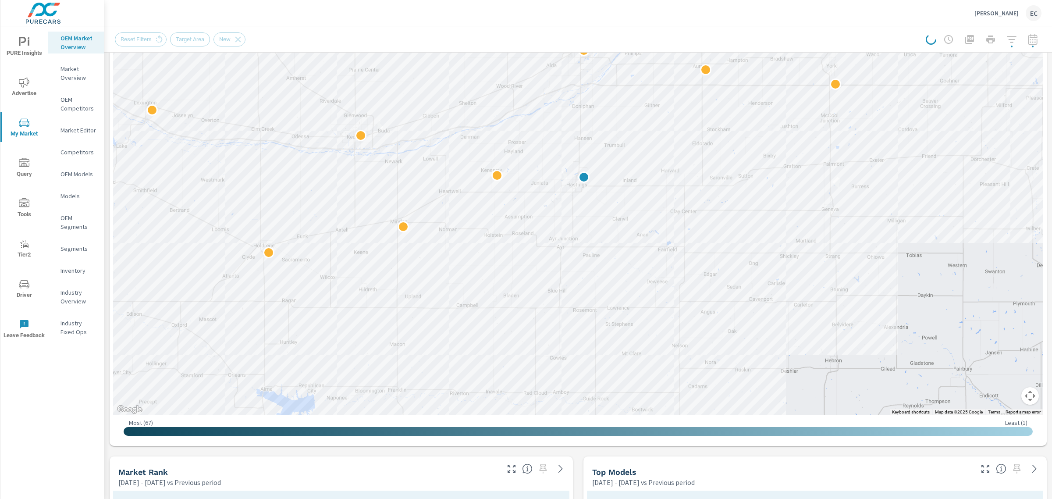
scroll to position [329, 0]
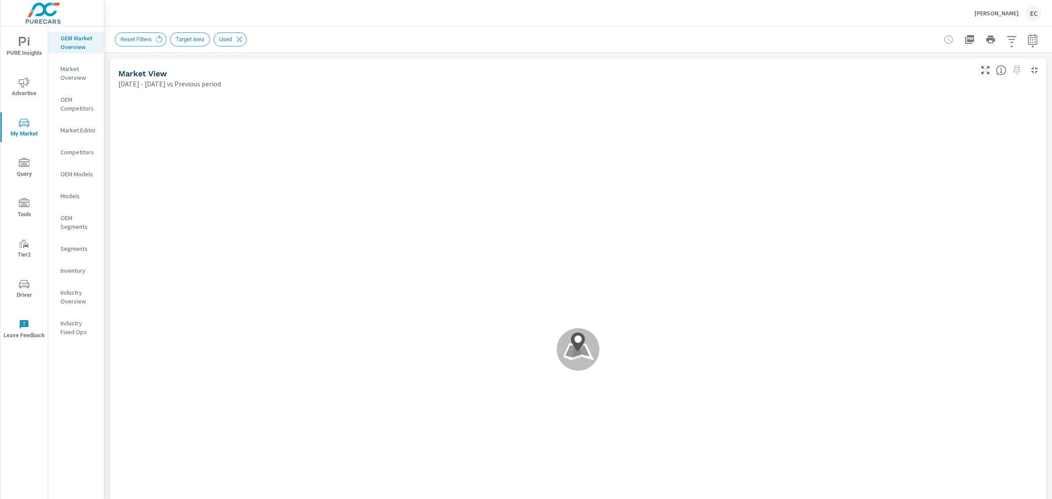
scroll to position [219, 0]
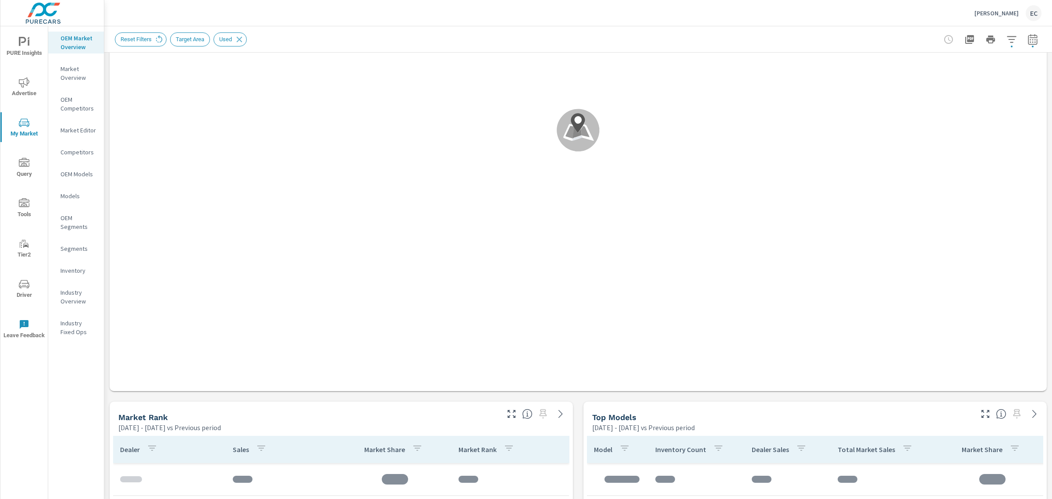
click at [506, 414] on icon "button" at bounding box center [511, 414] width 11 height 11
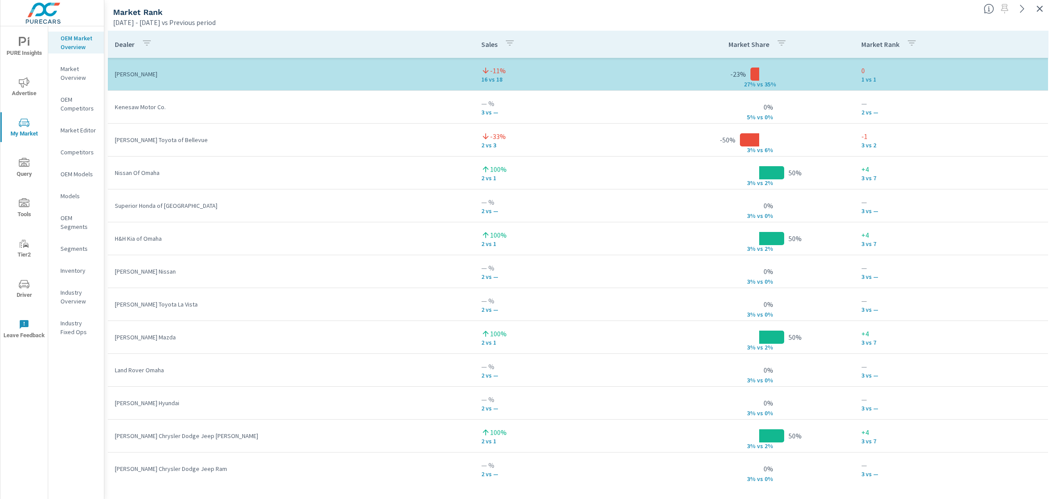
click at [1038, 7] on icon "button" at bounding box center [1040, 9] width 11 height 11
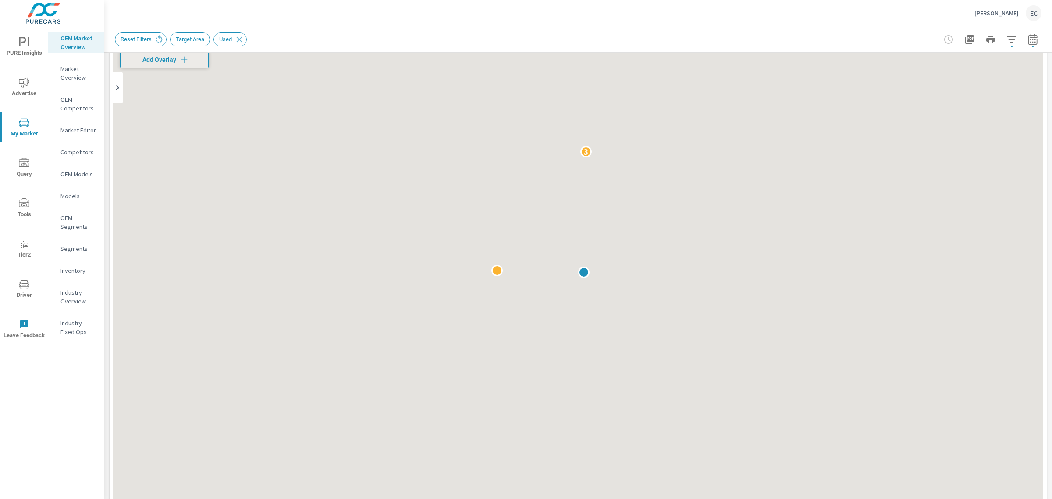
scroll to position [110, 0]
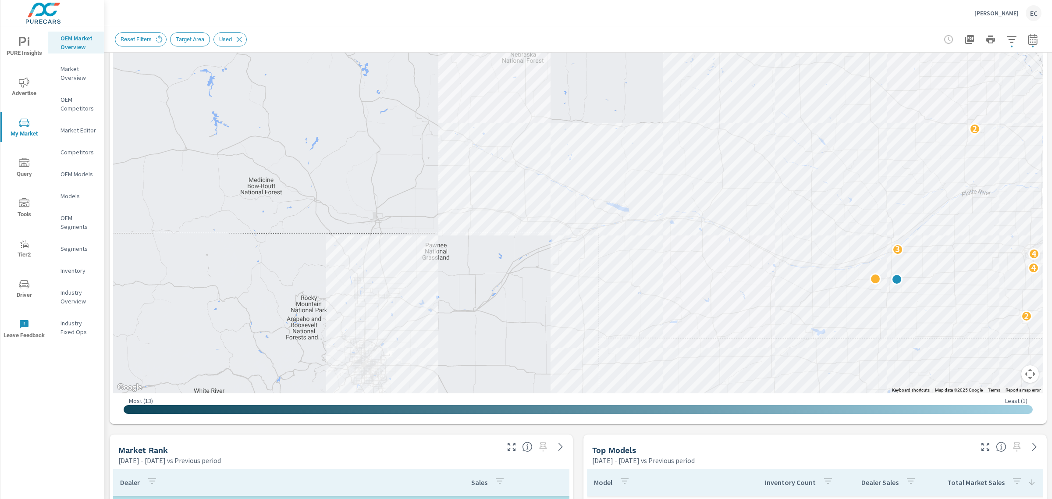
scroll to position [219, 0]
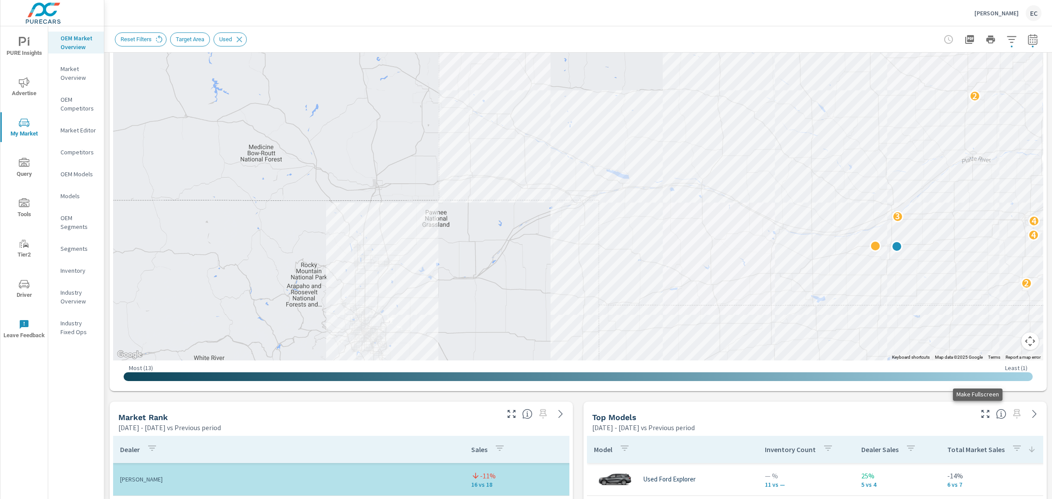
click at [981, 420] on button "button" at bounding box center [986, 414] width 14 height 14
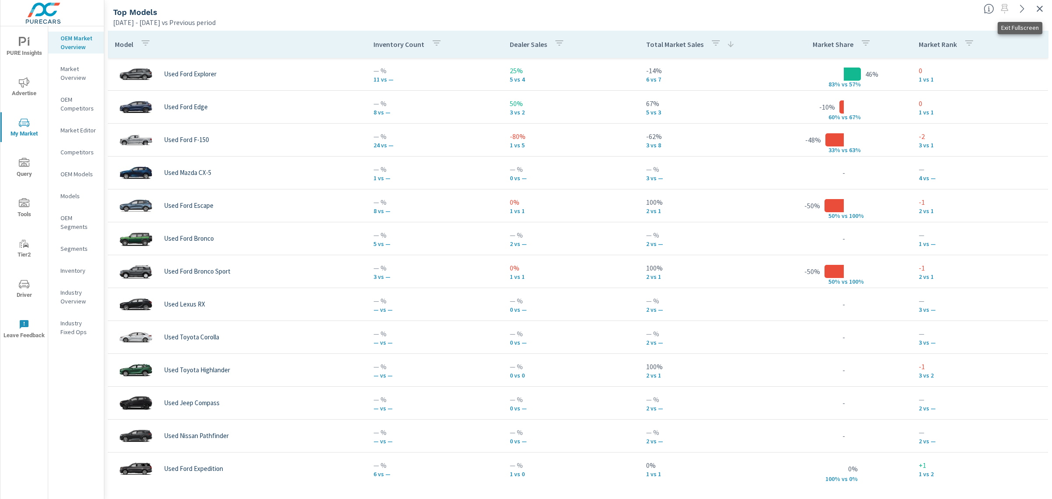
click at [1038, 5] on icon "button" at bounding box center [1040, 9] width 11 height 11
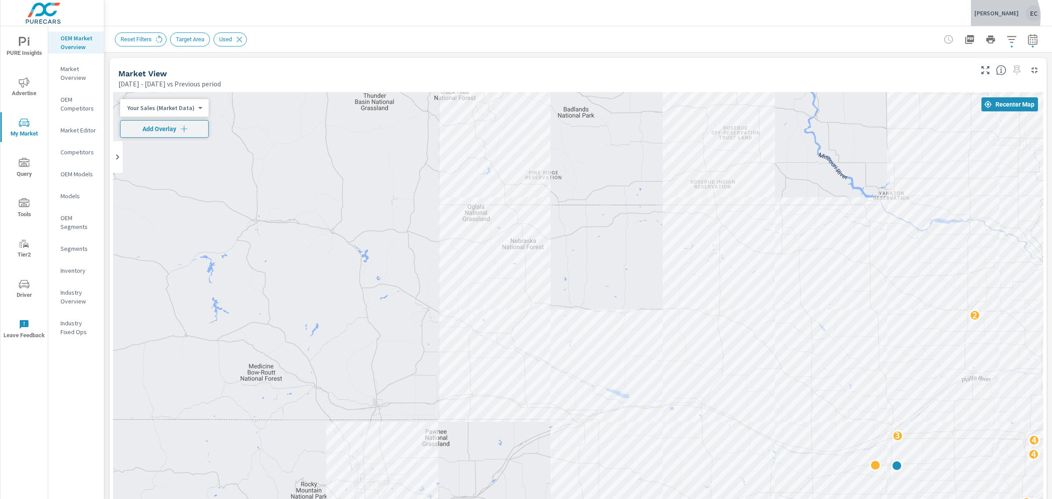
click at [999, 18] on div "Hastings Ford EC" at bounding box center [1008, 13] width 67 height 16
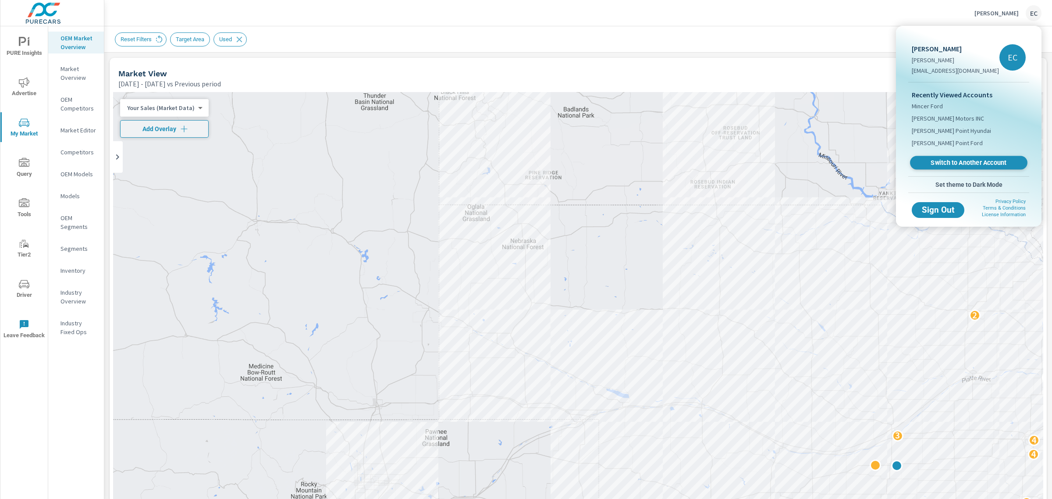
click at [955, 161] on span "Switch to Another Account" at bounding box center [968, 163] width 107 height 8
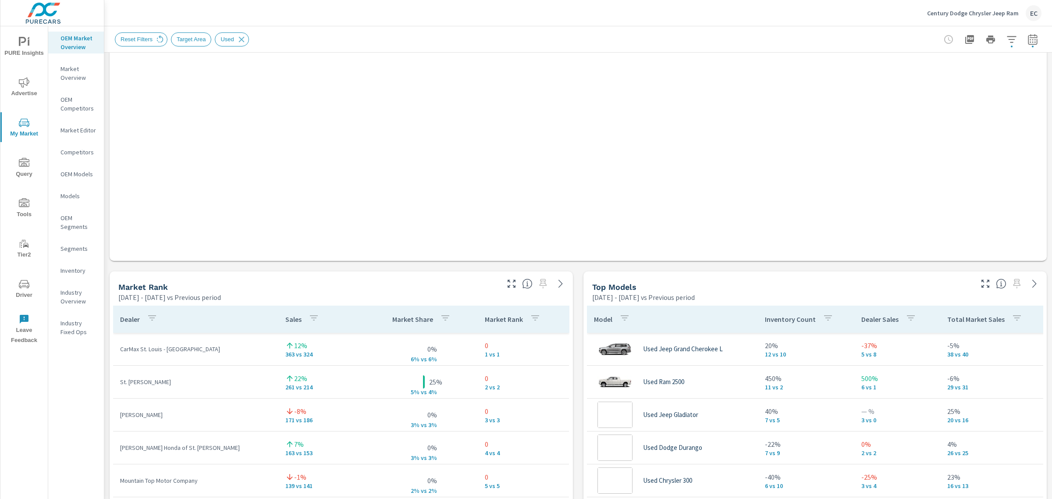
scroll to position [384, 0]
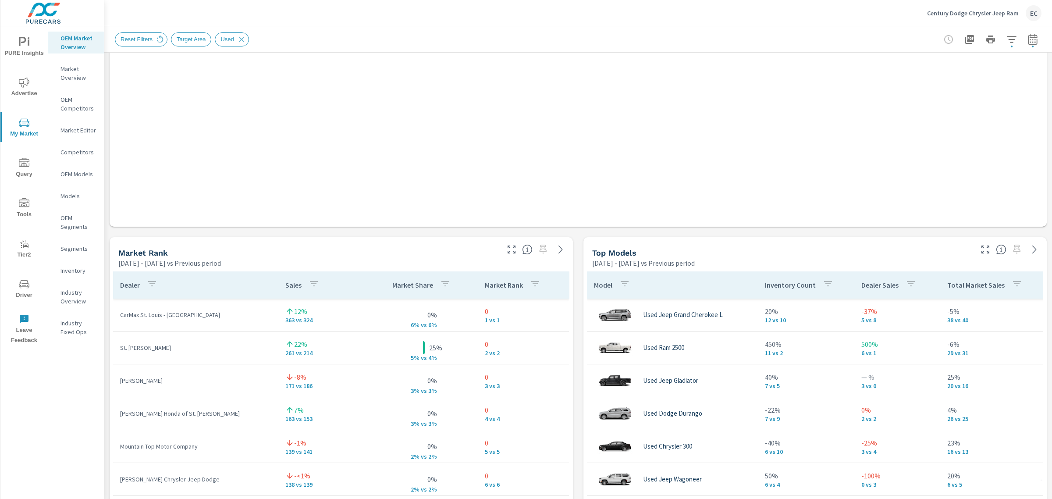
click at [506, 248] on icon "button" at bounding box center [511, 249] width 11 height 11
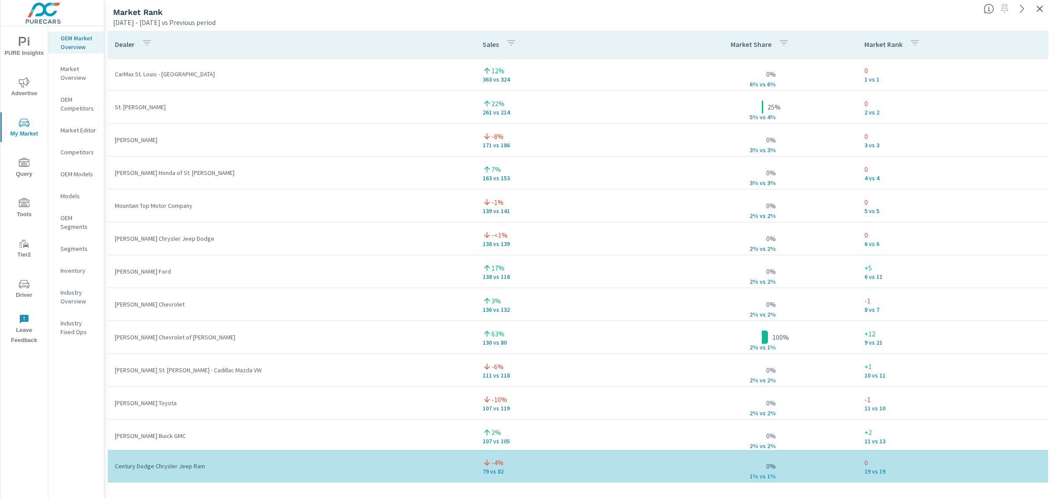
click at [1037, 7] on icon "button" at bounding box center [1040, 9] width 11 height 11
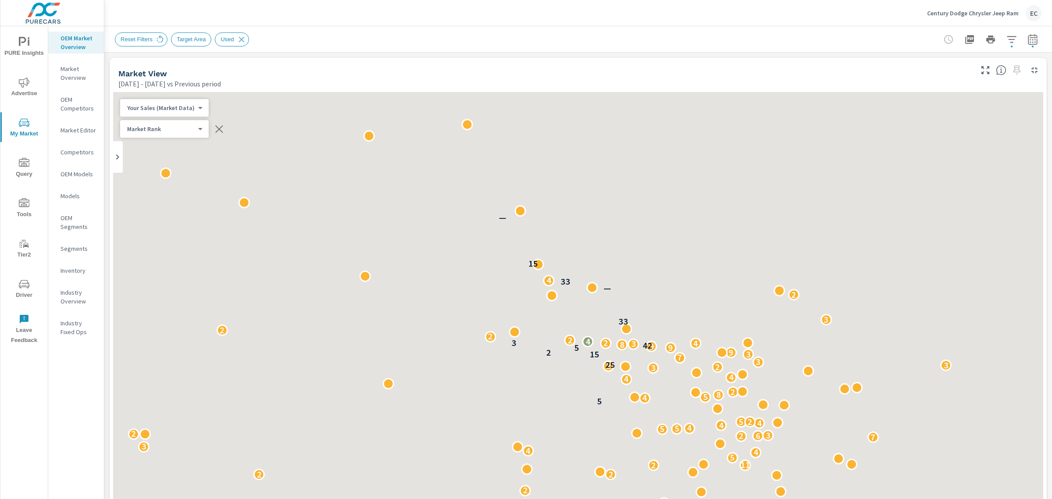
scroll to position [219, 0]
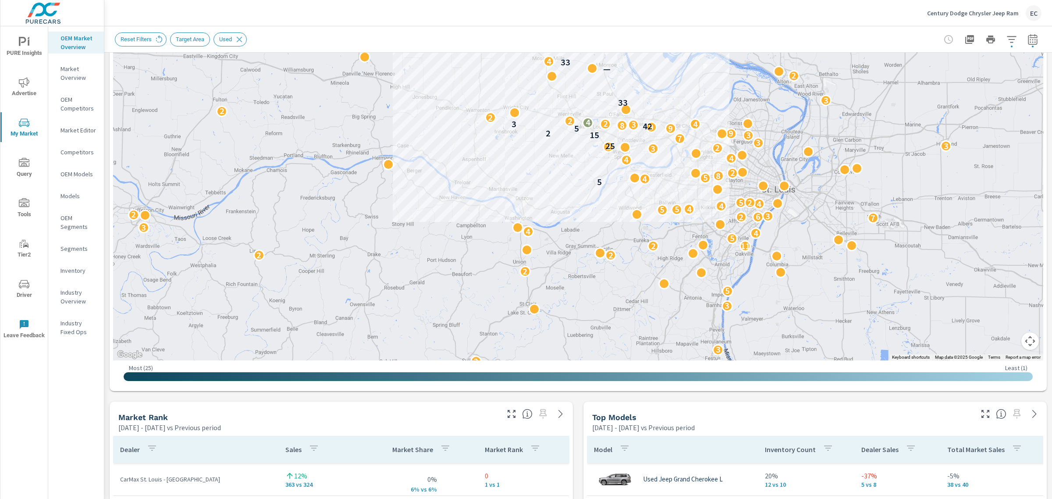
click at [983, 419] on icon "button" at bounding box center [986, 414] width 11 height 11
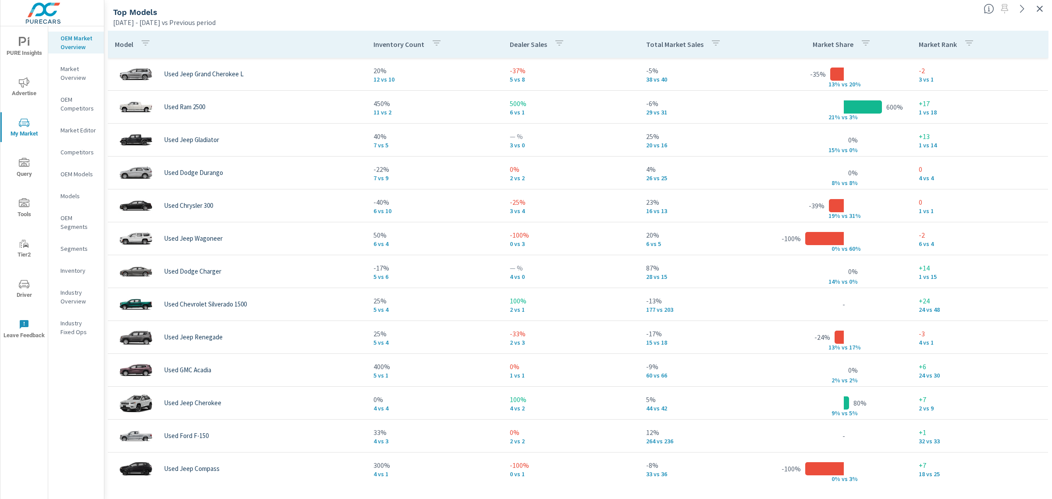
click at [680, 48] on p "Total Market Sales" at bounding box center [674, 44] width 57 height 9
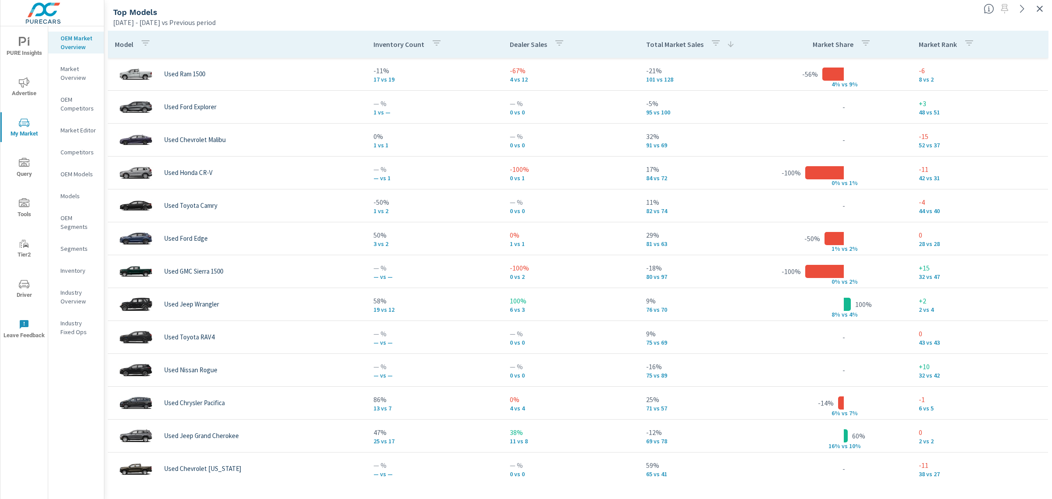
click at [1036, 8] on icon "button" at bounding box center [1040, 9] width 11 height 11
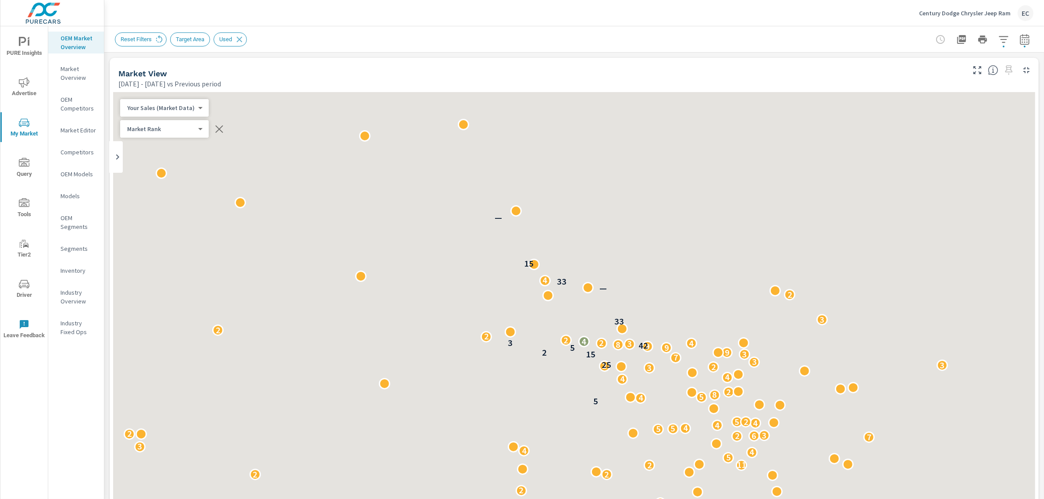
click at [996, 38] on button "button" at bounding box center [1004, 40] width 18 height 18
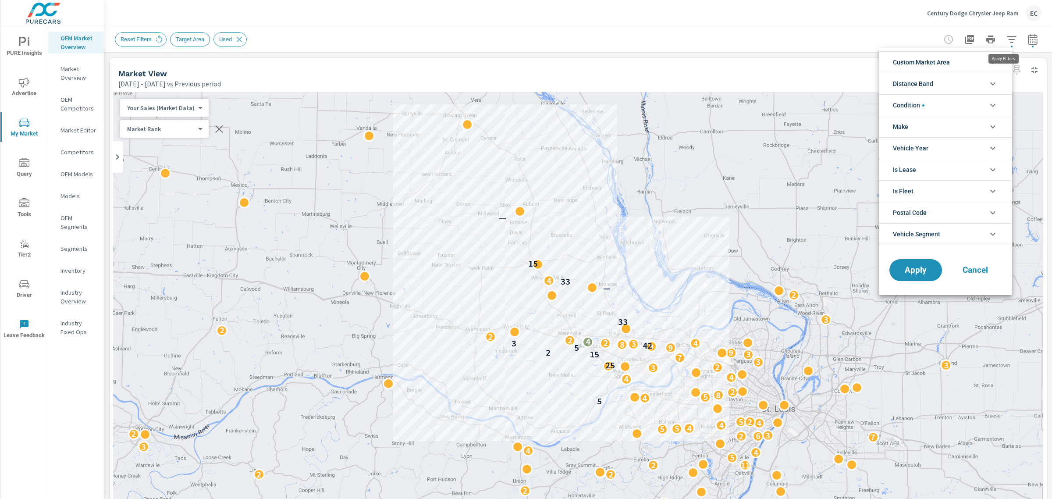
scroll to position [20, 0]
click at [948, 95] on li "Condition" at bounding box center [945, 104] width 133 height 21
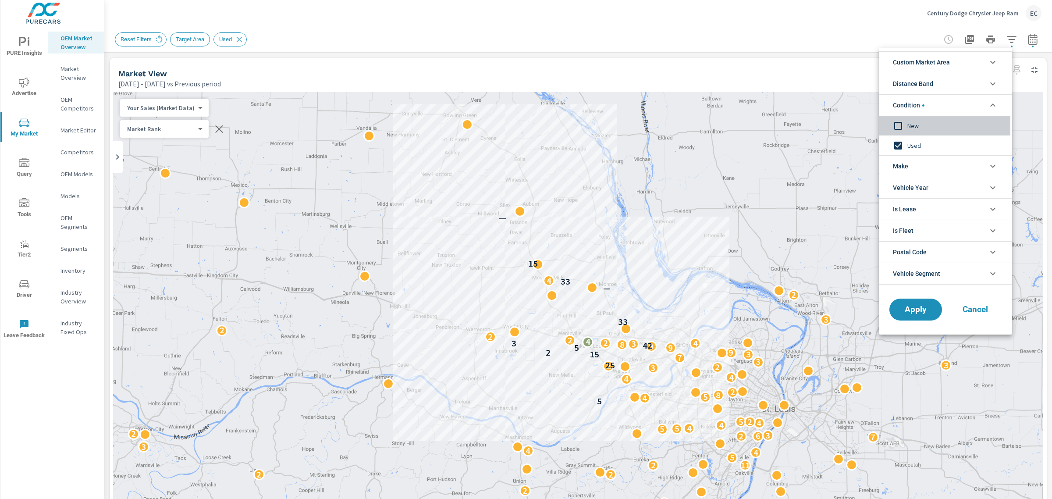
click at [918, 124] on span "New" at bounding box center [956, 126] width 96 height 11
click at [911, 146] on span "Used" at bounding box center [956, 145] width 96 height 11
click at [918, 299] on div "Apply Cancel" at bounding box center [945, 311] width 133 height 46
click at [922, 303] on button "Apply" at bounding box center [916, 309] width 54 height 23
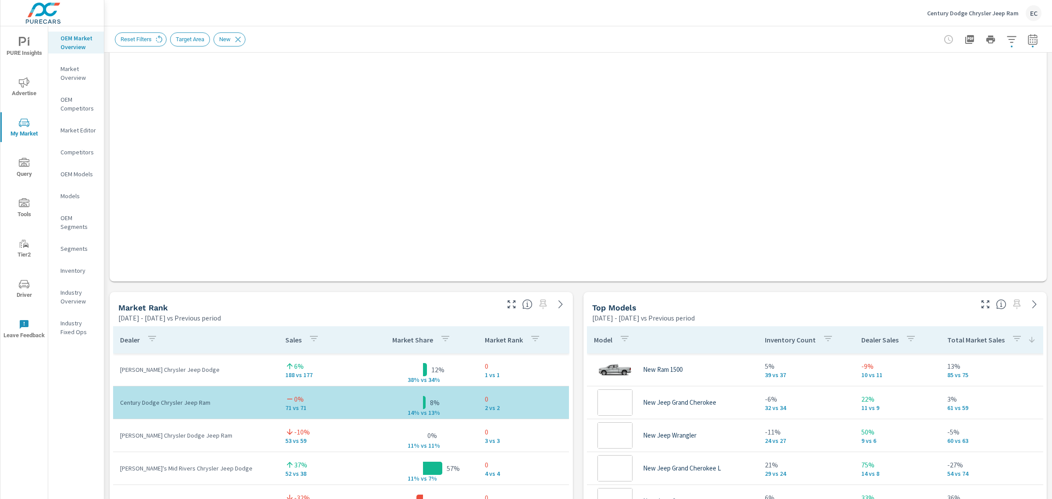
scroll to position [132, 0]
click at [513, 302] on button "button" at bounding box center [512, 304] width 14 height 14
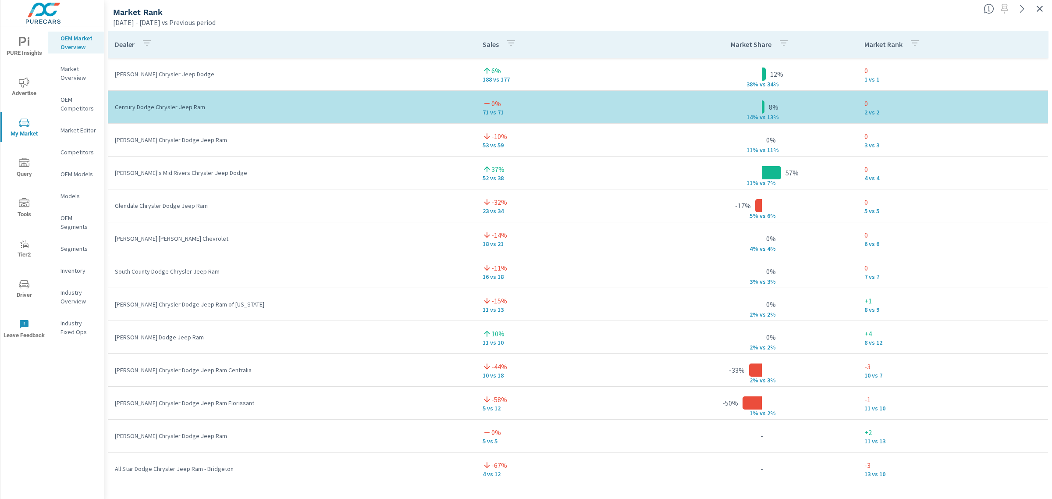
click at [1036, 8] on icon "button" at bounding box center [1040, 9] width 11 height 11
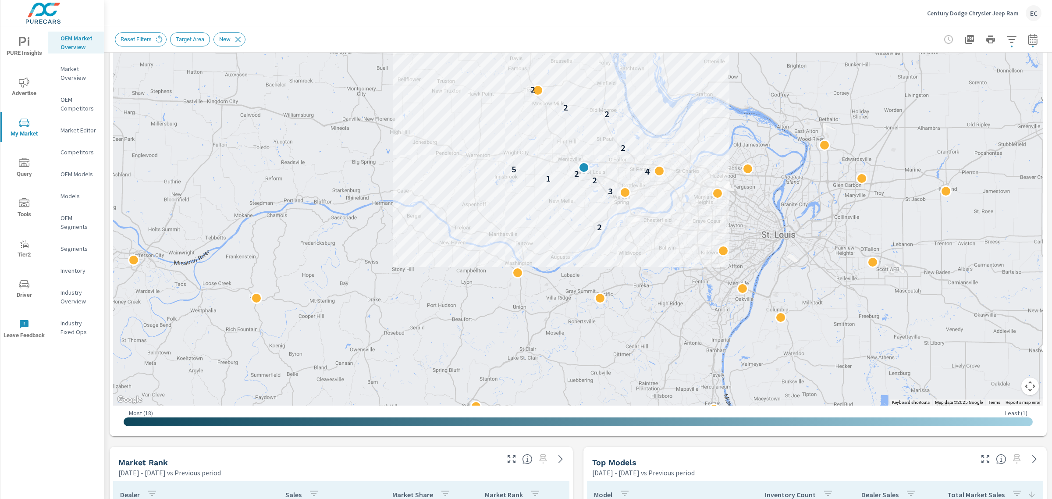
scroll to position [274, 0]
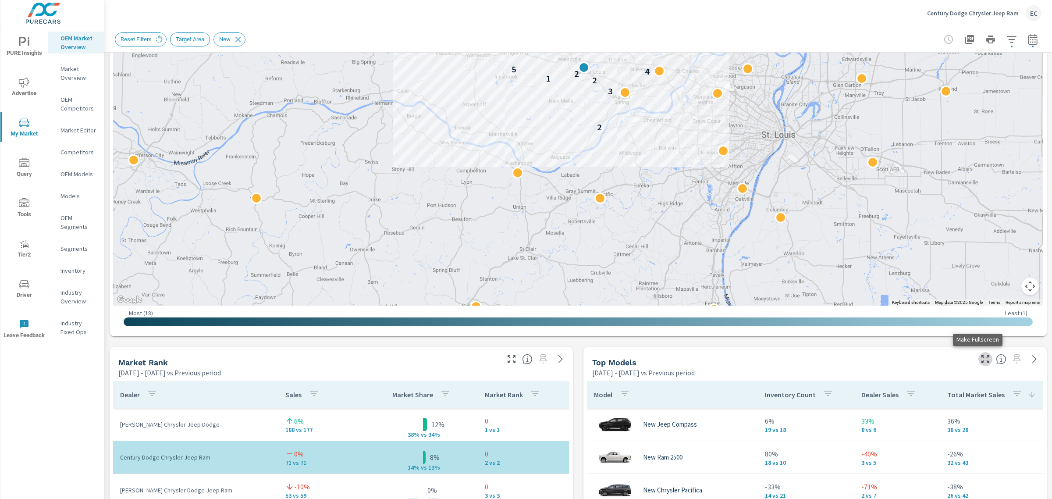
click at [981, 363] on icon "button" at bounding box center [986, 359] width 11 height 11
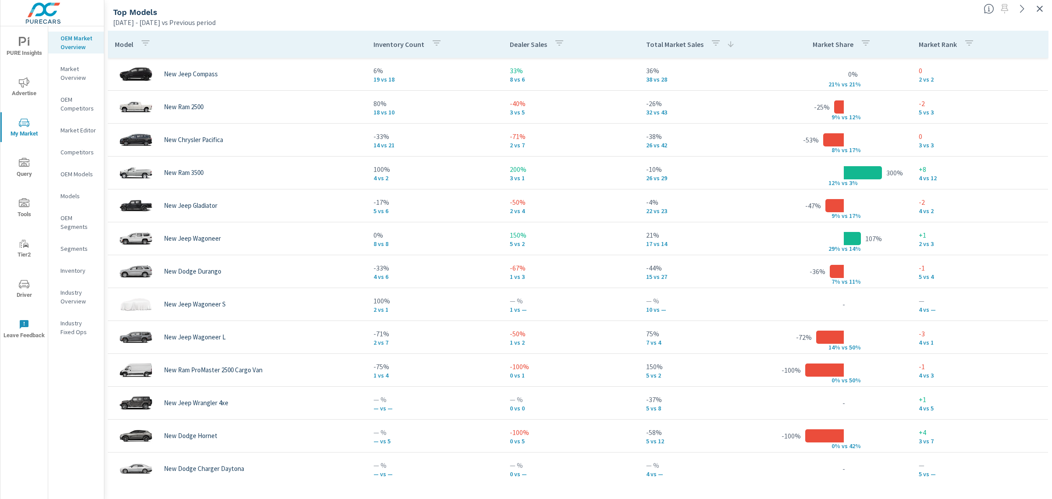
click at [1042, 9] on icon "button" at bounding box center [1040, 9] width 11 height 11
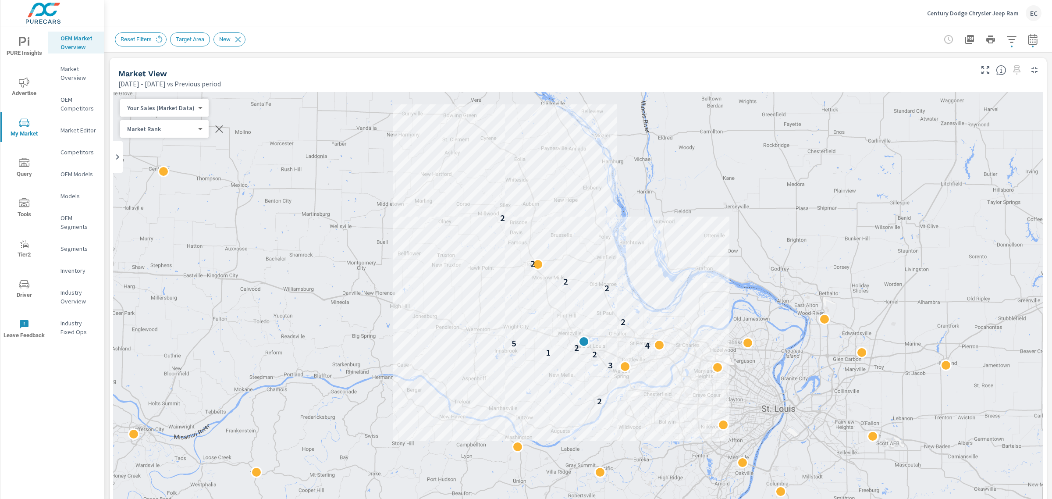
click at [1012, 16] on p "Century Dodge Chrysler Jeep Ram" at bounding box center [973, 13] width 92 height 8
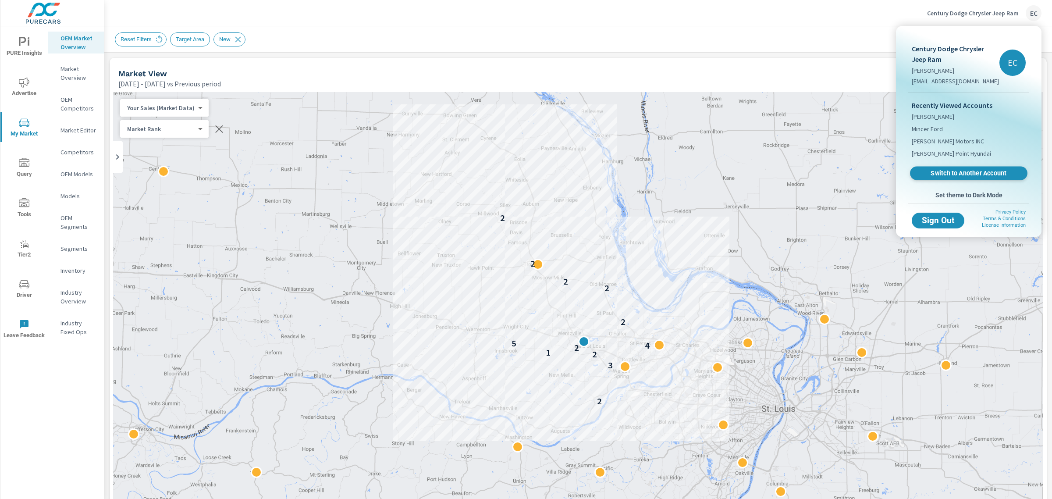
click at [937, 169] on span "Switch to Another Account" at bounding box center [968, 173] width 107 height 8
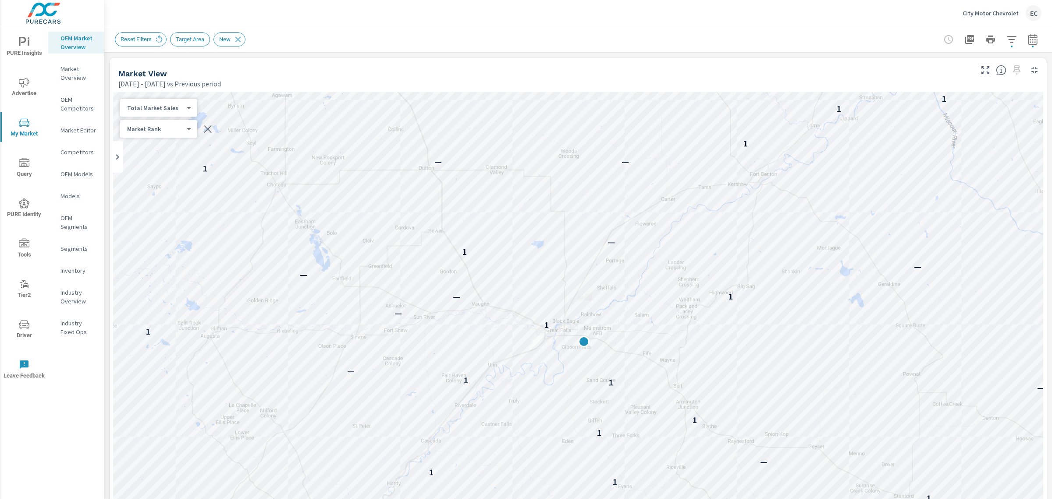
scroll to position [274, 0]
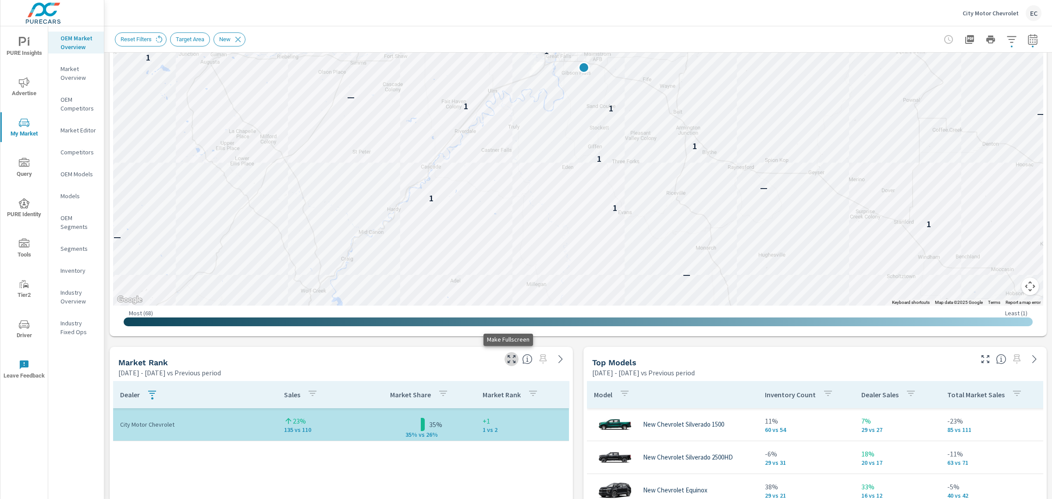
click at [506, 361] on icon "button" at bounding box center [511, 359] width 11 height 11
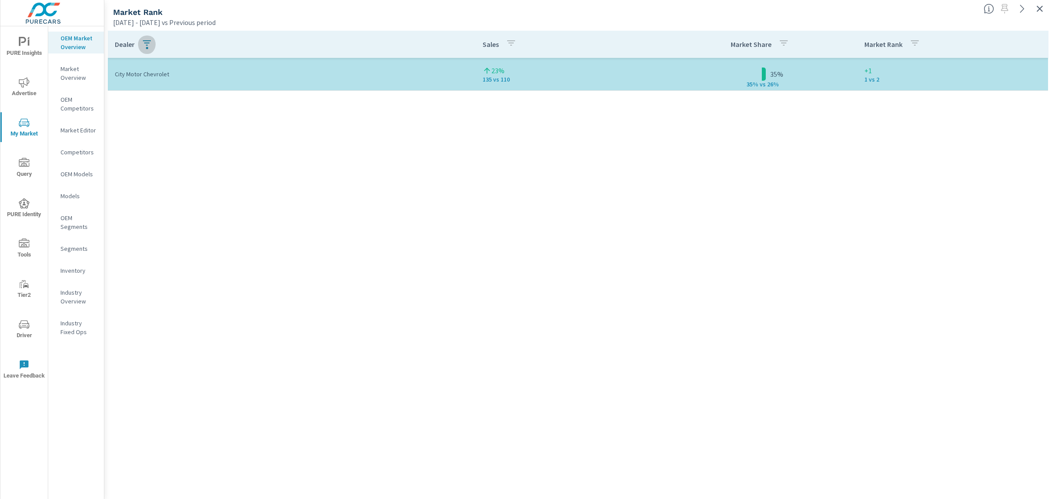
click at [146, 48] on div "button" at bounding box center [147, 48] width 2 height 2
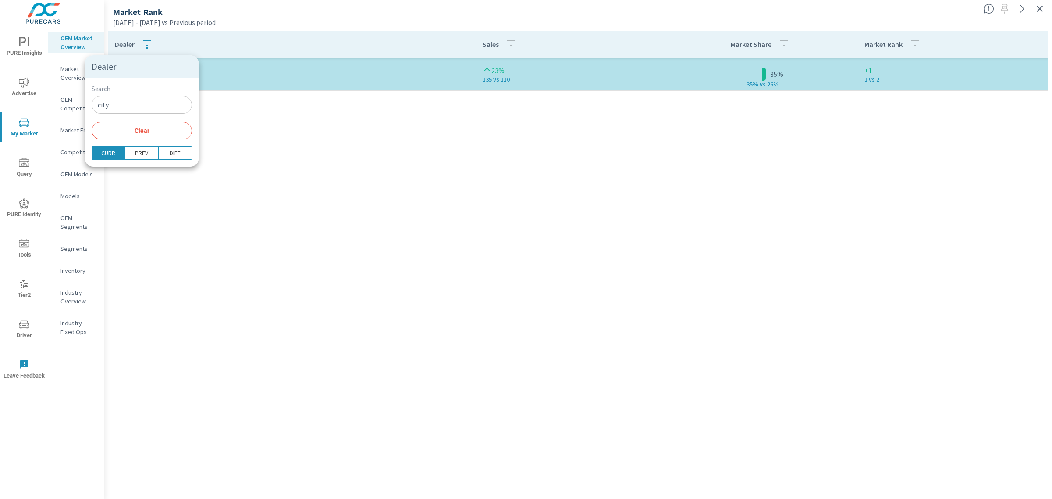
click at [121, 107] on input "city" at bounding box center [142, 105] width 100 height 18
click at [113, 132] on span "Clear" at bounding box center [142, 131] width 90 height 8
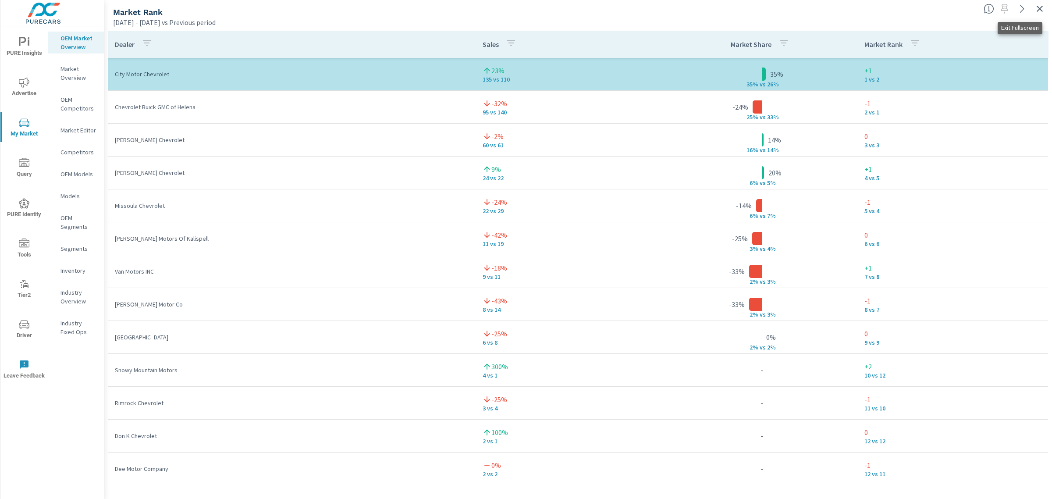
drag, startPoint x: 1035, startPoint y: 5, endPoint x: 1023, endPoint y: 13, distance: 15.2
click at [1036, 4] on icon "button" at bounding box center [1040, 9] width 11 height 11
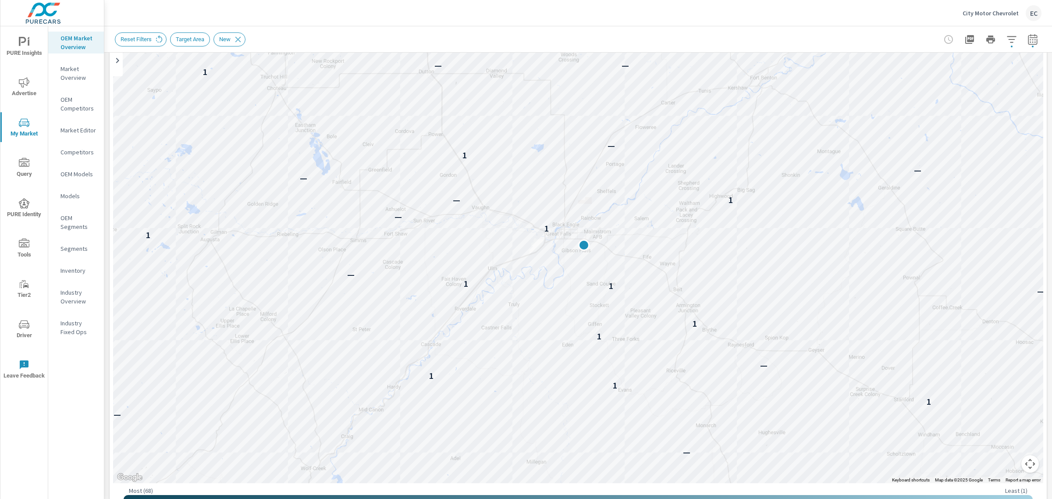
scroll to position [274, 0]
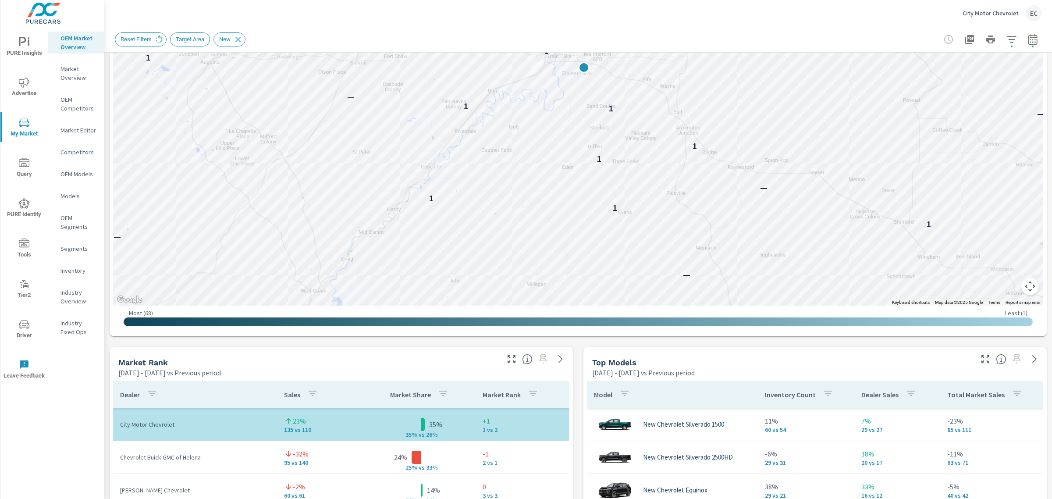
click at [981, 362] on icon "button" at bounding box center [986, 359] width 11 height 11
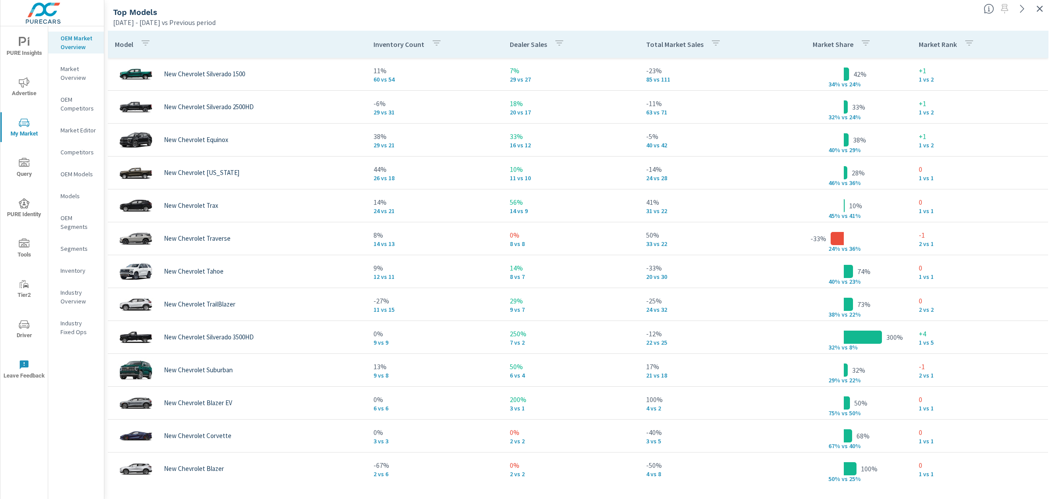
click at [651, 44] on p "Total Market Sales" at bounding box center [674, 44] width 57 height 9
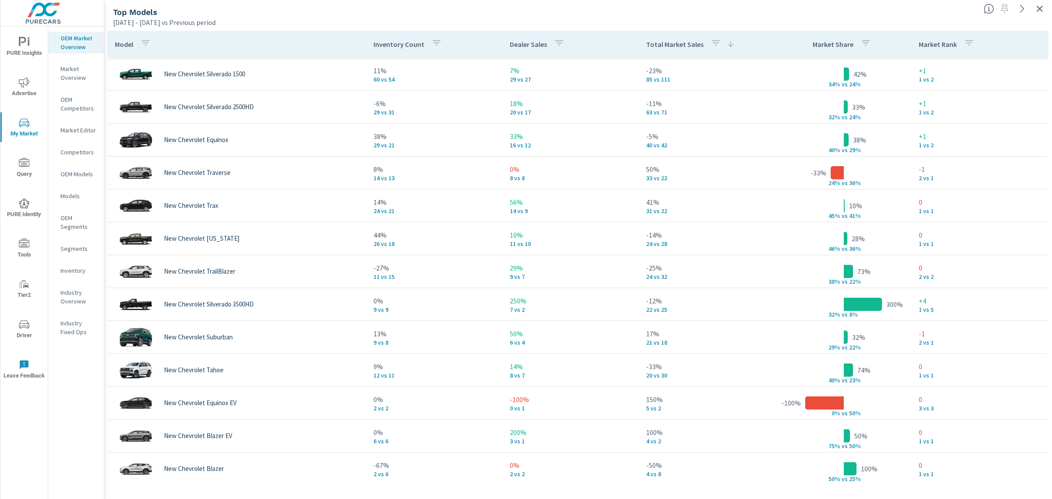
drag, startPoint x: 1045, startPoint y: 5, endPoint x: 1025, endPoint y: 16, distance: 22.8
click at [1045, 5] on icon "button" at bounding box center [1040, 9] width 11 height 11
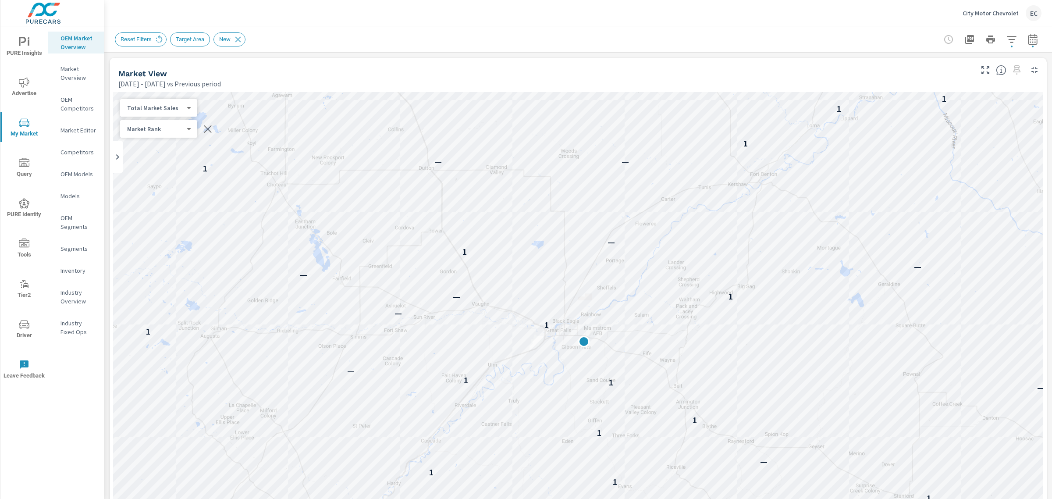
click at [1007, 36] on icon "button" at bounding box center [1011, 39] width 9 height 7
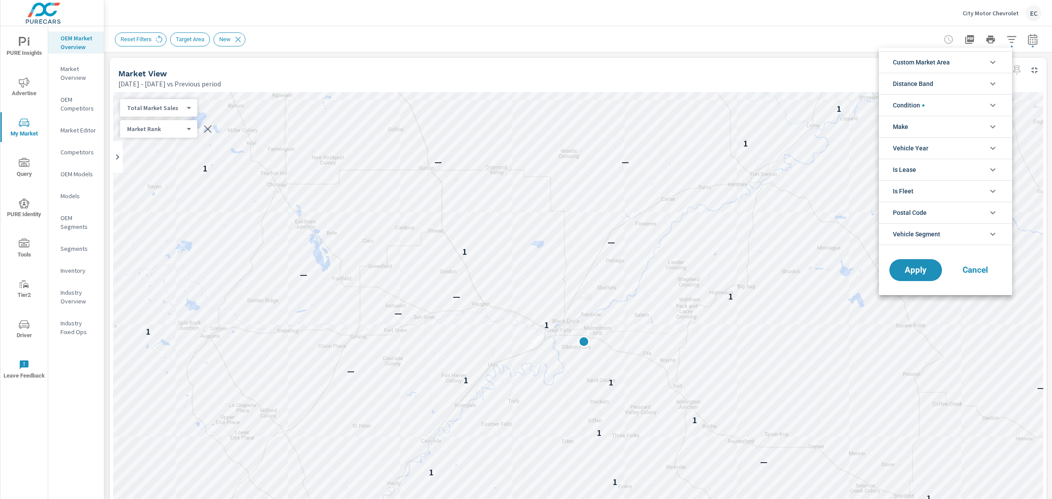
click at [909, 97] on span "Condition" at bounding box center [909, 105] width 32 height 21
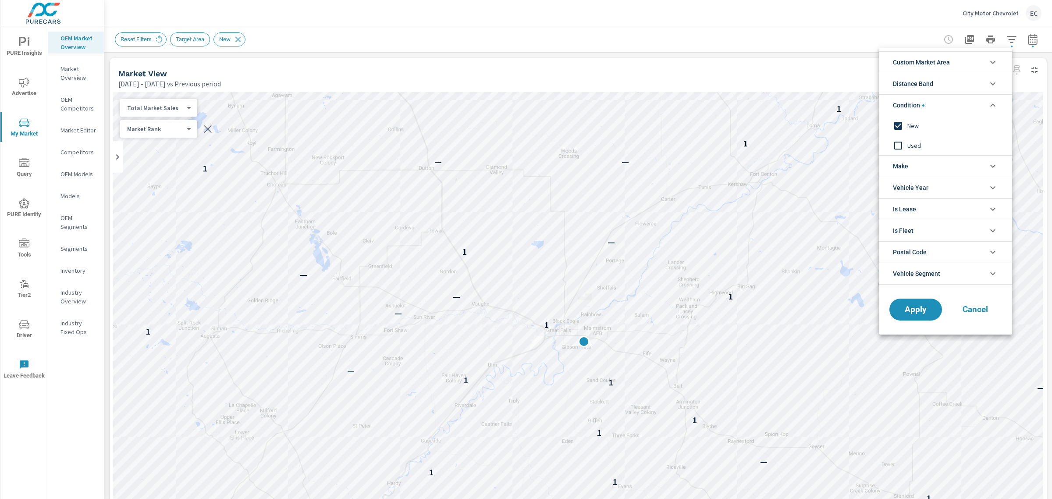
click at [902, 143] on input "filter options" at bounding box center [898, 145] width 18 height 18
click at [902, 125] on input "filter options" at bounding box center [898, 126] width 18 height 18
click at [905, 302] on button "Apply" at bounding box center [916, 309] width 54 height 23
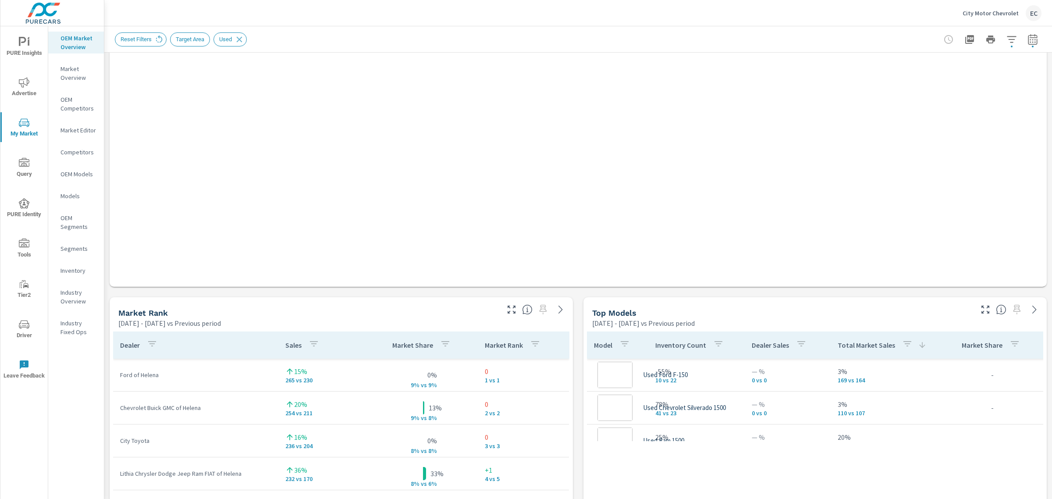
scroll to position [329, 0]
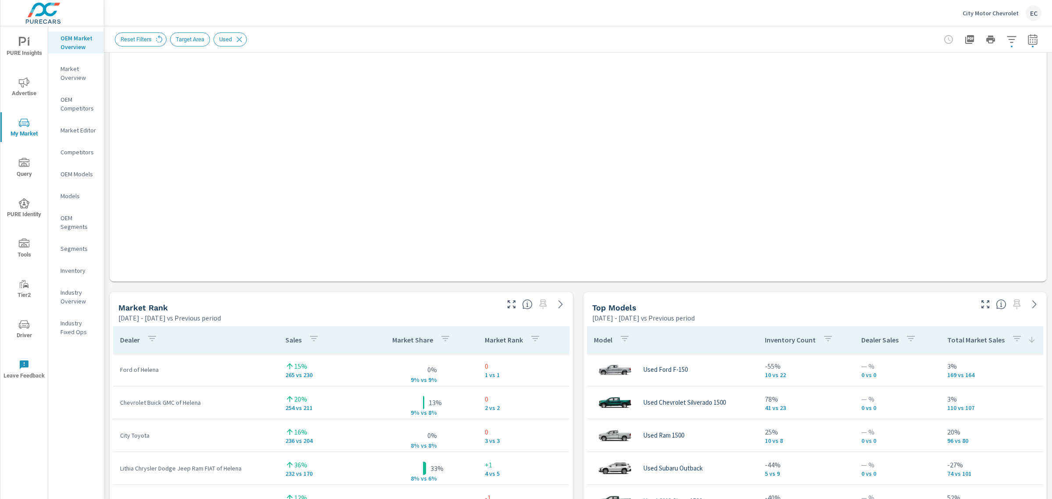
click at [506, 302] on icon "button" at bounding box center [511, 304] width 11 height 11
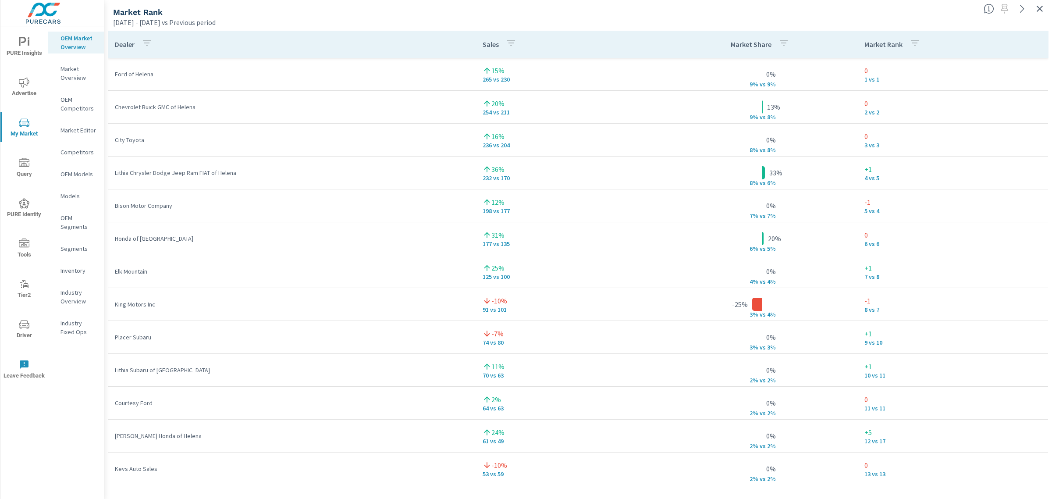
click at [1042, 12] on icon "button" at bounding box center [1040, 9] width 11 height 11
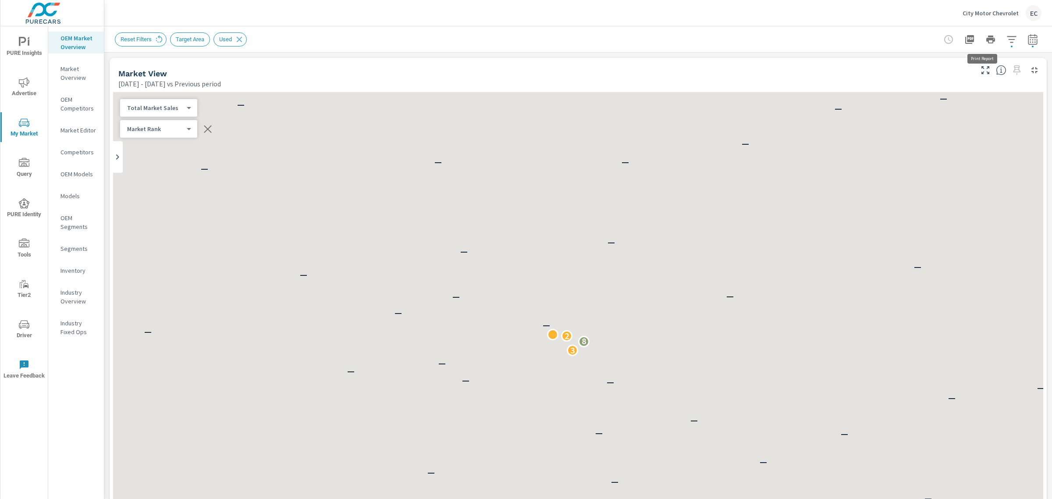
scroll to position [274, 0]
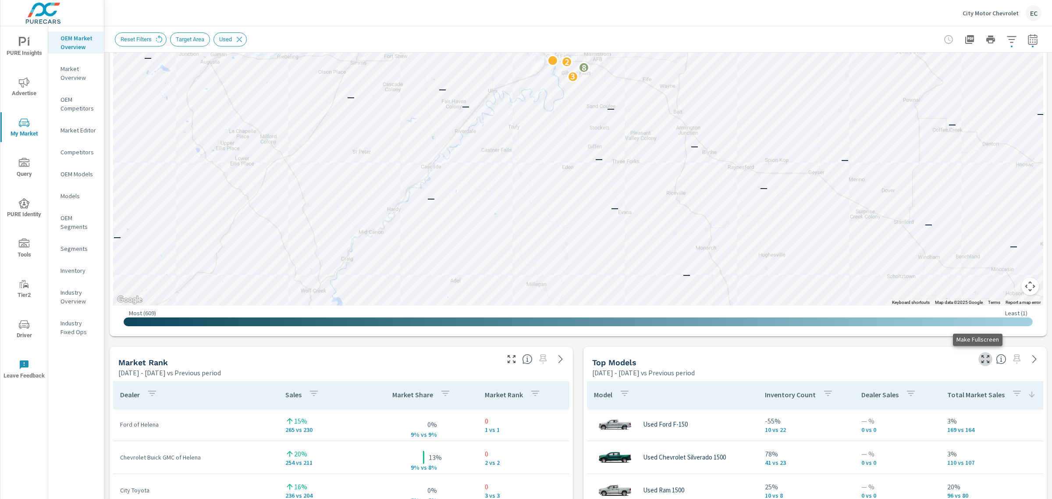
drag, startPoint x: 974, startPoint y: 358, endPoint x: 967, endPoint y: 347, distance: 12.9
click at [981, 359] on icon "button" at bounding box center [986, 359] width 11 height 11
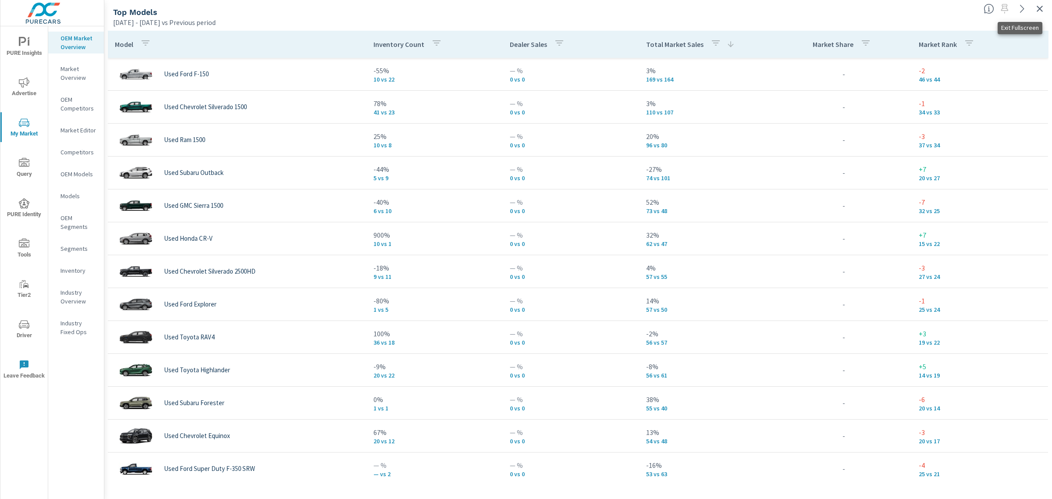
click at [1041, 9] on icon "button" at bounding box center [1040, 9] width 11 height 11
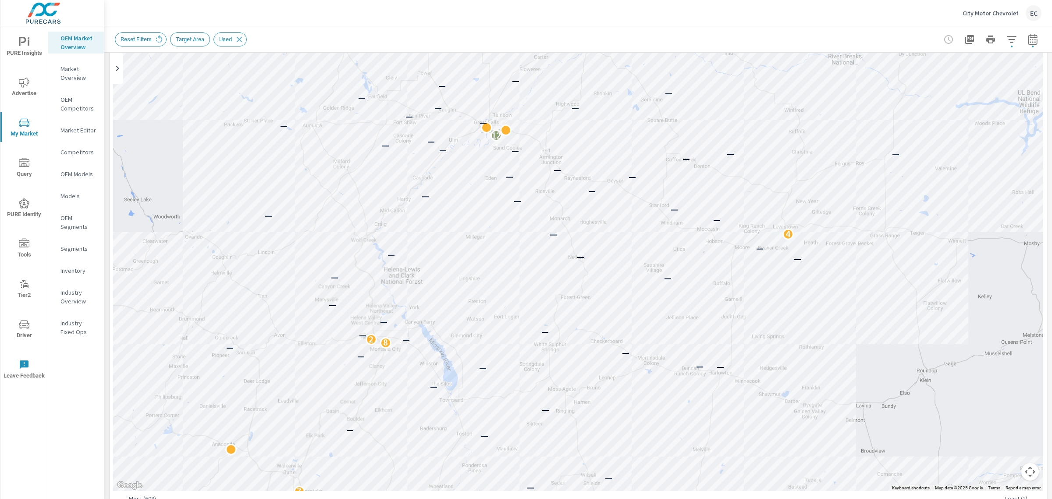
scroll to position [219, 0]
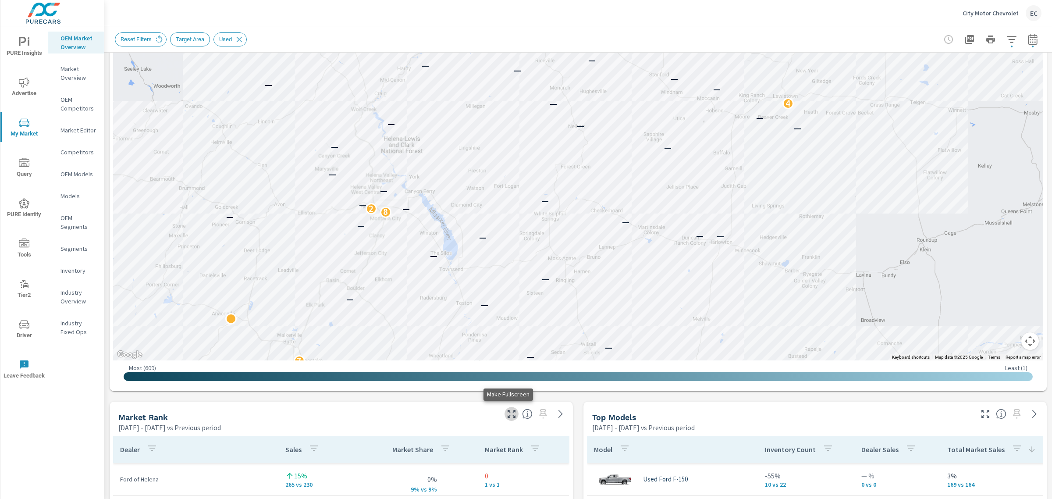
click at [506, 413] on icon "button" at bounding box center [511, 414] width 11 height 11
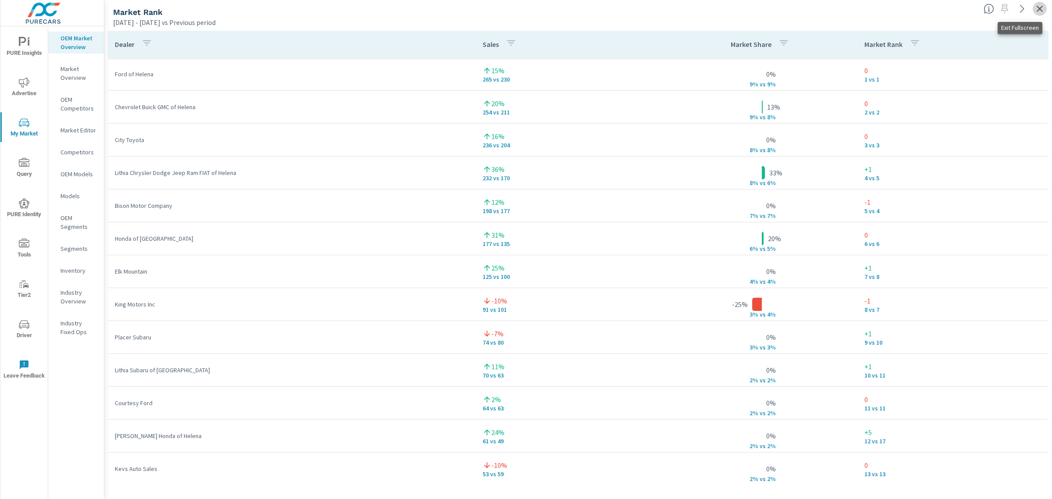
click at [1039, 9] on icon "button" at bounding box center [1040, 9] width 11 height 11
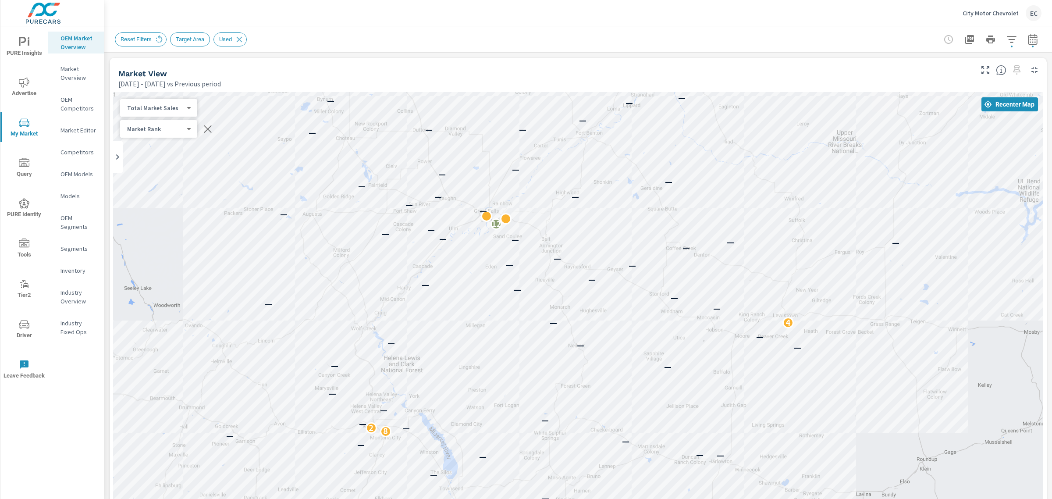
click at [1001, 11] on p "City Motor Chevrolet" at bounding box center [991, 13] width 56 height 8
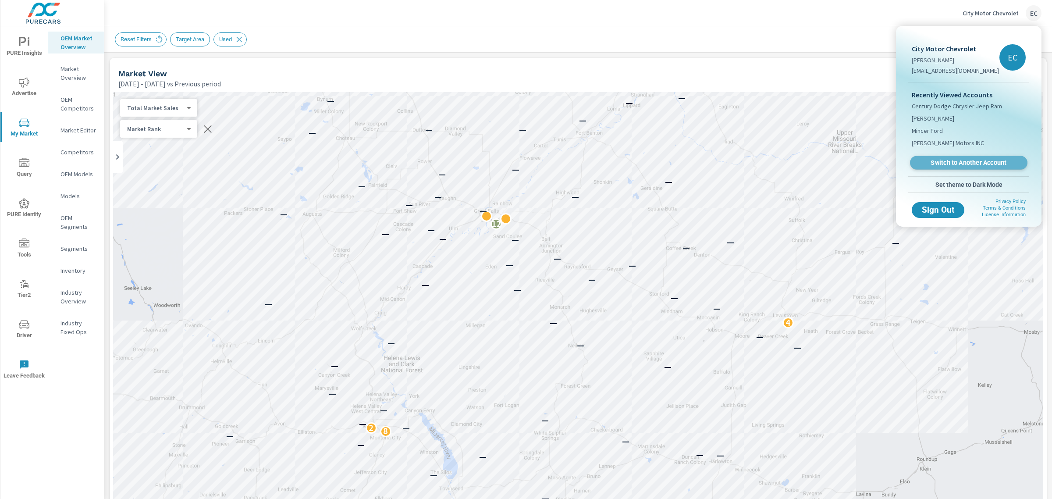
click at [988, 159] on span "Switch to Another Account" at bounding box center [968, 163] width 107 height 8
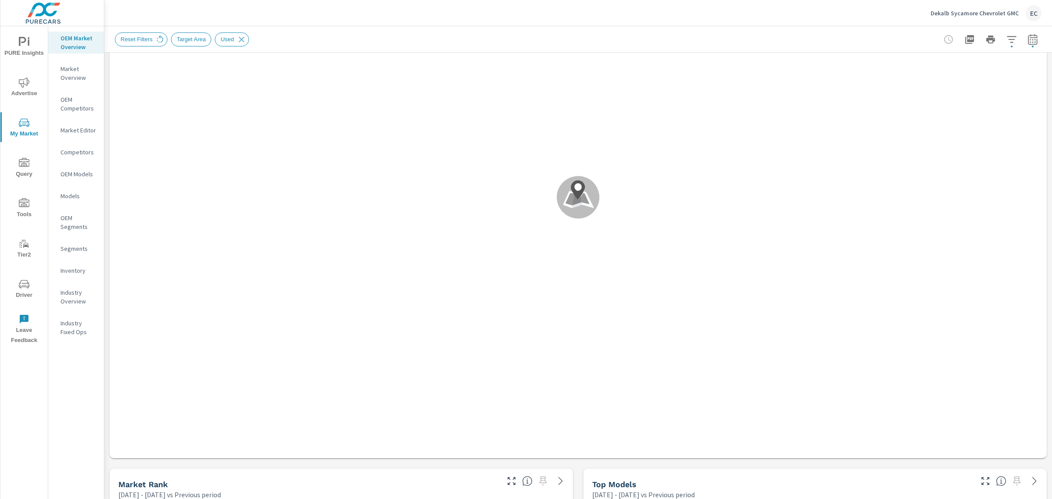
scroll to position [274, 0]
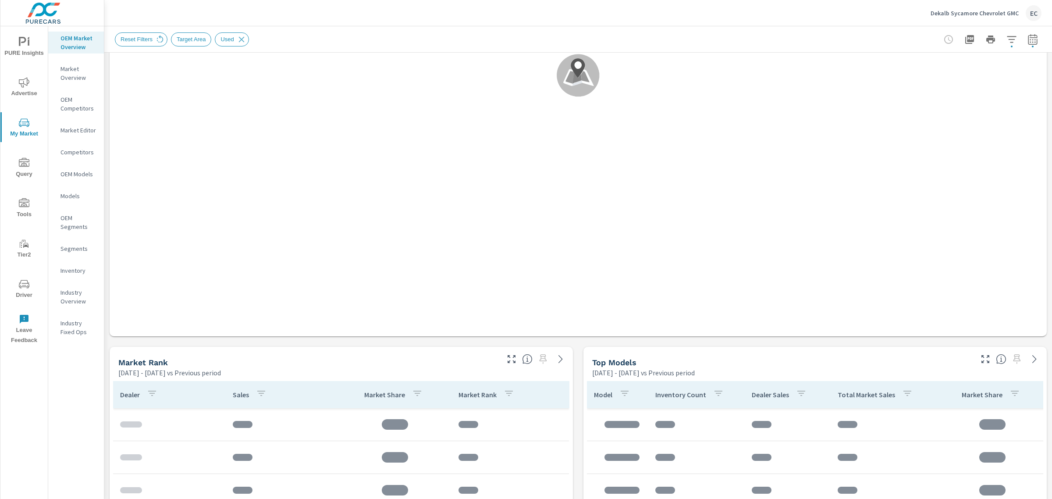
click at [511, 354] on icon "button" at bounding box center [511, 359] width 11 height 11
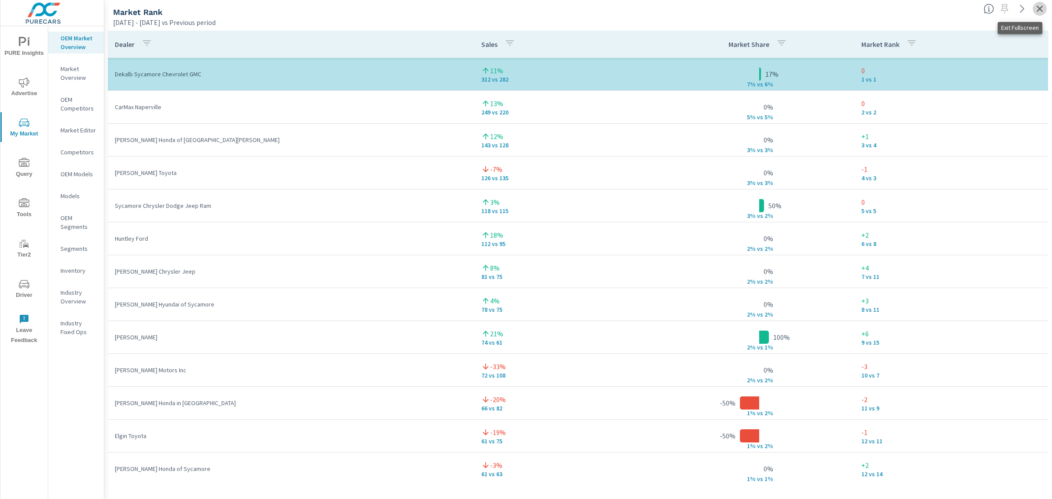
click at [1034, 12] on button "button" at bounding box center [1040, 9] width 14 height 14
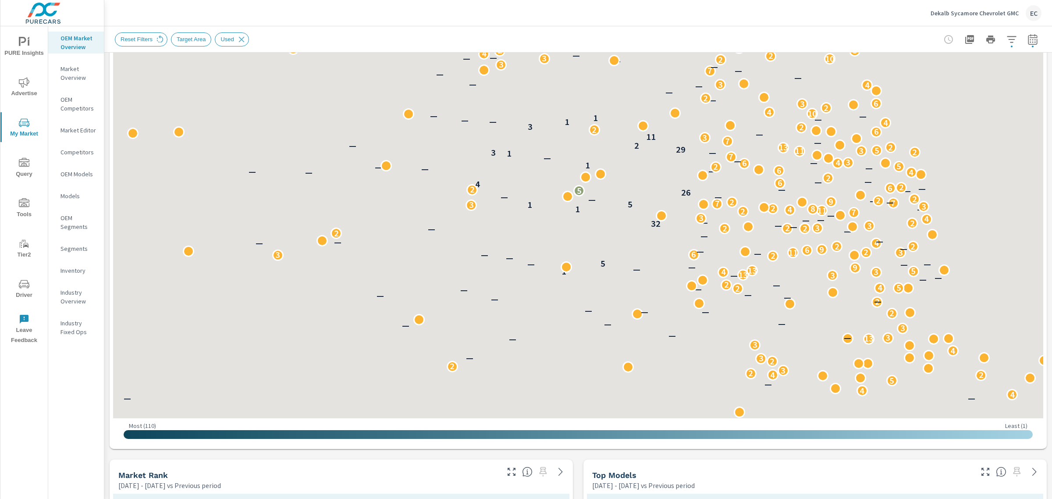
scroll to position [164, 0]
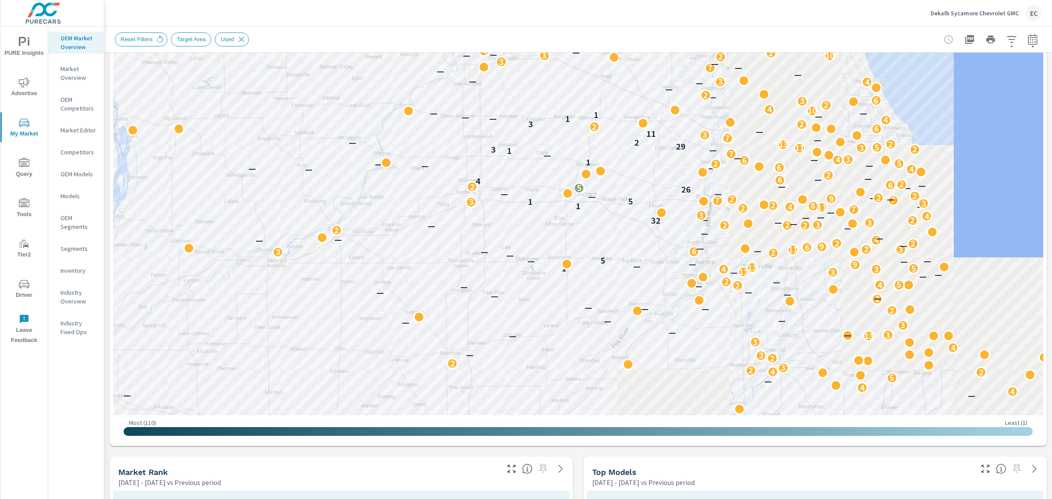
click at [981, 468] on icon "button" at bounding box center [986, 469] width 11 height 11
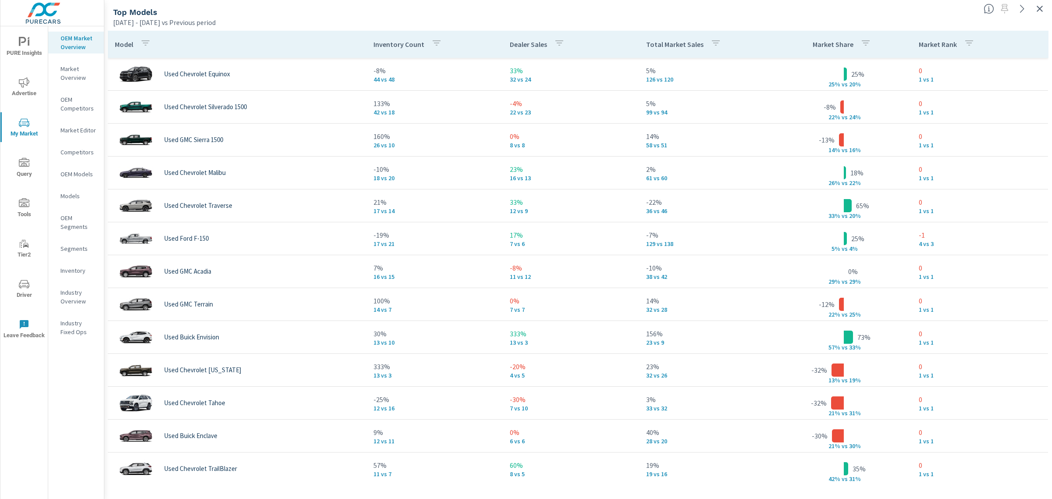
click at [646, 49] on div "Total Market Sales" at bounding box center [685, 44] width 78 height 20
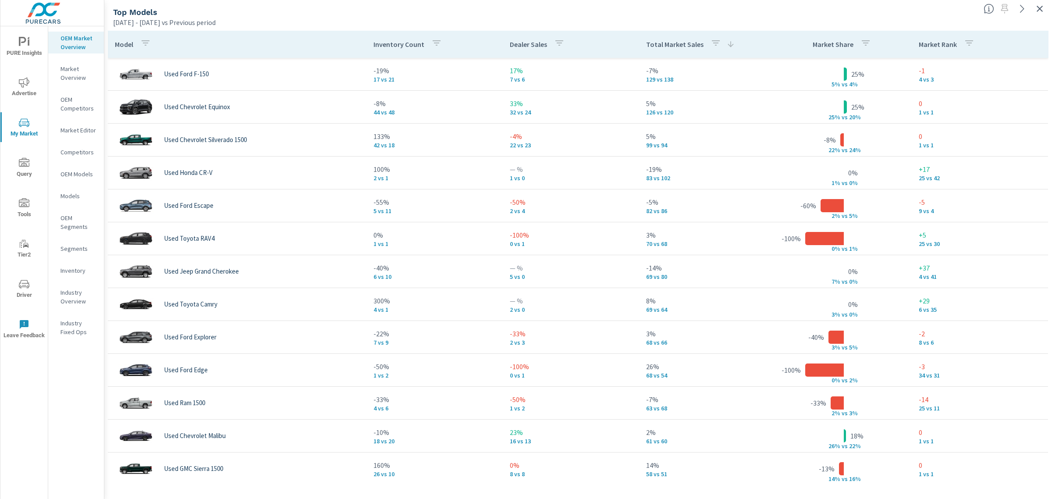
drag, startPoint x: 1041, startPoint y: 13, endPoint x: 905, endPoint y: 22, distance: 137.1
click at [1041, 13] on icon "button" at bounding box center [1040, 9] width 11 height 11
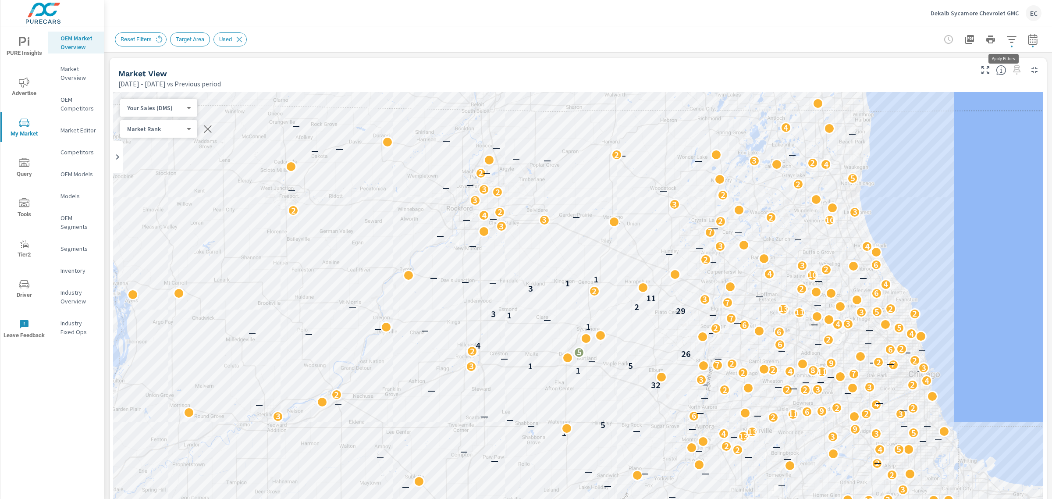
click at [1007, 42] on icon "button" at bounding box center [1012, 39] width 11 height 11
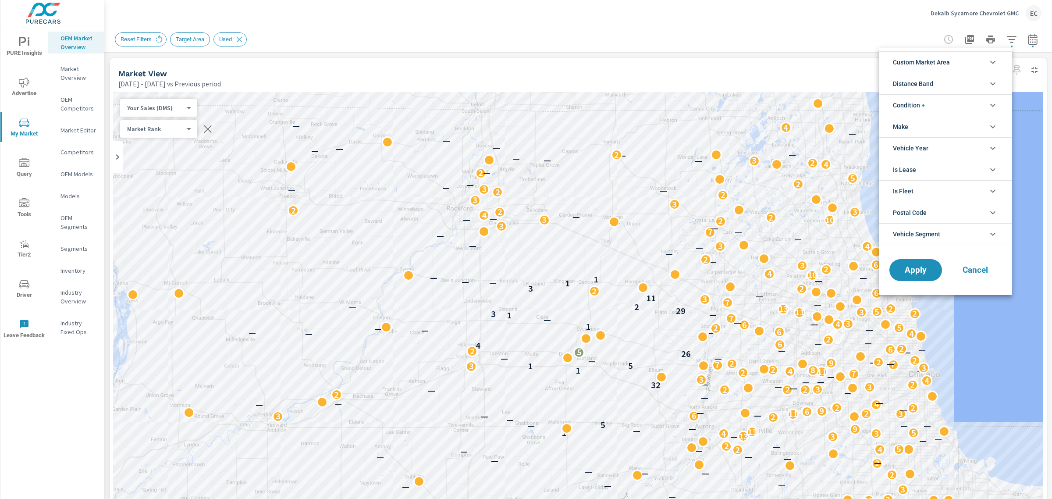
click at [930, 108] on li "Condition" at bounding box center [945, 104] width 133 height 21
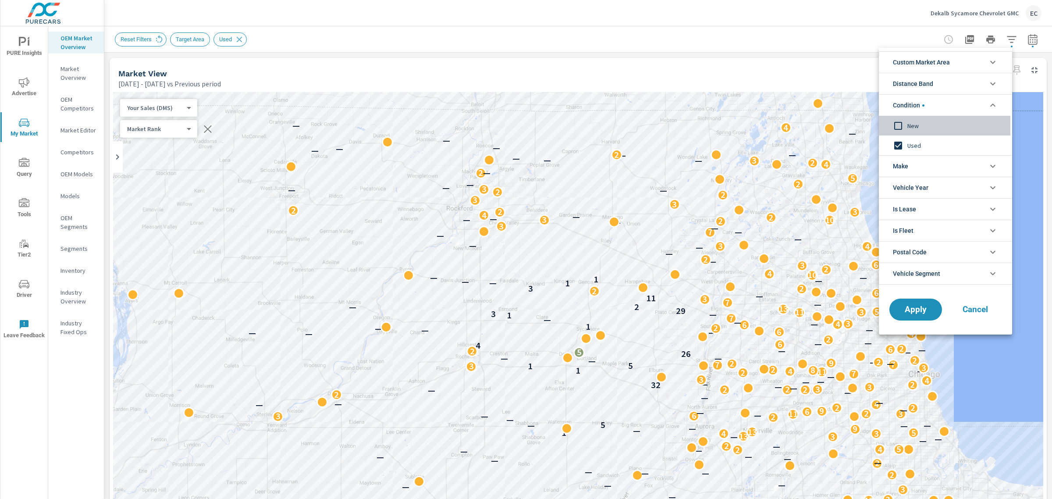
click at [911, 128] on span "New" at bounding box center [956, 126] width 96 height 11
click at [901, 148] on input "filter options" at bounding box center [898, 145] width 18 height 18
click at [922, 313] on span "Apply" at bounding box center [916, 310] width 36 height 8
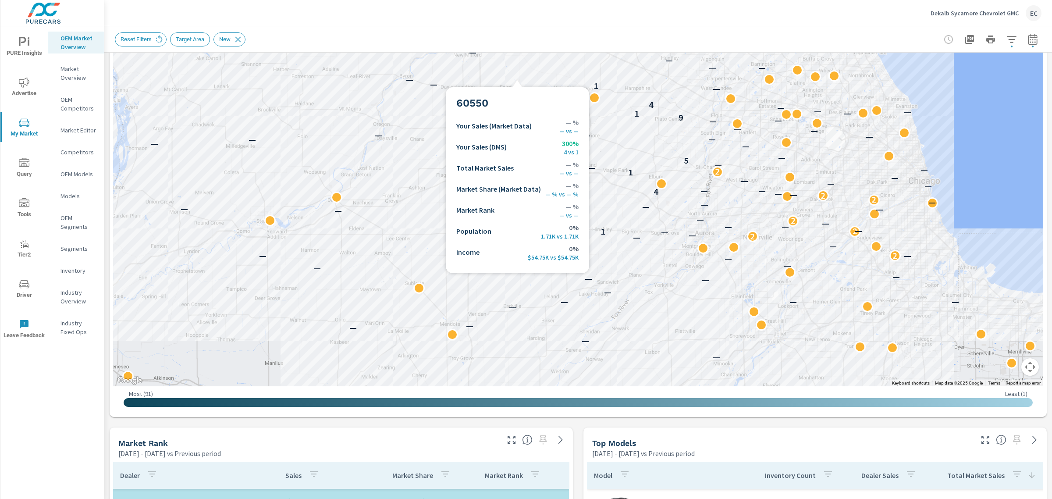
scroll to position [329, 0]
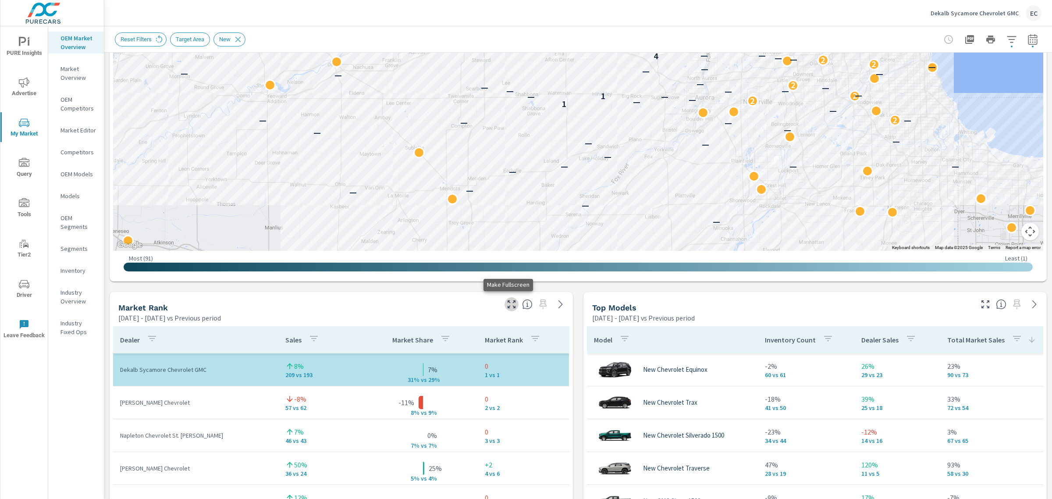
drag, startPoint x: 509, startPoint y: 299, endPoint x: 503, endPoint y: 282, distance: 18.6
click at [508, 299] on icon "button" at bounding box center [511, 304] width 11 height 11
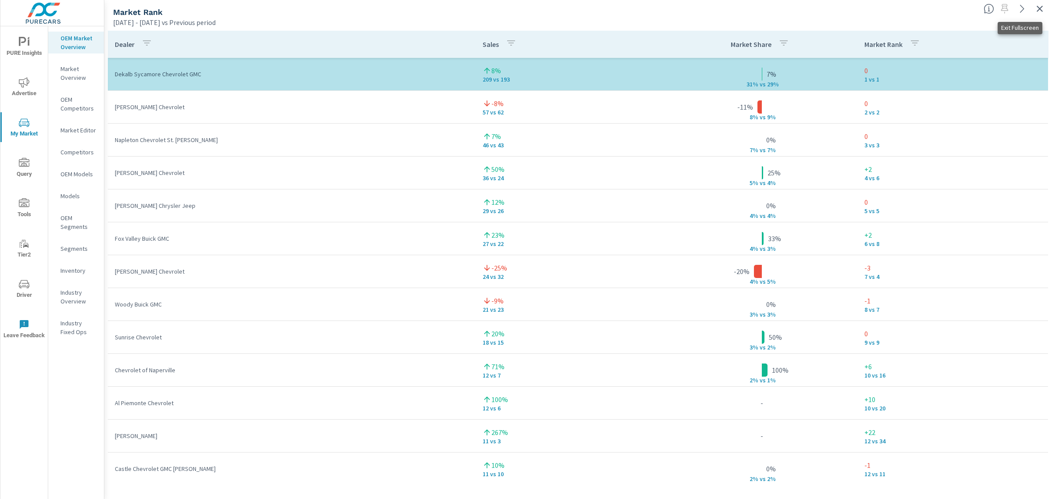
click at [1038, 7] on icon "button" at bounding box center [1040, 9] width 6 height 6
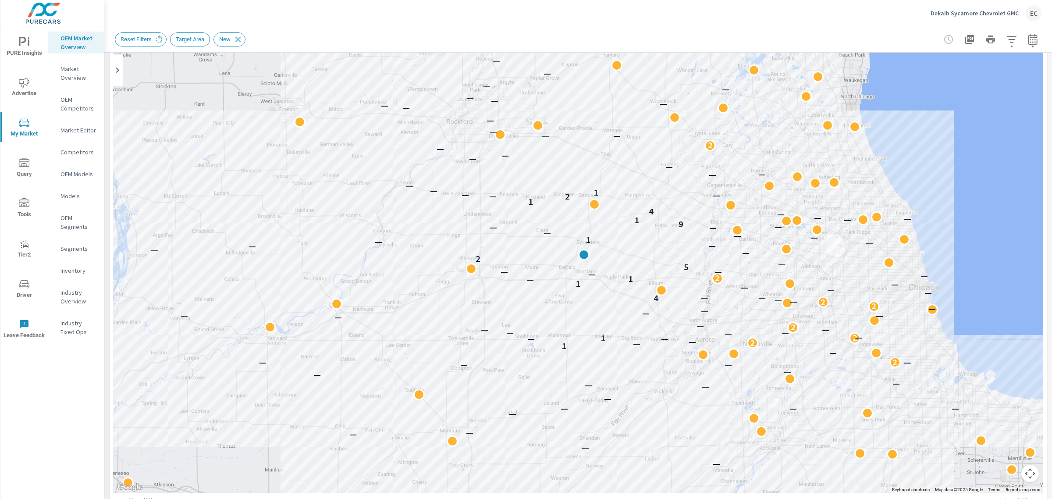
scroll to position [219, 0]
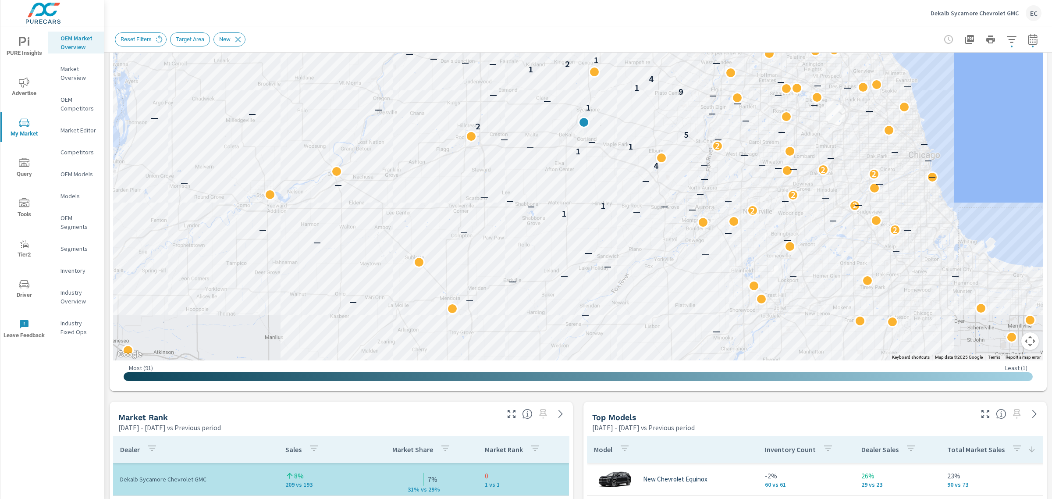
click at [981, 421] on div "Top Models Feb 01, 2025 - Jul 31, 2025 vs Previous period" at bounding box center [816, 417] width 464 height 31
click at [981, 419] on icon "button" at bounding box center [986, 414] width 11 height 11
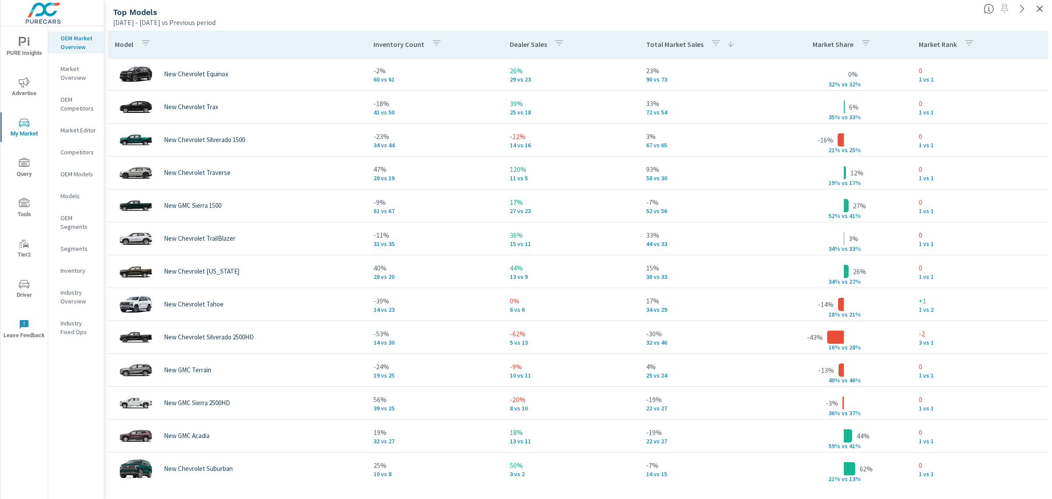
click at [676, 14] on div "Top Models" at bounding box center [545, 12] width 864 height 10
click at [1037, 7] on icon "button" at bounding box center [1040, 9] width 11 height 11
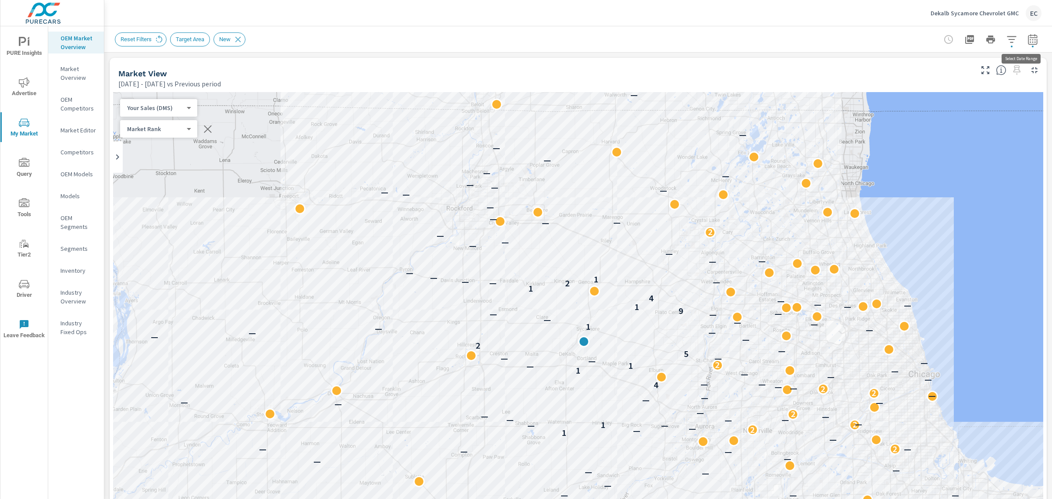
click at [1028, 34] on icon "button" at bounding box center [1033, 39] width 11 height 11
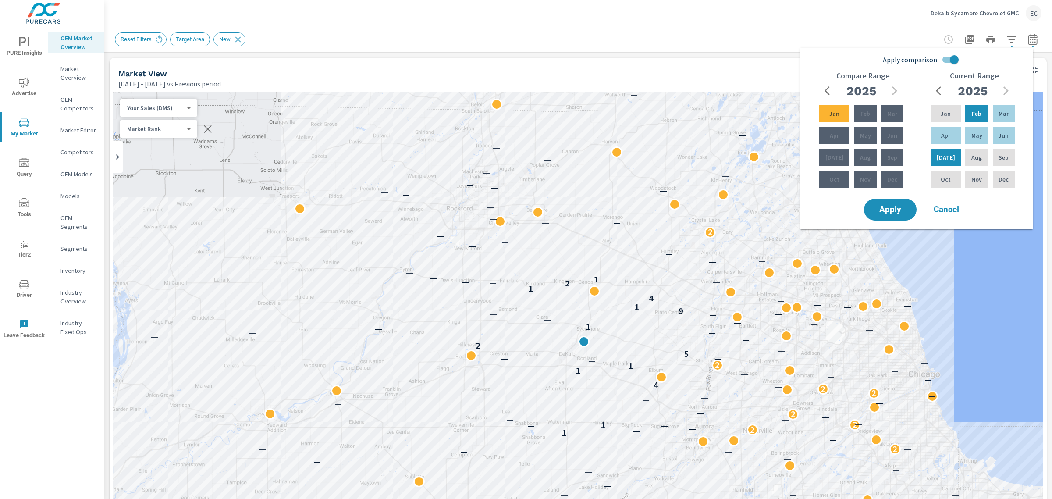
click at [1014, 15] on p "Dekalb Sycamore Chevrolet GMC" at bounding box center [975, 13] width 88 height 8
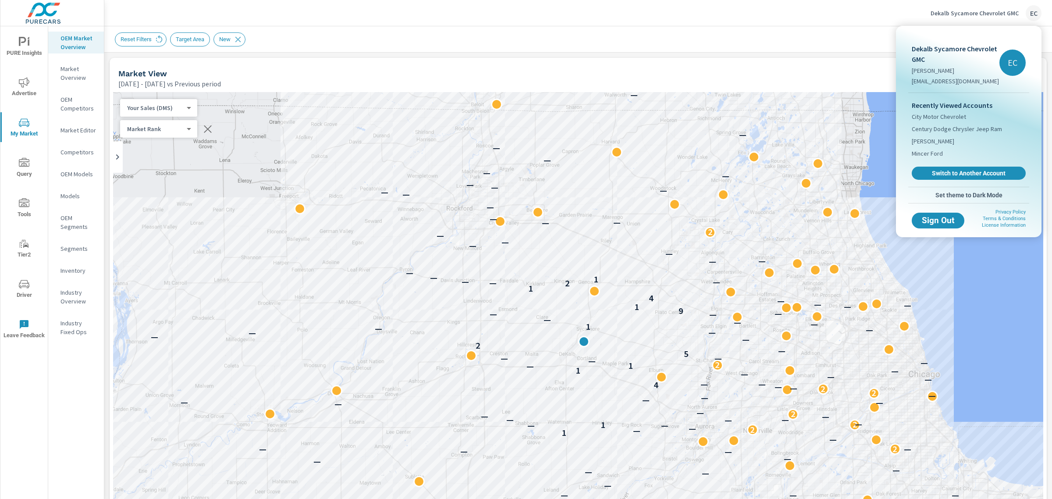
click at [937, 180] on div "Recently Viewed Accounts City Motor Chevrolet Century Dodge Chrysler Jeep Ram H…" at bounding box center [969, 140] width 121 height 94
click at [939, 174] on span "Switch to Another Account" at bounding box center [968, 173] width 107 height 8
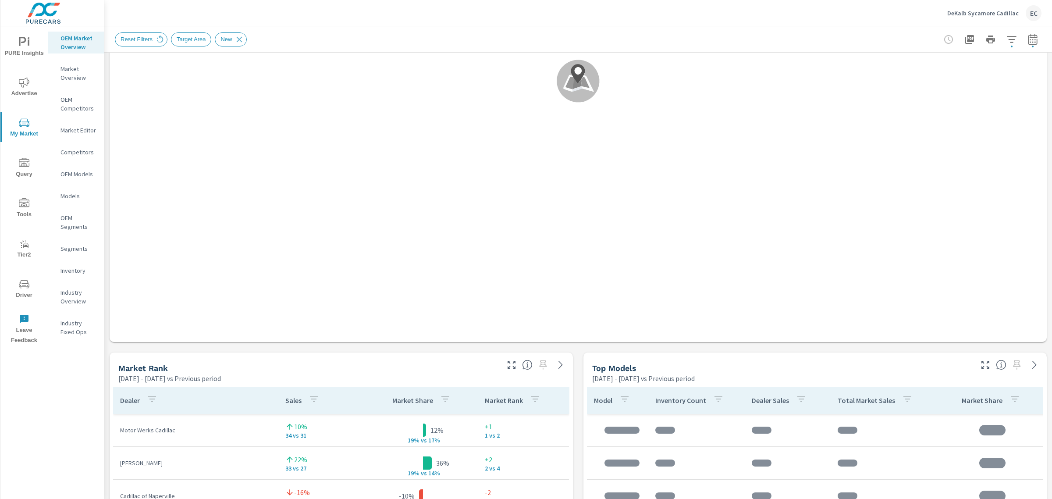
scroll to position [274, 0]
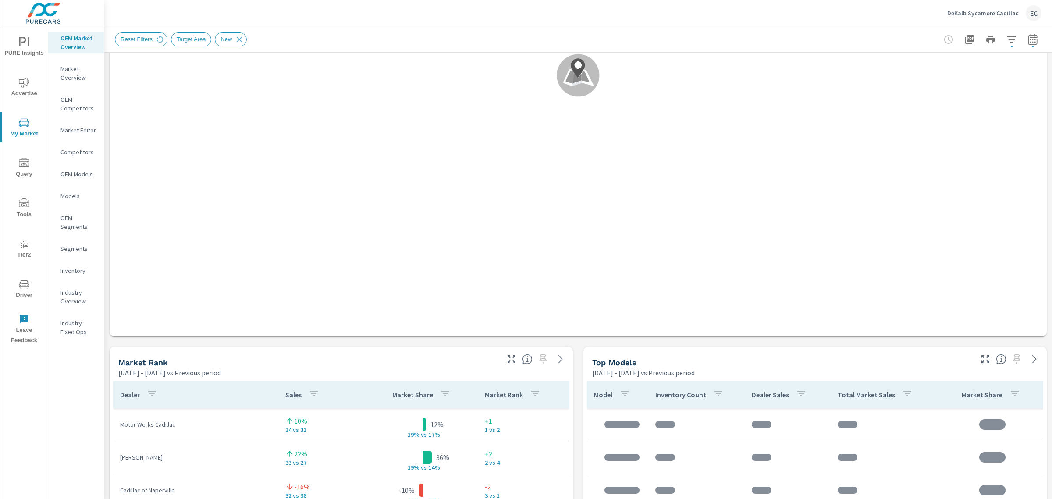
click at [508, 363] on icon "button" at bounding box center [511, 359] width 11 height 11
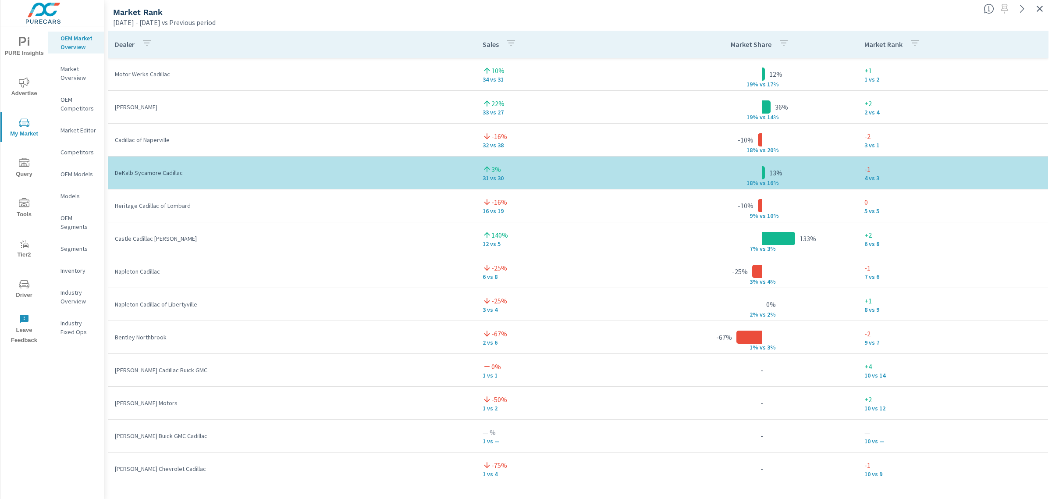
click at [1042, 8] on icon "button" at bounding box center [1040, 9] width 11 height 11
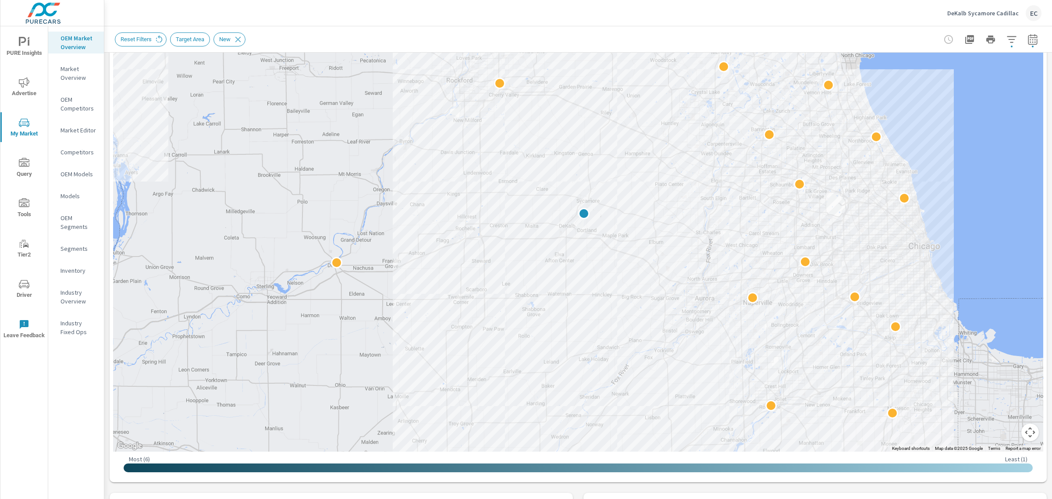
scroll to position [164, 0]
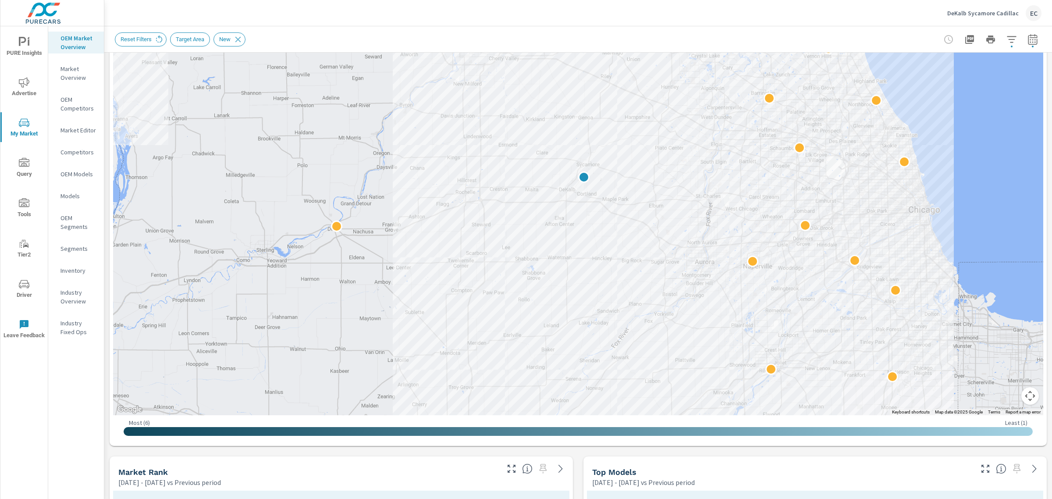
click at [979, 467] on button "button" at bounding box center [986, 469] width 14 height 14
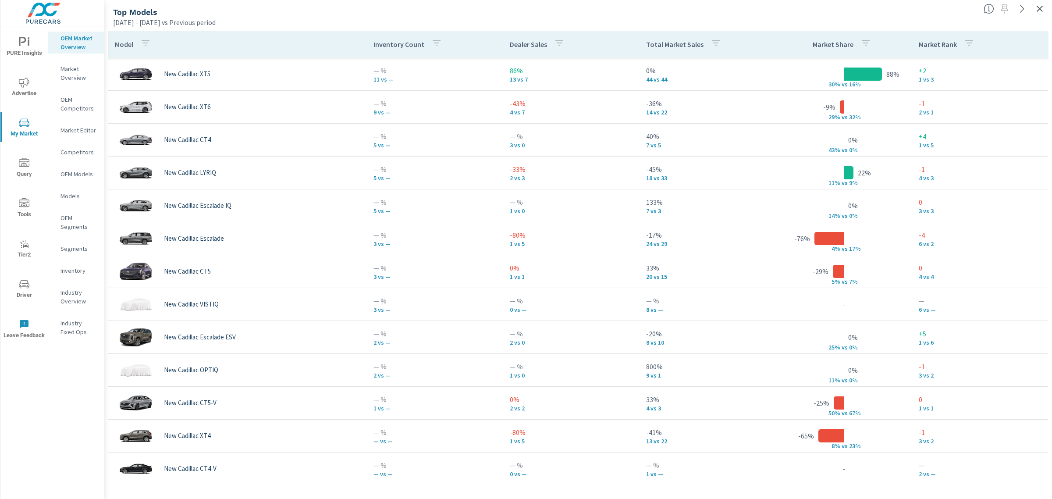
click at [680, 51] on div "Total Market Sales" at bounding box center [685, 44] width 78 height 20
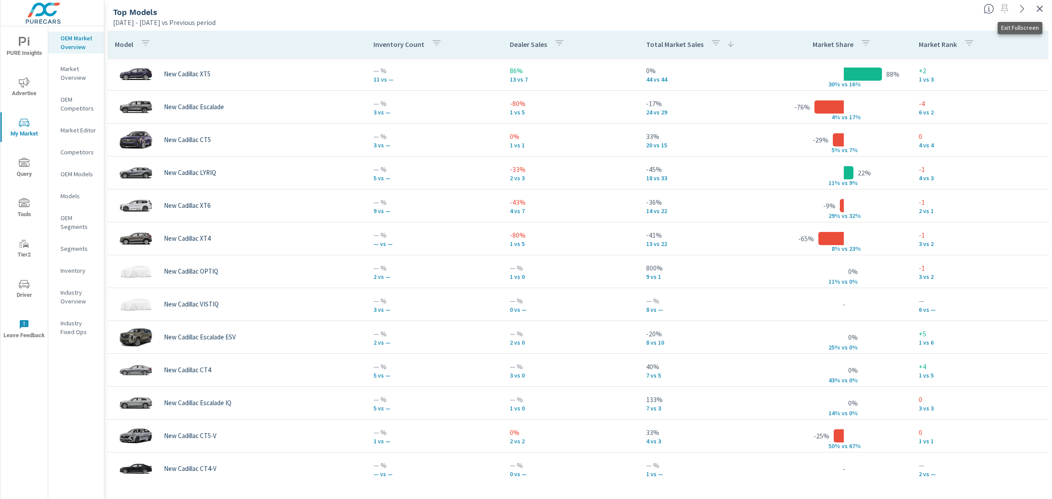
click at [1045, 12] on icon "button" at bounding box center [1040, 9] width 11 height 11
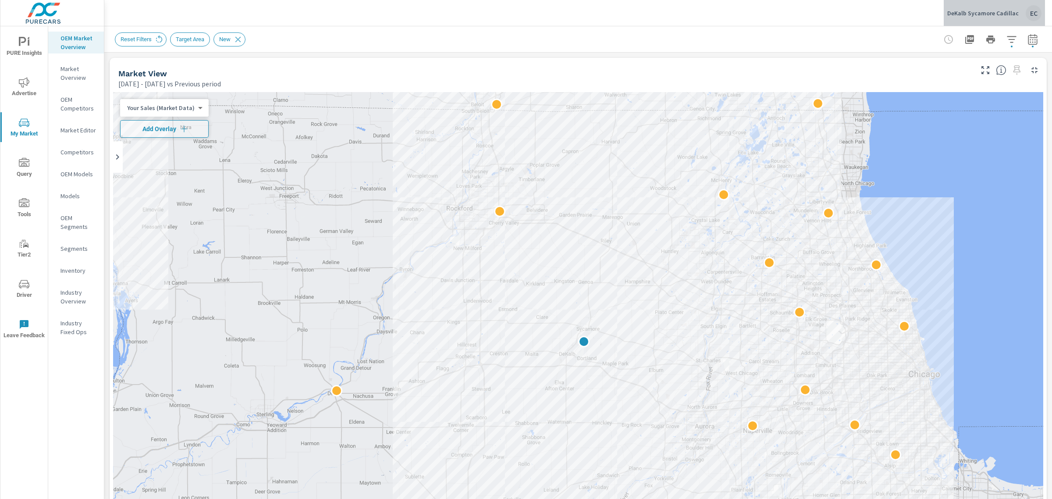
click at [998, 11] on p "DeKalb Sycamore Cadillac" at bounding box center [983, 13] width 71 height 8
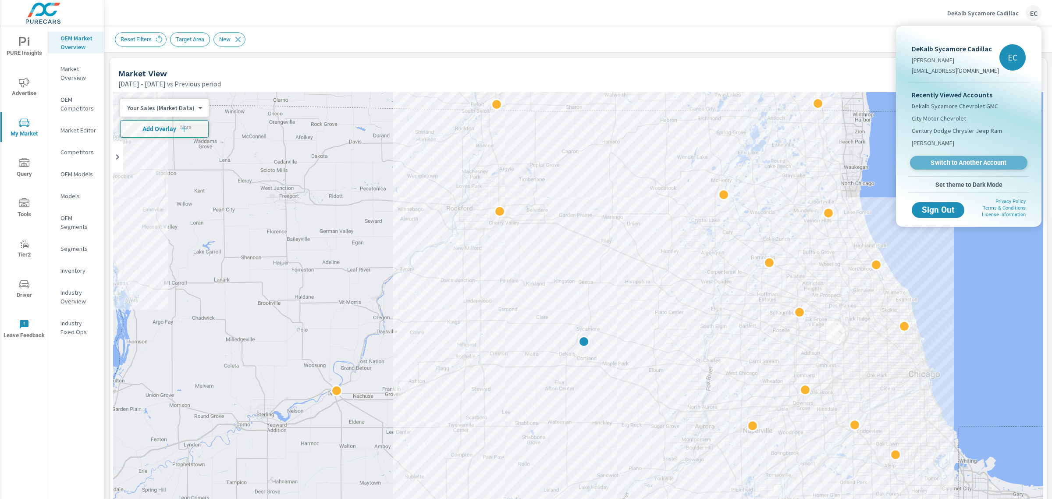
click at [968, 163] on span "Switch to Another Account" at bounding box center [968, 163] width 107 height 8
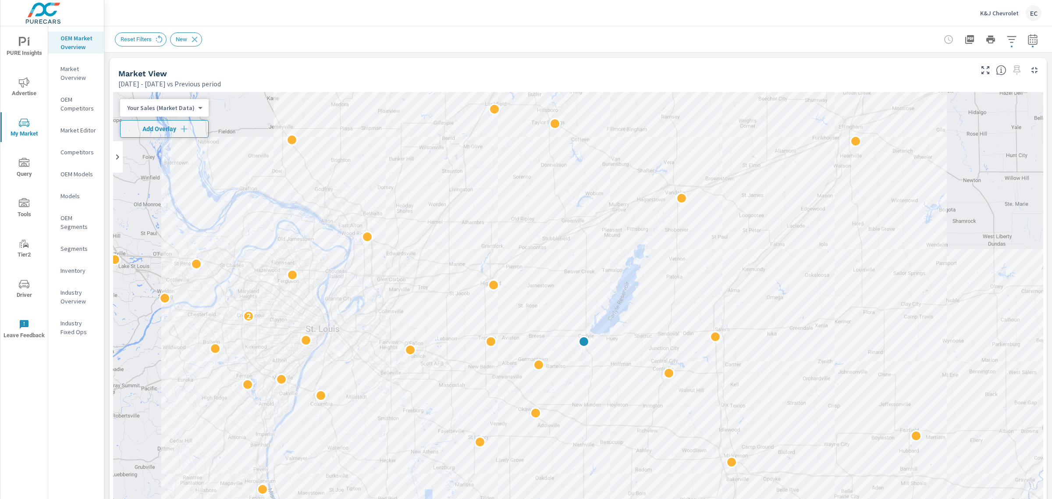
scroll to position [439, 0]
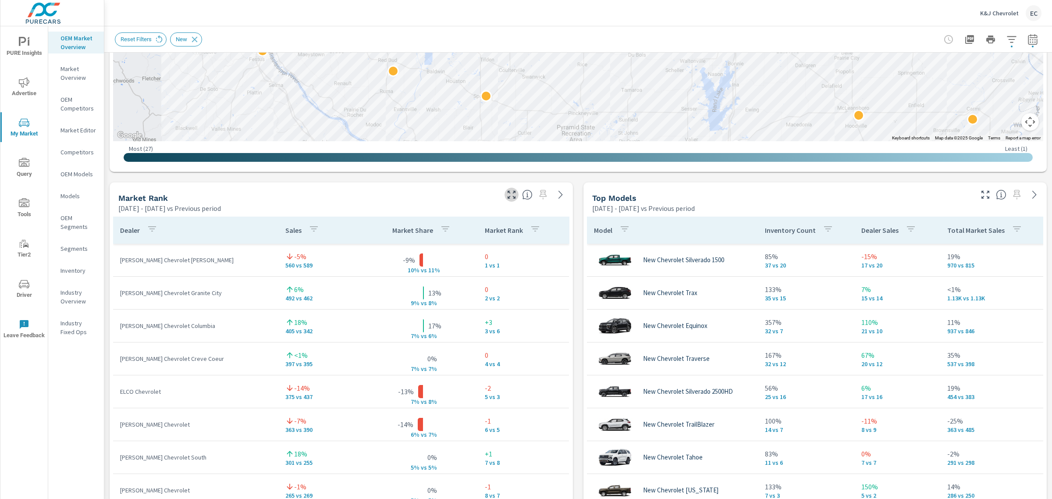
click at [511, 189] on icon "button" at bounding box center [511, 194] width 11 height 11
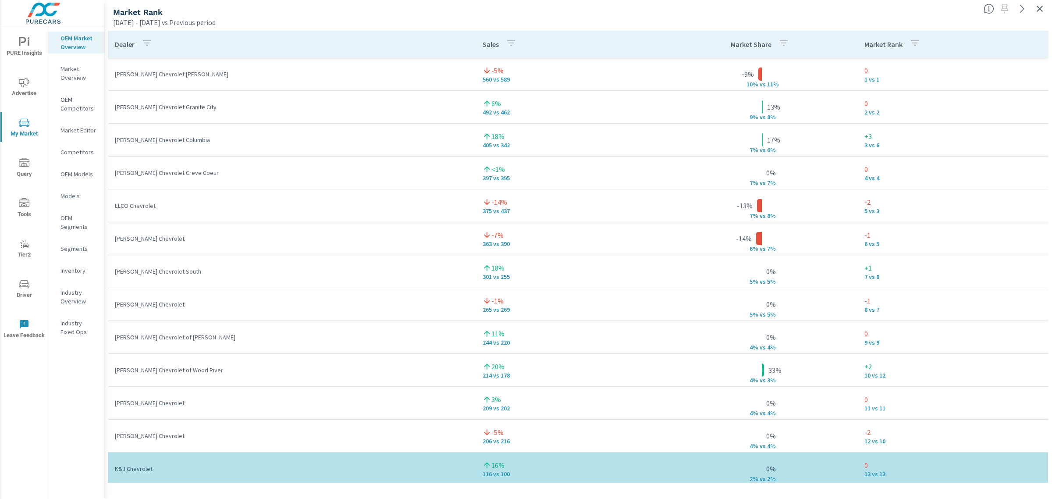
click at [1038, 5] on icon "button" at bounding box center [1040, 9] width 11 height 11
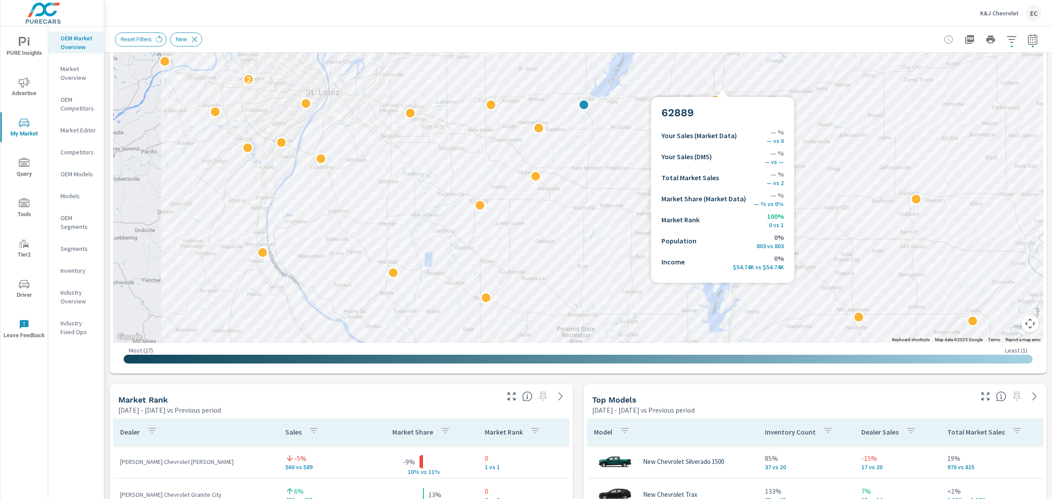
scroll to position [274, 0]
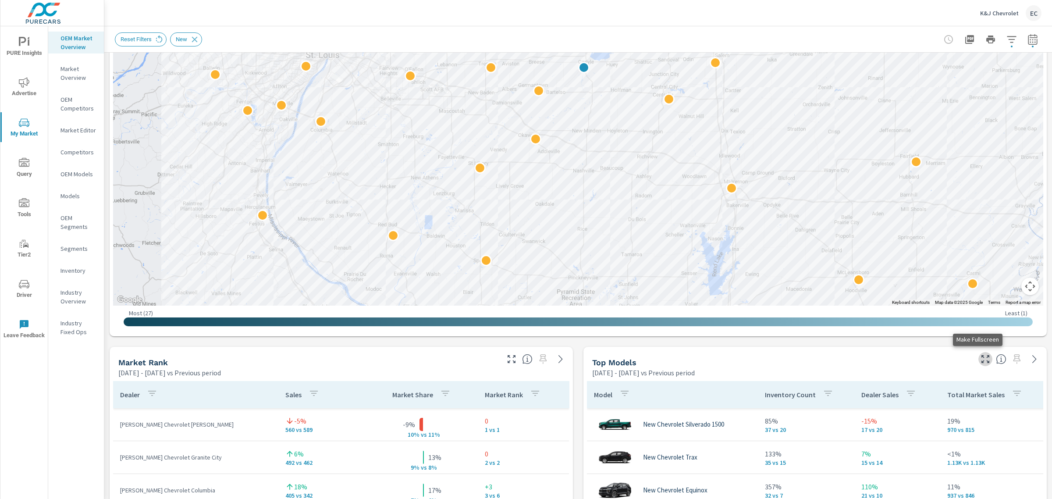
click at [981, 357] on icon "button" at bounding box center [986, 359] width 11 height 11
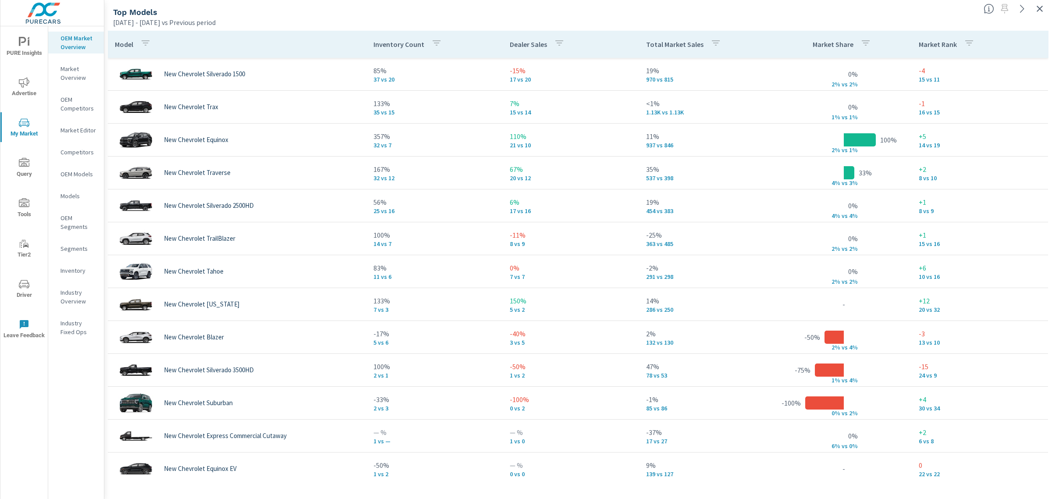
click at [691, 49] on p "Total Market Sales" at bounding box center [674, 44] width 57 height 9
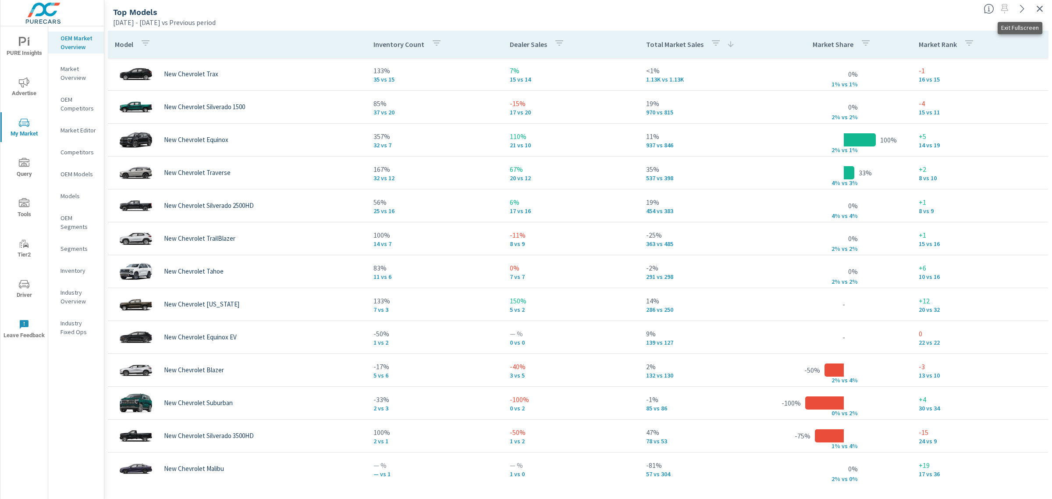
click at [1040, 2] on button "button" at bounding box center [1040, 9] width 14 height 14
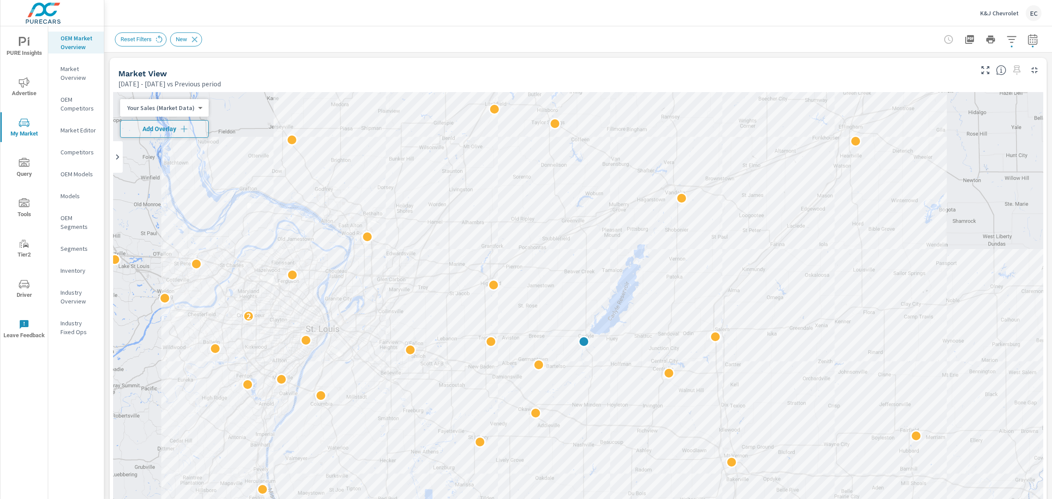
click at [999, 31] on div at bounding box center [991, 40] width 102 height 18
click at [1009, 39] on icon "button" at bounding box center [1012, 39] width 11 height 11
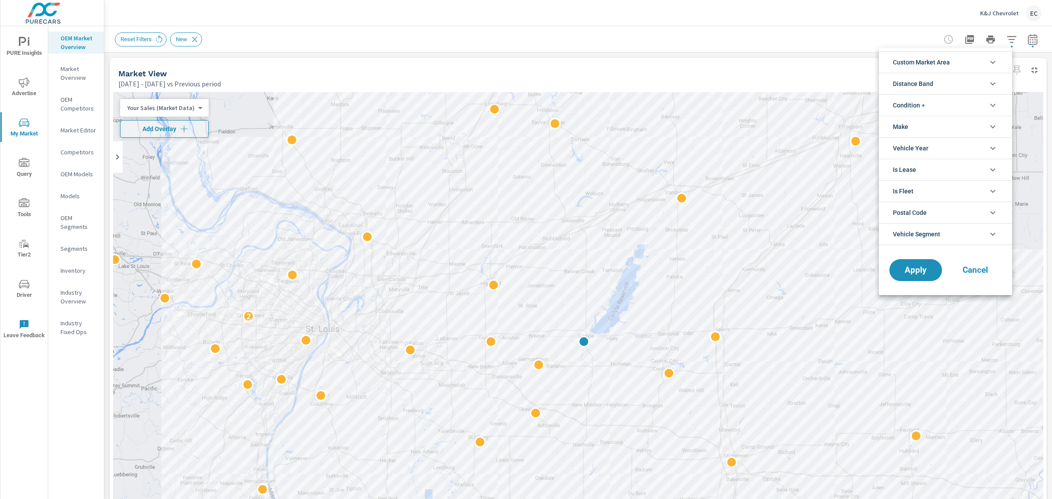
click at [944, 105] on li "Condition" at bounding box center [945, 104] width 133 height 21
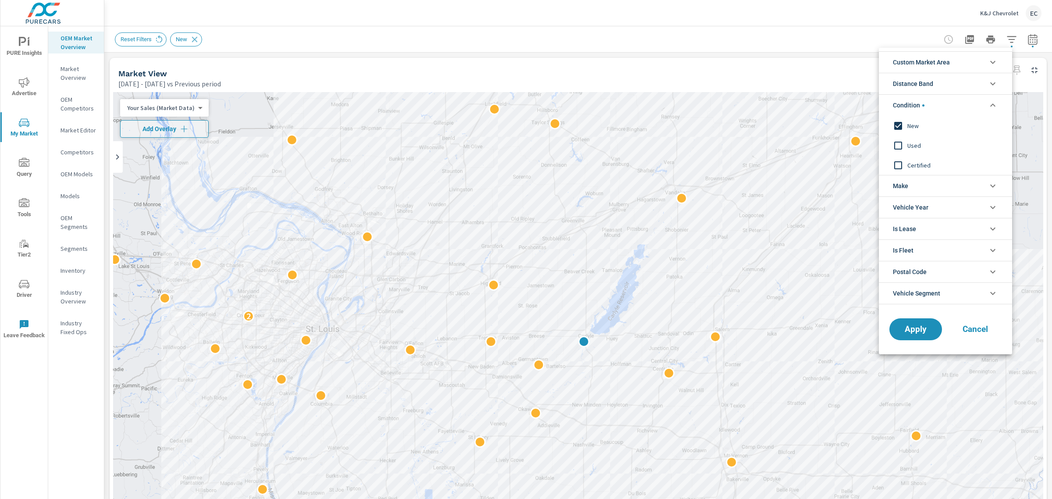
click at [919, 144] on span "Used" at bounding box center [956, 145] width 96 height 11
click at [917, 115] on span "Condition" at bounding box center [909, 105] width 32 height 21
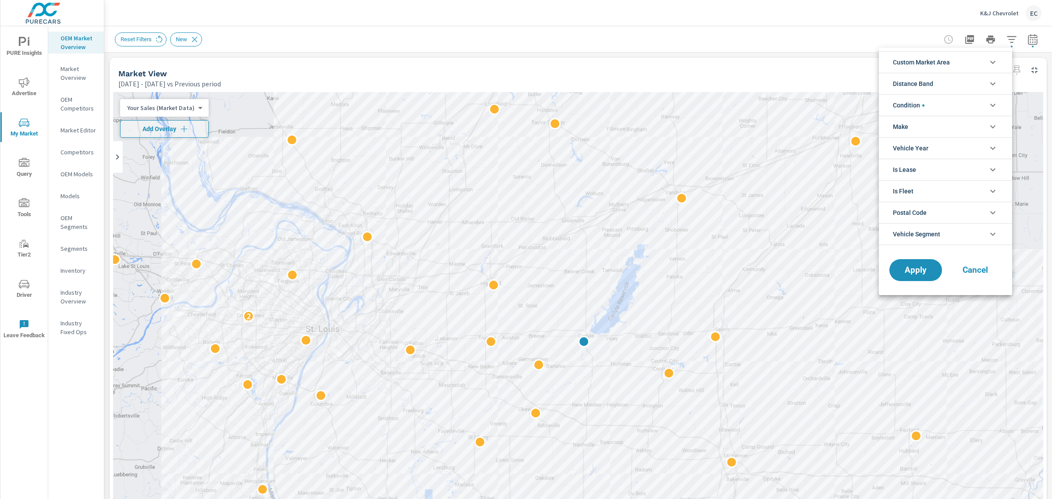
click at [913, 109] on span "Condition" at bounding box center [909, 105] width 32 height 21
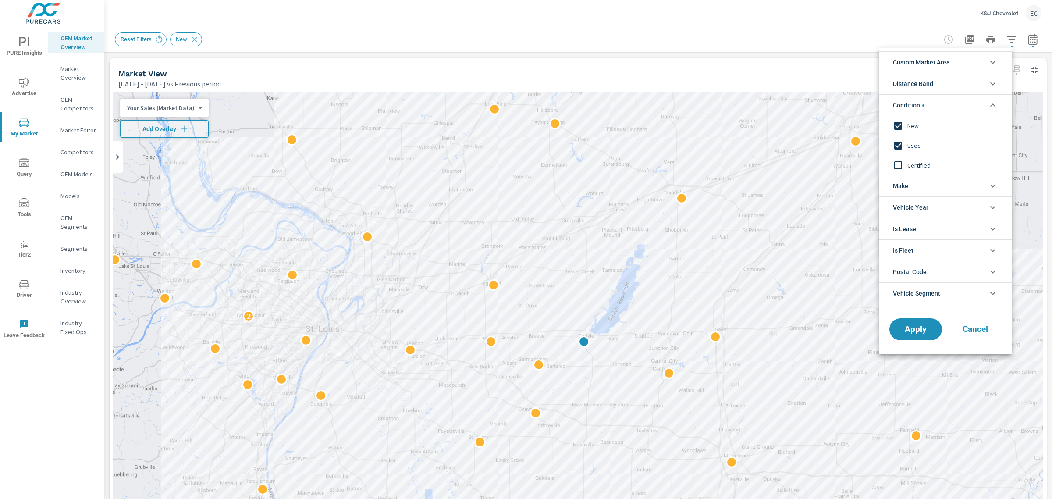
click at [911, 119] on div "New" at bounding box center [945, 126] width 132 height 20
click at [920, 333] on span "Apply" at bounding box center [916, 329] width 36 height 8
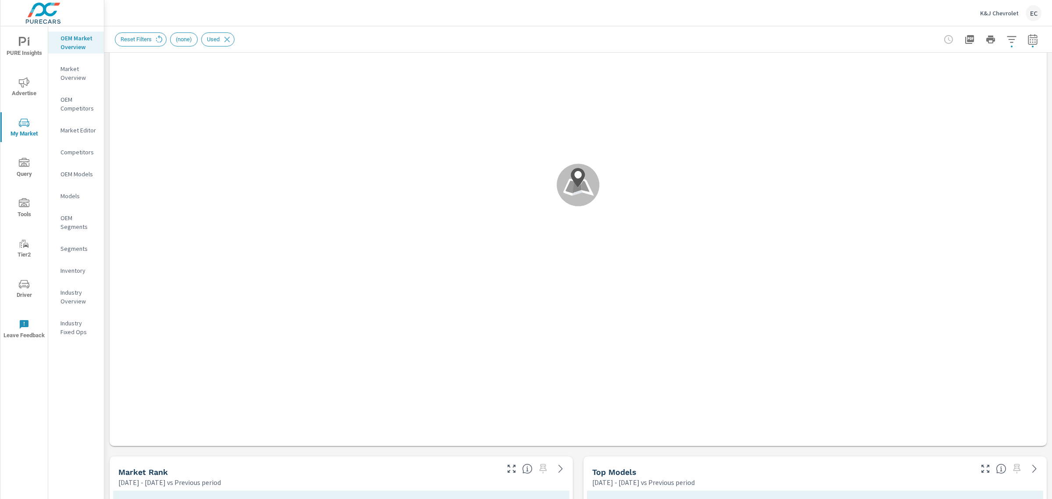
scroll to position [384, 0]
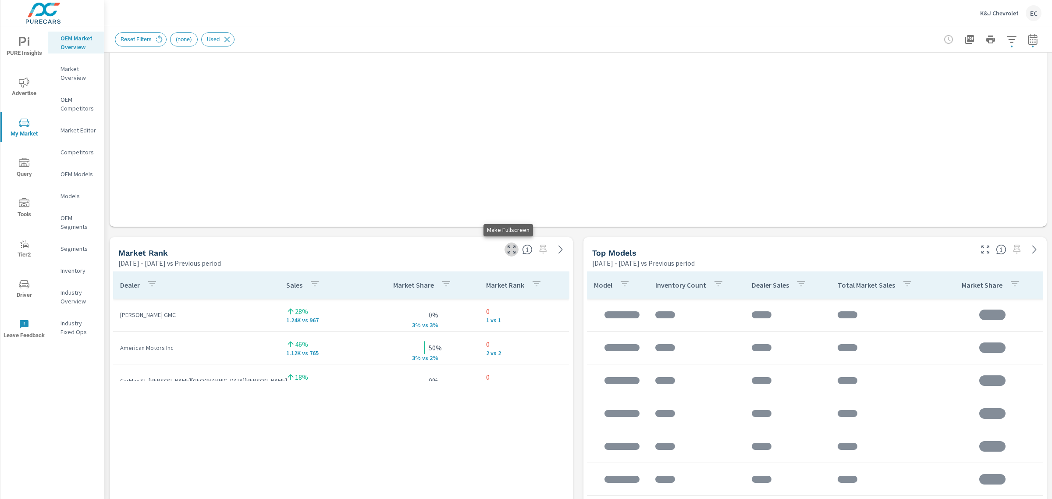
click at [506, 254] on icon "button" at bounding box center [511, 249] width 11 height 11
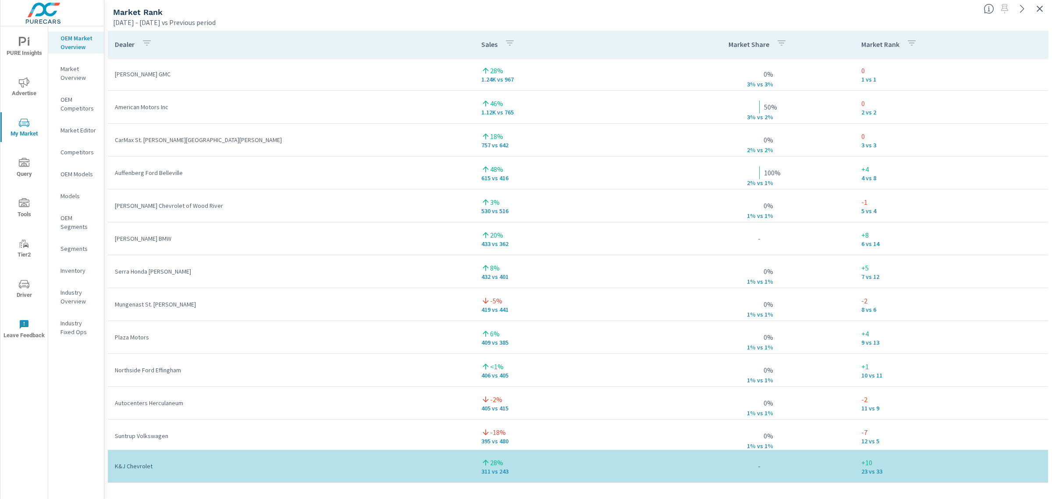
click at [1038, 10] on icon "button" at bounding box center [1040, 9] width 6 height 6
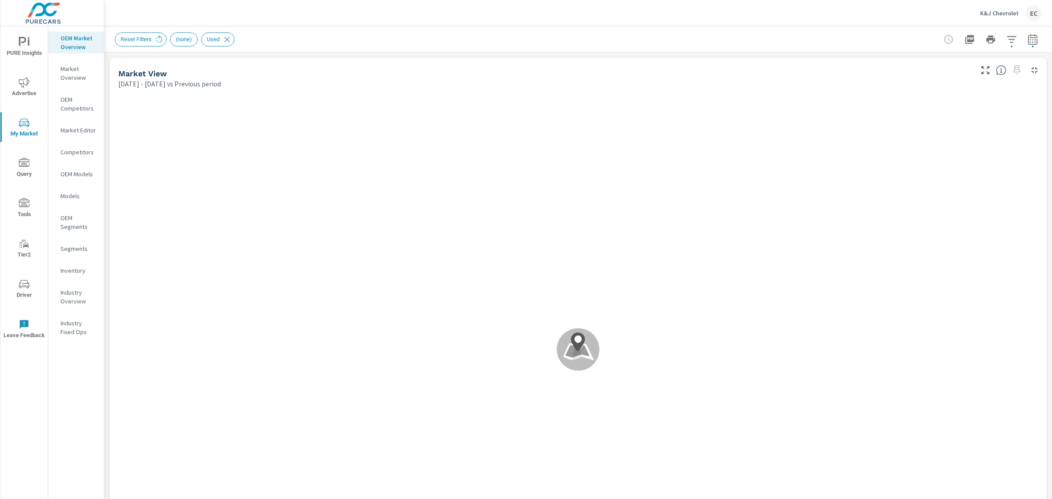
scroll to position [274, 0]
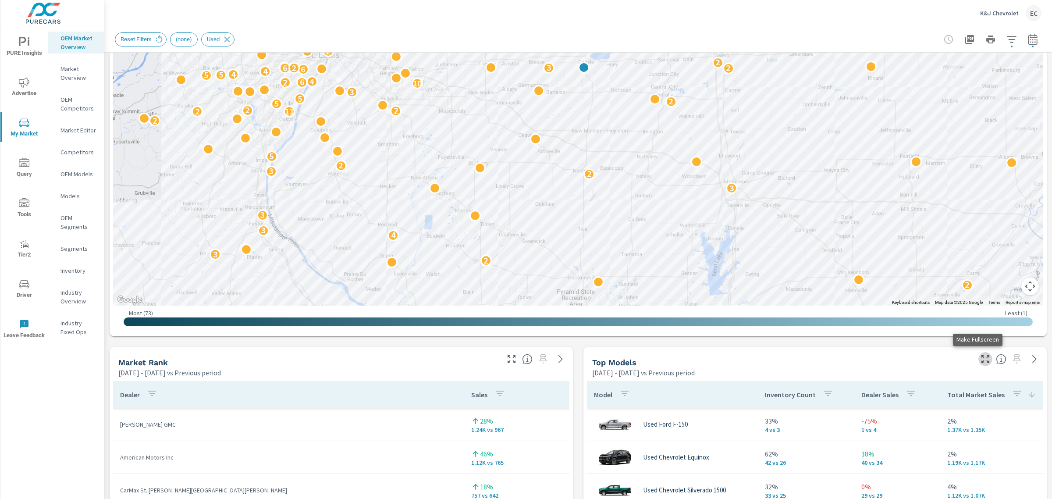
click at [981, 362] on icon "button" at bounding box center [986, 359] width 11 height 11
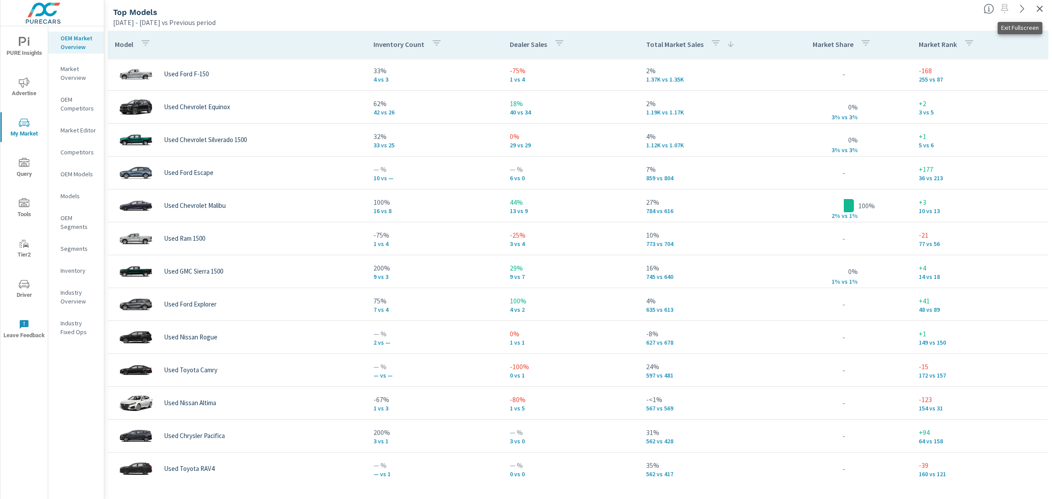
click at [1042, 5] on icon "button" at bounding box center [1040, 9] width 11 height 11
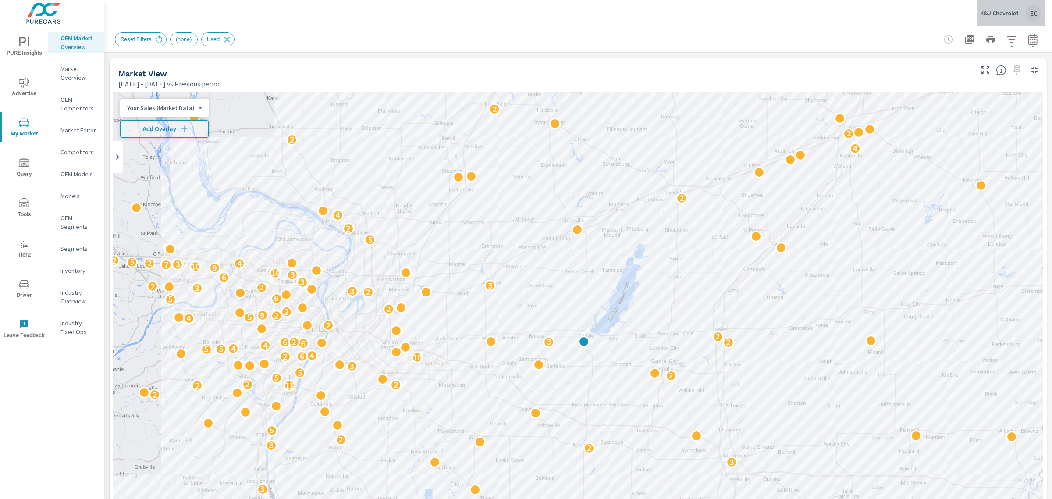
click at [988, 5] on div "K&J Chevrolet EC" at bounding box center [1011, 13] width 61 height 16
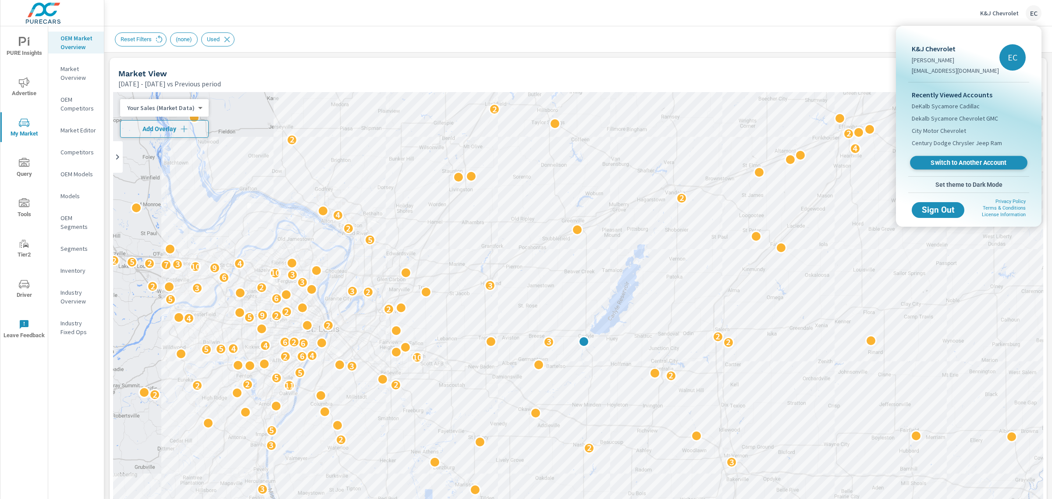
click at [970, 159] on span "Switch to Another Account" at bounding box center [968, 163] width 107 height 8
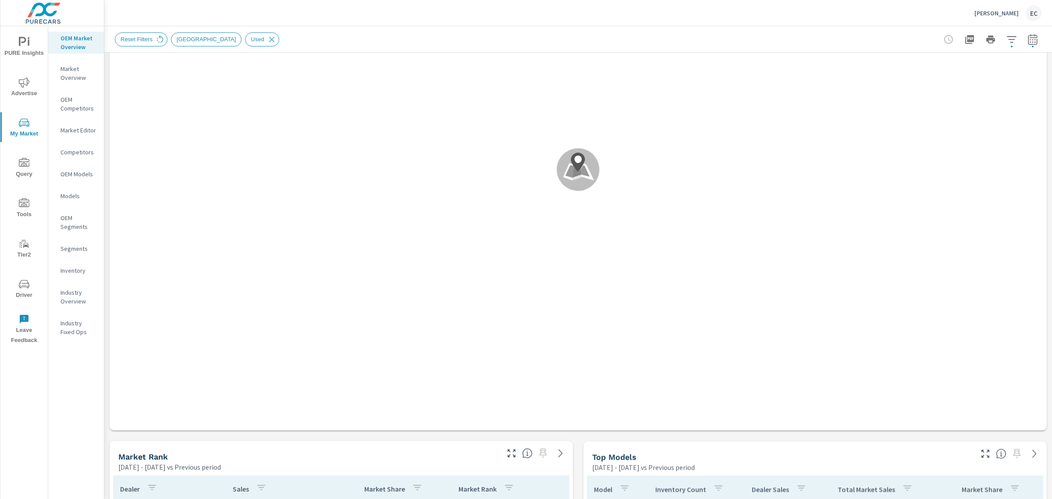
scroll to position [219, 0]
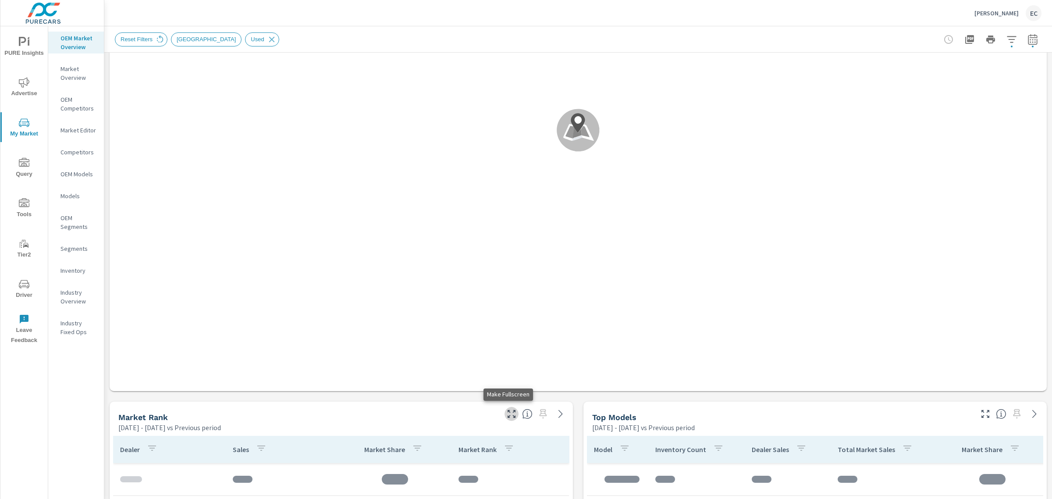
click at [510, 413] on icon "button" at bounding box center [511, 414] width 11 height 11
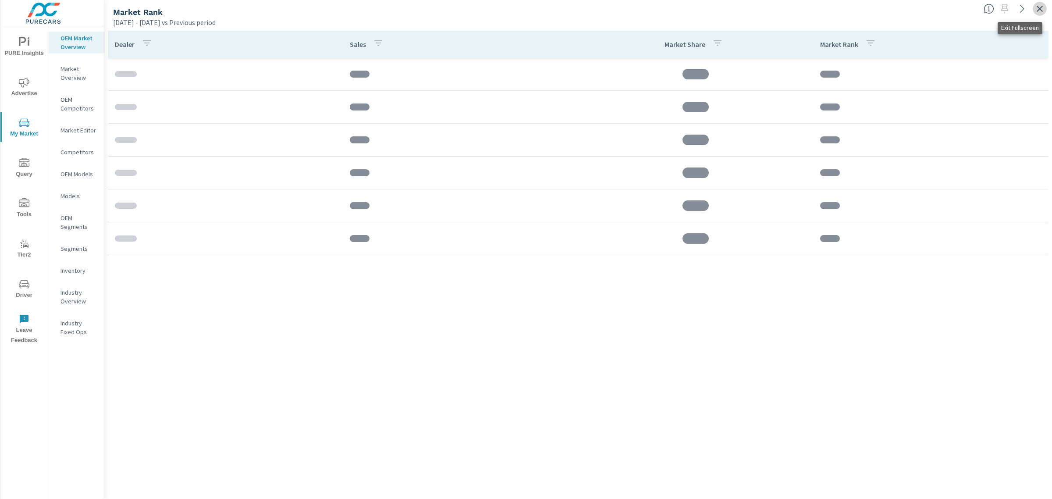
click at [1035, 12] on icon "button" at bounding box center [1040, 9] width 11 height 11
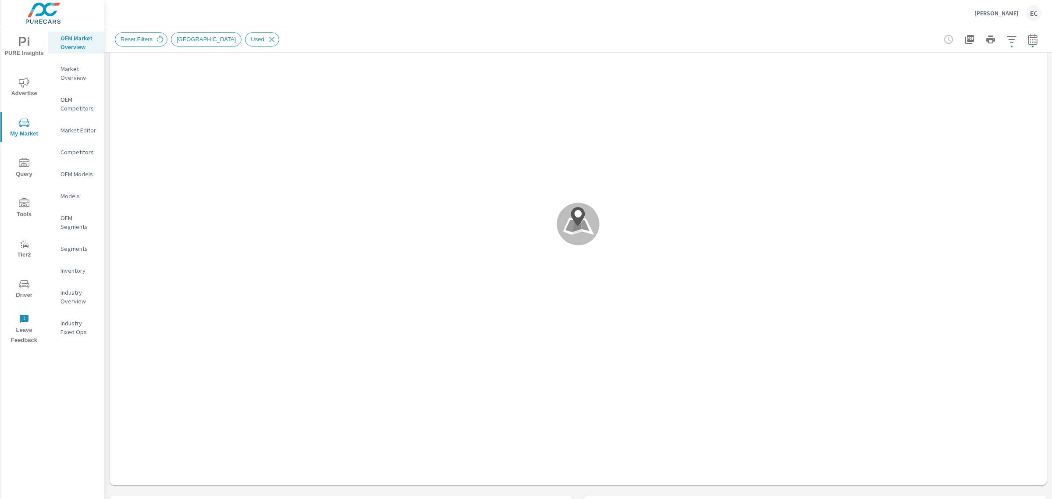
scroll to position [274, 0]
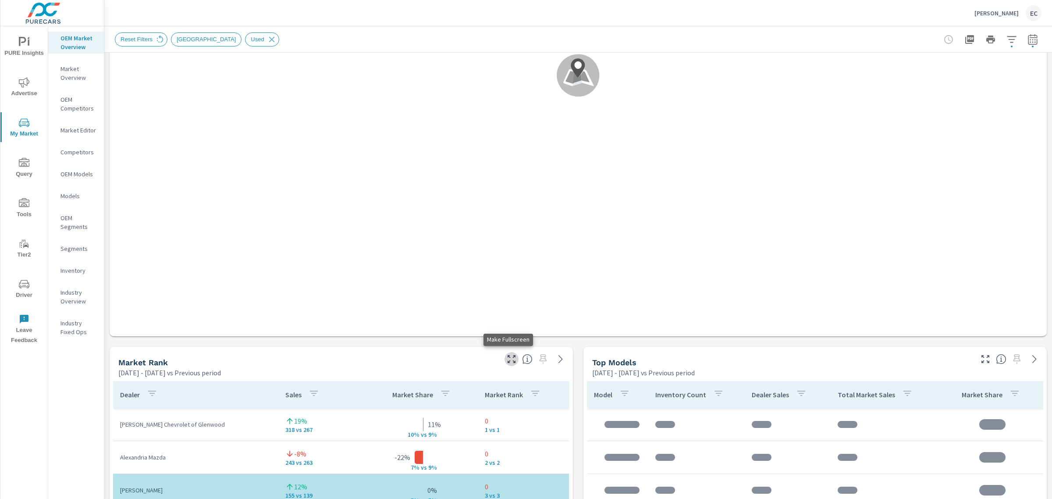
click at [507, 363] on icon "button" at bounding box center [511, 359] width 11 height 11
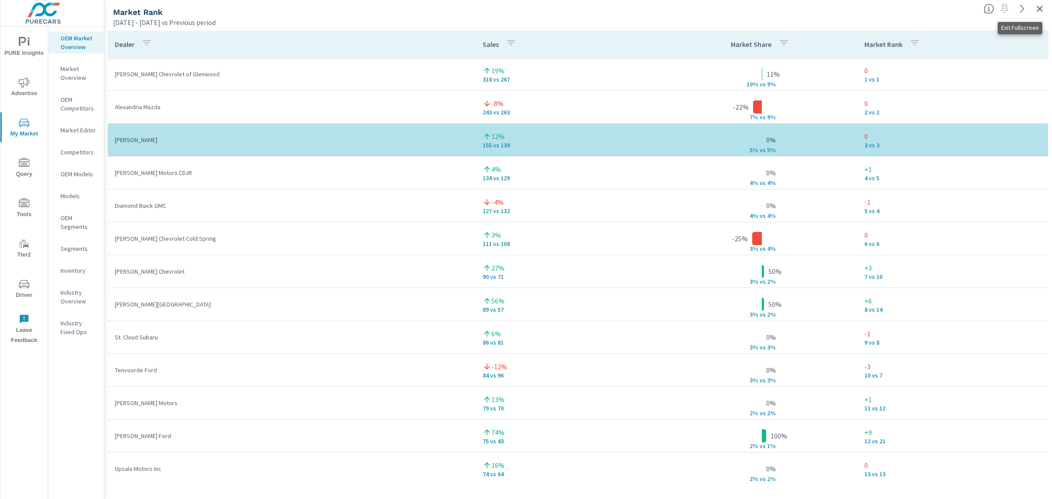
click at [1036, 9] on icon "button" at bounding box center [1040, 9] width 11 height 11
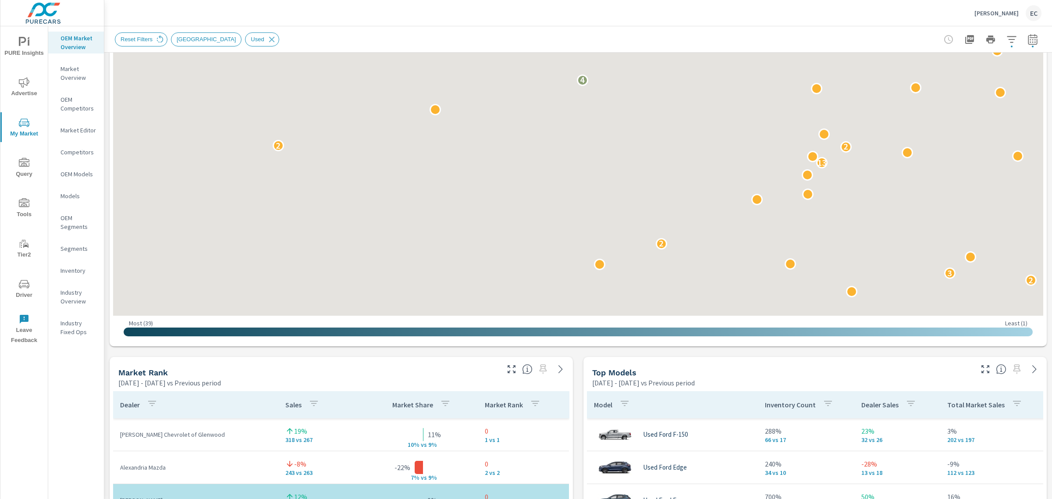
scroll to position [274, 0]
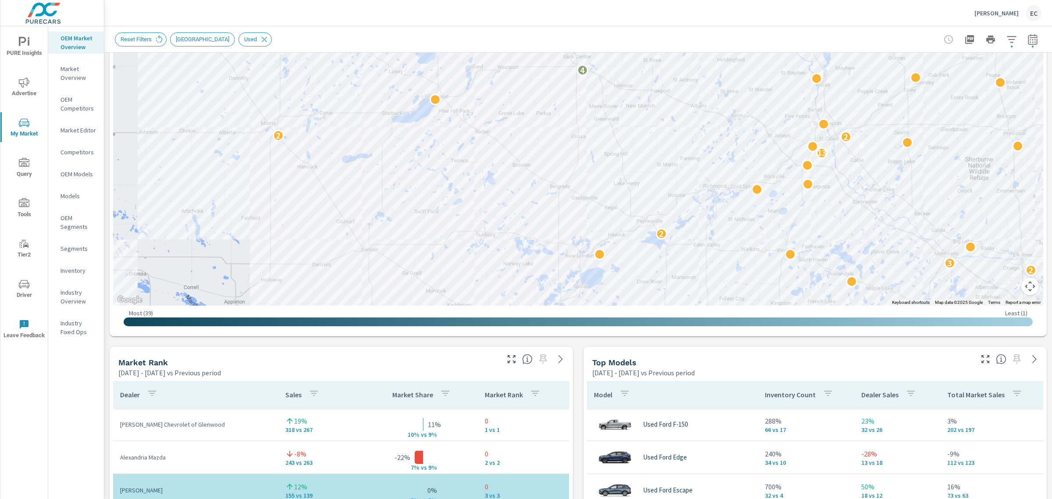
click at [981, 355] on icon "button" at bounding box center [986, 359] width 11 height 11
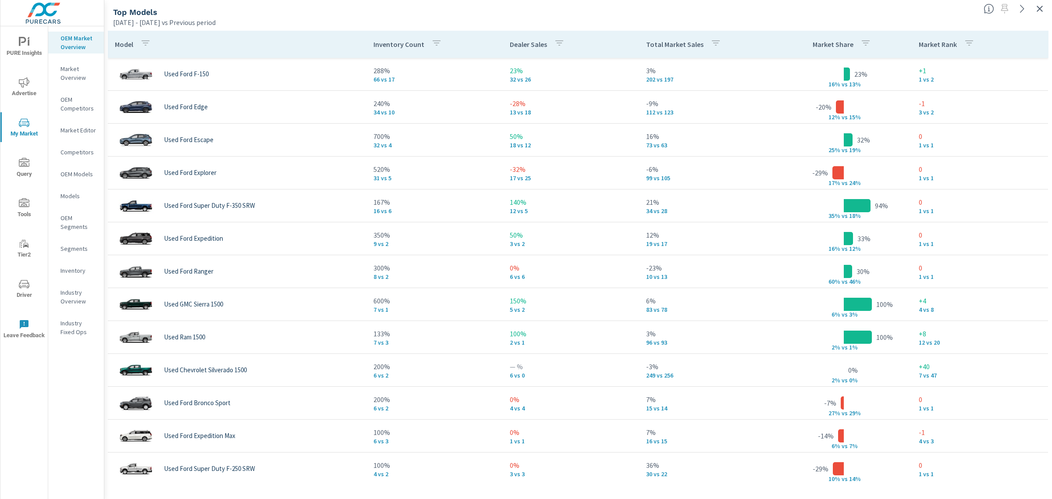
click at [682, 47] on p "Total Market Sales" at bounding box center [674, 44] width 57 height 9
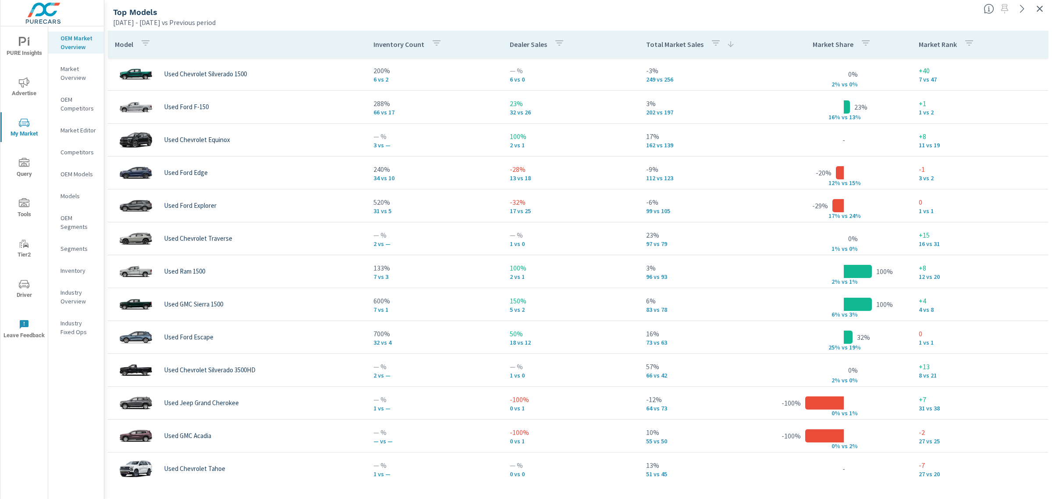
drag, startPoint x: 1038, startPoint y: 7, endPoint x: 1012, endPoint y: 15, distance: 28.0
click at [1038, 7] on icon "button" at bounding box center [1040, 9] width 6 height 6
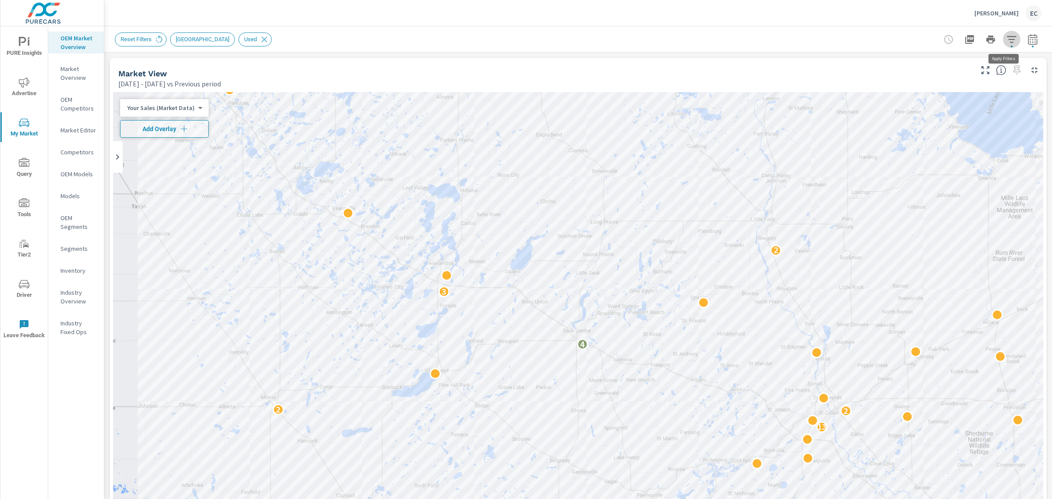
click at [1007, 40] on icon "button" at bounding box center [1012, 39] width 11 height 11
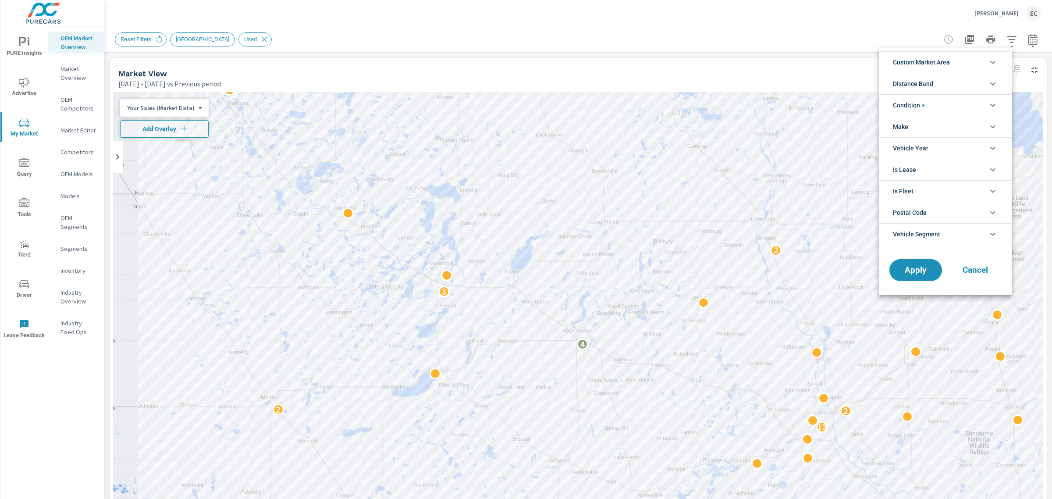
scroll to position [20, 0]
click at [949, 107] on li "Condition" at bounding box center [945, 104] width 133 height 21
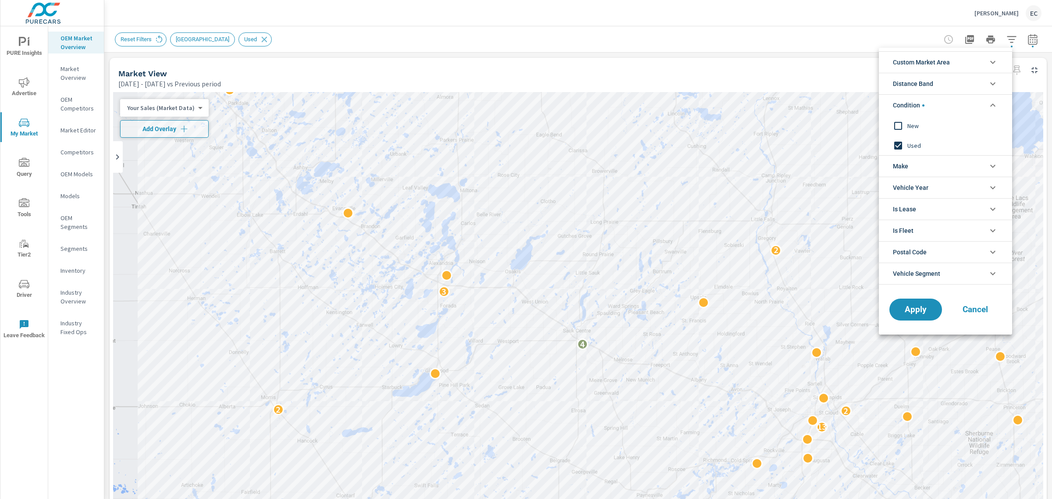
scroll to position [0, 0]
click at [917, 128] on span "New" at bounding box center [956, 126] width 96 height 11
click at [910, 143] on span "Used" at bounding box center [956, 145] width 96 height 11
click at [924, 297] on div "Apply Cancel" at bounding box center [945, 311] width 133 height 46
click at [930, 313] on span "Apply" at bounding box center [916, 310] width 36 height 8
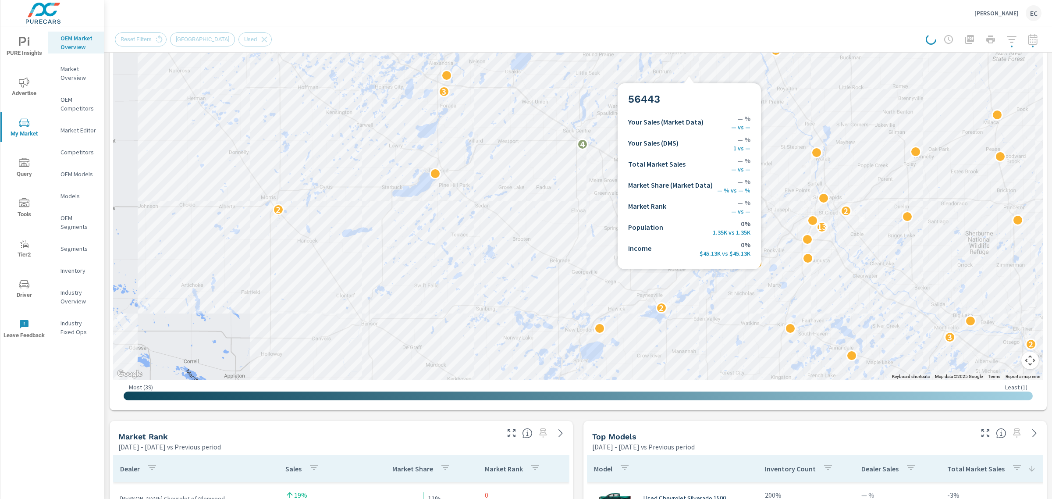
scroll to position [274, 0]
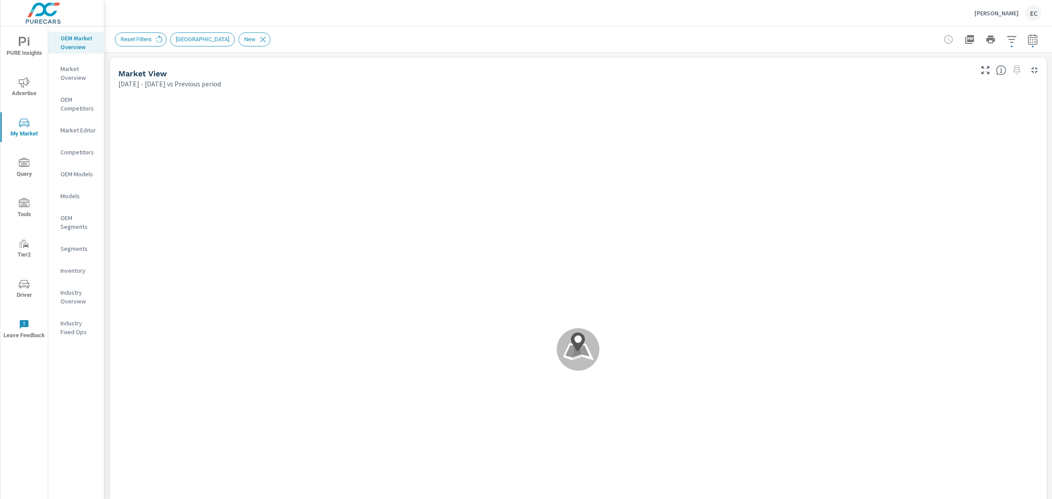
scroll to position [329, 0]
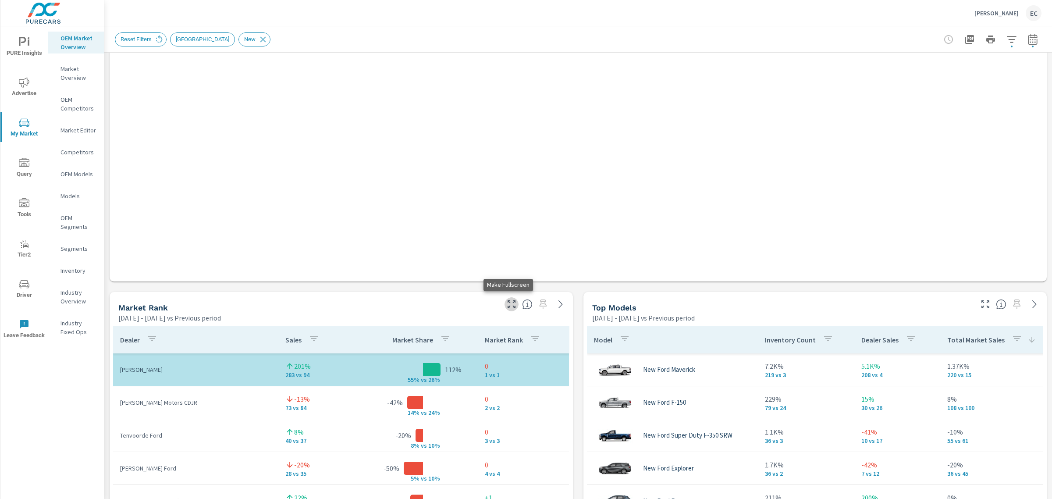
click at [512, 303] on icon "button" at bounding box center [511, 304] width 11 height 11
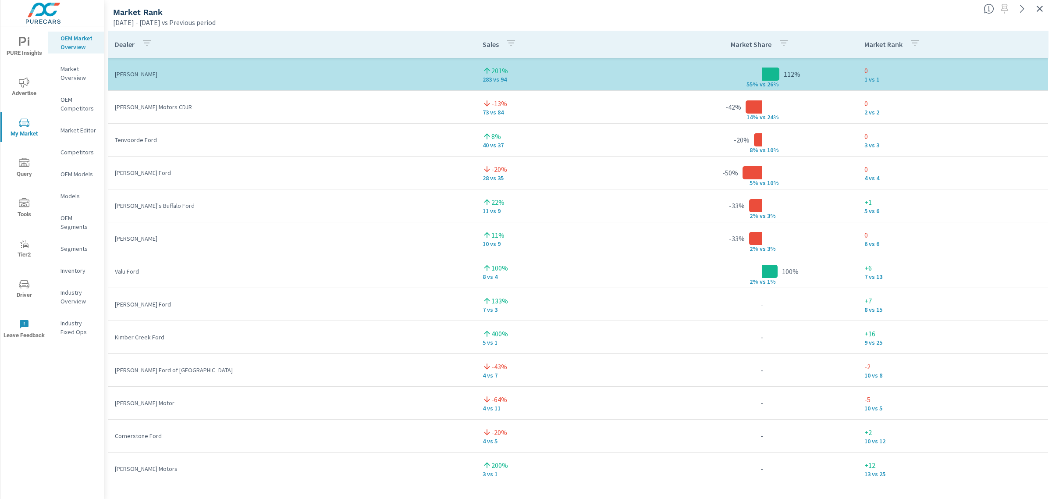
drag, startPoint x: 1040, startPoint y: 9, endPoint x: 1026, endPoint y: 9, distance: 13.6
click at [1040, 9] on icon "button" at bounding box center [1040, 9] width 6 height 6
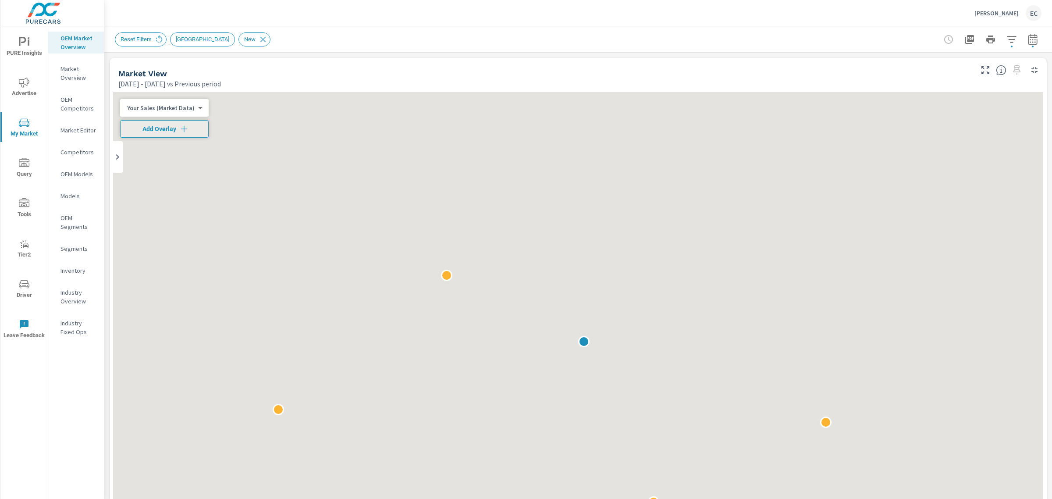
scroll to position [219, 0]
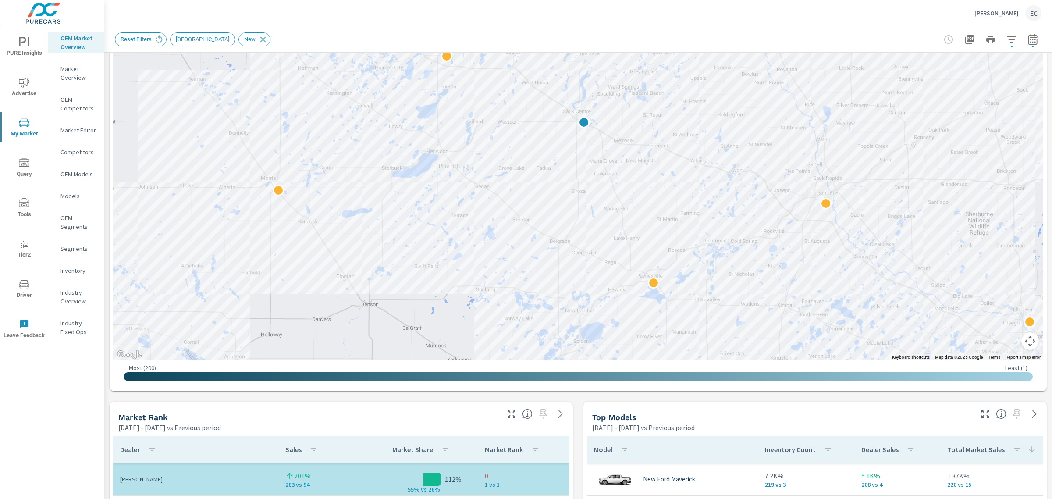
click at [975, 415] on div at bounding box center [1011, 411] width 72 height 19
click at [981, 418] on icon "button" at bounding box center [986, 414] width 11 height 11
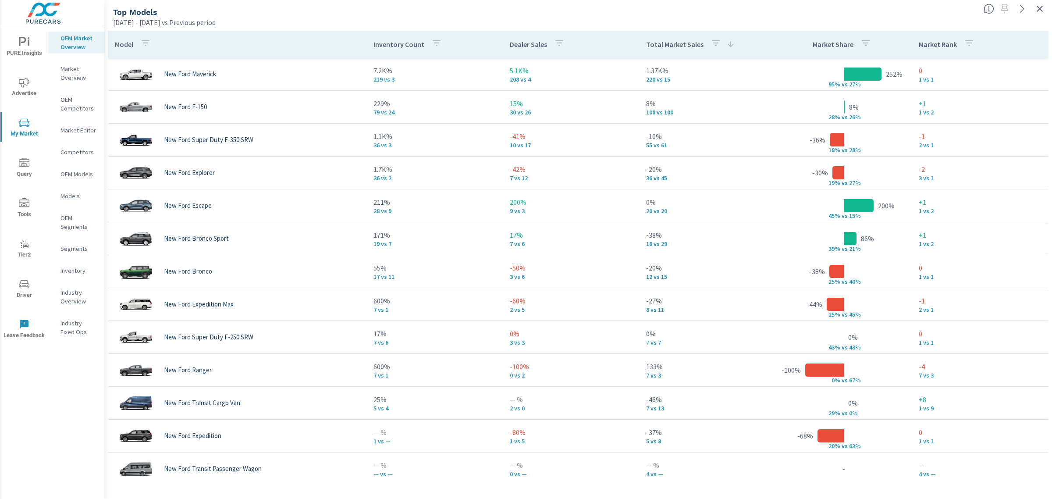
drag, startPoint x: 1041, startPoint y: 11, endPoint x: 1029, endPoint y: 10, distance: 11.9
click at [1041, 11] on icon "button" at bounding box center [1040, 9] width 11 height 11
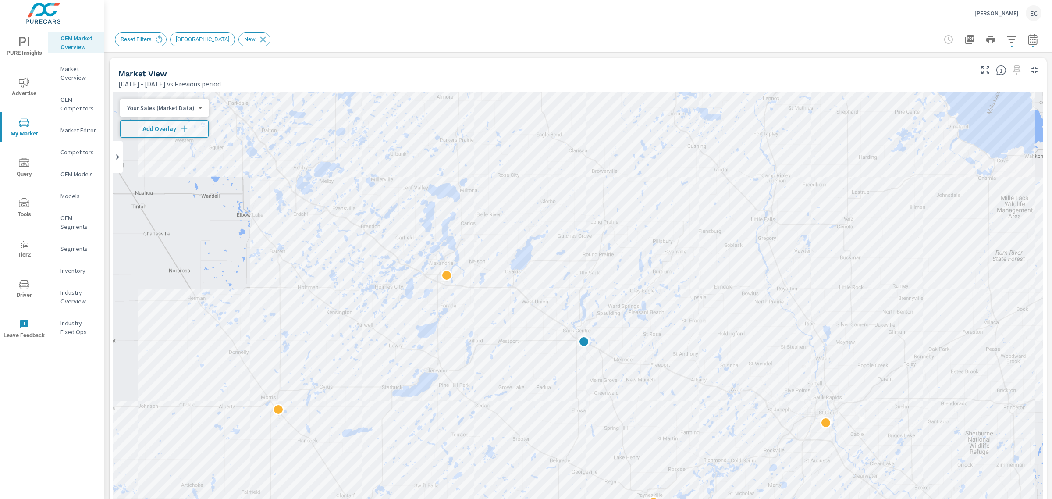
click at [991, 17] on div "[PERSON_NAME] [PERSON_NAME]" at bounding box center [1008, 13] width 67 height 16
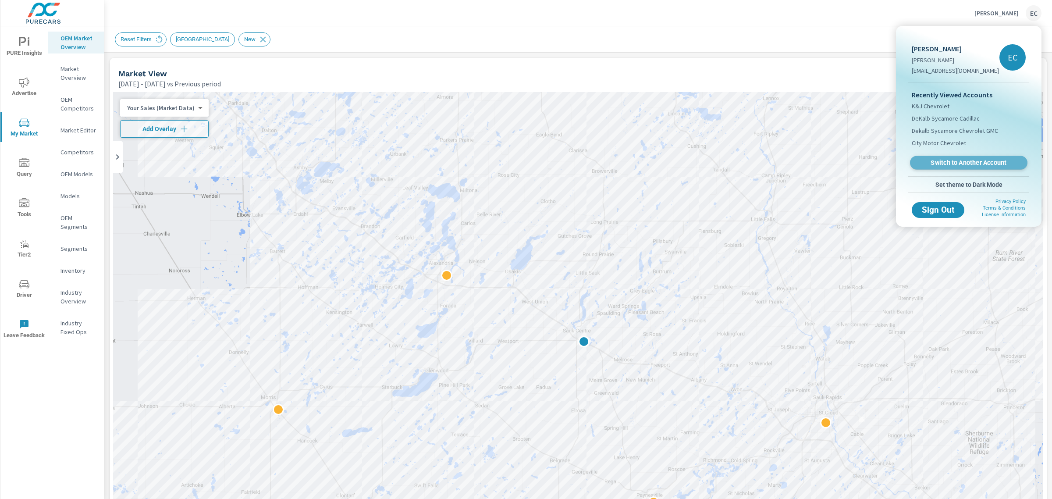
click at [969, 159] on span "Switch to Another Account" at bounding box center [968, 163] width 107 height 8
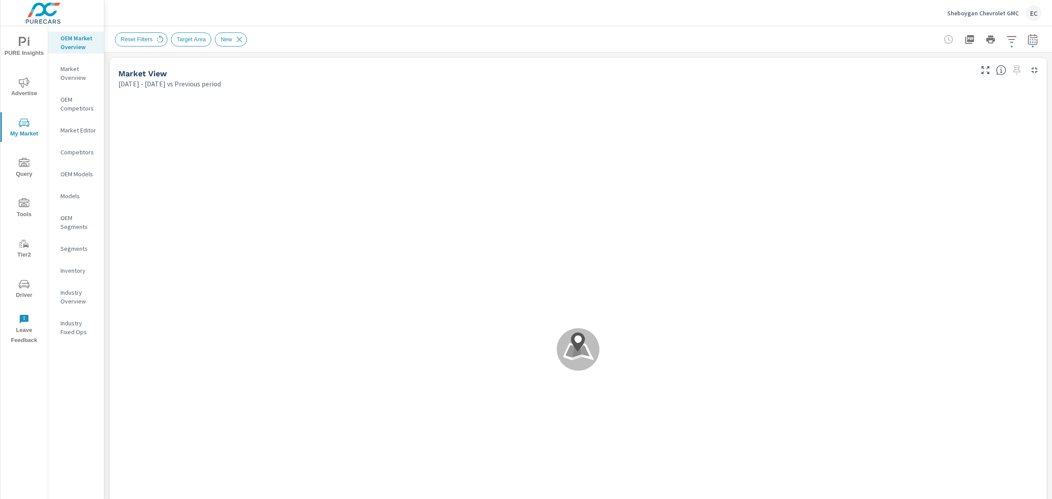
scroll to position [274, 0]
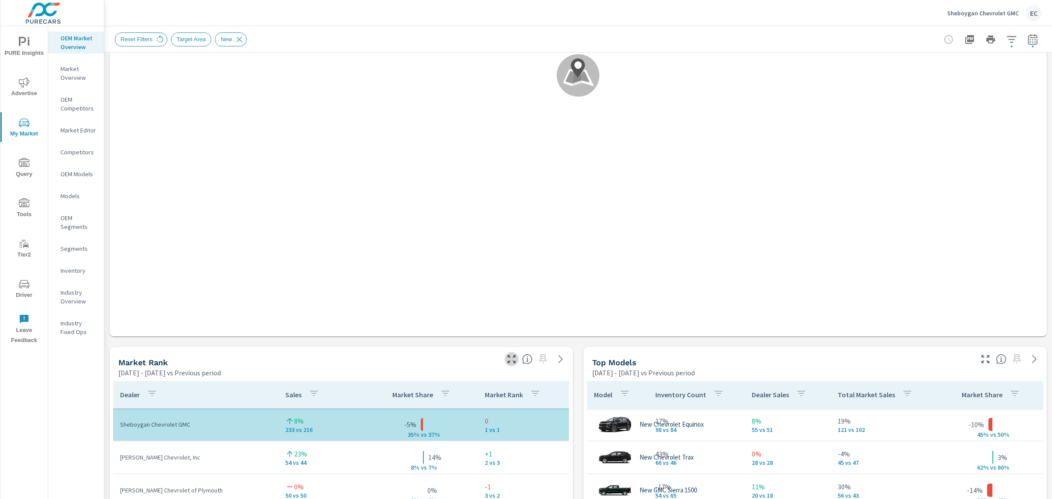
click at [509, 361] on icon "button" at bounding box center [511, 359] width 11 height 11
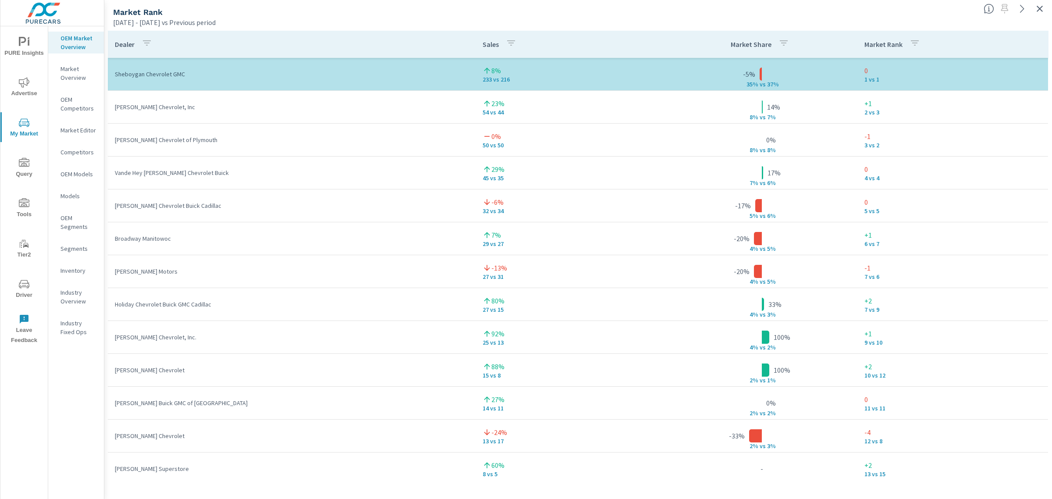
click at [1040, 9] on icon "button" at bounding box center [1040, 9] width 6 height 6
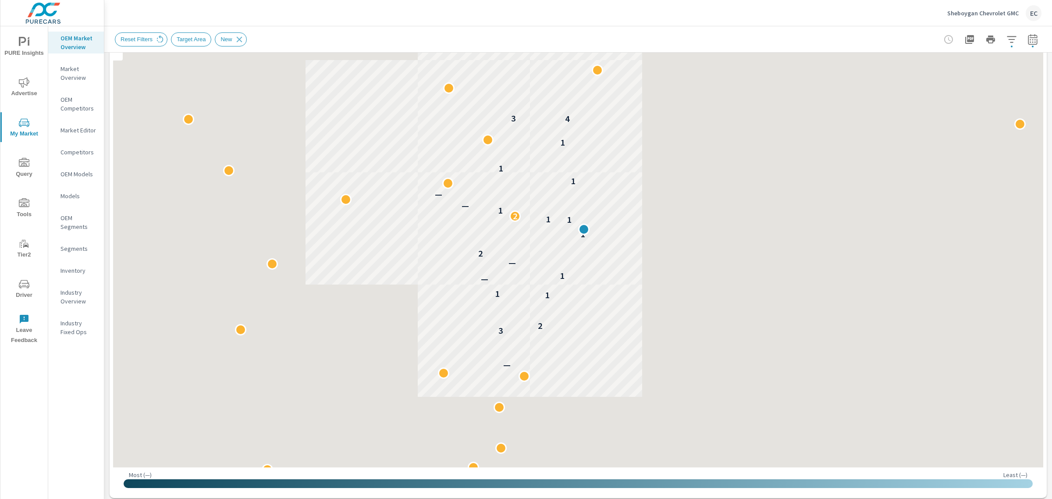
scroll to position [164, 0]
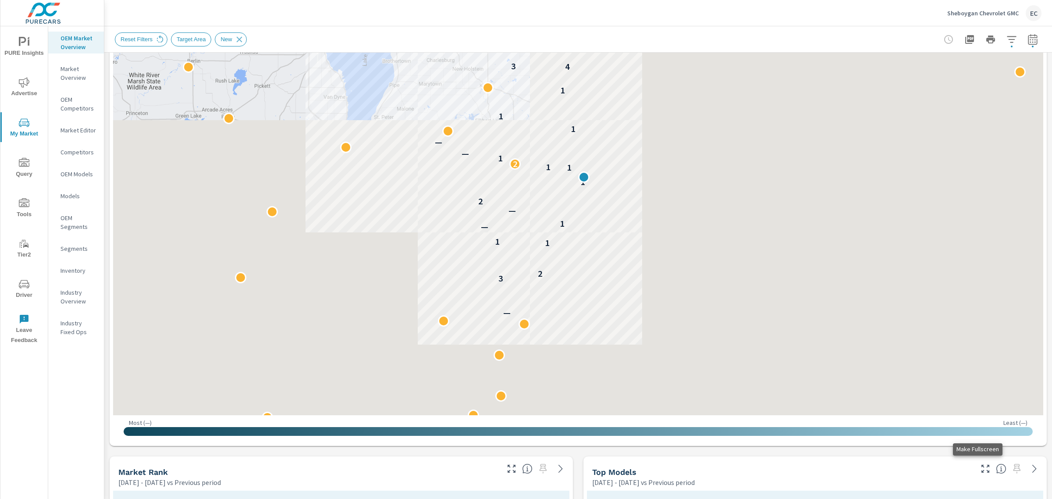
click at [981, 466] on icon "button" at bounding box center [986, 469] width 11 height 11
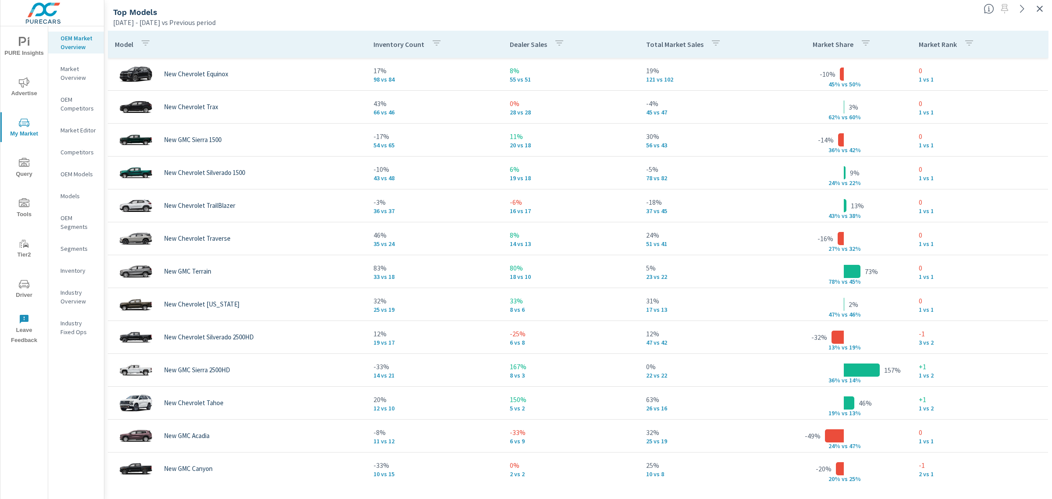
click at [663, 36] on div "Total Market Sales" at bounding box center [685, 44] width 78 height 20
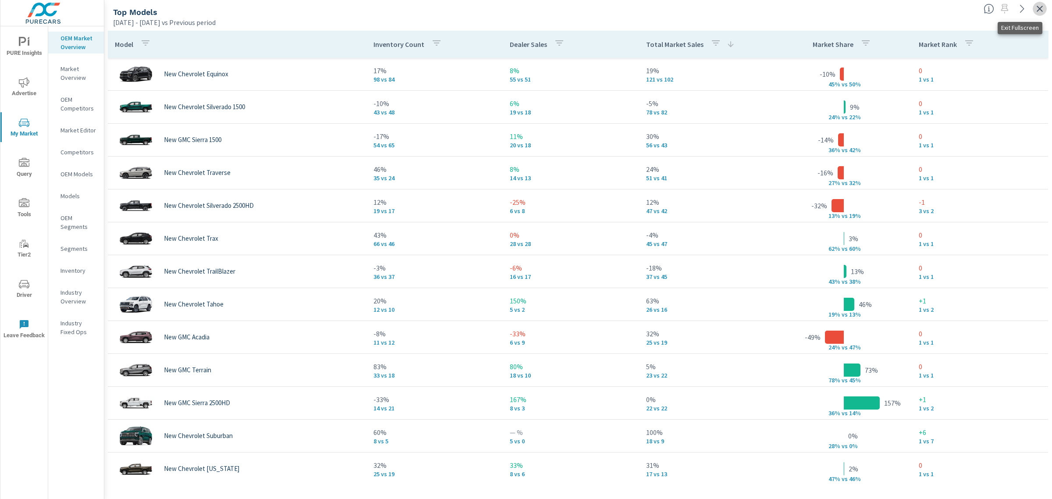
click at [1036, 8] on icon "button" at bounding box center [1040, 9] width 11 height 11
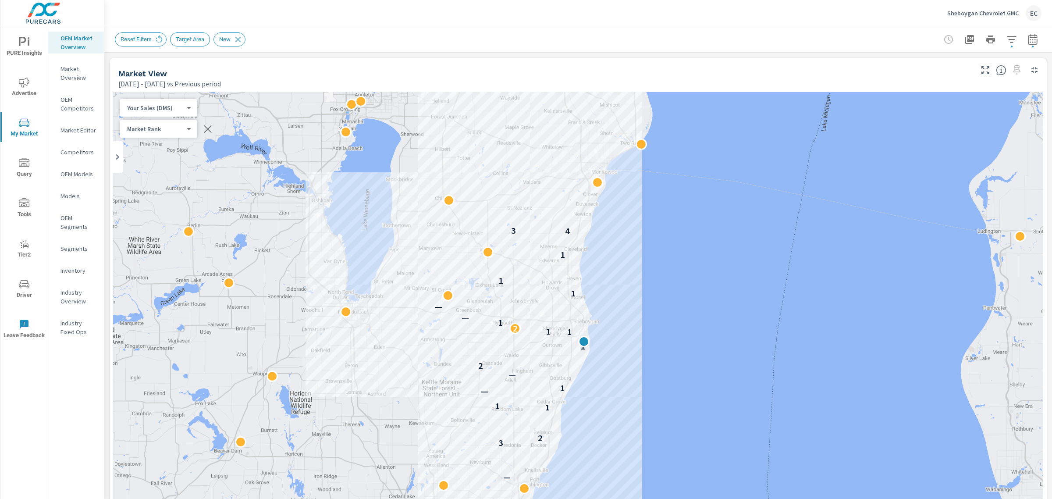
click at [1005, 16] on p "Sheboygan Chevrolet GMC" at bounding box center [983, 13] width 71 height 8
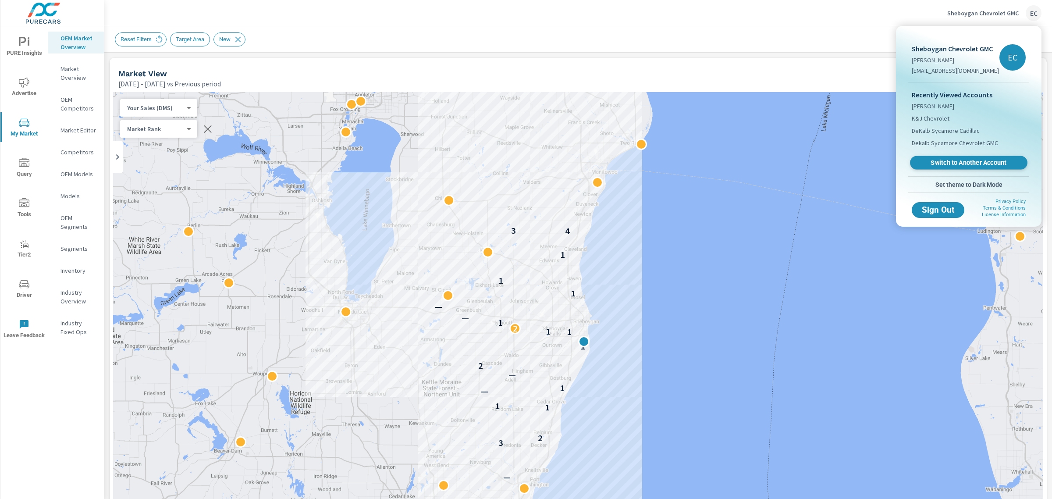
click at [938, 164] on span "Switch to Another Account" at bounding box center [968, 163] width 107 height 8
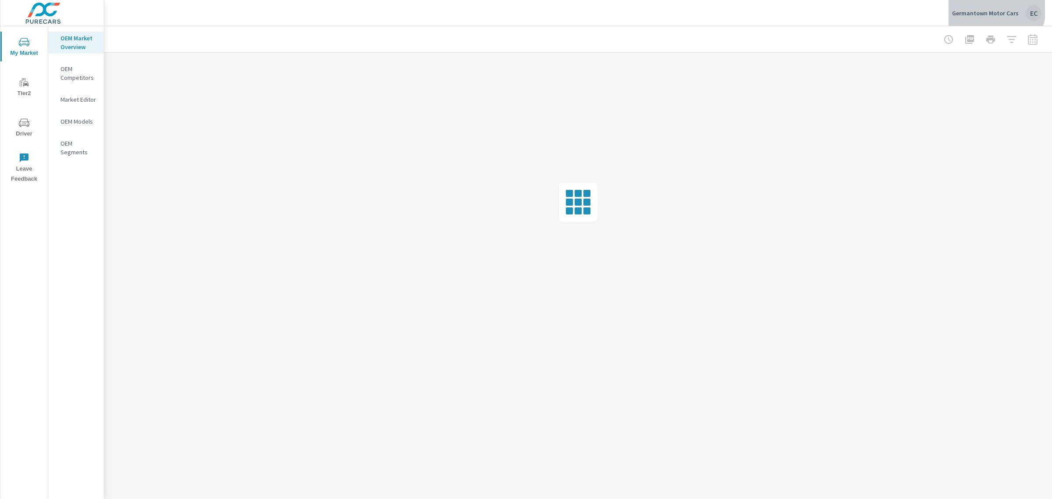
click at [995, 9] on p "Germantown Motor Cars" at bounding box center [985, 13] width 67 height 8
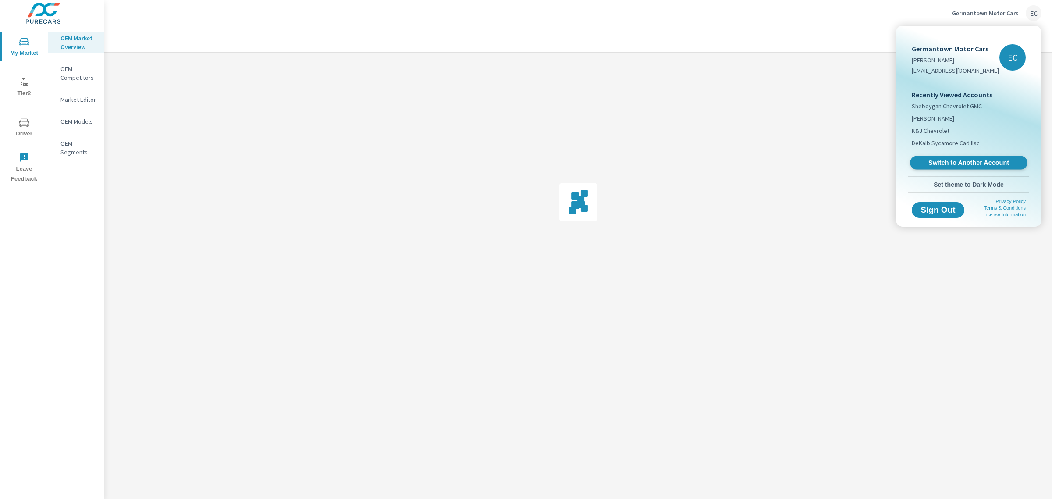
click at [936, 166] on span "Switch to Another Account" at bounding box center [968, 163] width 107 height 8
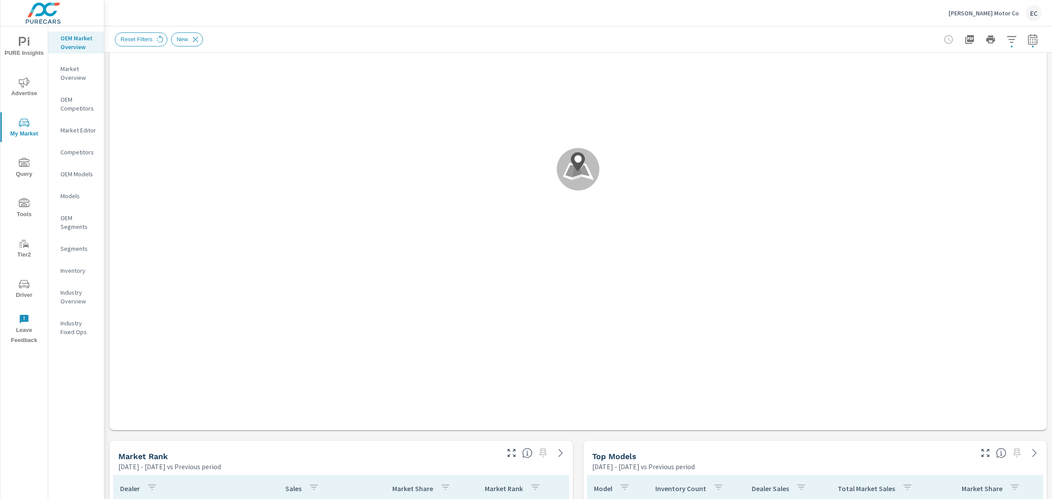
scroll to position [219, 0]
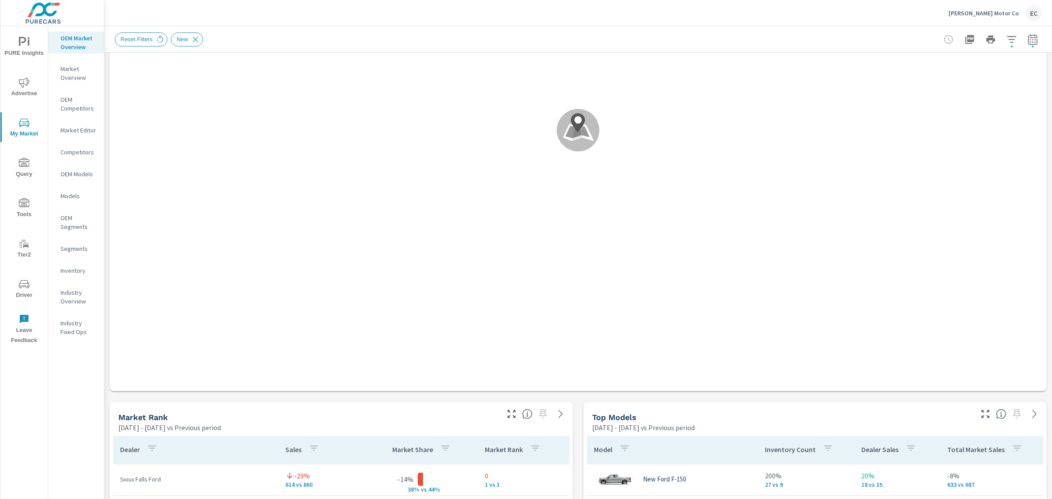
click at [516, 408] on div at bounding box center [537, 411] width 72 height 19
click at [513, 408] on div at bounding box center [537, 411] width 72 height 19
click at [510, 409] on icon "button" at bounding box center [511, 414] width 11 height 11
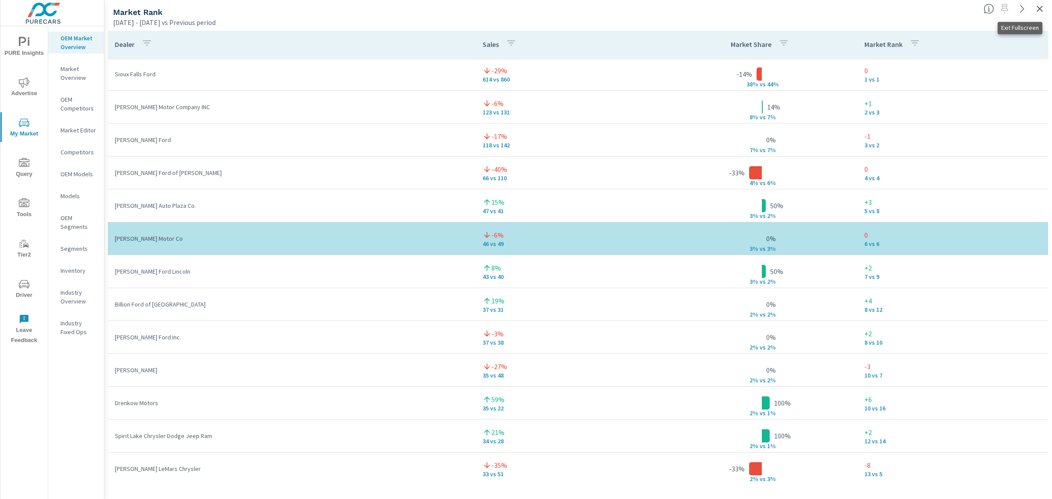
drag, startPoint x: 1040, startPoint y: 6, endPoint x: 1035, endPoint y: 7, distance: 4.6
click at [1040, 6] on icon "button" at bounding box center [1040, 9] width 11 height 11
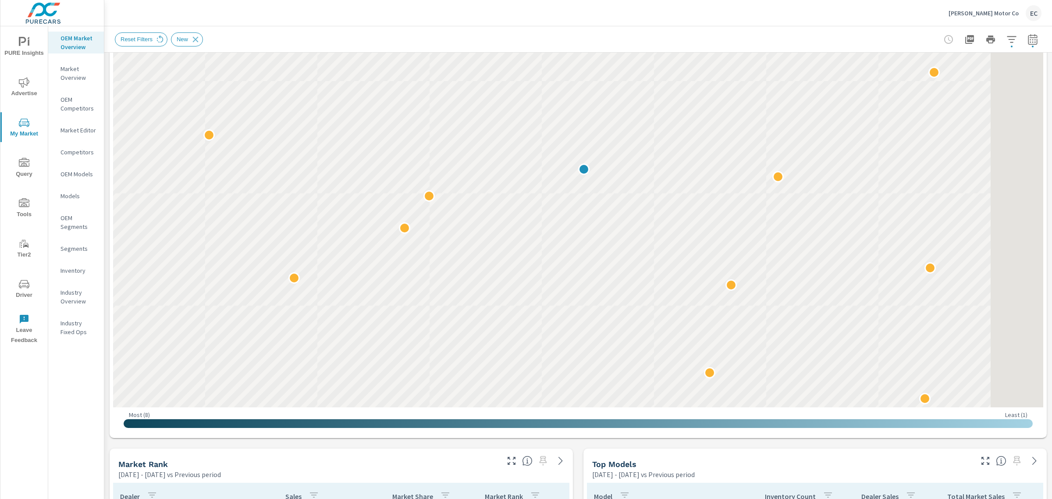
scroll to position [329, 0]
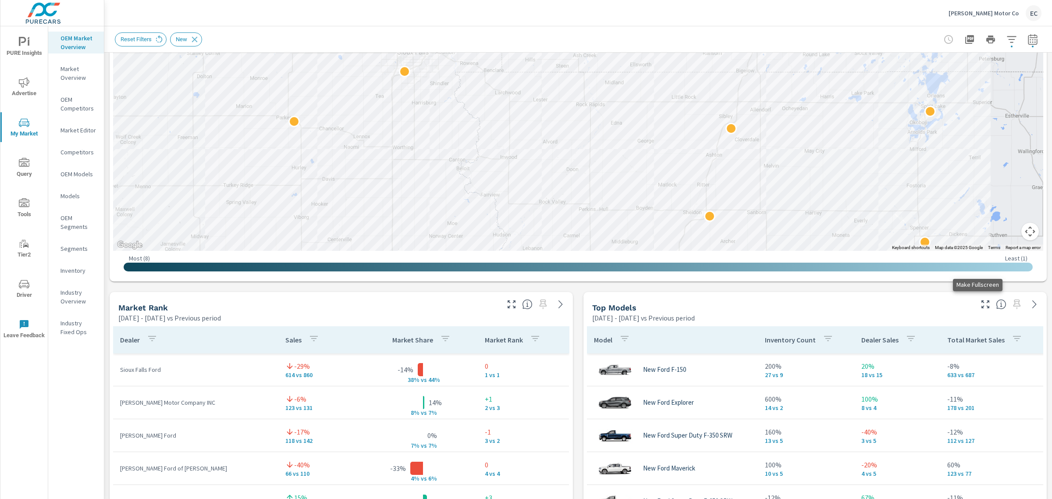
click at [981, 305] on icon "button" at bounding box center [986, 304] width 11 height 11
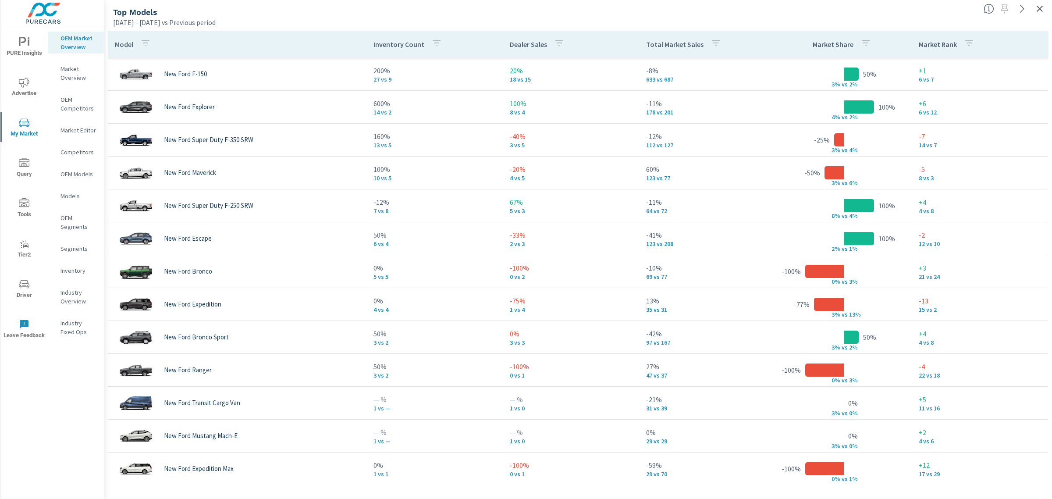
click at [685, 49] on p "Total Market Sales" at bounding box center [674, 44] width 57 height 9
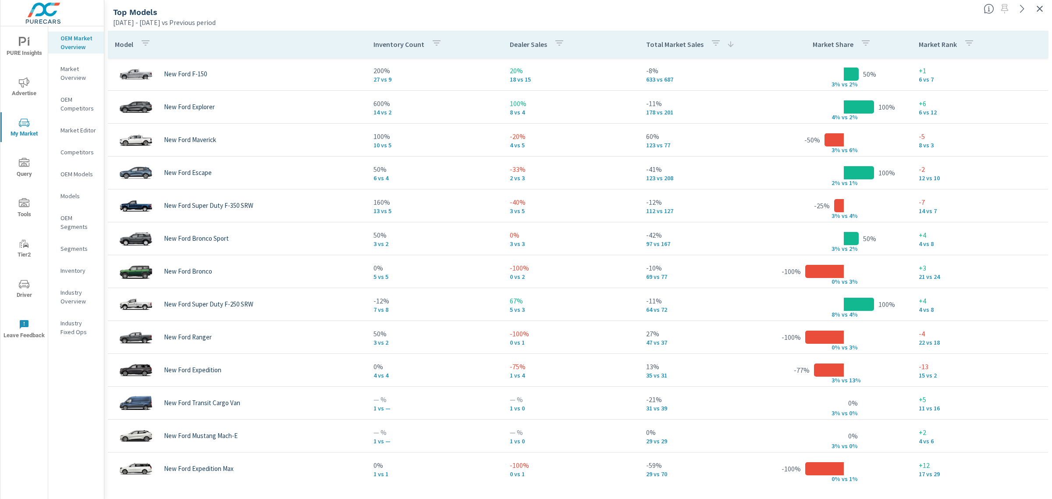
click at [1040, 5] on icon "button" at bounding box center [1040, 9] width 11 height 11
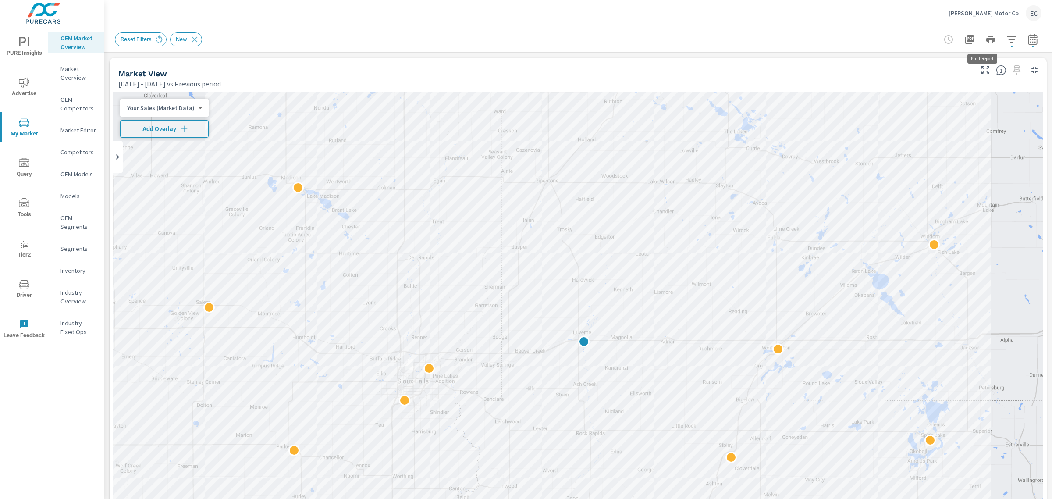
click at [1007, 41] on icon "button" at bounding box center [1012, 39] width 11 height 11
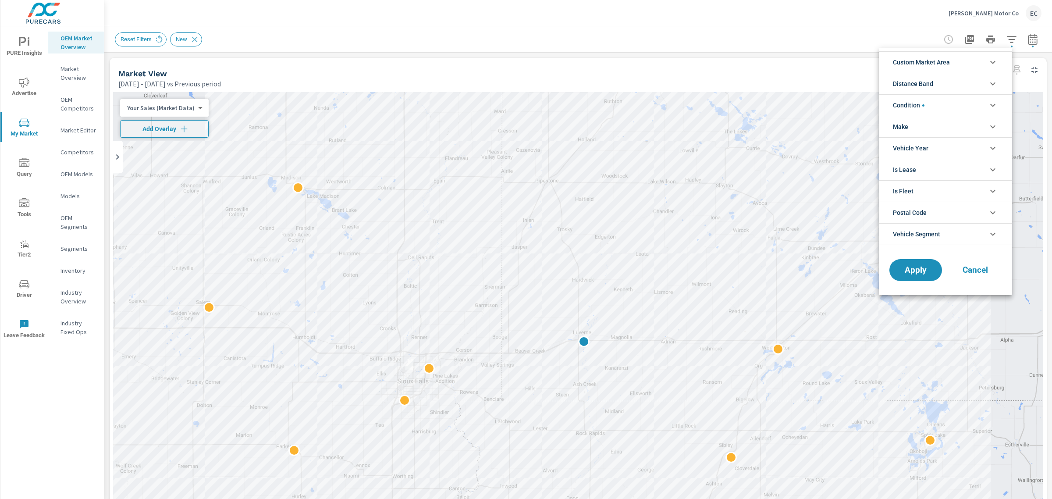
click at [944, 104] on li "Condition" at bounding box center [945, 104] width 133 height 21
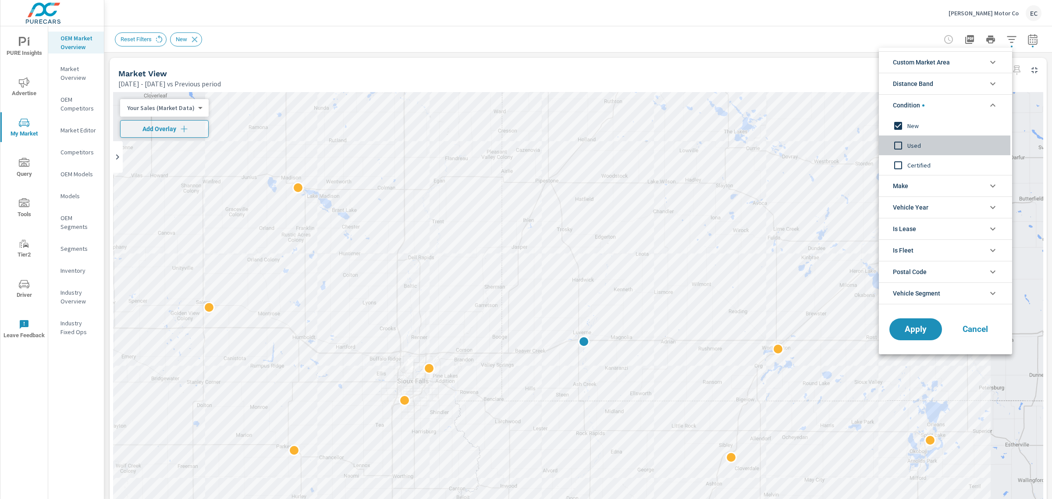
click at [914, 144] on span "Used" at bounding box center [956, 145] width 96 height 11
click at [909, 121] on span "New" at bounding box center [956, 126] width 96 height 11
click at [923, 330] on span "Apply" at bounding box center [916, 329] width 36 height 8
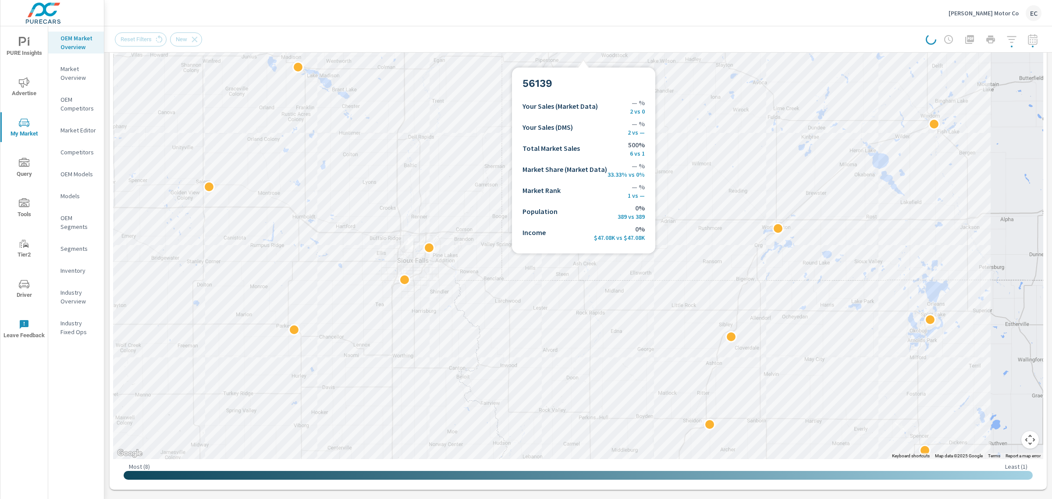
scroll to position [164, 0]
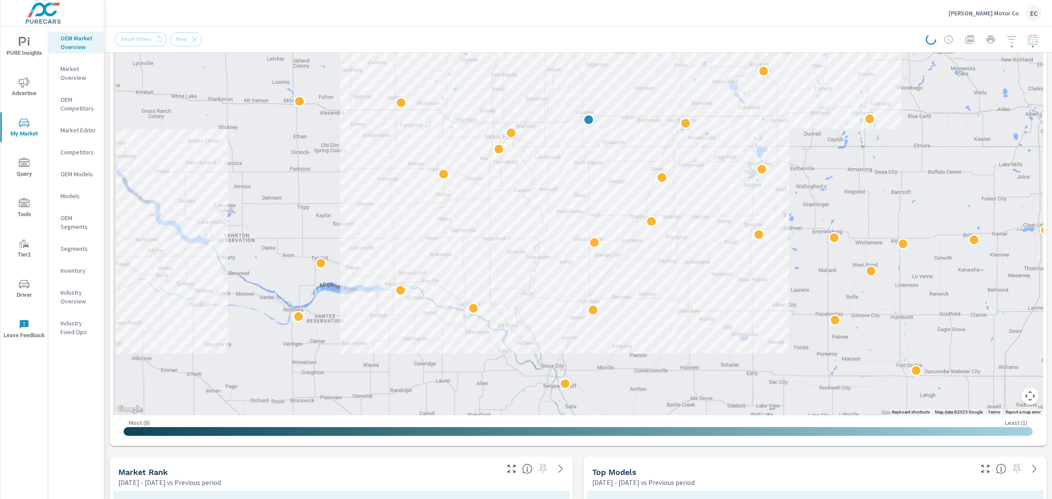
scroll to position [62, 0]
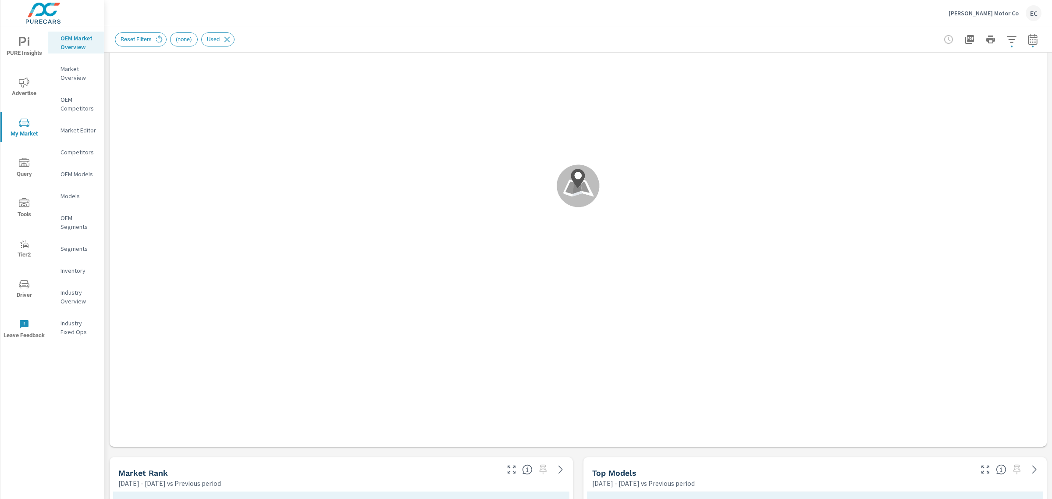
scroll to position [164, 0]
click at [506, 468] on icon "button" at bounding box center [511, 469] width 11 height 11
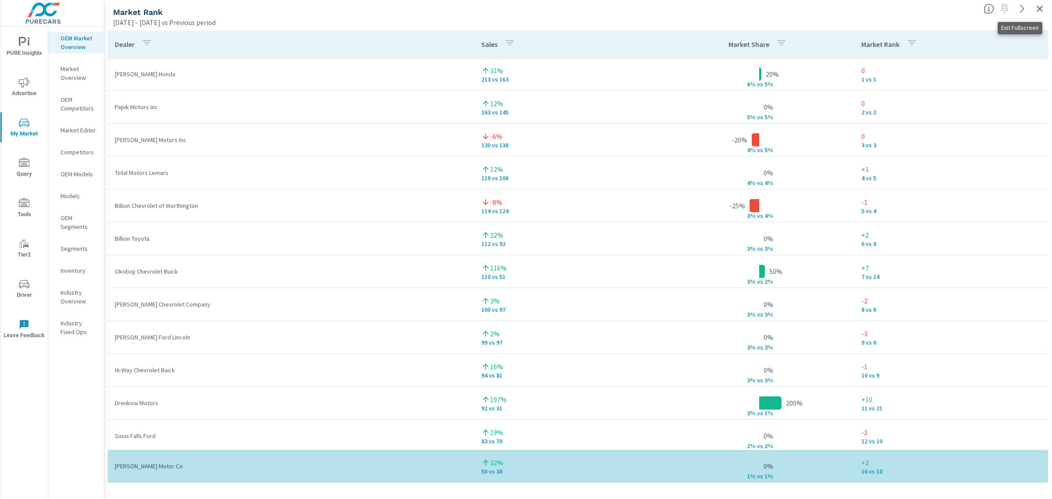
click at [1035, 10] on icon "button" at bounding box center [1040, 9] width 11 height 11
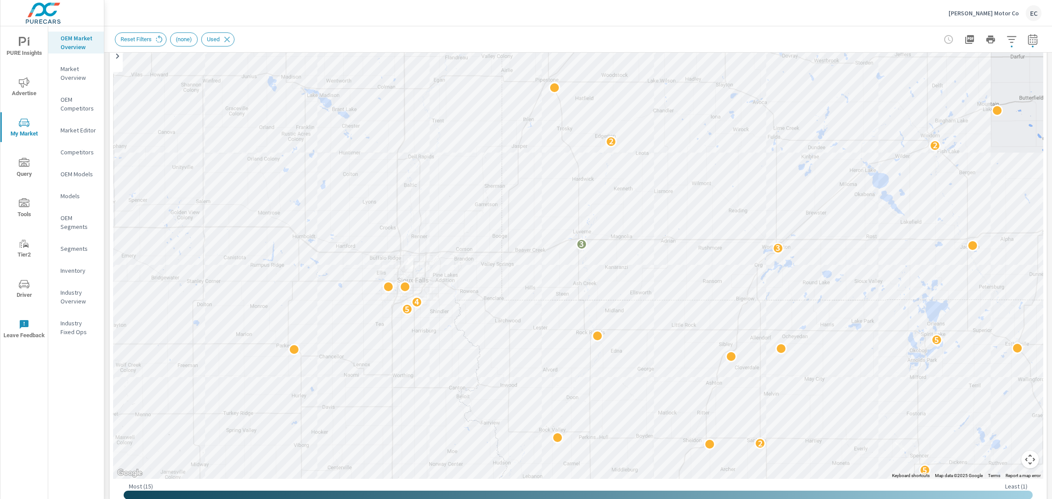
scroll to position [164, 0]
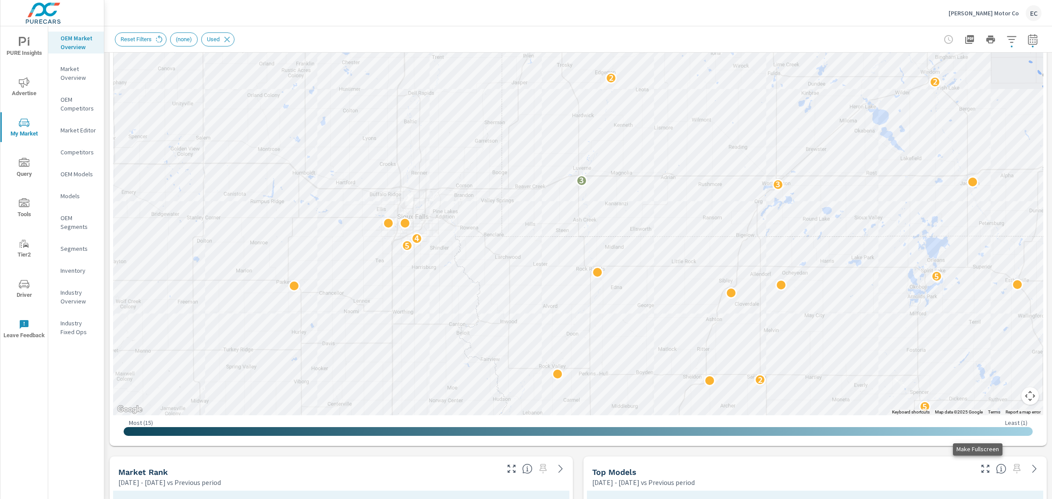
click at [981, 473] on icon "button" at bounding box center [986, 469] width 11 height 11
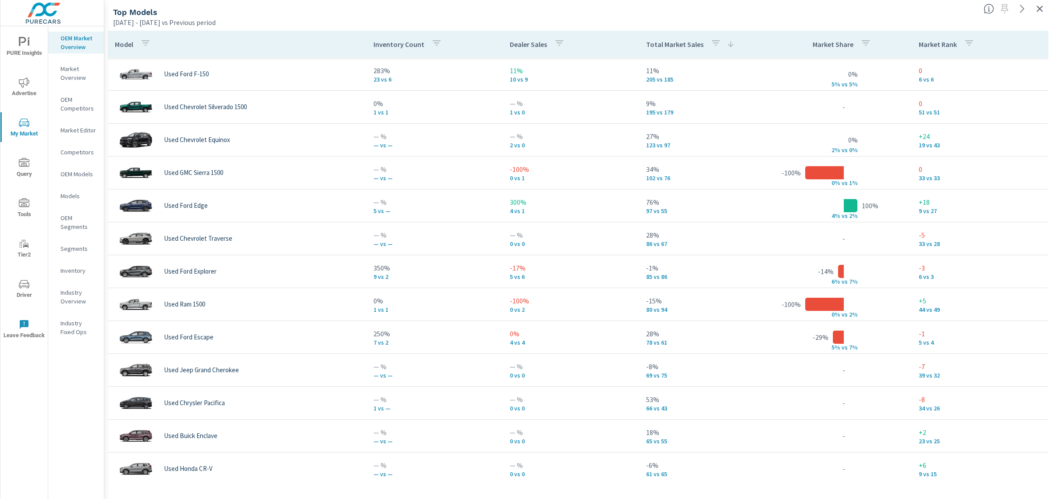
click at [685, 44] on p "Total Market Sales" at bounding box center [674, 44] width 57 height 9
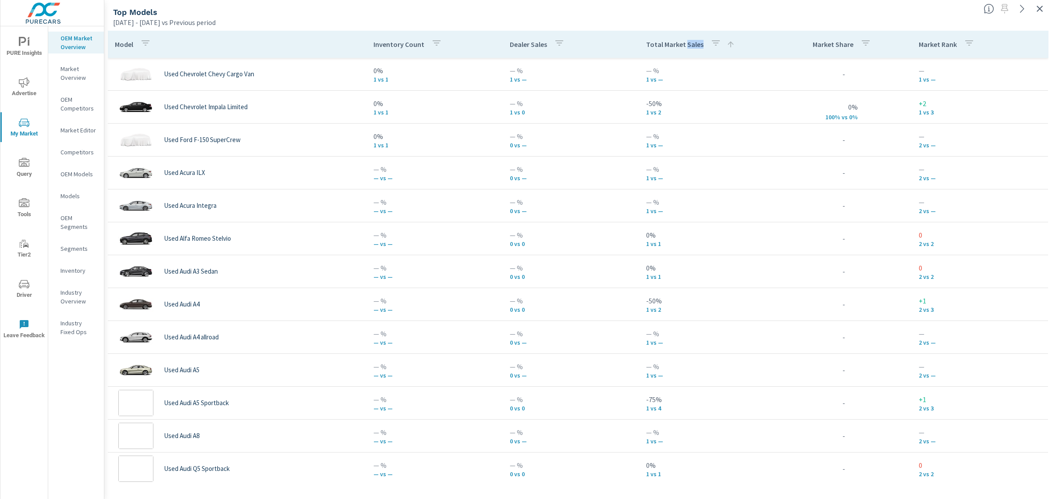
click at [685, 44] on p "Total Market Sales" at bounding box center [674, 44] width 57 height 9
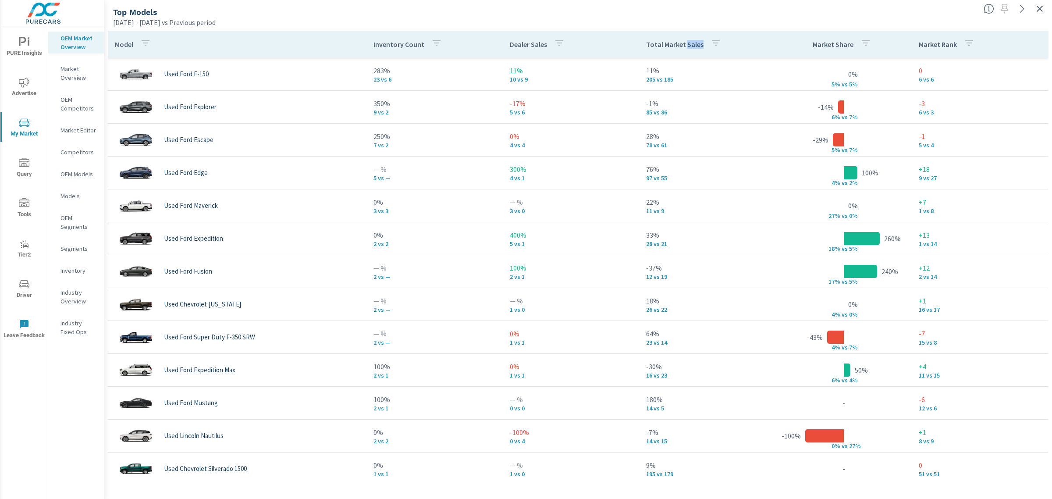
click at [685, 44] on p "Total Market Sales" at bounding box center [674, 44] width 57 height 9
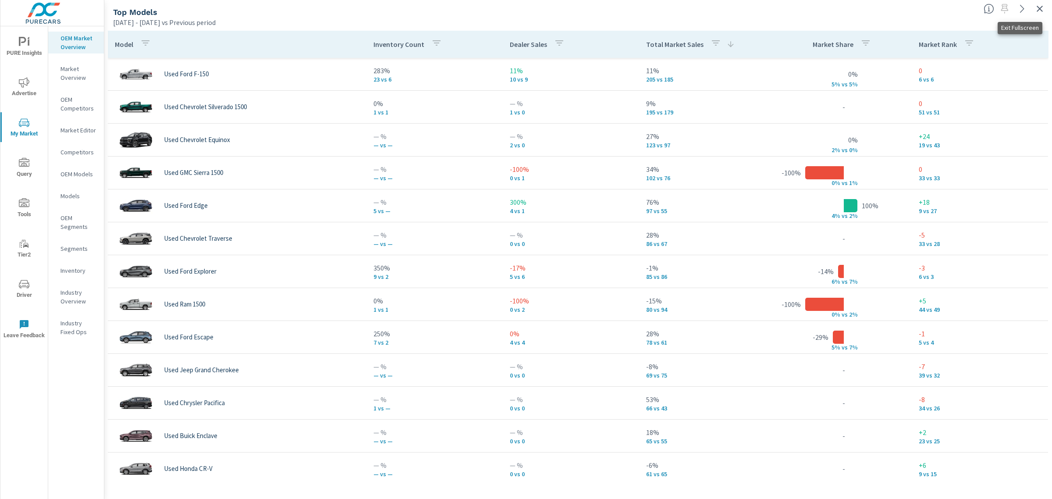
click at [1041, 14] on button "button" at bounding box center [1040, 9] width 14 height 14
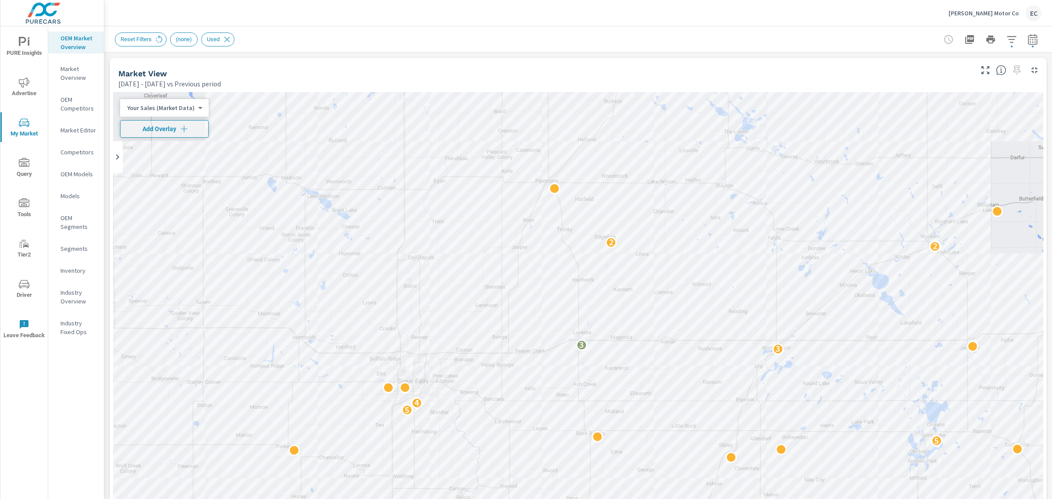
click at [1016, 15] on p "[PERSON_NAME] Motor Co" at bounding box center [984, 13] width 70 height 8
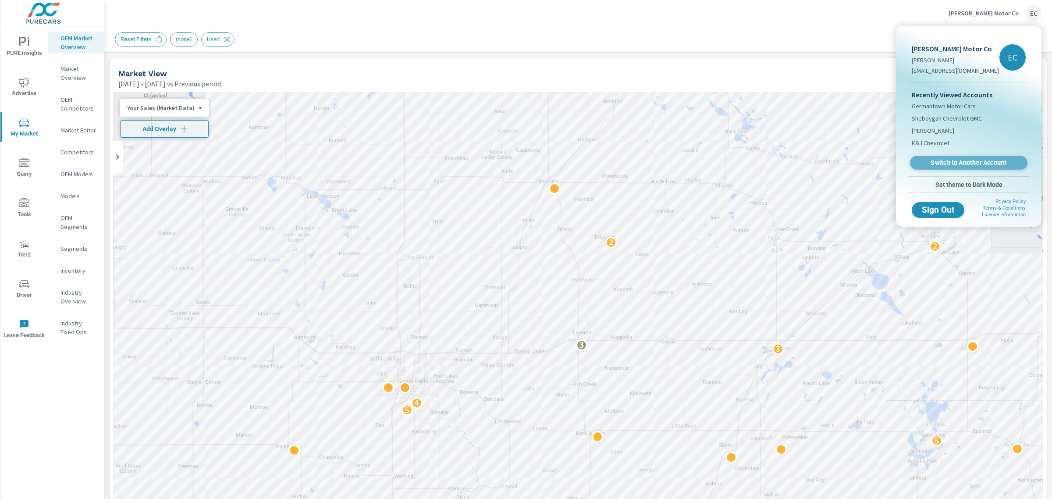
click at [986, 164] on span "Switch to Another Account" at bounding box center [968, 163] width 107 height 8
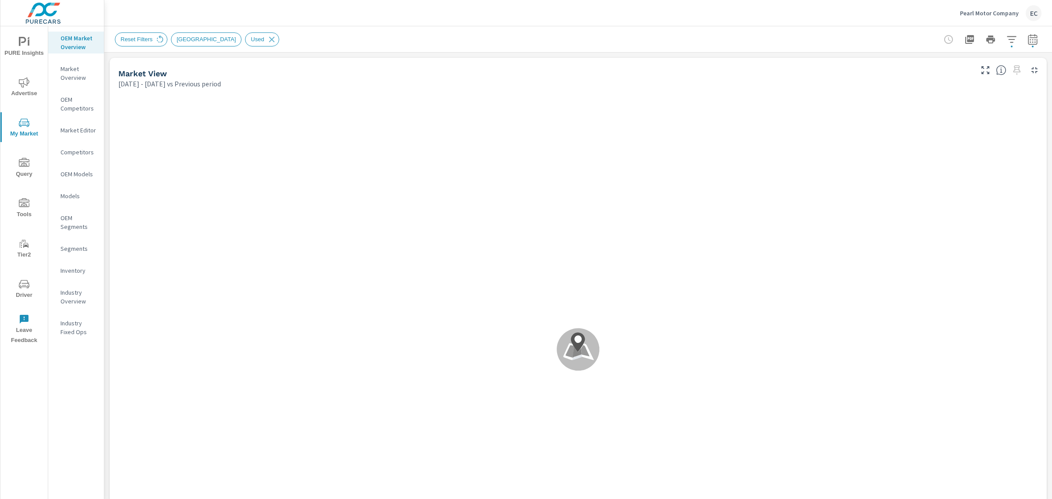
scroll to position [274, 0]
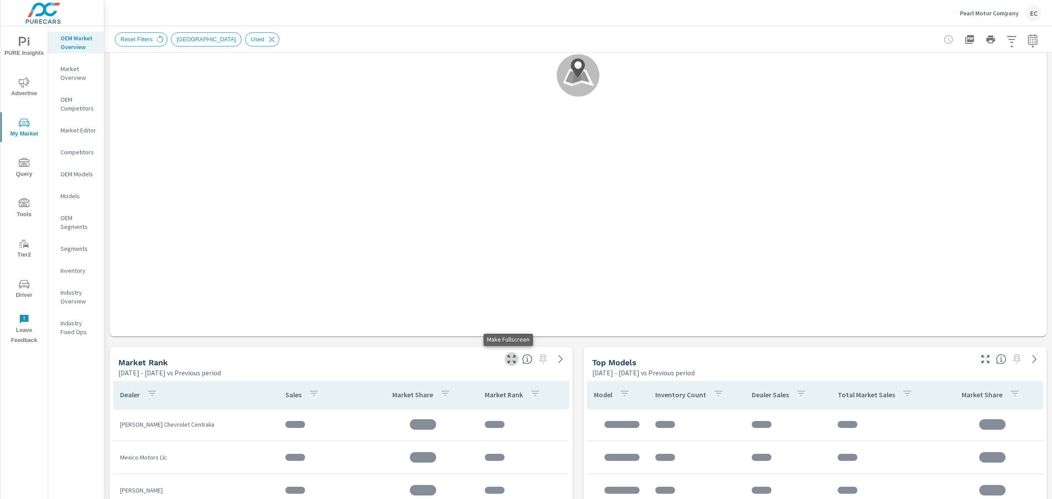
click at [509, 354] on icon "button" at bounding box center [511, 359] width 11 height 11
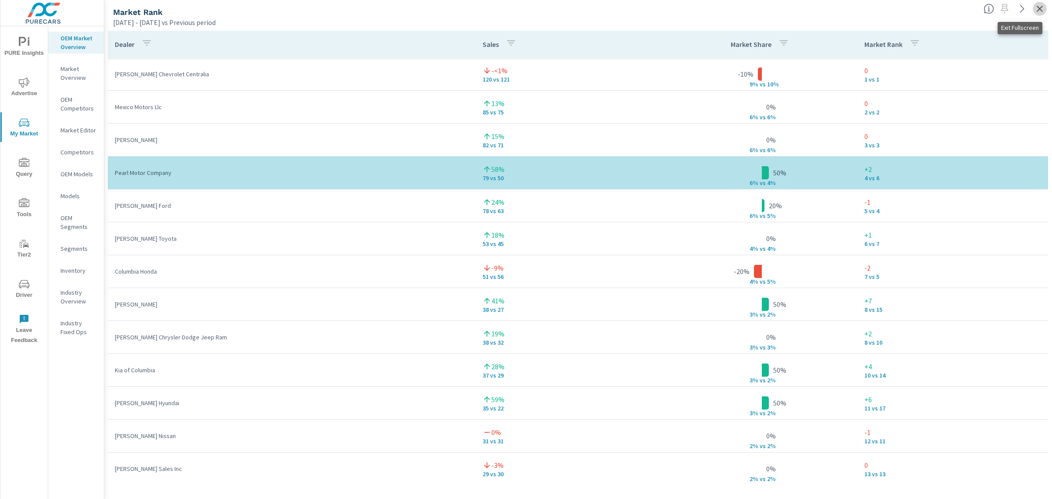
drag, startPoint x: 1043, startPoint y: 9, endPoint x: 1031, endPoint y: 9, distance: 12.3
click at [1043, 9] on icon "button" at bounding box center [1040, 9] width 11 height 11
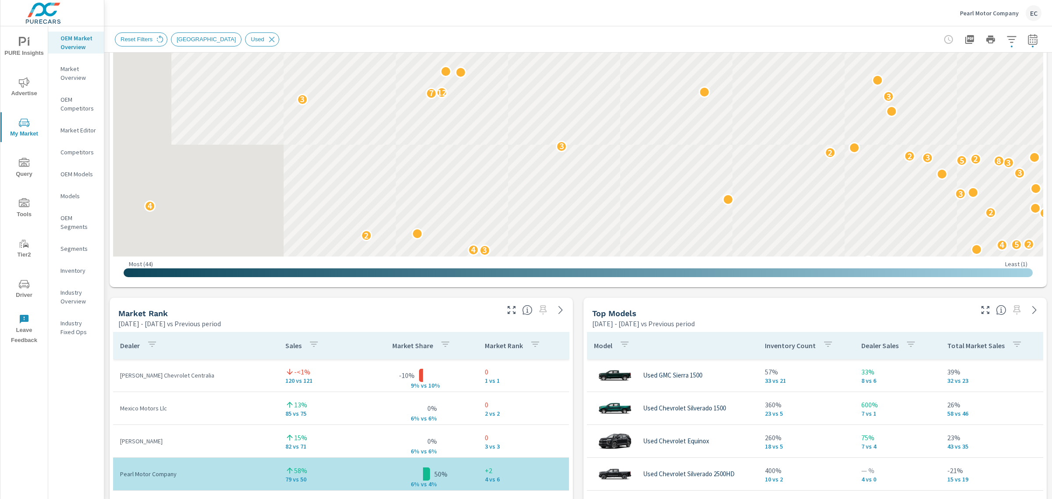
scroll to position [329, 0]
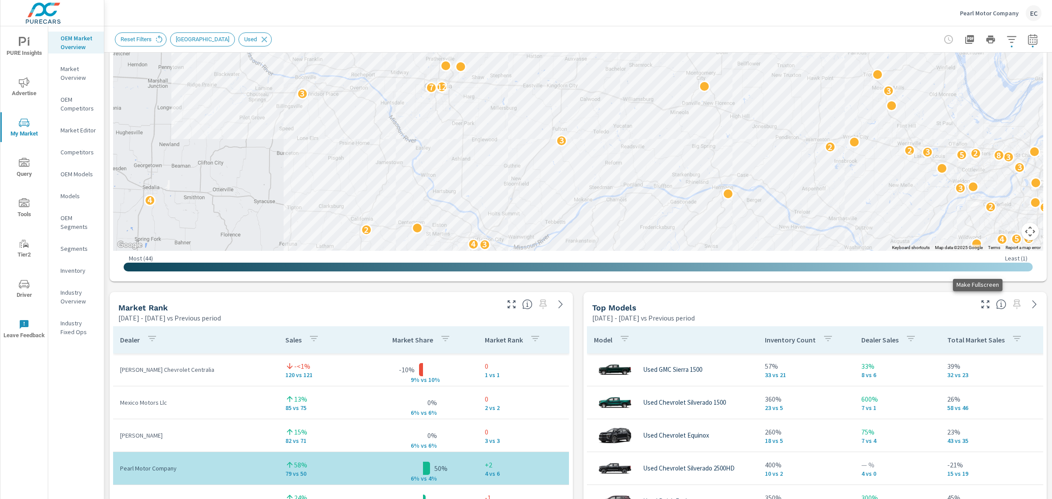
click at [981, 307] on icon "button" at bounding box center [986, 304] width 11 height 11
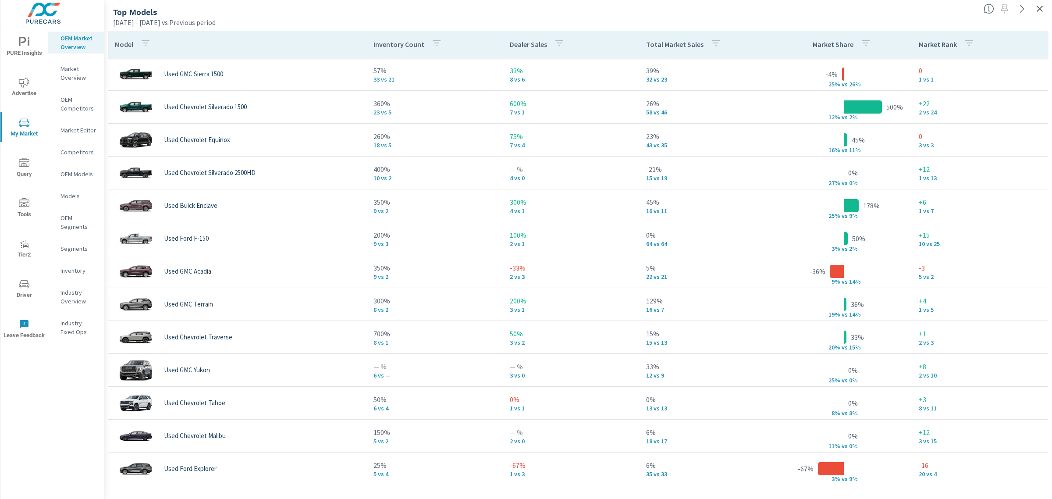
click at [678, 49] on p "Total Market Sales" at bounding box center [674, 44] width 57 height 9
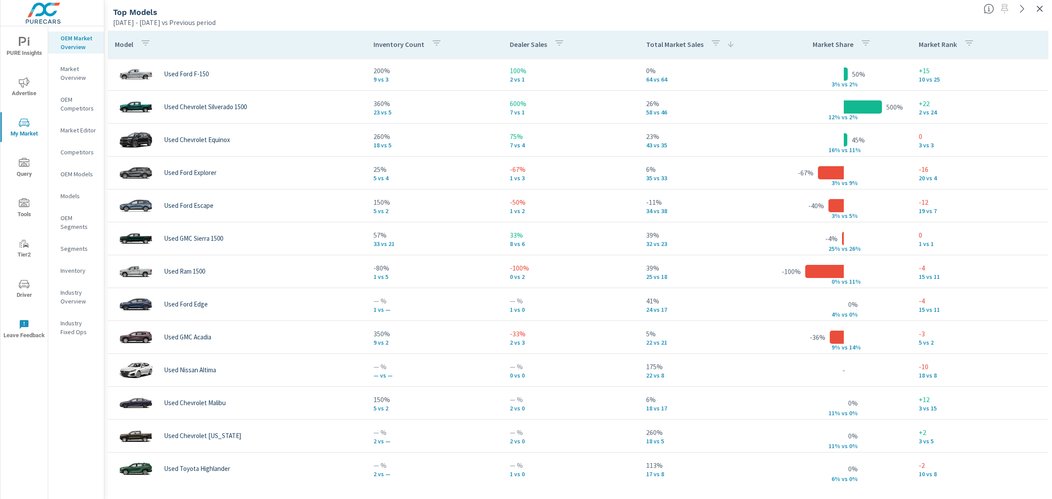
drag, startPoint x: 1038, startPoint y: 8, endPoint x: 1020, endPoint y: 8, distance: 18.9
click at [1038, 9] on icon "button" at bounding box center [1040, 9] width 11 height 11
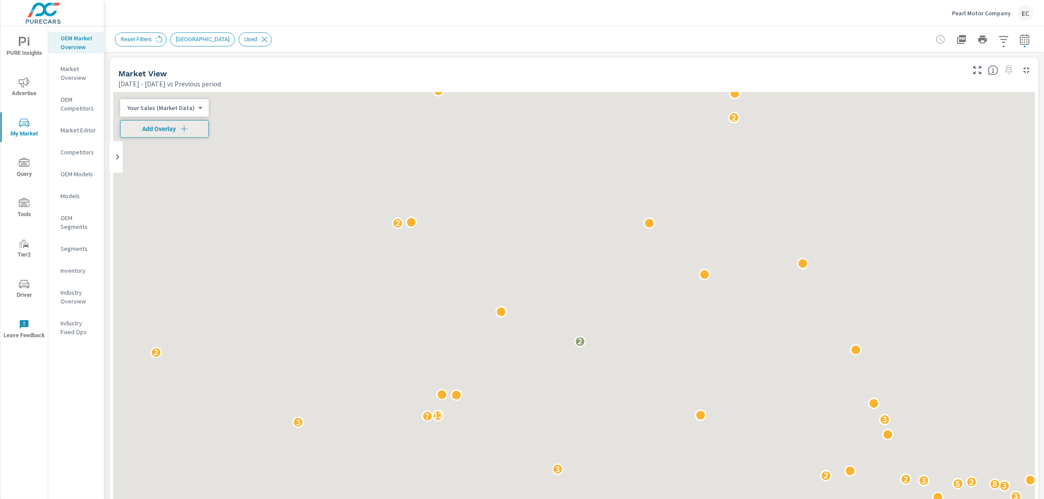
click at [999, 44] on icon "button" at bounding box center [1004, 39] width 11 height 11
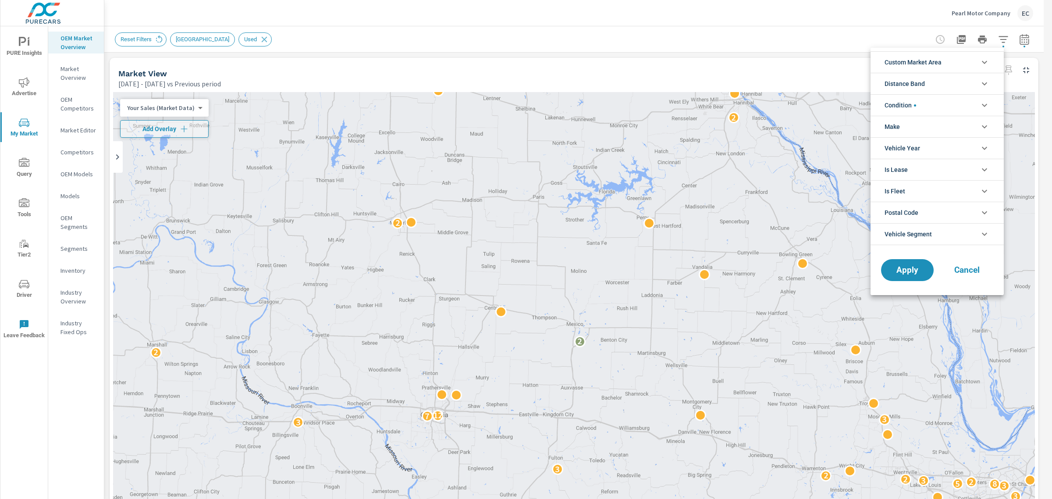
scroll to position [20, 0]
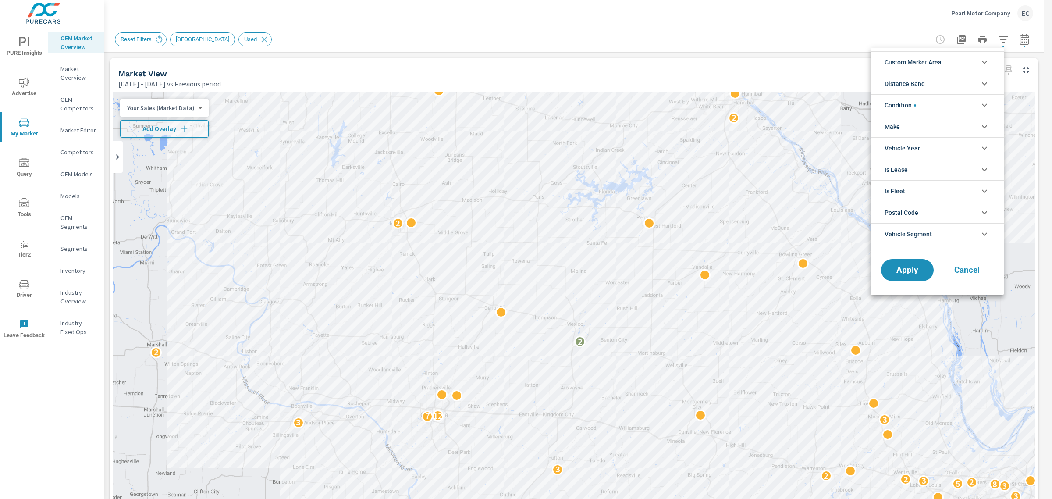
click at [927, 104] on li "Condition" at bounding box center [937, 104] width 133 height 21
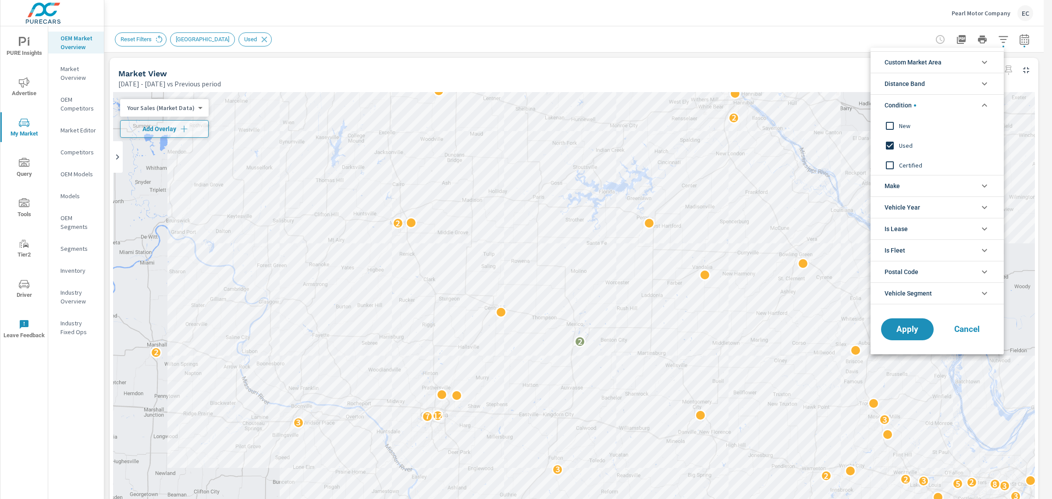
scroll to position [0, 0]
click at [900, 117] on div "New" at bounding box center [937, 126] width 132 height 20
click at [889, 144] on input "filter options" at bounding box center [890, 145] width 18 height 18
click at [913, 334] on span "Apply" at bounding box center [908, 329] width 36 height 8
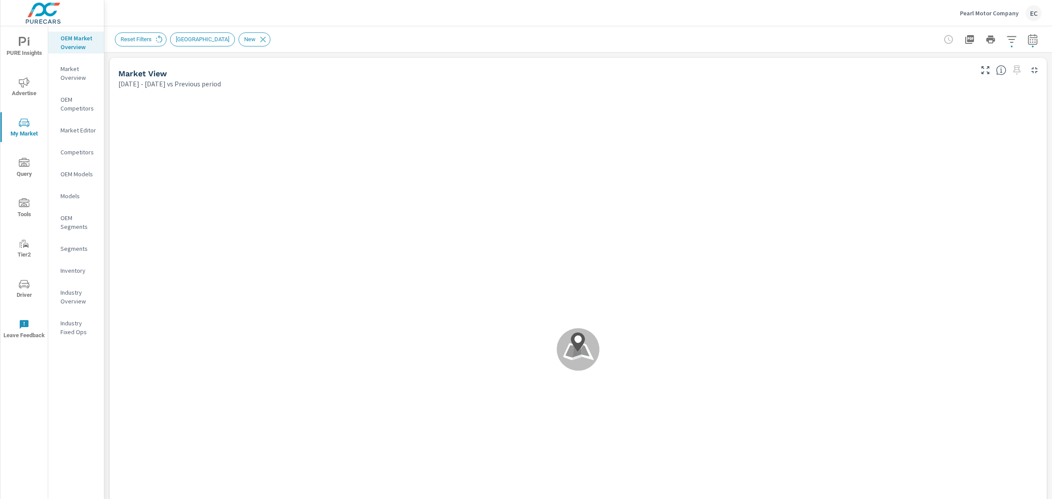
scroll to position [329, 0]
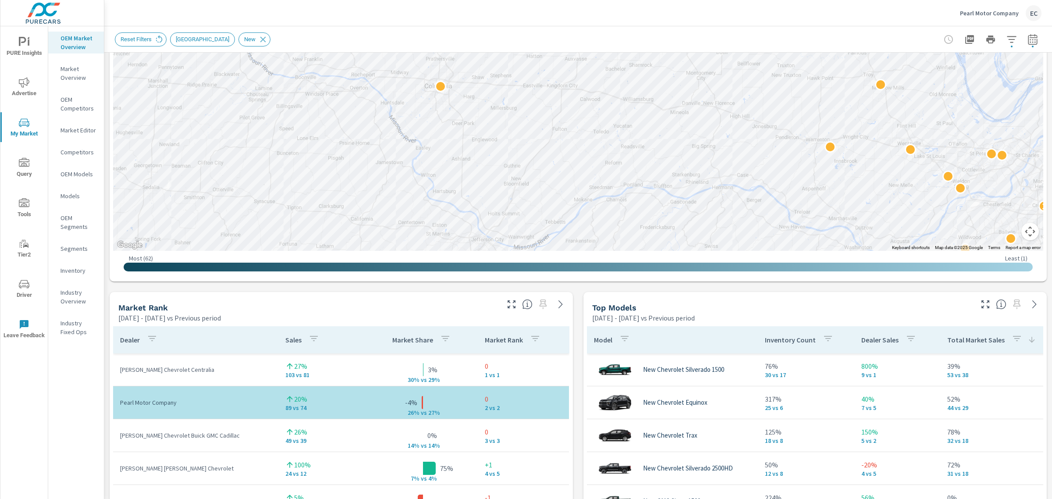
click at [506, 305] on icon "button" at bounding box center [511, 304] width 11 height 11
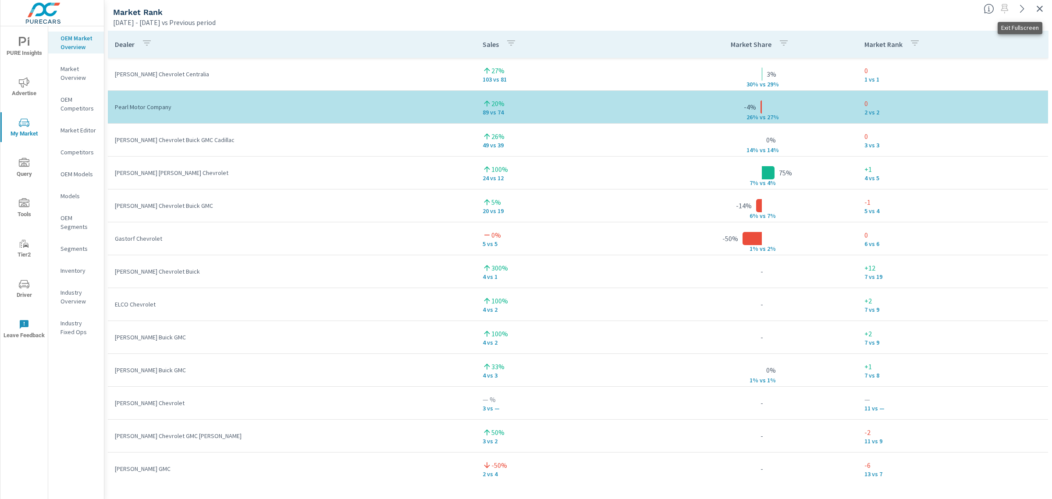
click at [1042, 16] on div "Market Rank Feb 01, 2025 - Jul 31, 2025 vs Previous period" at bounding box center [578, 11] width 948 height 31
click at [1042, 14] on button "button" at bounding box center [1040, 9] width 14 height 14
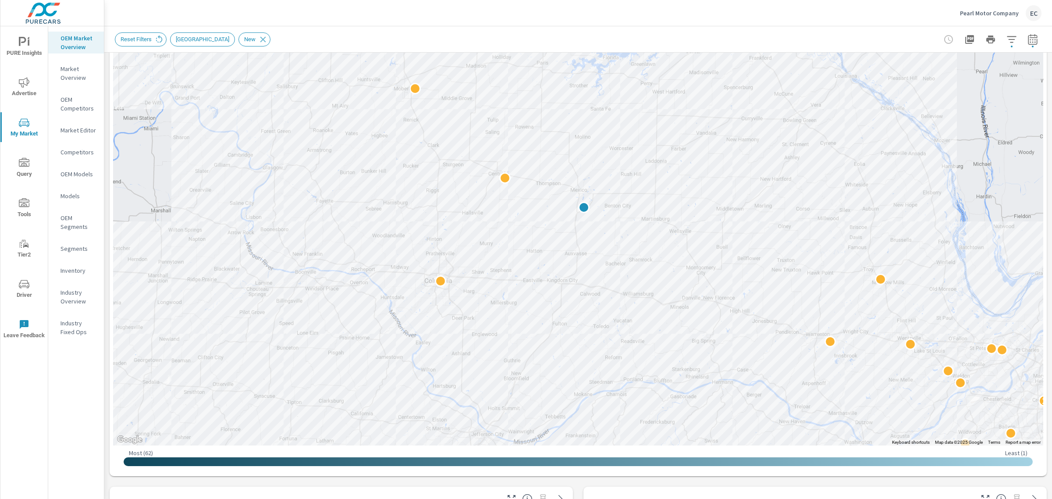
scroll to position [219, 0]
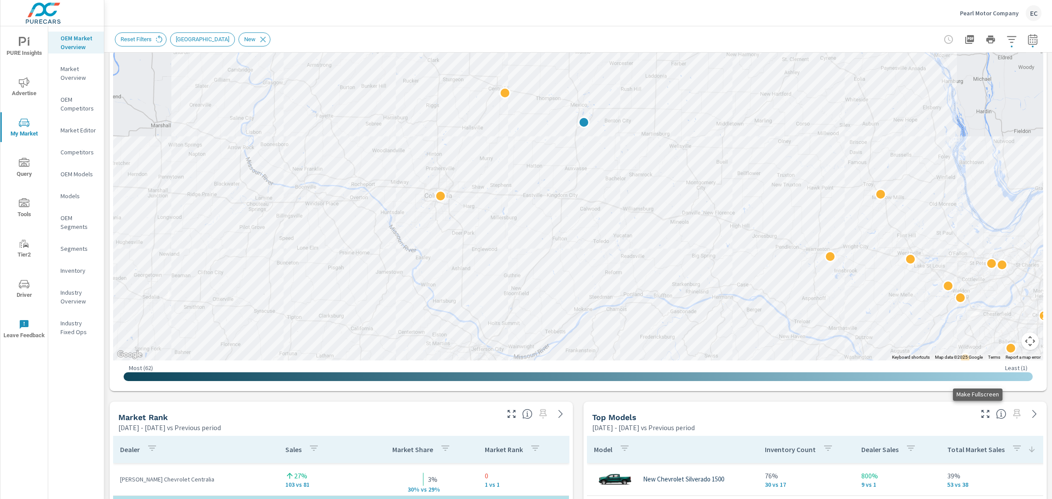
click at [981, 415] on icon "button" at bounding box center [986, 414] width 11 height 11
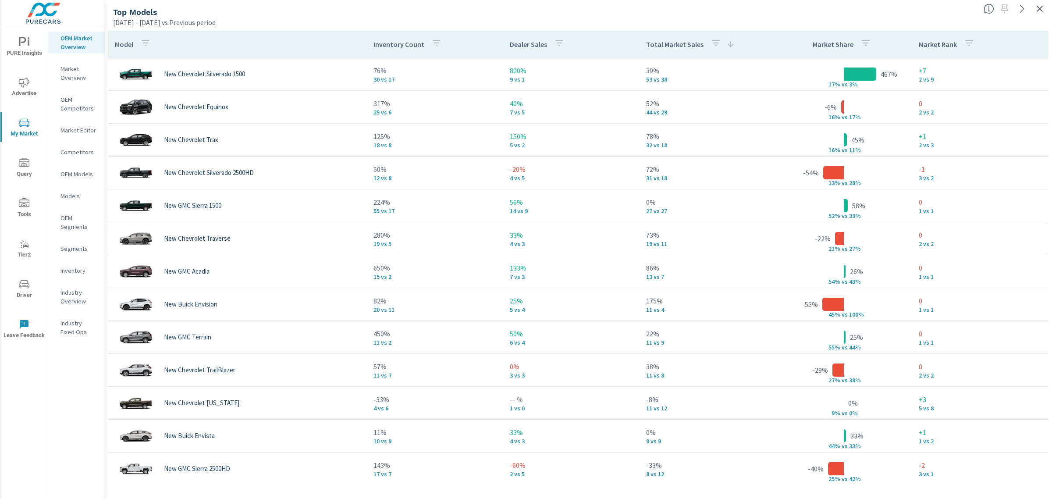
click at [654, 43] on p "Total Market Sales" at bounding box center [674, 44] width 57 height 9
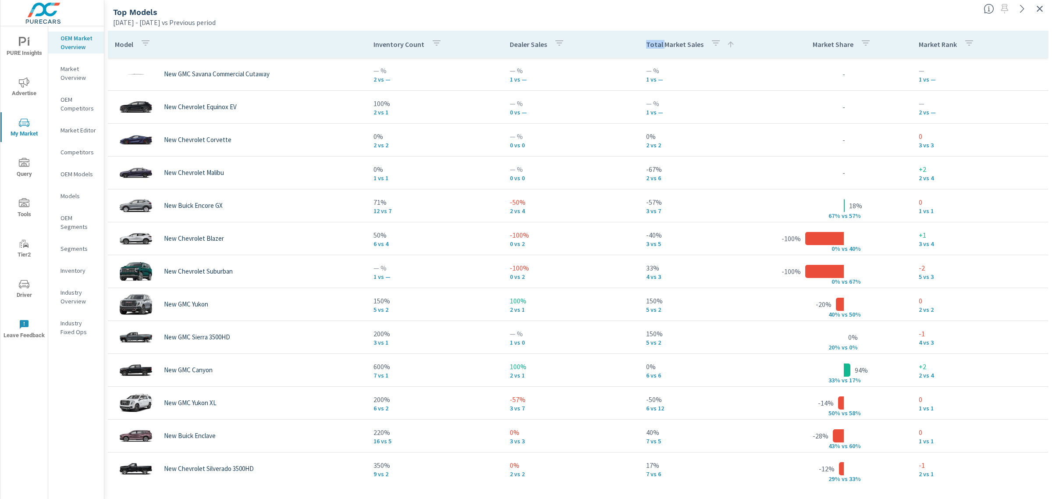
click at [654, 43] on p "Total Market Sales" at bounding box center [674, 44] width 57 height 9
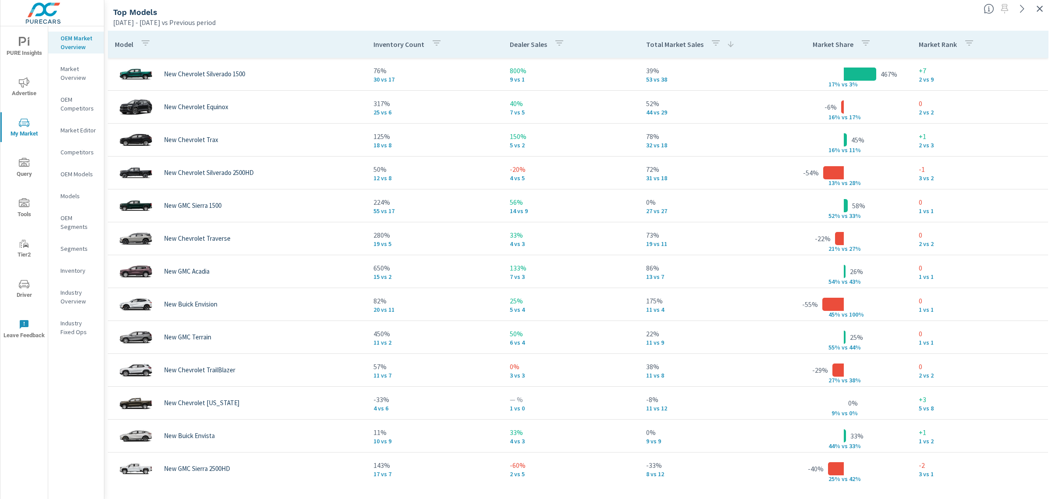
click at [500, 18] on div "[DATE] - [DATE] vs Previous period" at bounding box center [545, 22] width 864 height 11
drag, startPoint x: 1041, startPoint y: 10, endPoint x: 1052, endPoint y: 5, distance: 12.0
click at [1041, 9] on icon "button" at bounding box center [1040, 9] width 11 height 11
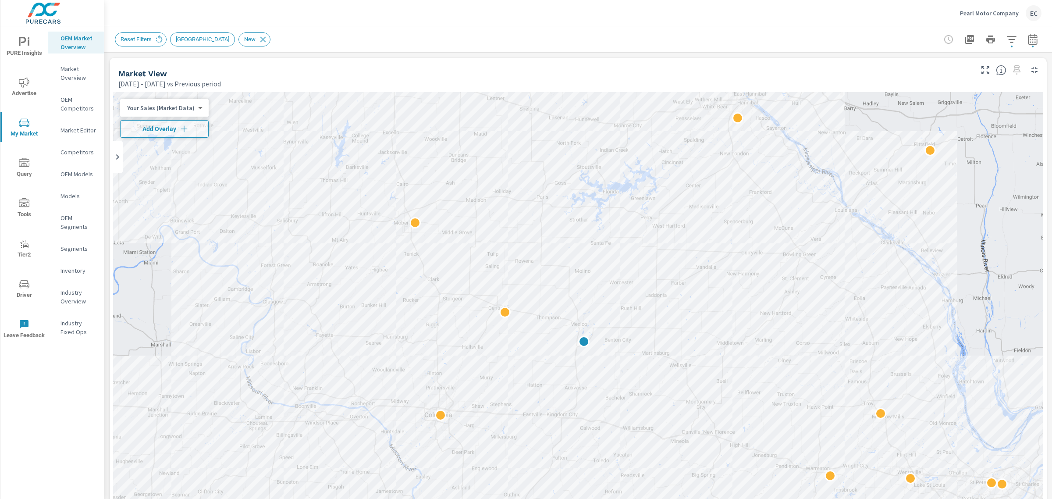
click at [996, 15] on p "Pearl Motor Company" at bounding box center [989, 13] width 59 height 8
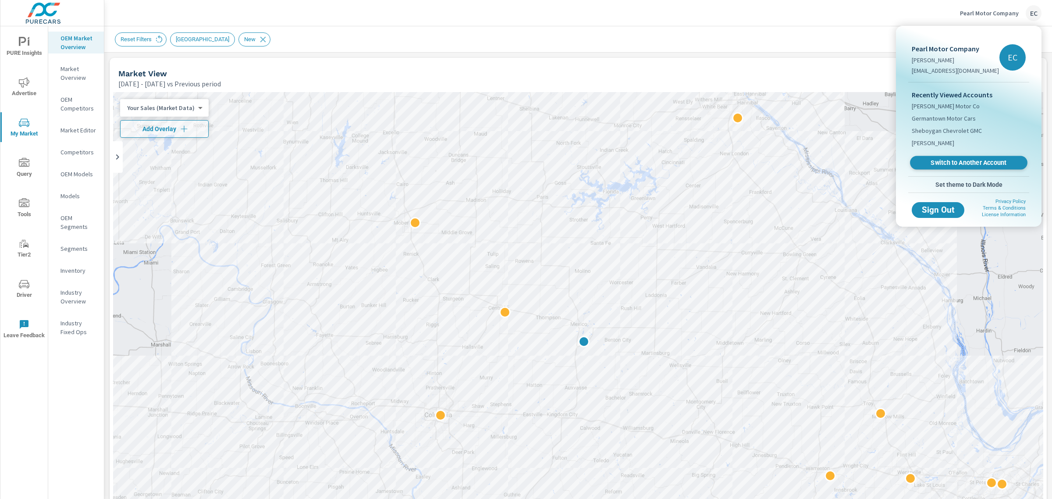
click at [938, 166] on span "Switch to Another Account" at bounding box center [968, 163] width 107 height 8
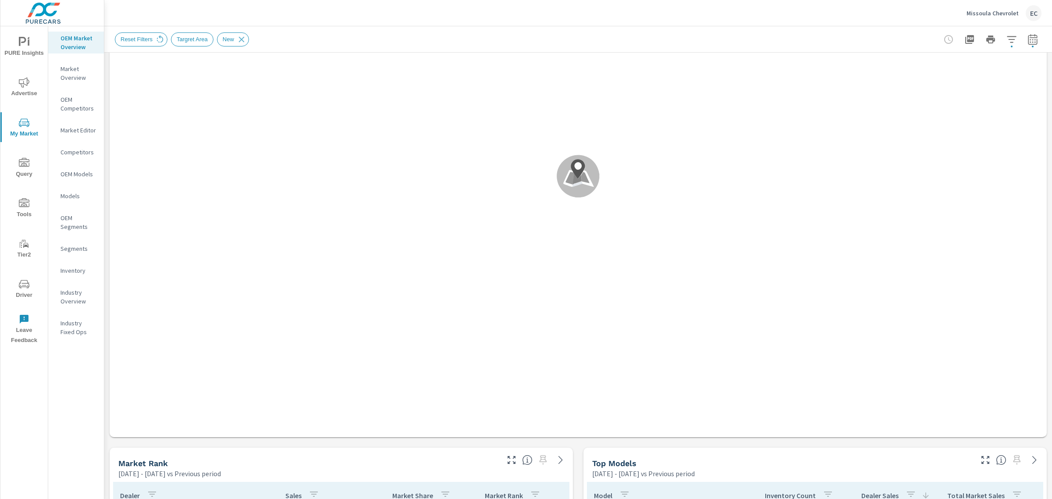
scroll to position [274, 0]
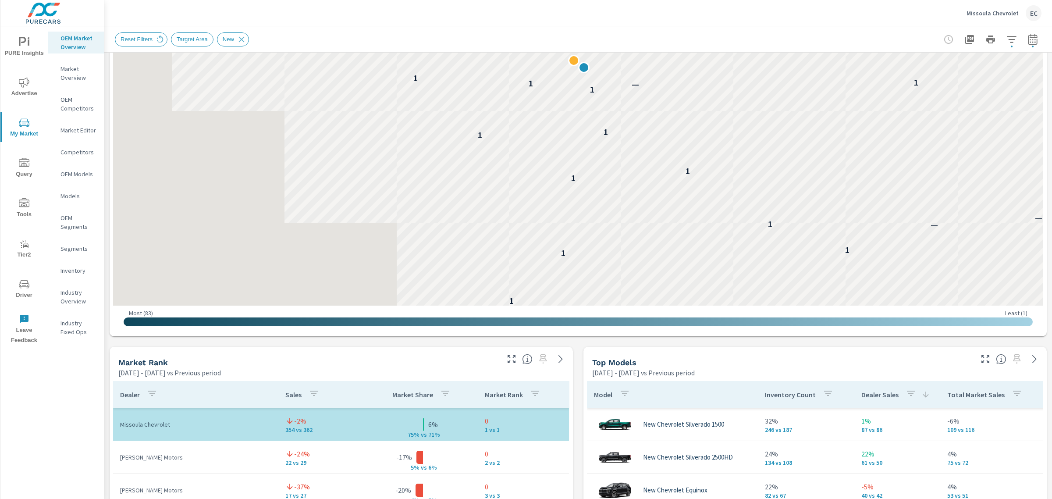
click at [509, 363] on icon "button" at bounding box center [511, 359] width 11 height 11
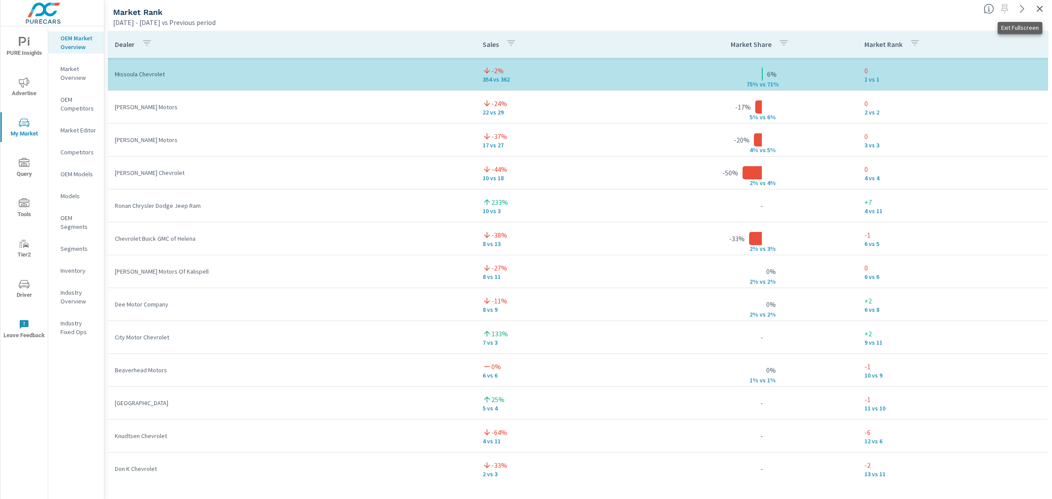
click at [1033, 9] on button "button" at bounding box center [1040, 9] width 14 height 14
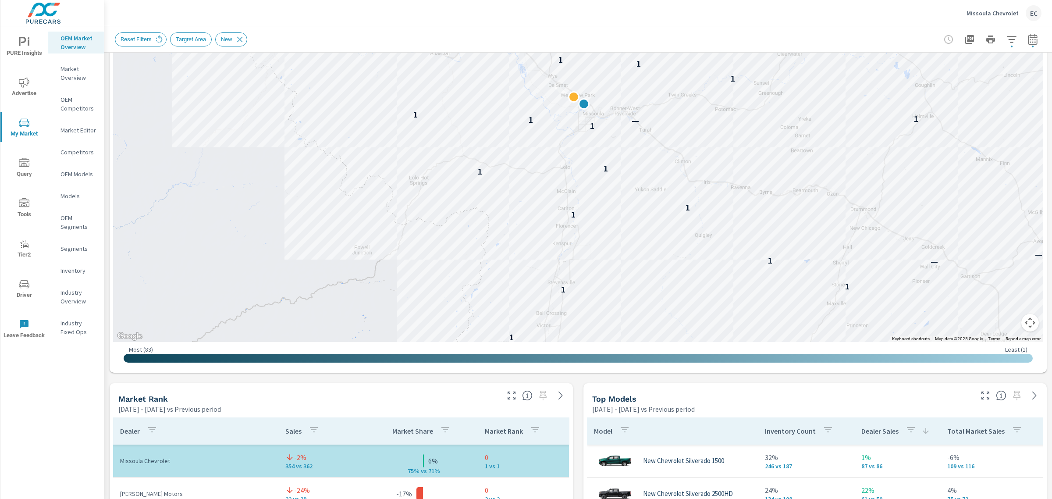
scroll to position [329, 0]
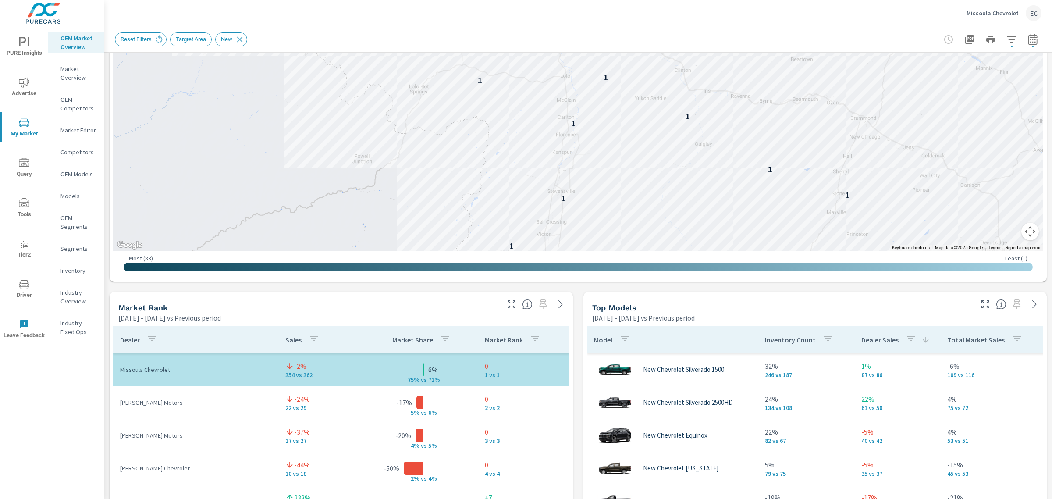
click at [981, 305] on icon "button" at bounding box center [986, 304] width 11 height 11
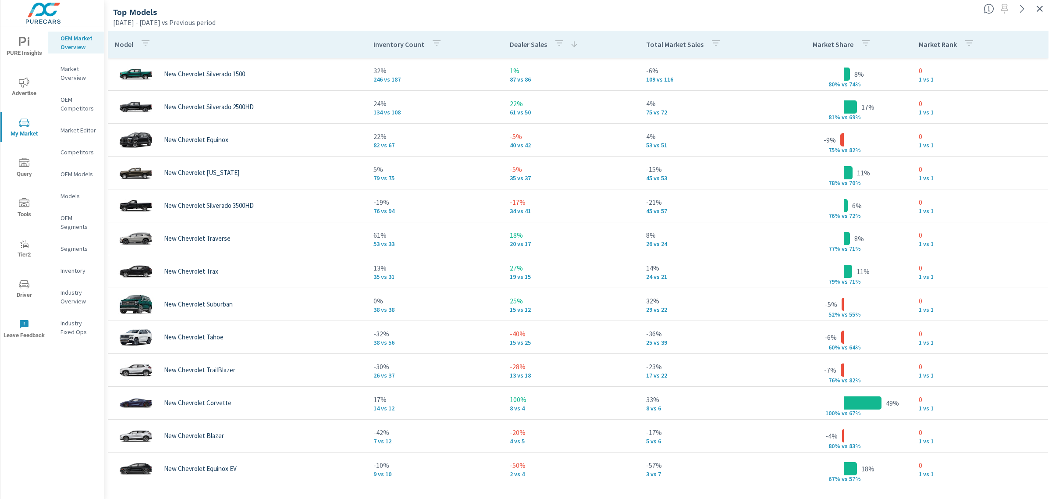
click at [675, 42] on p "Total Market Sales" at bounding box center [674, 44] width 57 height 9
click at [1047, 14] on div at bounding box center [1017, 5] width 72 height 19
click at [1044, 11] on icon "button" at bounding box center [1040, 9] width 11 height 11
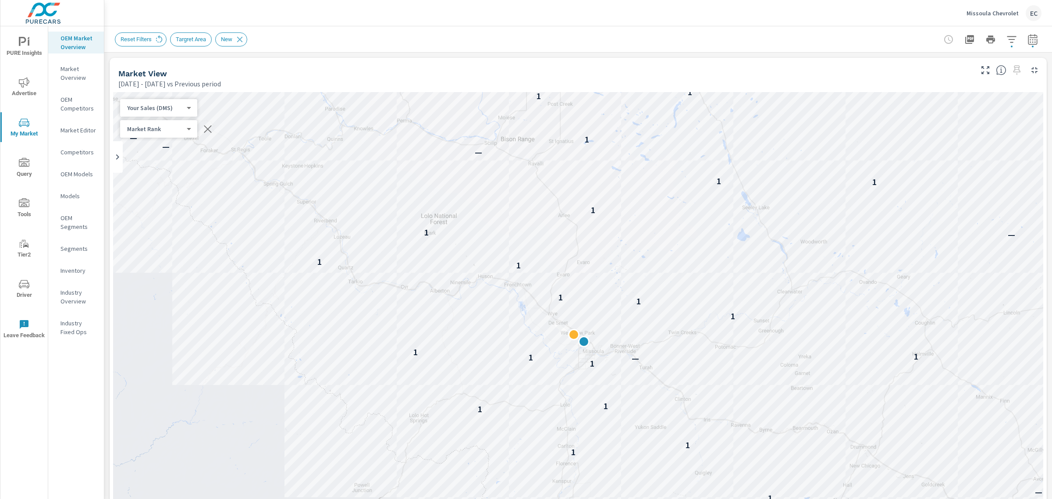
click at [980, 14] on p "Missoula Chevrolet" at bounding box center [993, 13] width 52 height 8
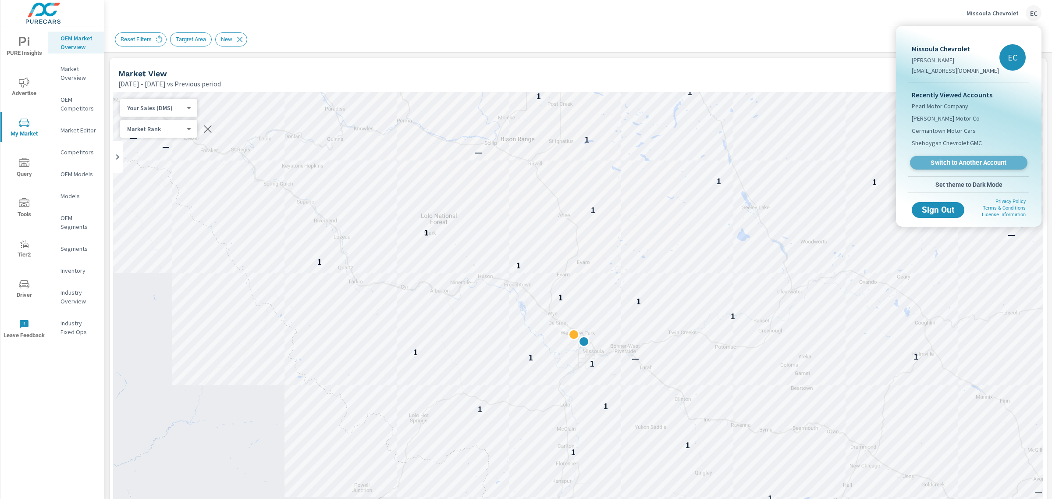
click at [928, 161] on span "Switch to Another Account" at bounding box center [968, 163] width 107 height 8
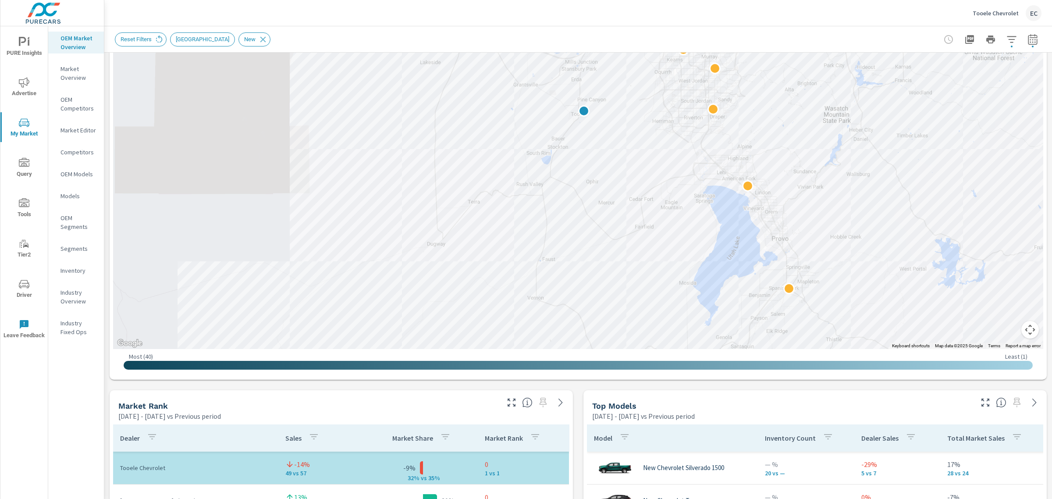
scroll to position [329, 0]
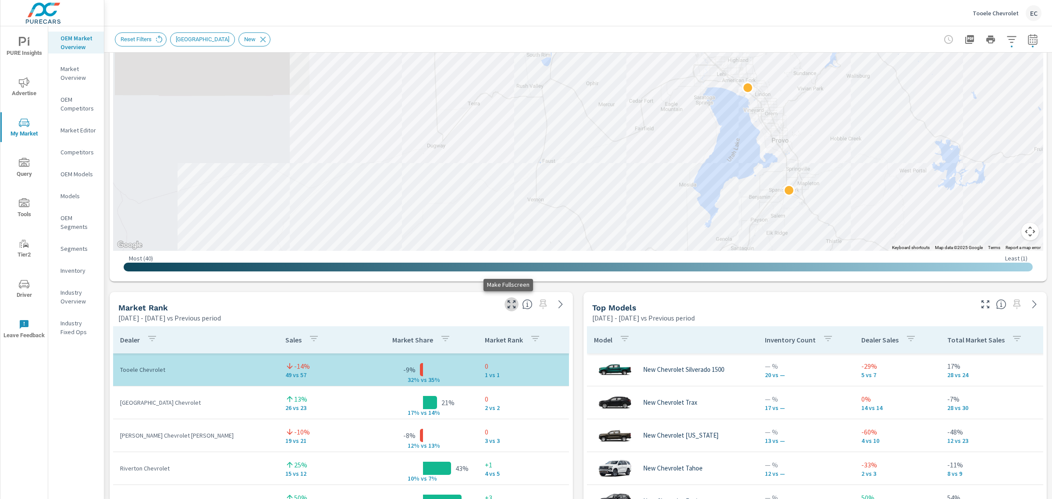
click at [508, 305] on icon "button" at bounding box center [511, 304] width 11 height 11
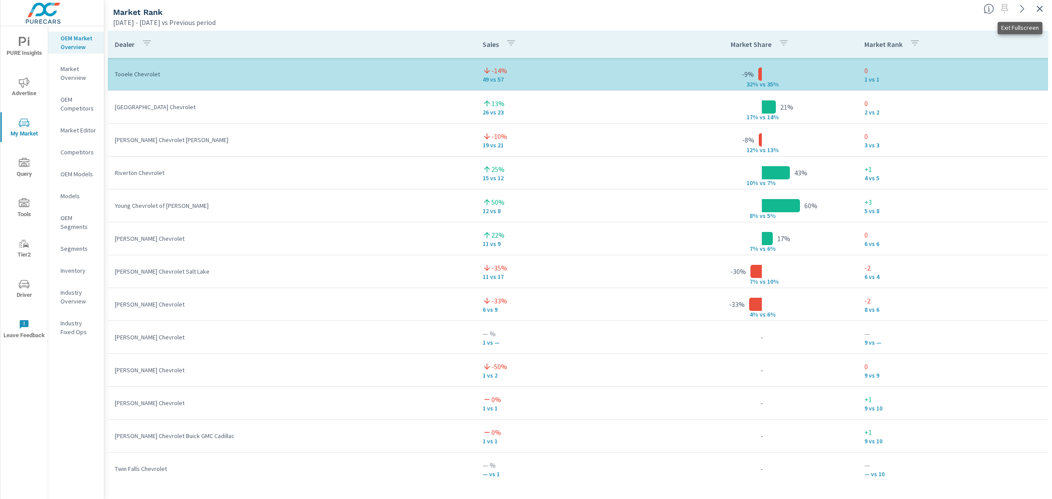
click at [1038, 7] on icon "button" at bounding box center [1040, 9] width 11 height 11
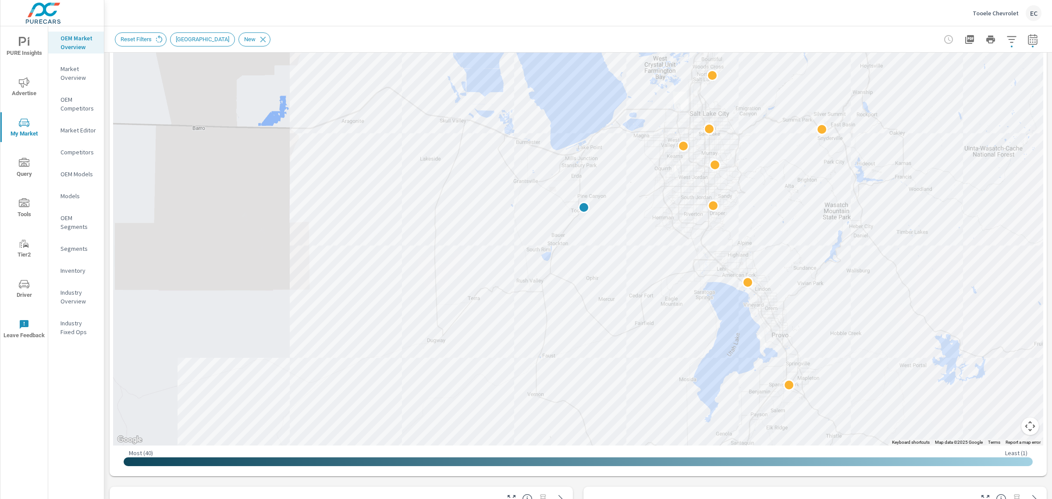
scroll to position [219, 0]
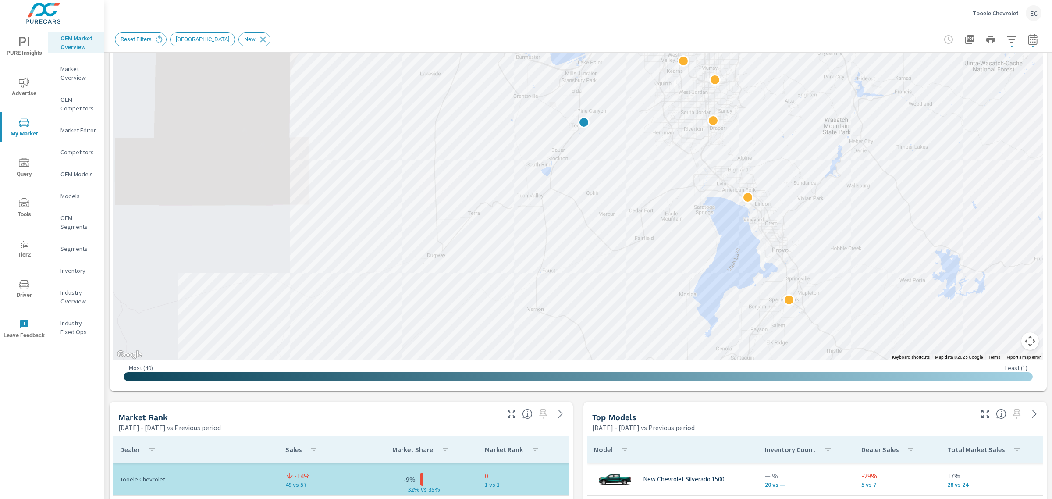
click at [981, 415] on icon "button" at bounding box center [986, 414] width 11 height 11
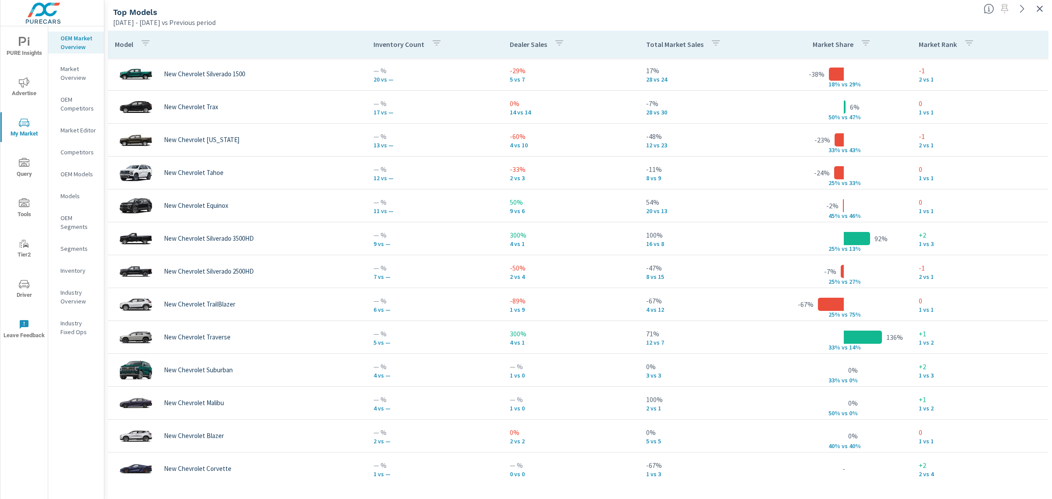
click at [675, 37] on div "Total Market Sales" at bounding box center [685, 44] width 78 height 20
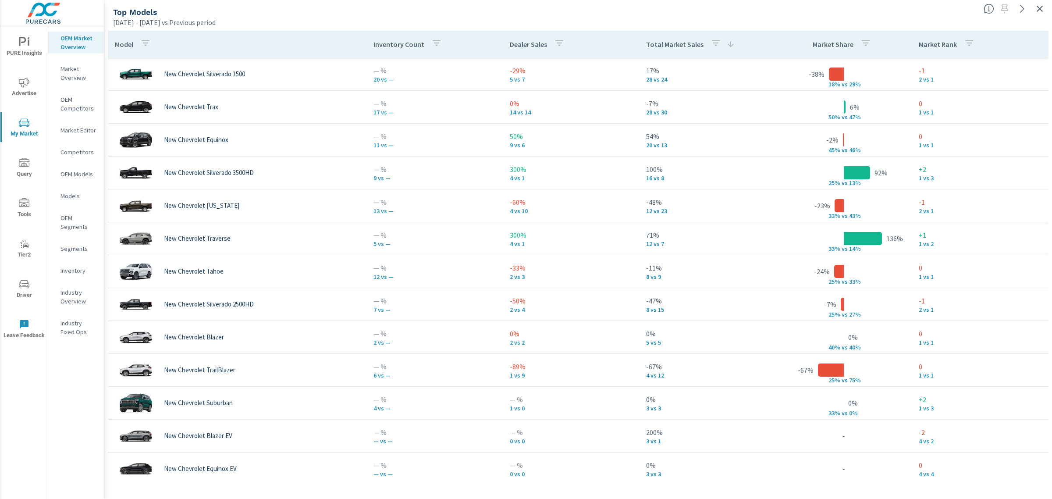
drag, startPoint x: 1038, startPoint y: 7, endPoint x: 1022, endPoint y: 18, distance: 18.4
click at [1038, 7] on icon "button" at bounding box center [1040, 9] width 11 height 11
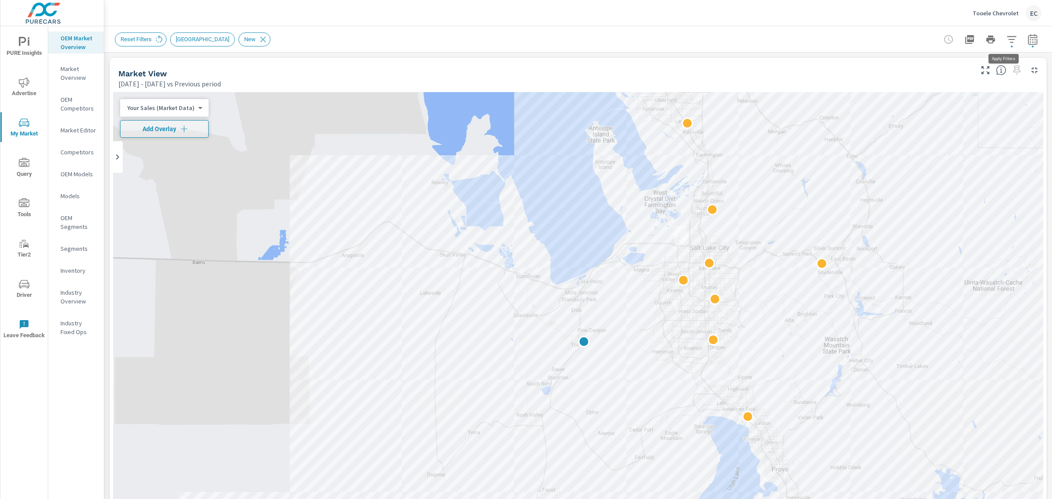
click at [1009, 42] on icon "button" at bounding box center [1012, 39] width 11 height 11
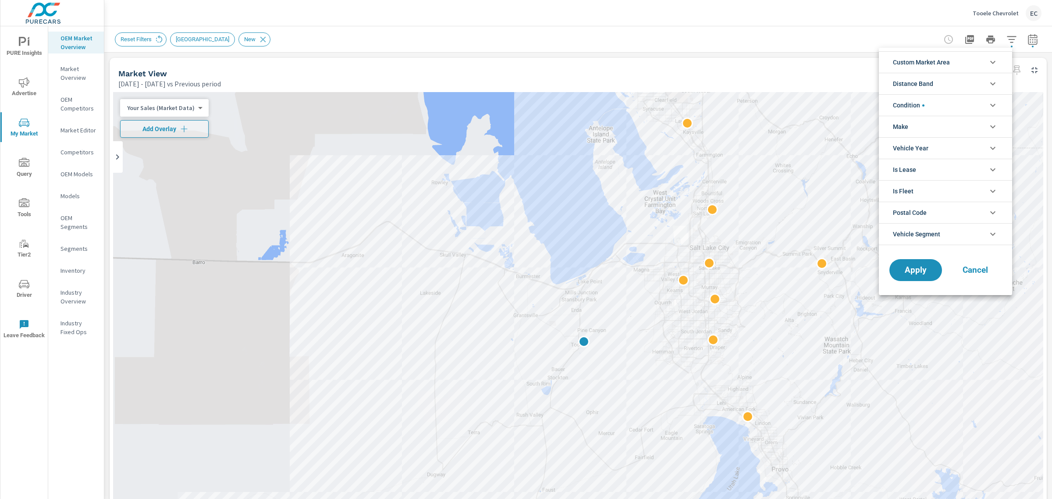
click at [943, 102] on li "Condition" at bounding box center [945, 104] width 133 height 21
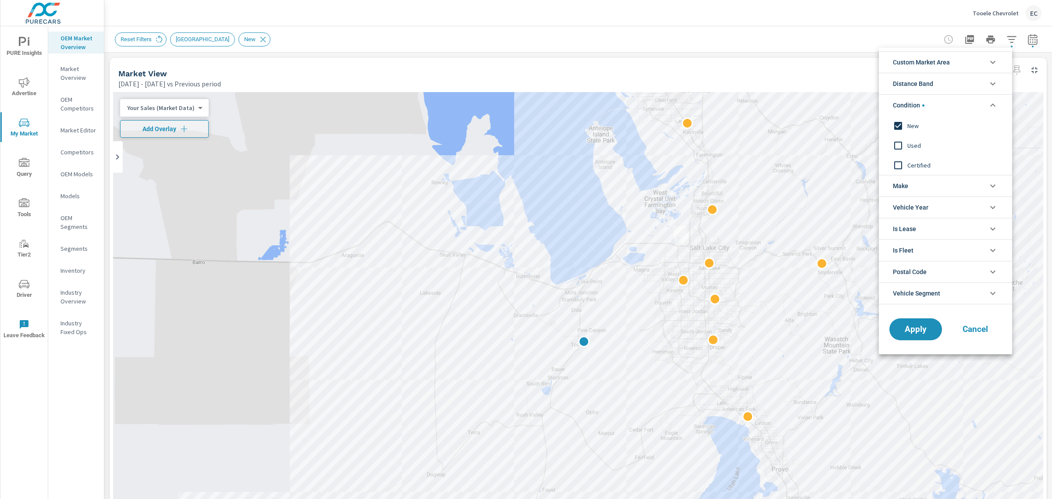
click at [908, 136] on div "Used" at bounding box center [945, 146] width 132 height 20
click at [908, 125] on span "New" at bounding box center [956, 126] width 96 height 11
click at [924, 340] on button "Apply" at bounding box center [916, 329] width 54 height 23
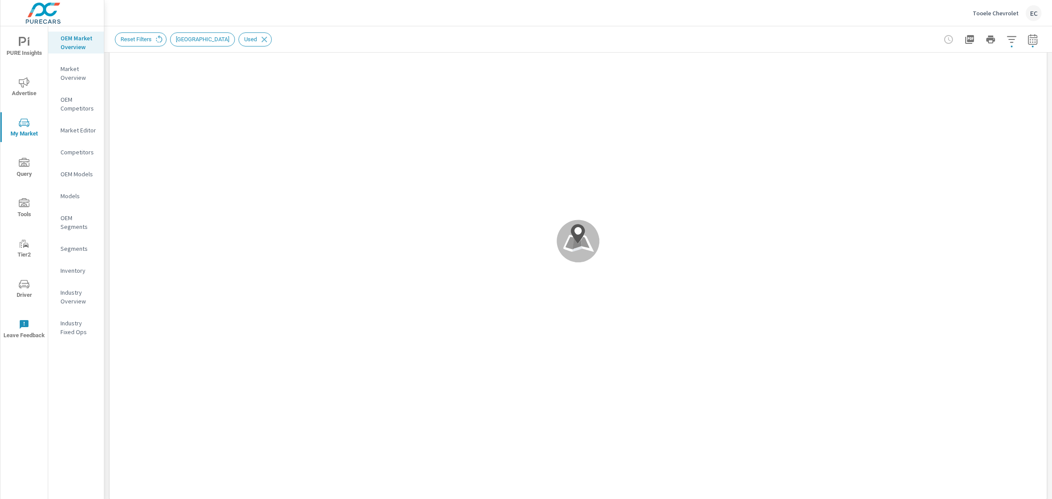
scroll to position [219, 0]
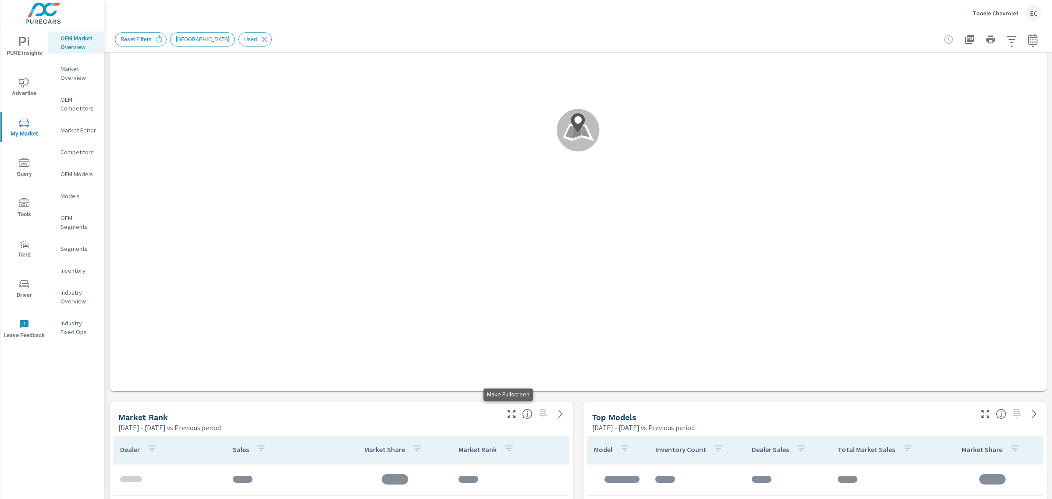
click at [506, 409] on icon "button" at bounding box center [511, 414] width 11 height 11
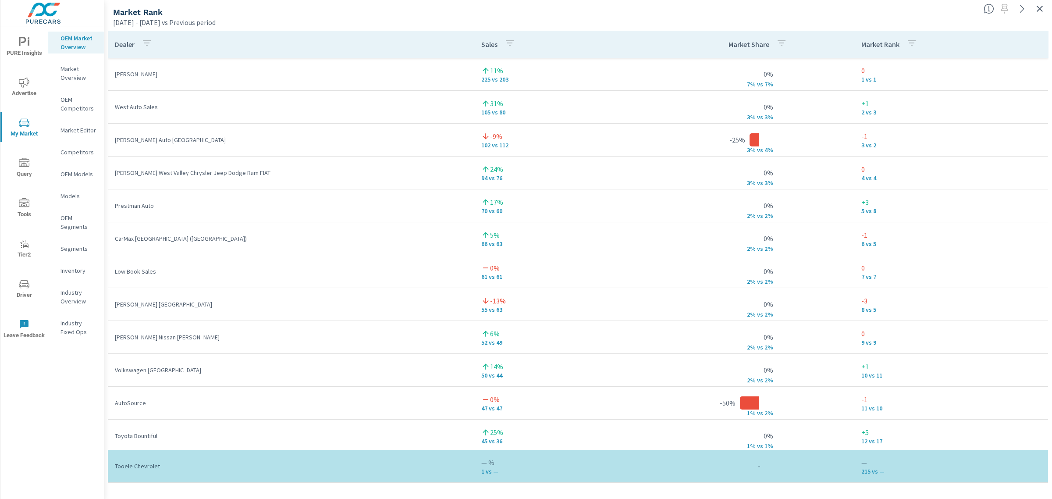
click at [1038, 1] on div at bounding box center [1017, 5] width 72 height 19
click at [1038, 5] on icon "button" at bounding box center [1040, 9] width 11 height 11
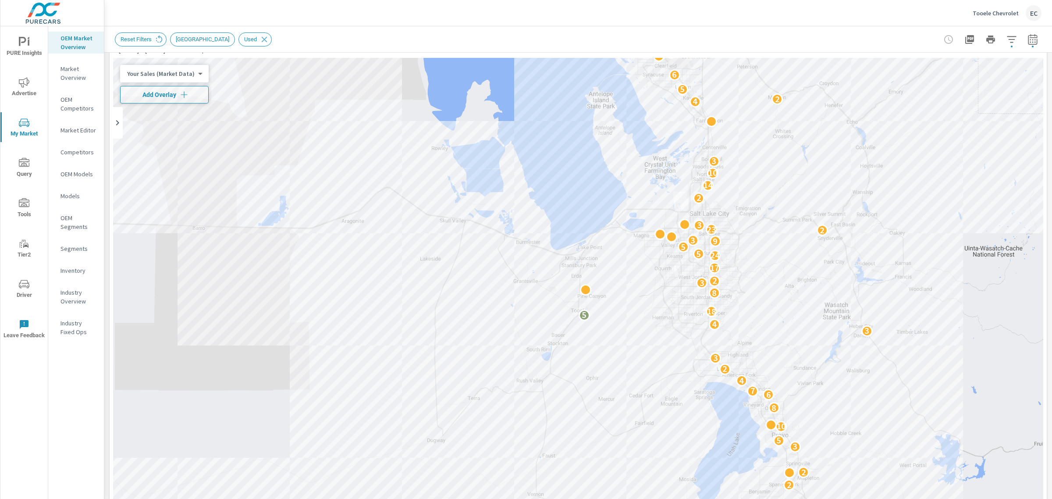
scroll to position [164, 0]
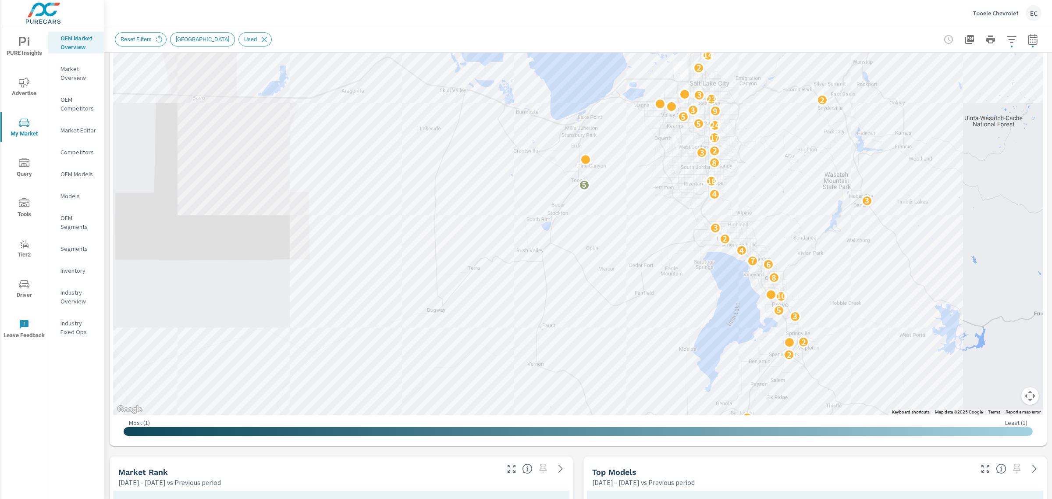
click at [981, 467] on icon "button" at bounding box center [986, 469] width 11 height 11
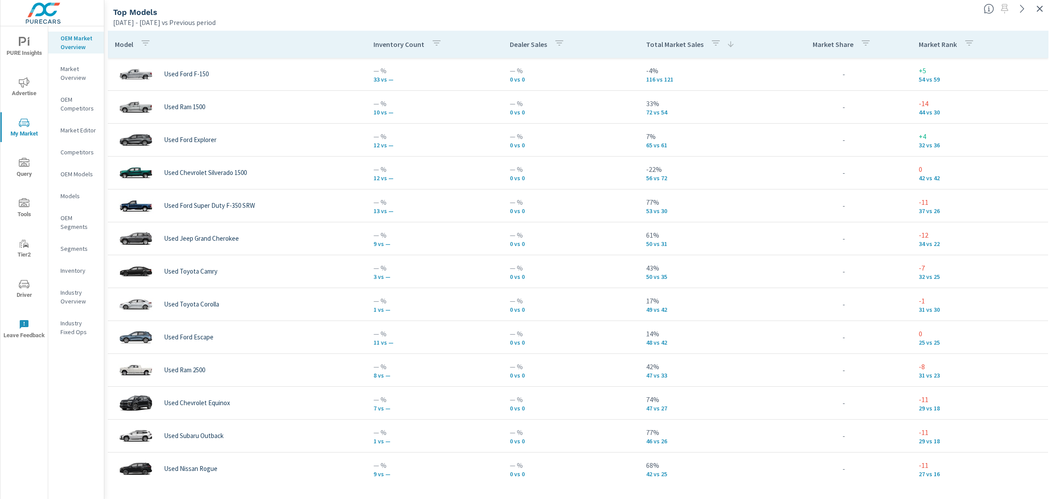
click at [1034, 9] on button "button" at bounding box center [1040, 9] width 14 height 14
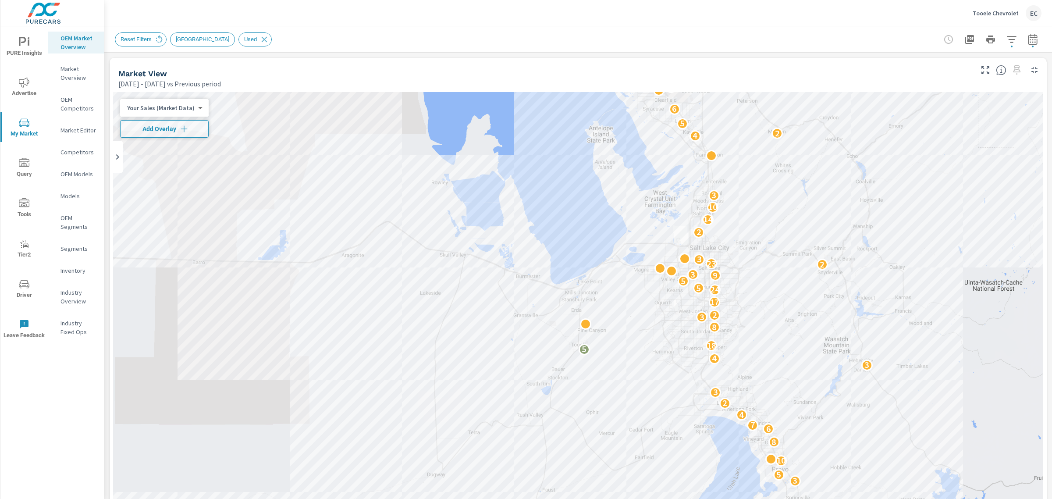
click at [1015, 15] on p "Tooele Chevrolet" at bounding box center [996, 13] width 46 height 8
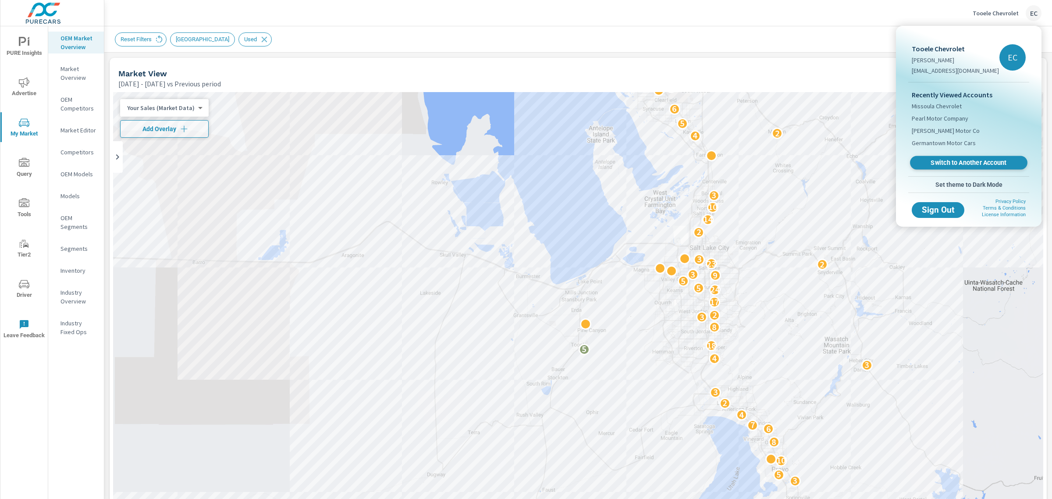
click at [952, 162] on span "Switch to Another Account" at bounding box center [968, 163] width 107 height 8
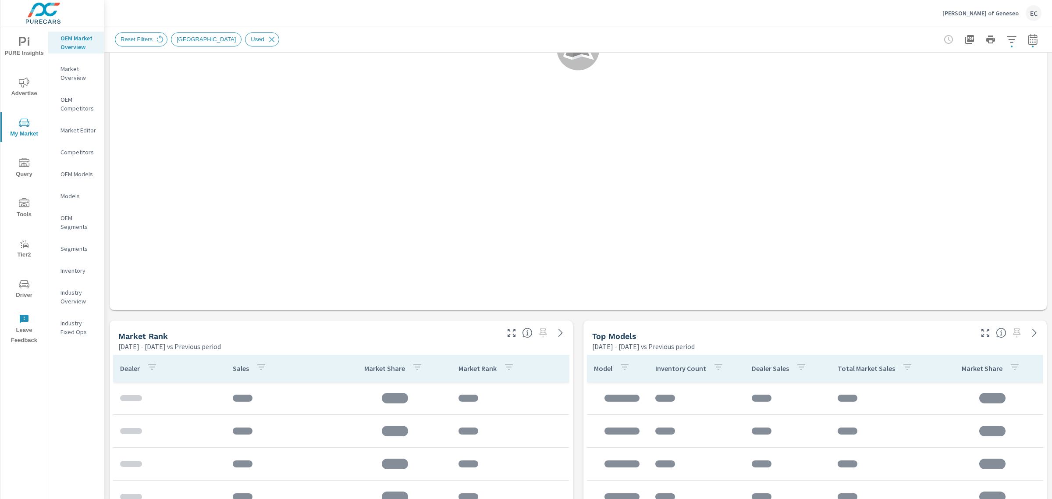
scroll to position [384, 0]
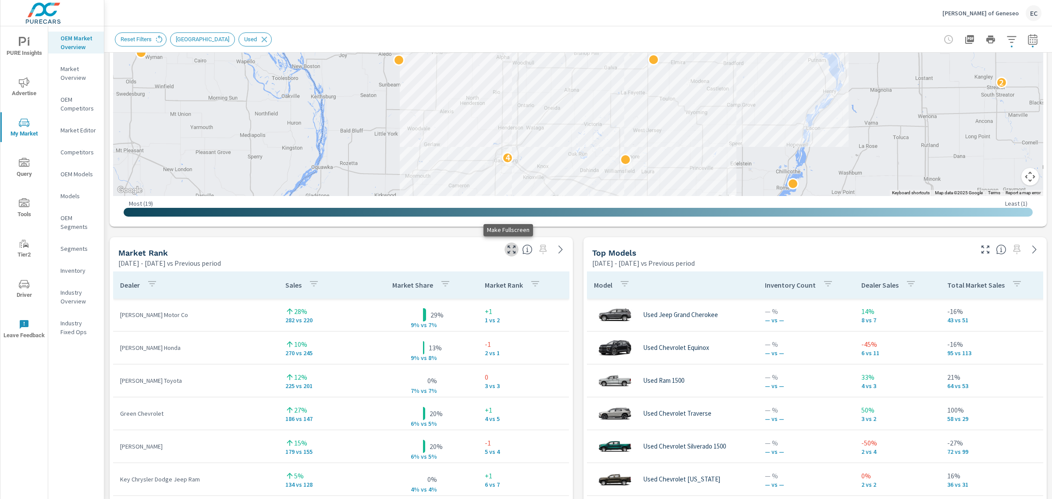
click at [508, 252] on icon "button" at bounding box center [512, 250] width 8 height 8
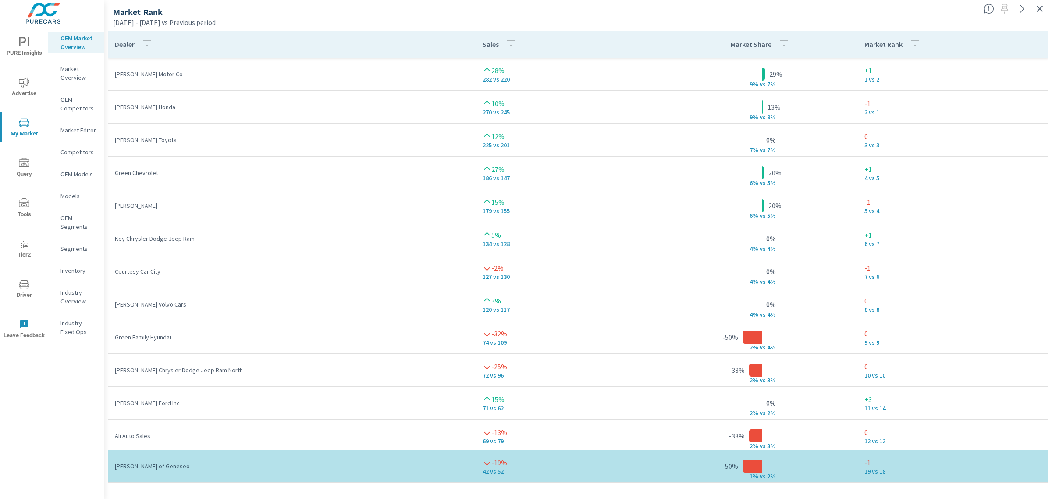
click at [1036, 5] on icon "button" at bounding box center [1040, 9] width 11 height 11
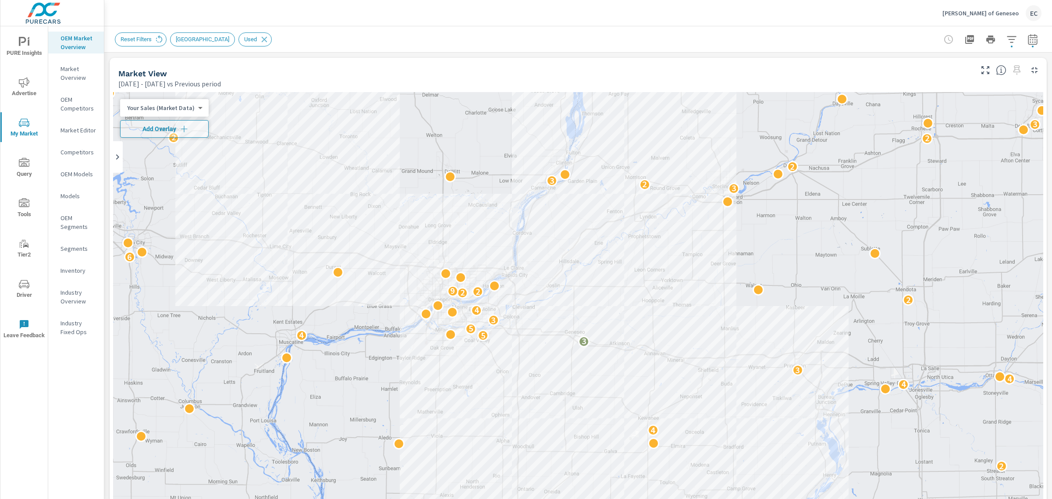
scroll to position [219, 0]
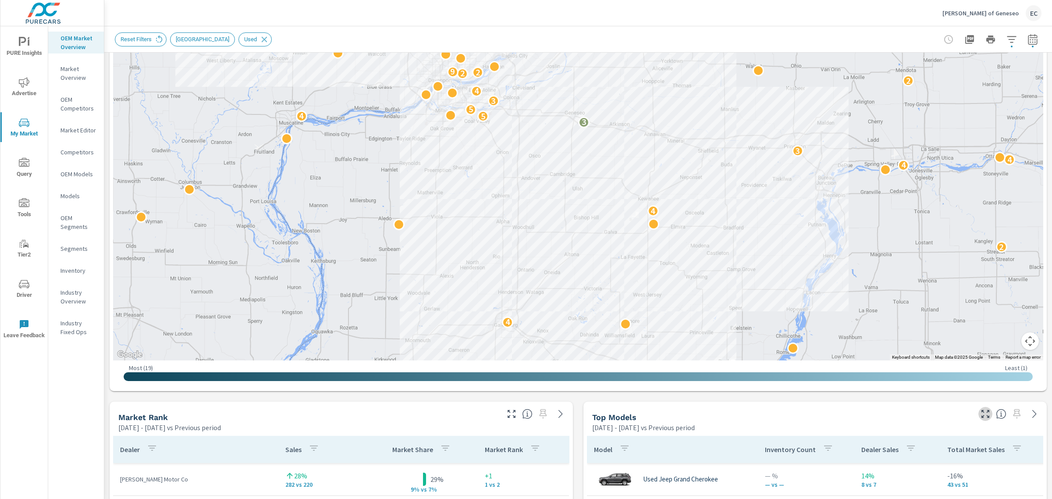
click at [982, 417] on icon "button" at bounding box center [986, 414] width 8 height 8
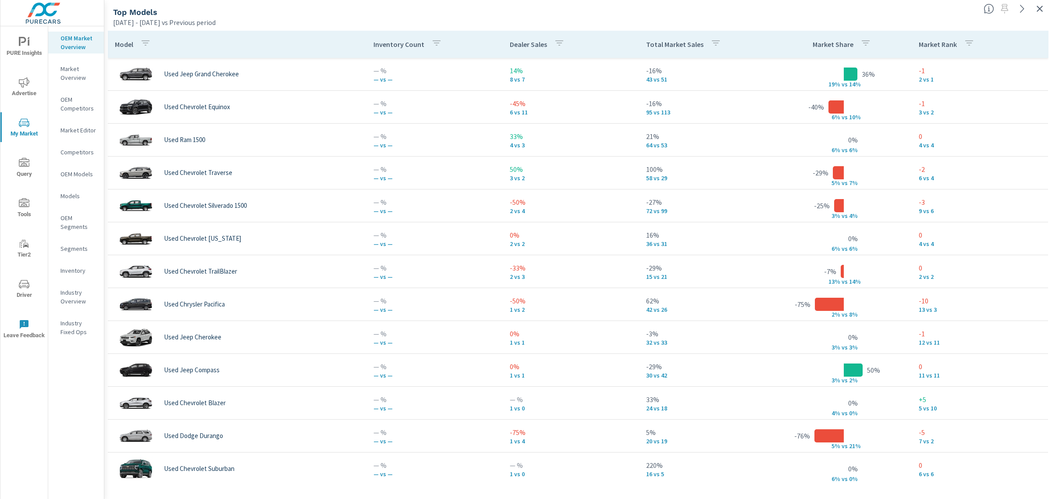
click at [672, 47] on p "Total Market Sales" at bounding box center [674, 44] width 57 height 9
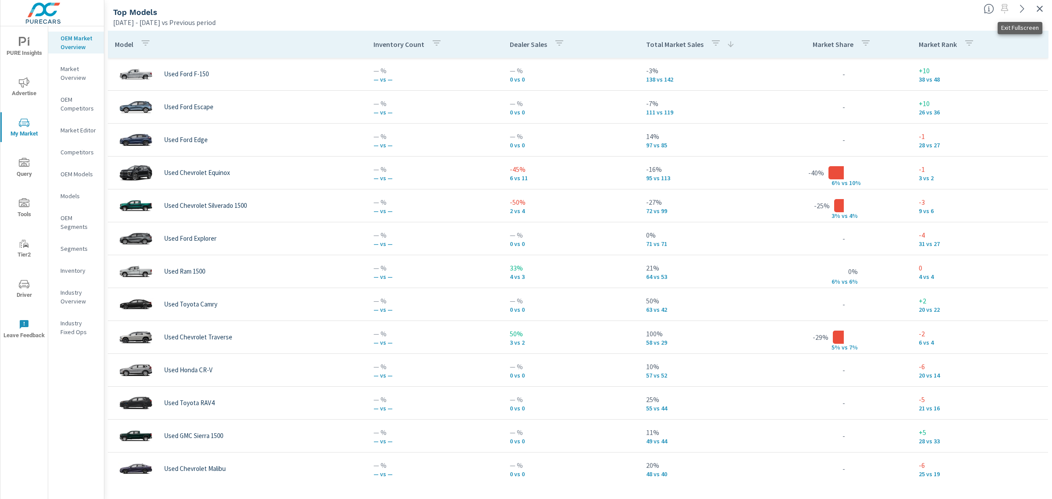
click at [1037, 9] on icon "button" at bounding box center [1040, 9] width 11 height 11
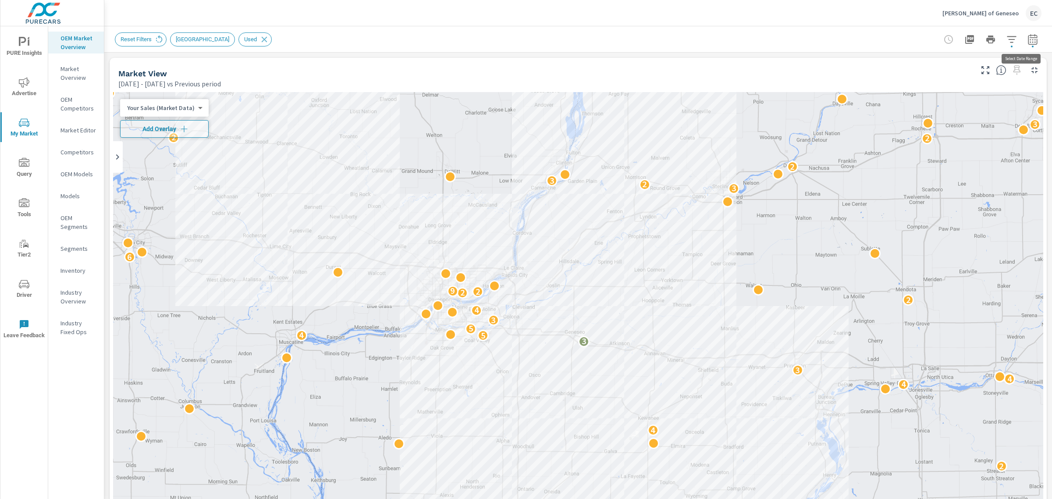
click at [1007, 40] on icon "button" at bounding box center [1012, 39] width 11 height 11
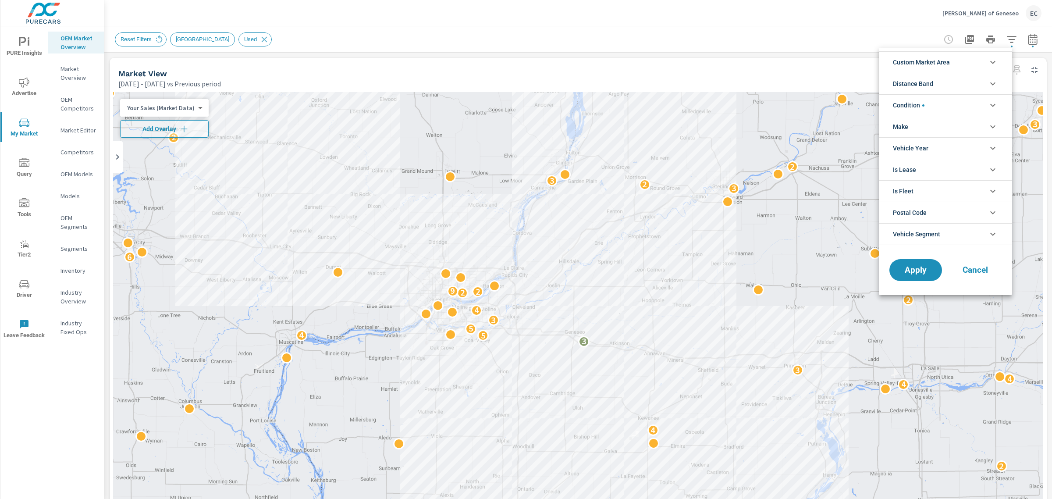
click at [944, 103] on li "Condition" at bounding box center [945, 104] width 133 height 21
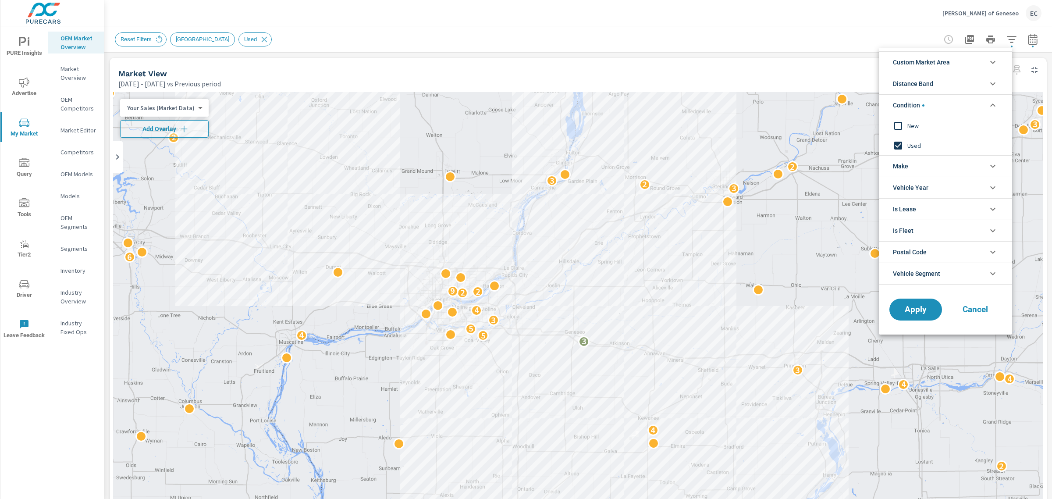
click at [913, 129] on span "New" at bounding box center [956, 126] width 96 height 11
click at [908, 147] on span "Used" at bounding box center [956, 145] width 96 height 11
click at [924, 308] on span "Apply" at bounding box center [916, 310] width 36 height 8
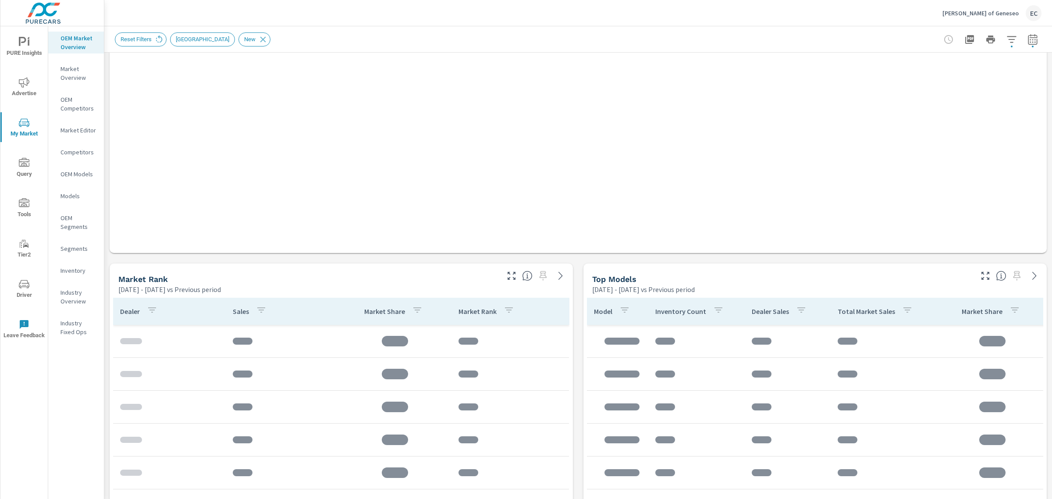
scroll to position [439, 0]
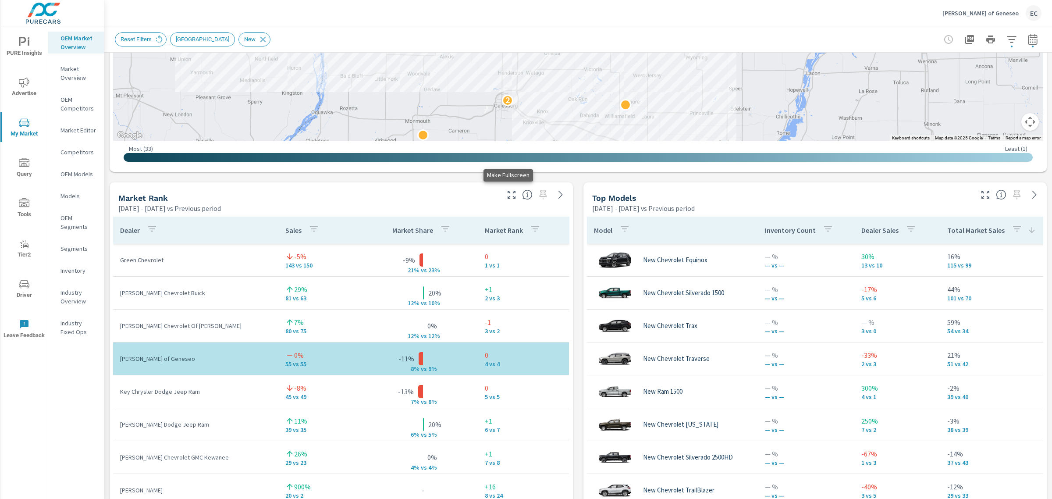
click at [513, 193] on button "button" at bounding box center [512, 195] width 14 height 14
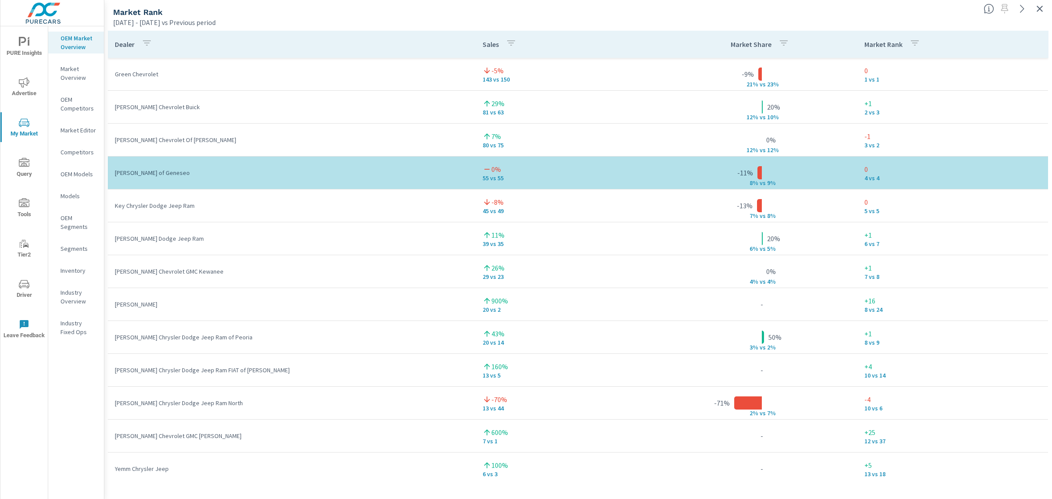
click at [1041, 4] on icon "button" at bounding box center [1040, 9] width 11 height 11
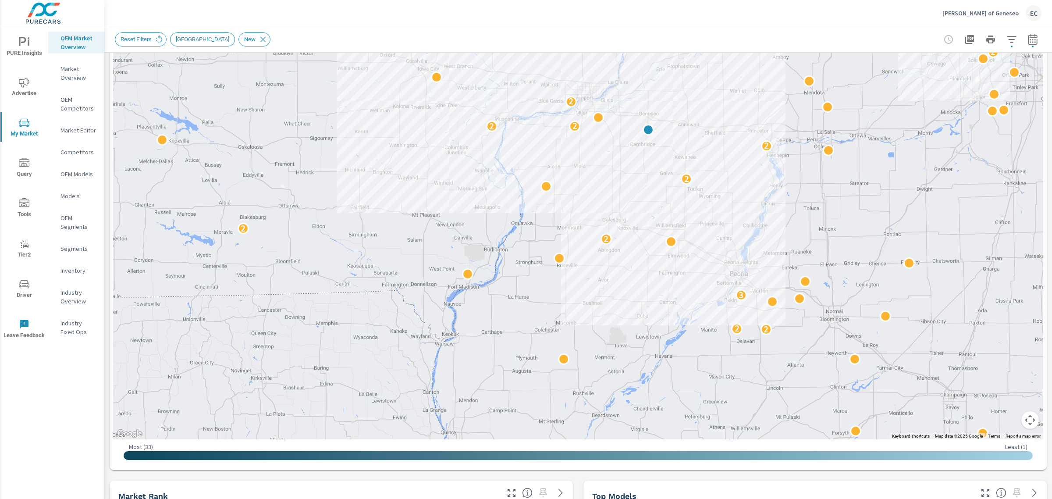
scroll to position [219, 0]
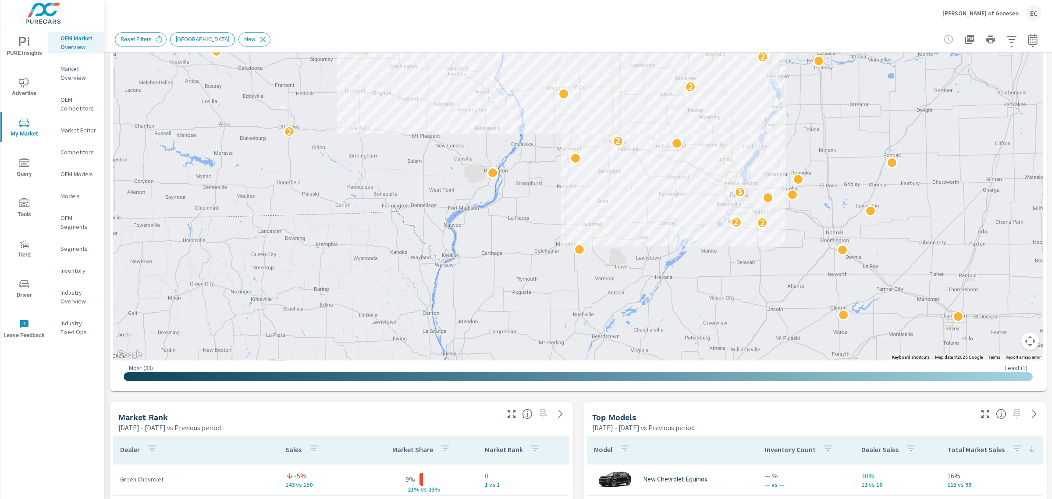
click at [981, 416] on icon "button" at bounding box center [986, 414] width 11 height 11
